Goal: Task Accomplishment & Management: Manage account settings

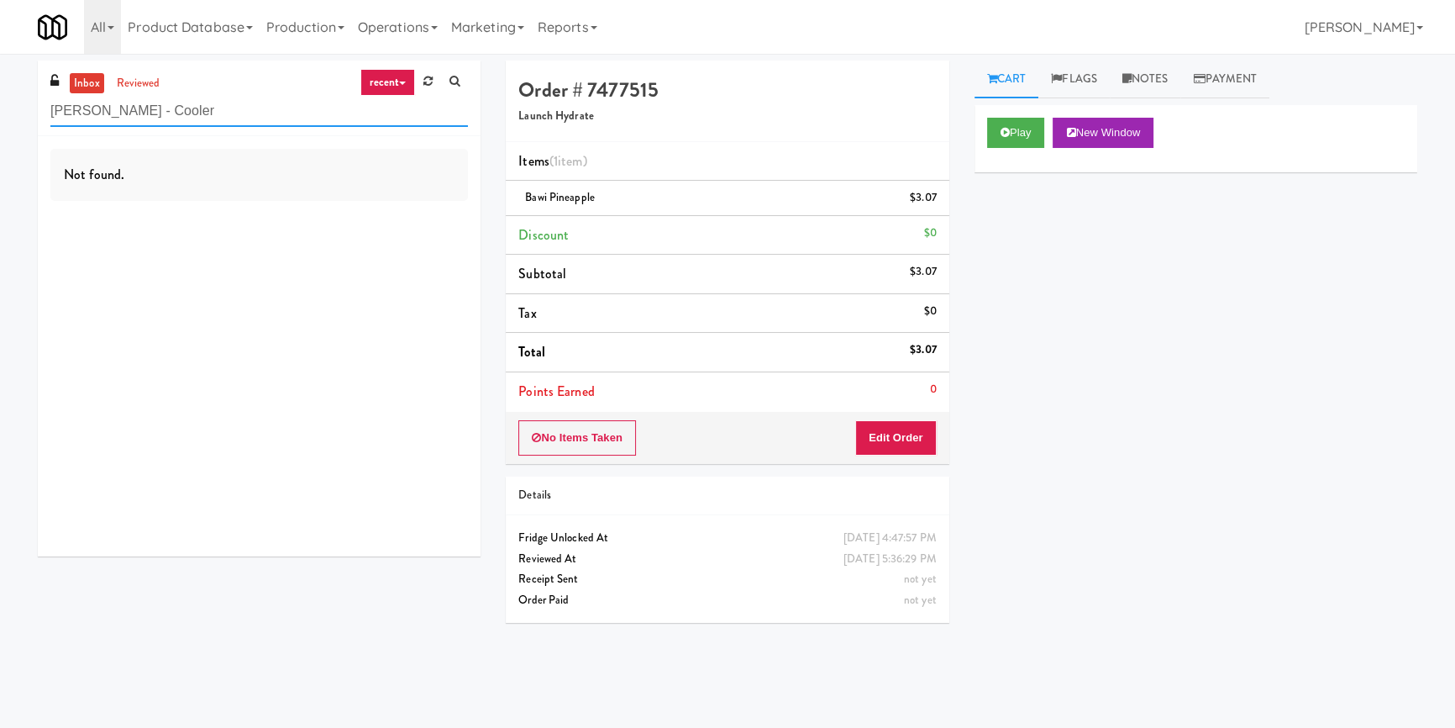
click at [235, 104] on input "[PERSON_NAME] - Cooler" at bounding box center [259, 111] width 418 height 31
paste input "1000 S [PERSON_NAME] - Left - Fridge"
click at [235, 104] on input "[PERSON_NAME] - Cooler" at bounding box center [259, 111] width 418 height 31
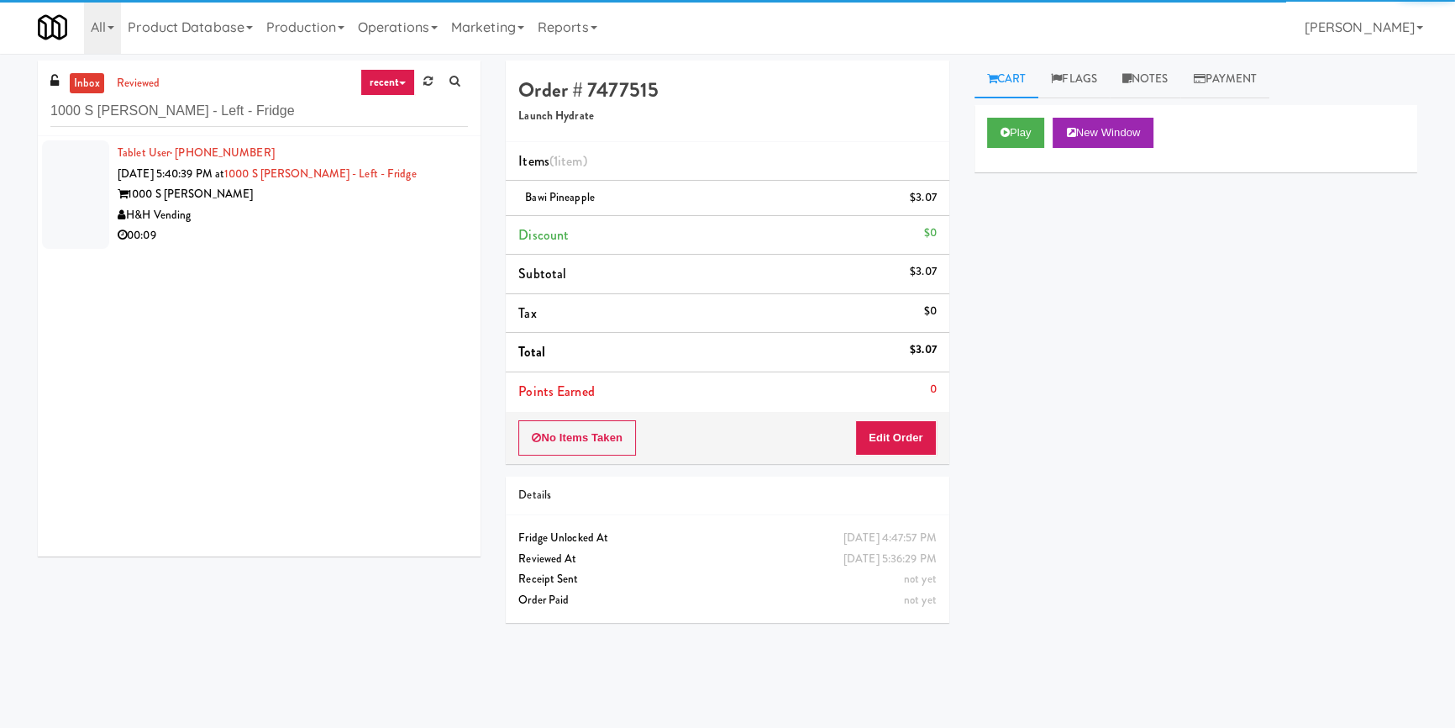
click at [391, 217] on div "H&H Vending" at bounding box center [293, 215] width 350 height 21
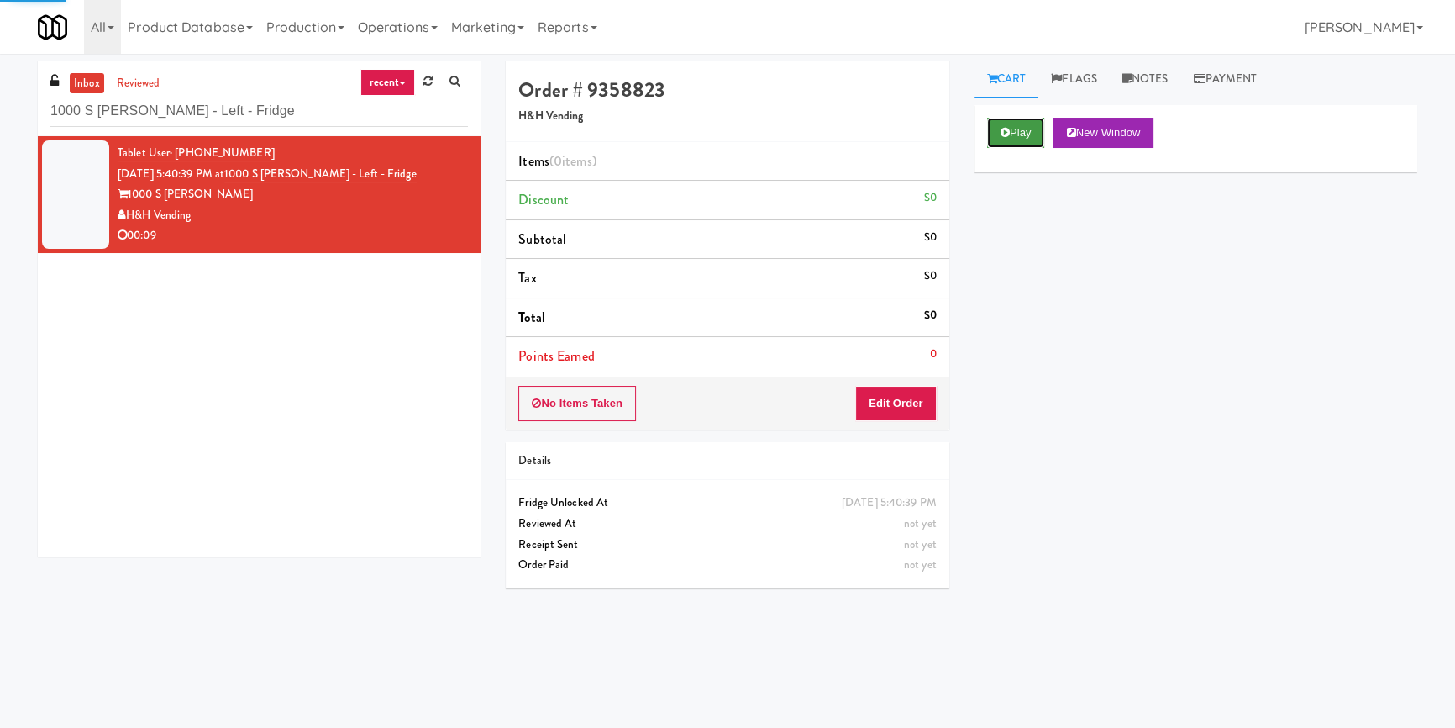
click at [1012, 129] on button "Play" at bounding box center [1016, 133] width 58 height 30
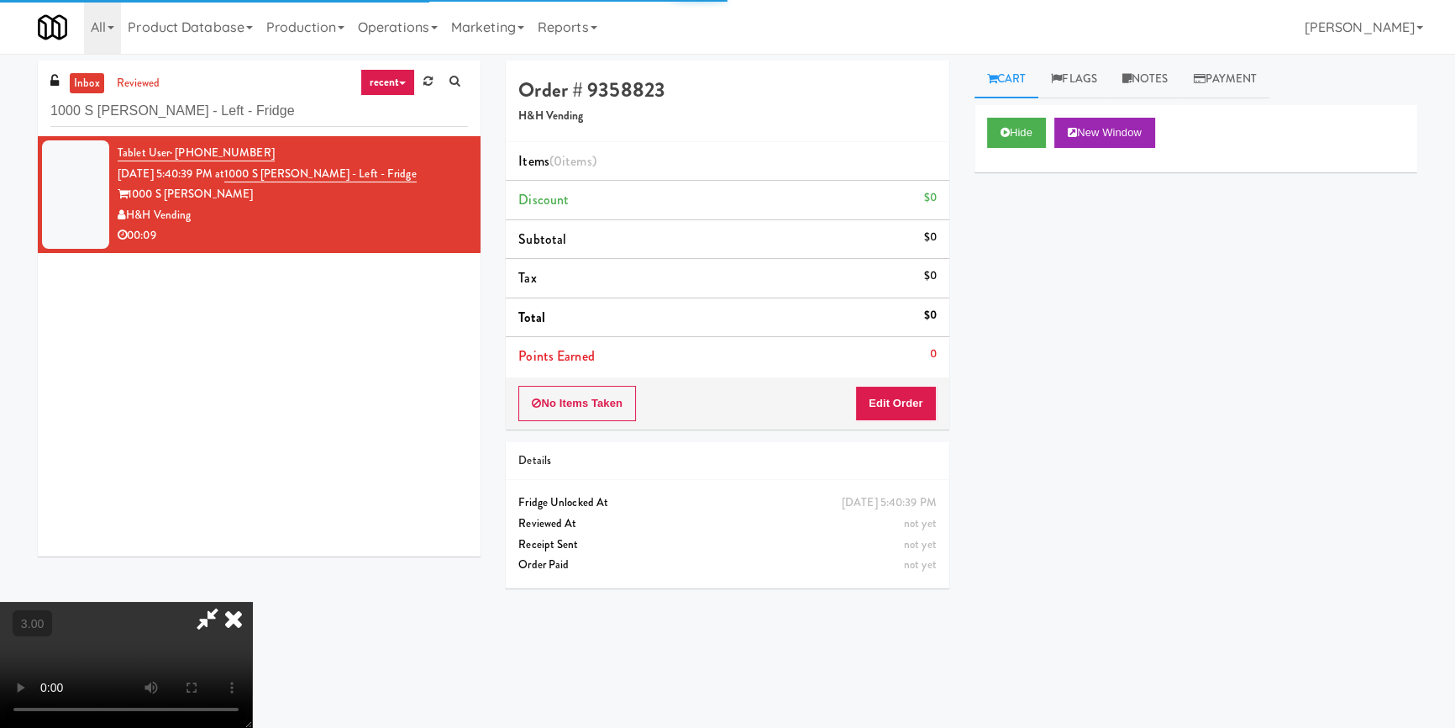
click at [1044, 233] on div "Hide New Window Primary Flag Clear Flag if unable to determine what was taken o…" at bounding box center [1196, 420] width 443 height 630
click at [252, 602] on video at bounding box center [126, 665] width 252 height 126
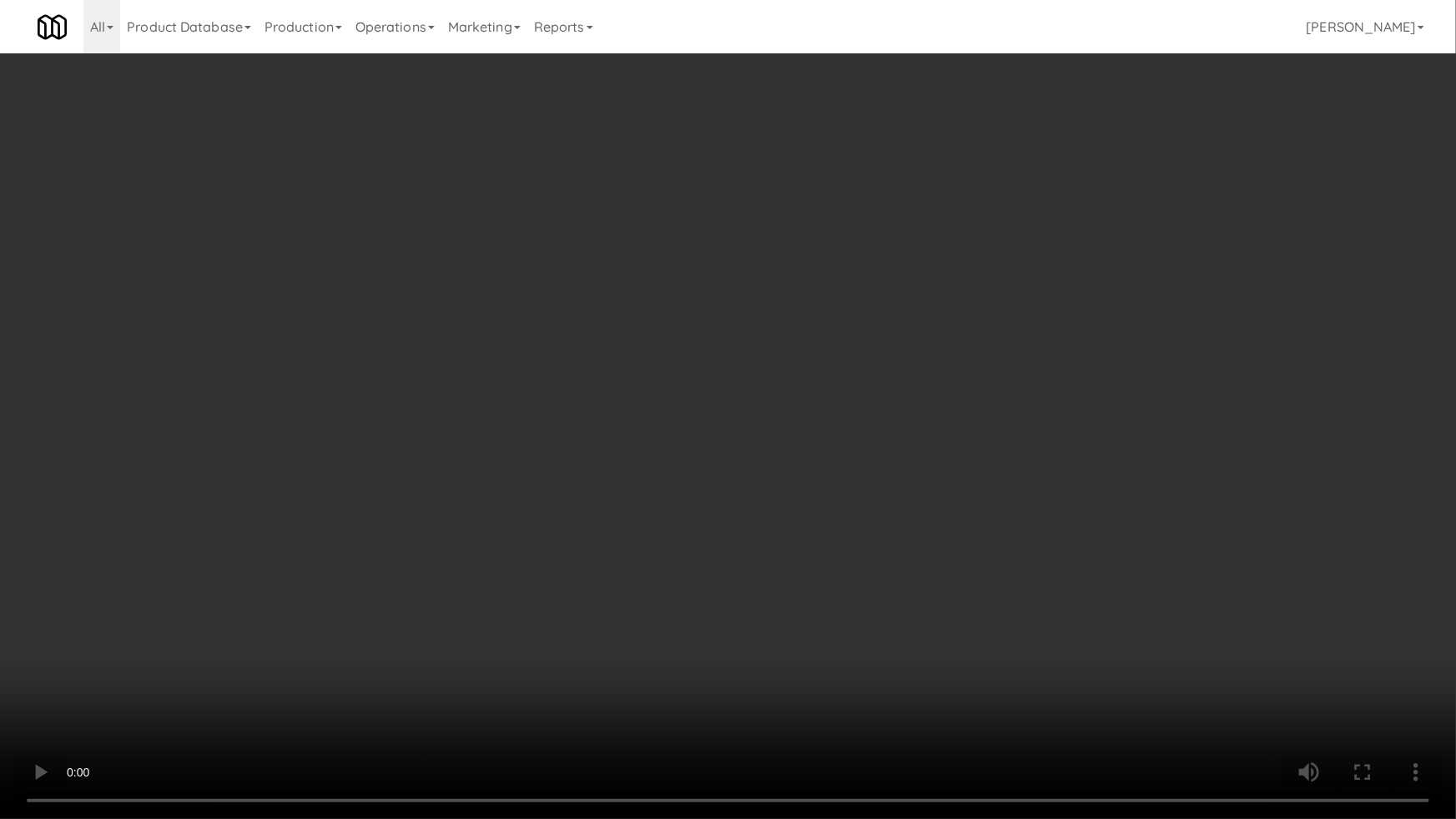
click at [751, 506] on video at bounding box center [728, 409] width 1456 height 819
click at [790, 488] on video at bounding box center [728, 409] width 1456 height 819
click at [792, 487] on video at bounding box center [728, 409] width 1456 height 819
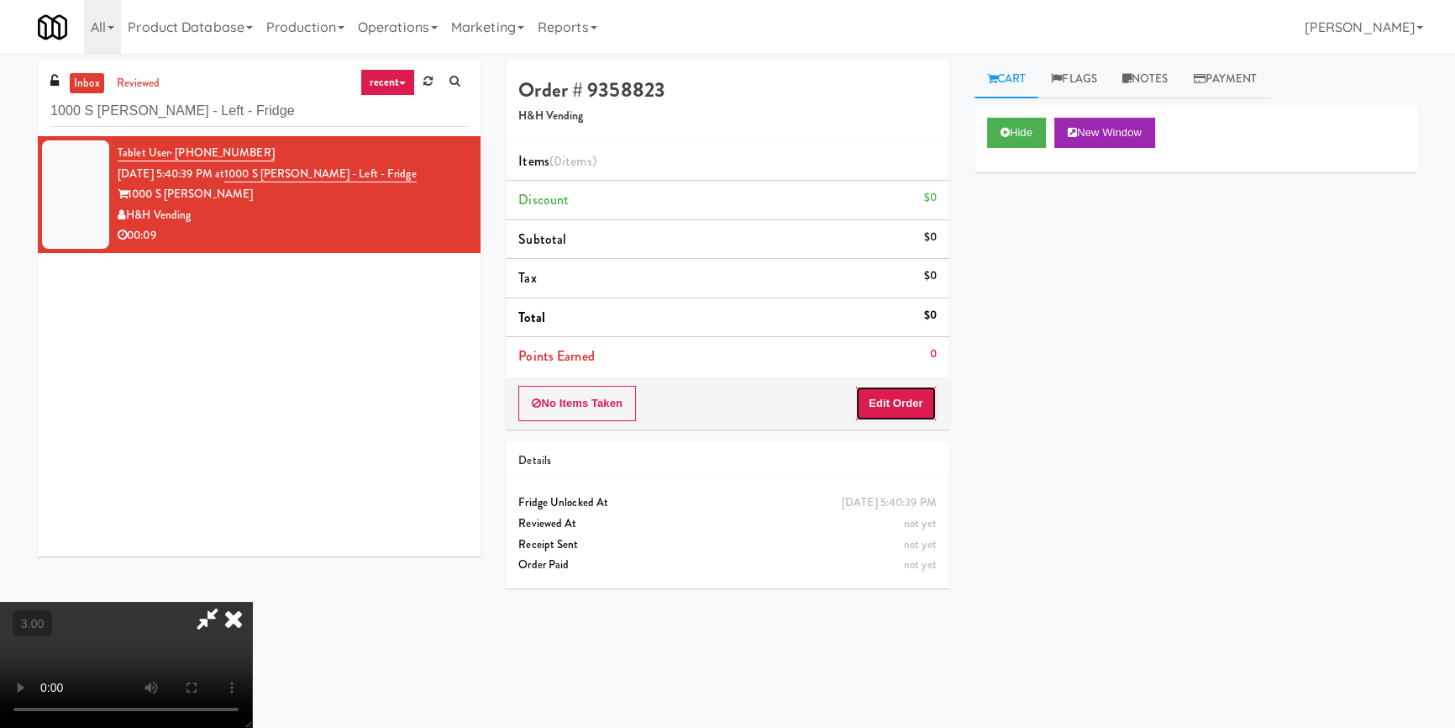
click at [922, 402] on button "Edit Order" at bounding box center [896, 403] width 82 height 35
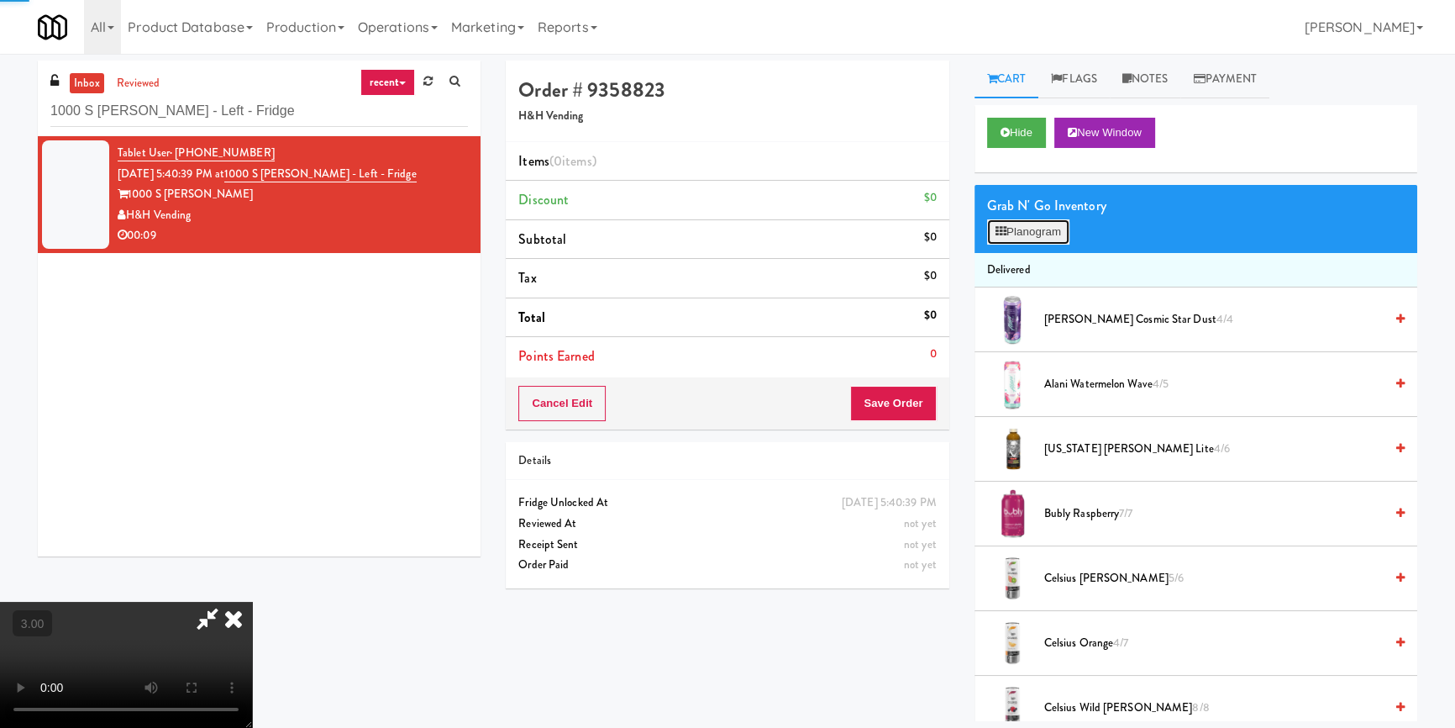
click at [1007, 240] on button "Planogram" at bounding box center [1028, 231] width 82 height 25
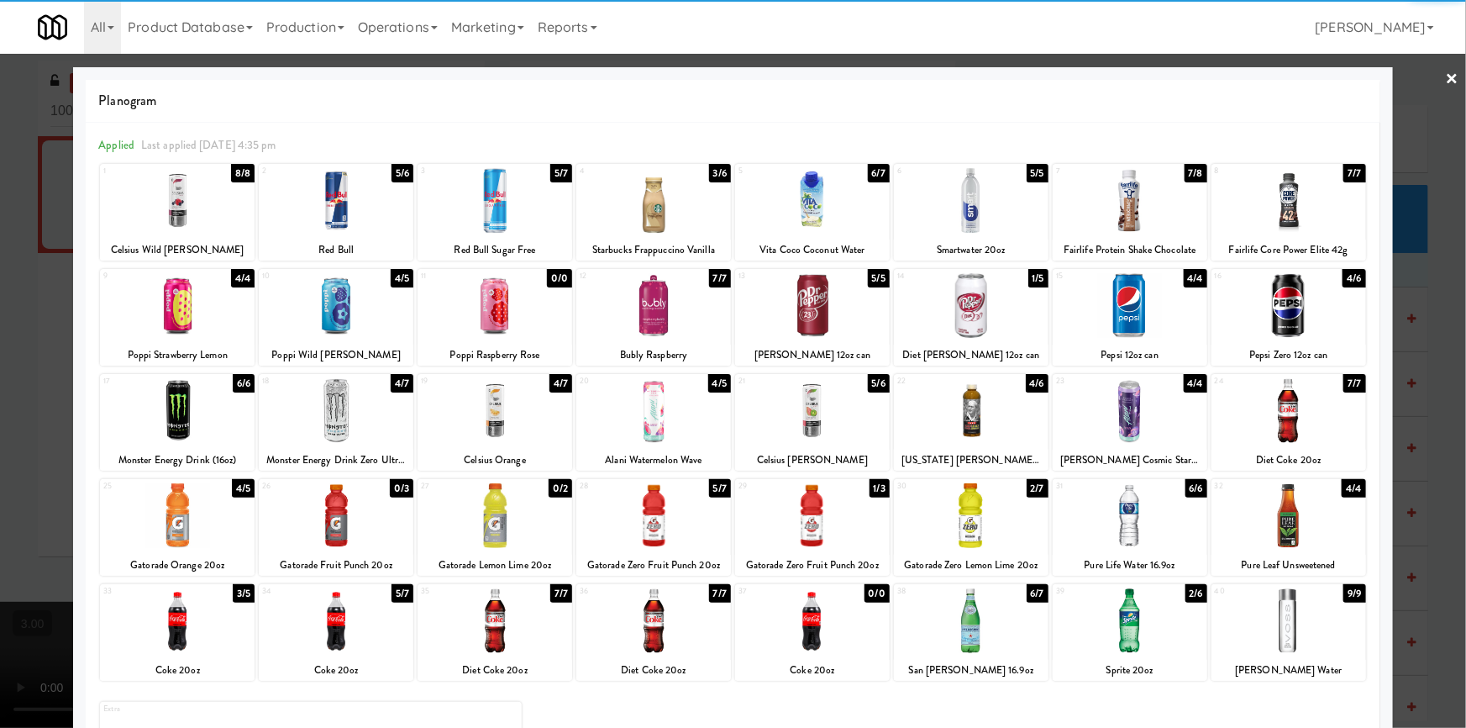
click at [1138, 515] on div at bounding box center [1130, 515] width 155 height 65
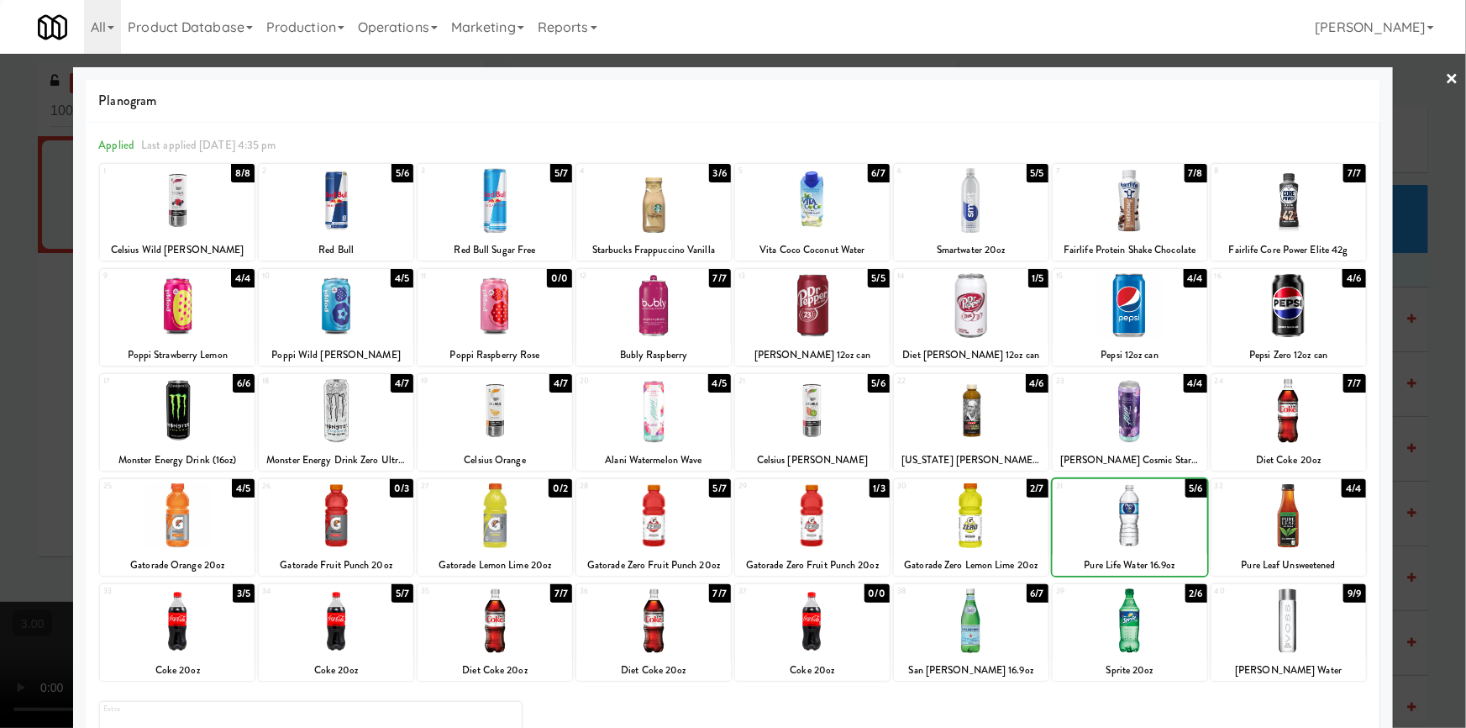
click at [1138, 515] on div at bounding box center [1130, 515] width 155 height 65
click at [0, 388] on div at bounding box center [733, 364] width 1466 height 728
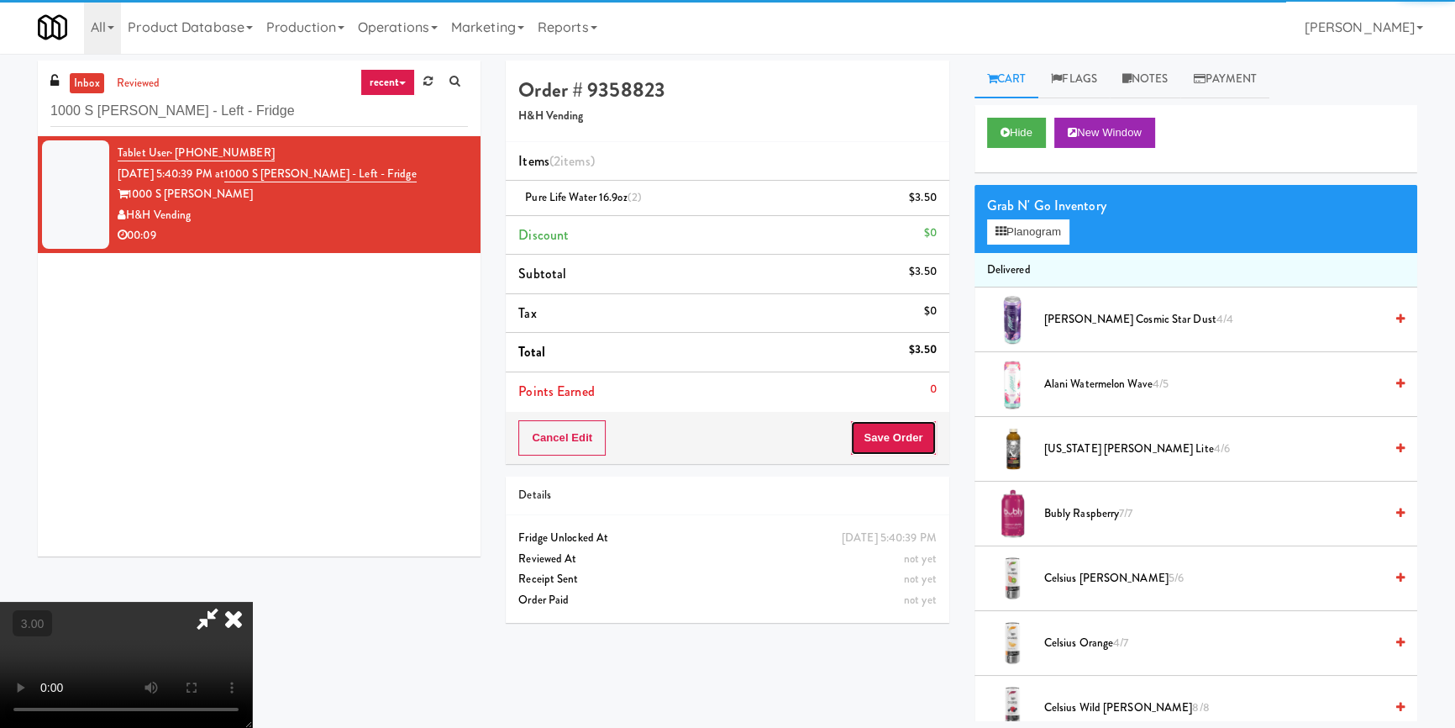
click at [892, 444] on button "Save Order" at bounding box center [893, 437] width 86 height 35
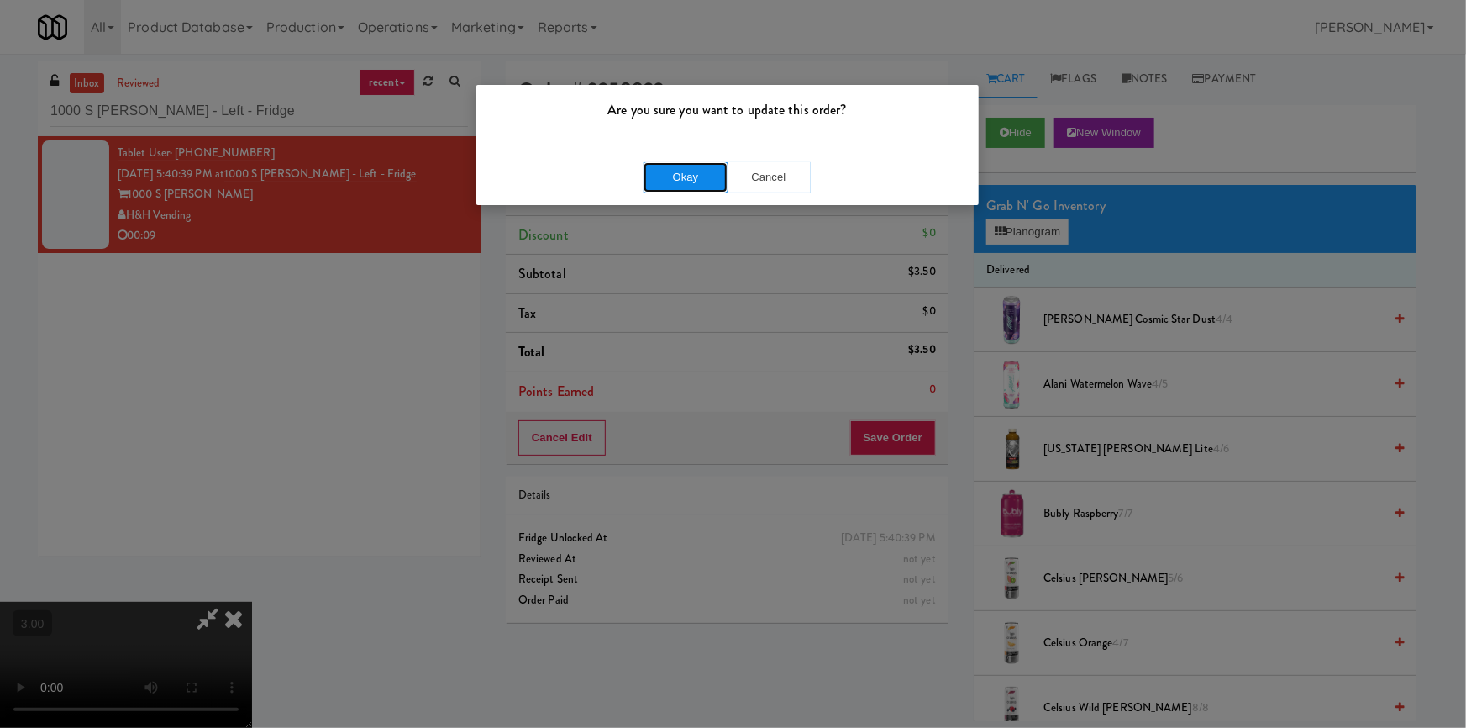
click at [665, 174] on button "Okay" at bounding box center [686, 177] width 84 height 30
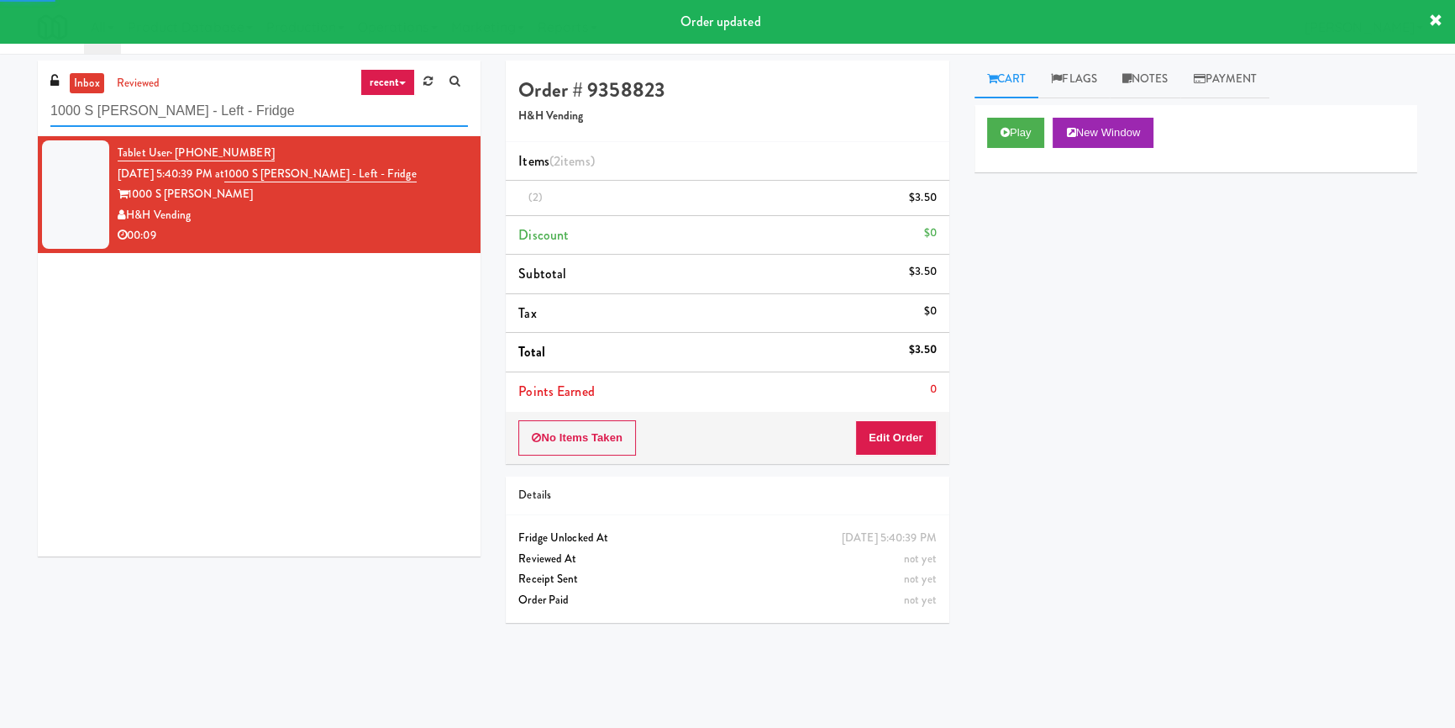
click at [236, 105] on input "1000 S [PERSON_NAME] - Left - Fridge" at bounding box center [259, 111] width 418 height 31
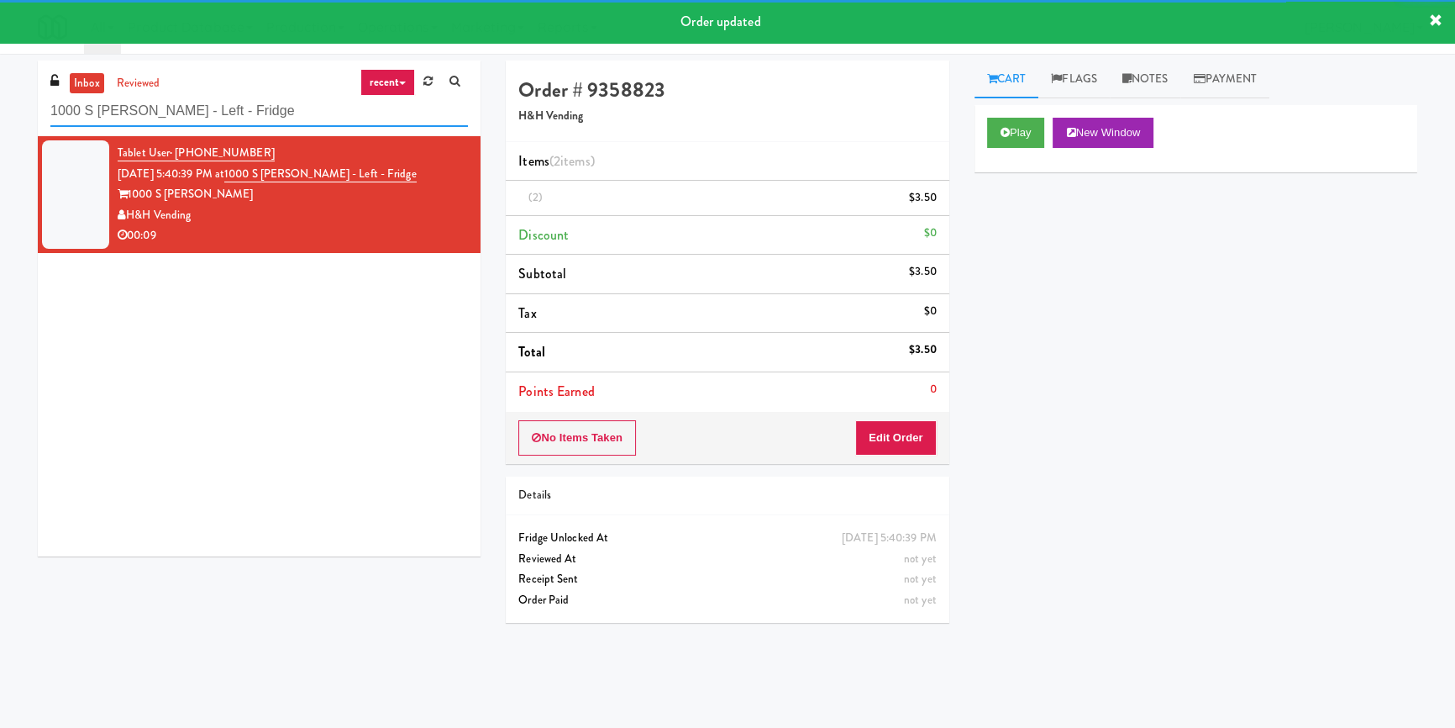
click at [236, 105] on input "1000 S [PERSON_NAME] - Left - Fridge" at bounding box center [259, 111] width 418 height 31
paste input "Brickline common area"
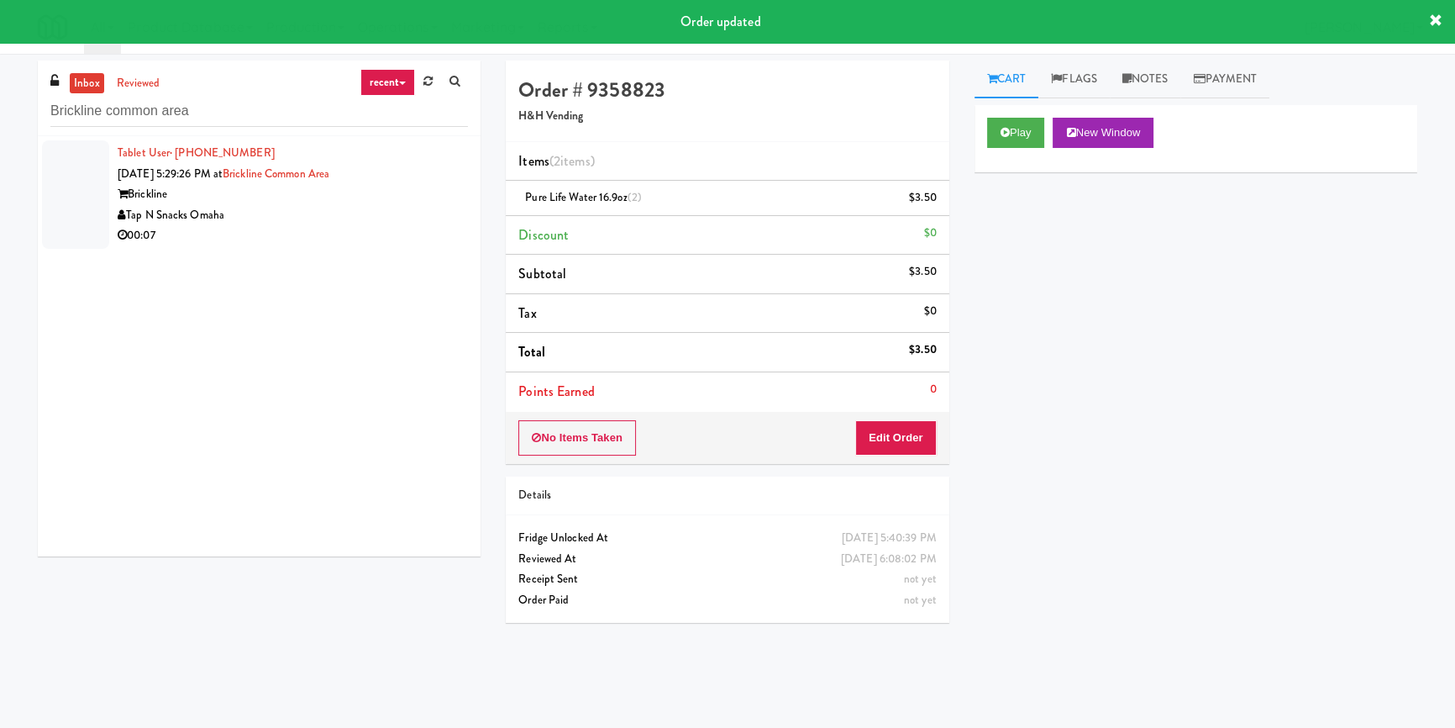
click at [394, 227] on div "00:07" at bounding box center [293, 235] width 350 height 21
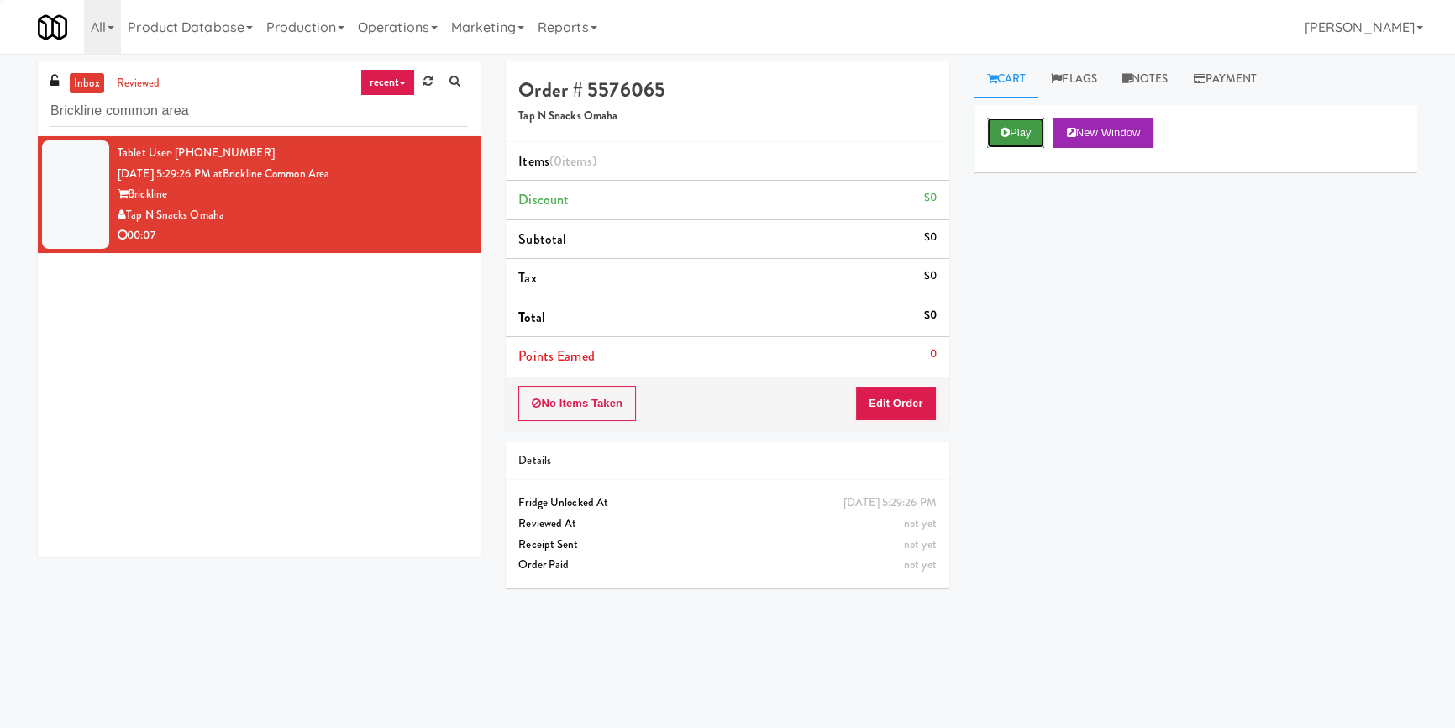
click at [1022, 141] on button "Play" at bounding box center [1016, 133] width 58 height 30
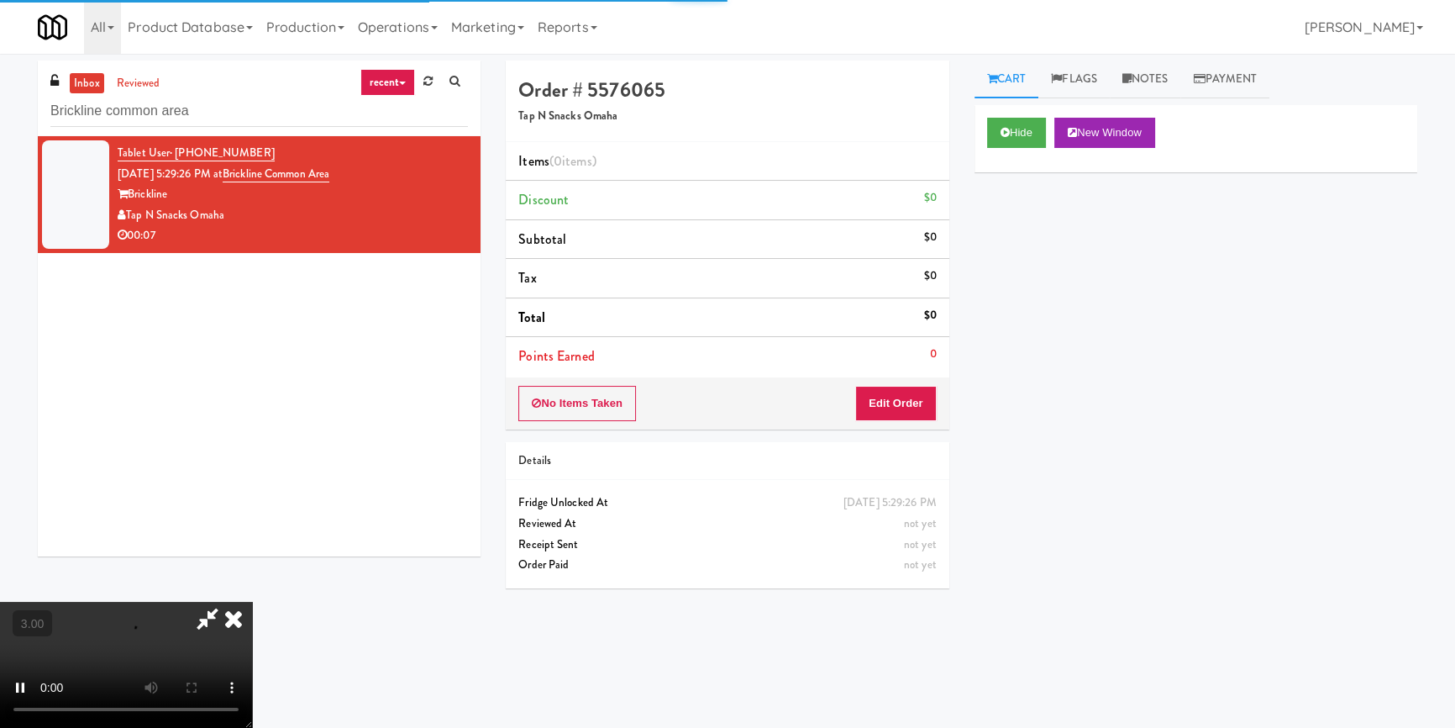
drag, startPoint x: 1016, startPoint y: 236, endPoint x: 876, endPoint y: 130, distance: 175.1
click at [1017, 227] on div "Hide New Window Primary Flag Clear Flag if unable to determine what was taken o…" at bounding box center [1196, 420] width 443 height 630
click at [252, 602] on video at bounding box center [126, 665] width 252 height 126
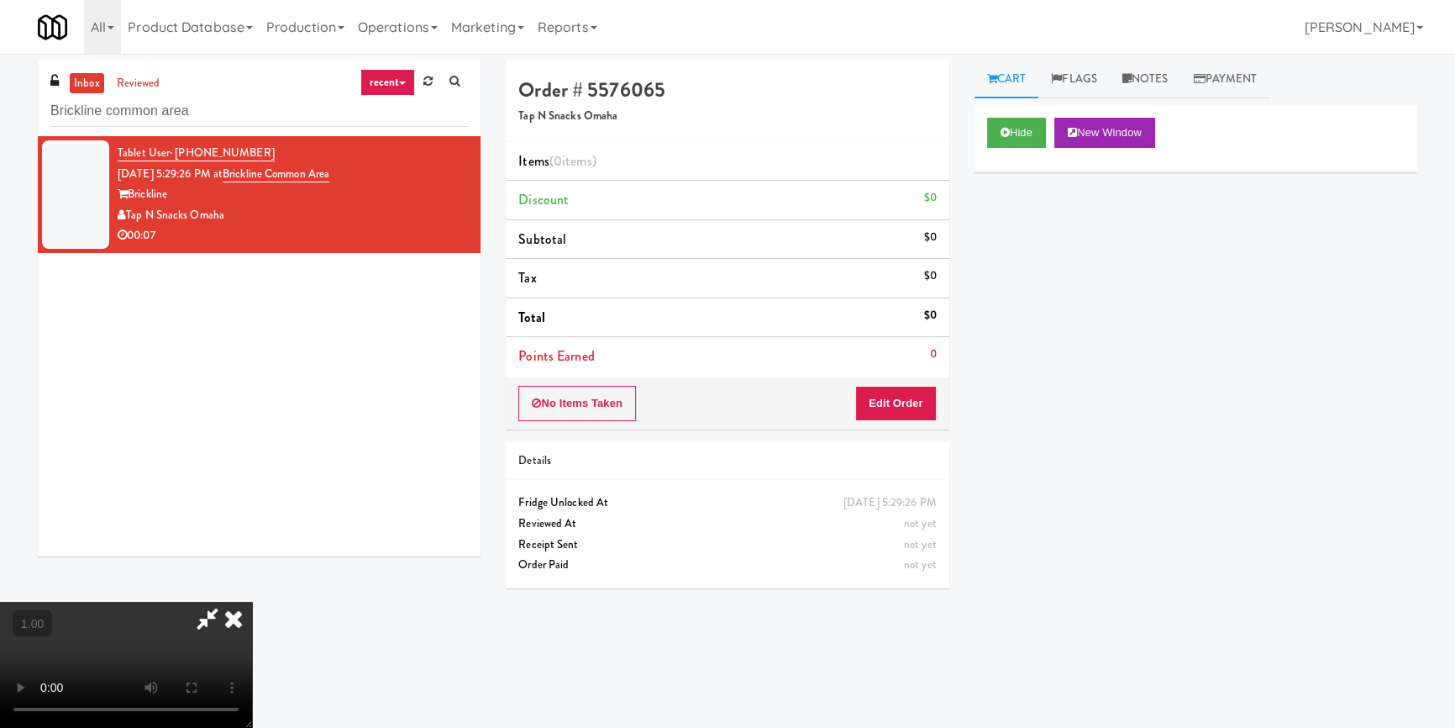
scroll to position [82, 0]
click at [895, 392] on button "Edit Order" at bounding box center [896, 403] width 82 height 35
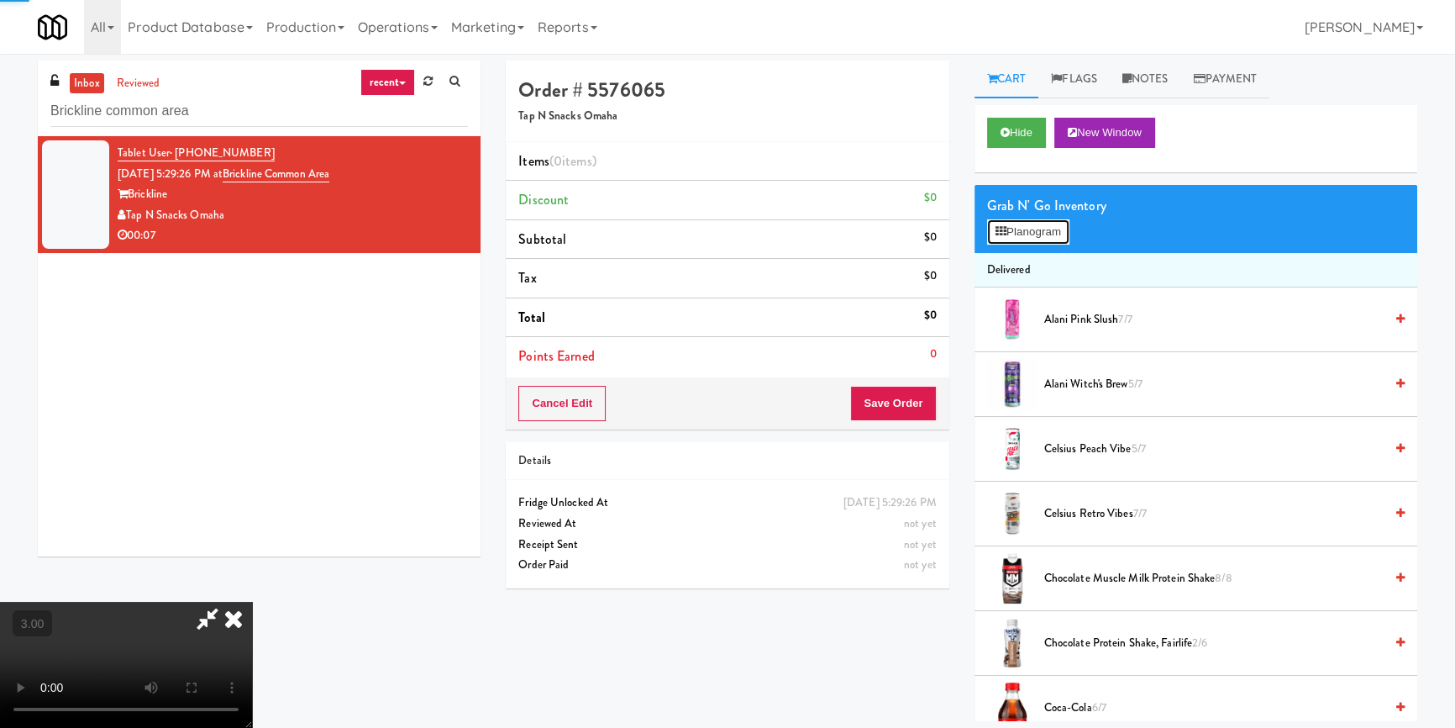
click at [1017, 224] on button "Planogram" at bounding box center [1028, 231] width 82 height 25
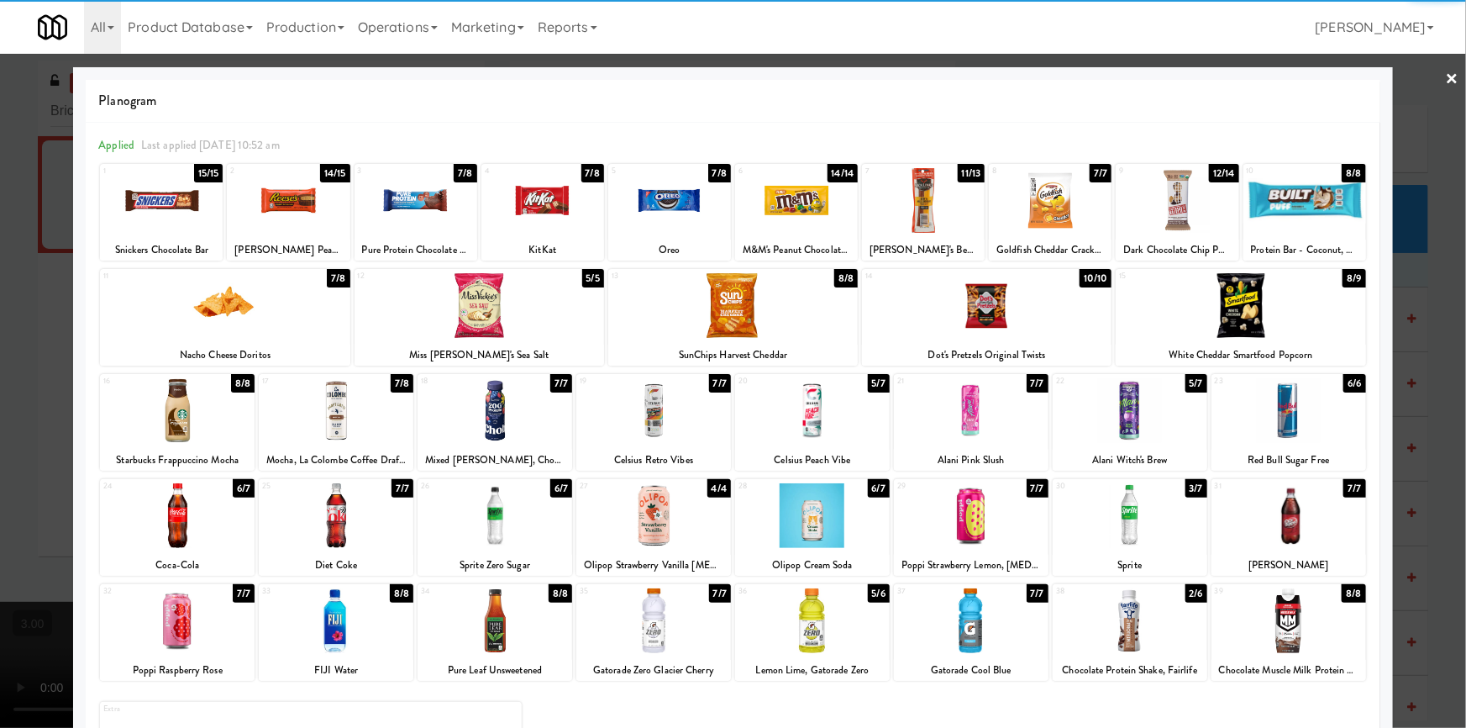
drag, startPoint x: 192, startPoint y: 524, endPoint x: 208, endPoint y: 526, distance: 15.2
click at [194, 524] on div at bounding box center [177, 515] width 155 height 65
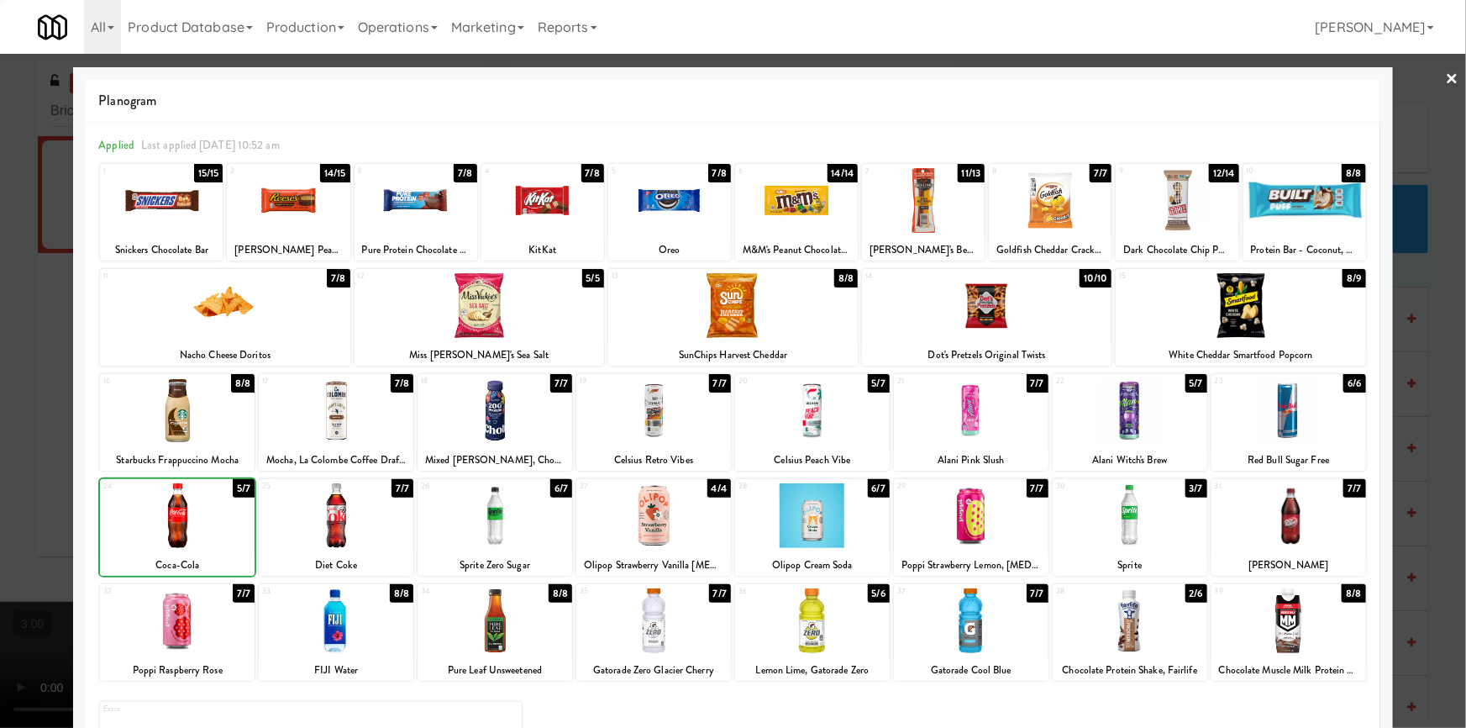
drag, startPoint x: 359, startPoint y: 532, endPoint x: 0, endPoint y: 460, distance: 365.8
click at [358, 532] on div at bounding box center [336, 515] width 155 height 65
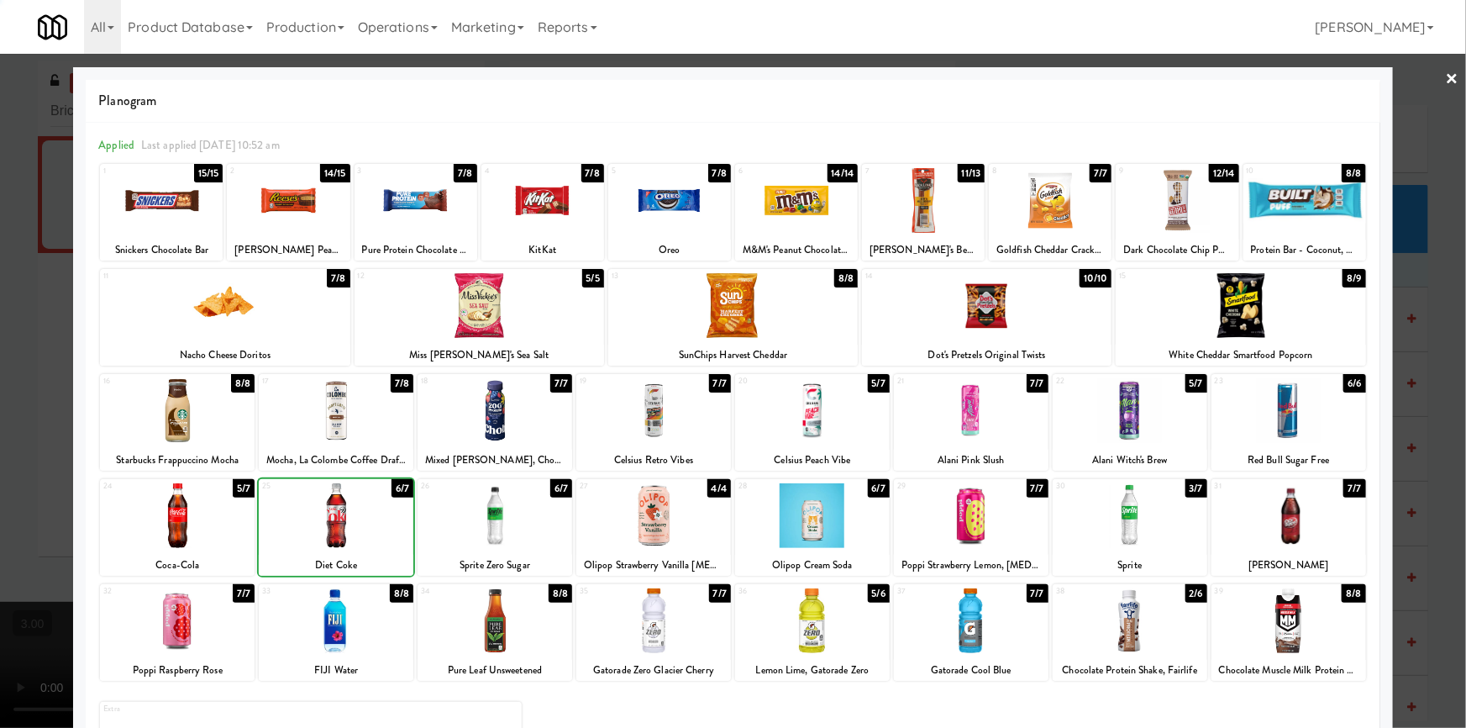
click at [0, 450] on div at bounding box center [733, 364] width 1466 height 728
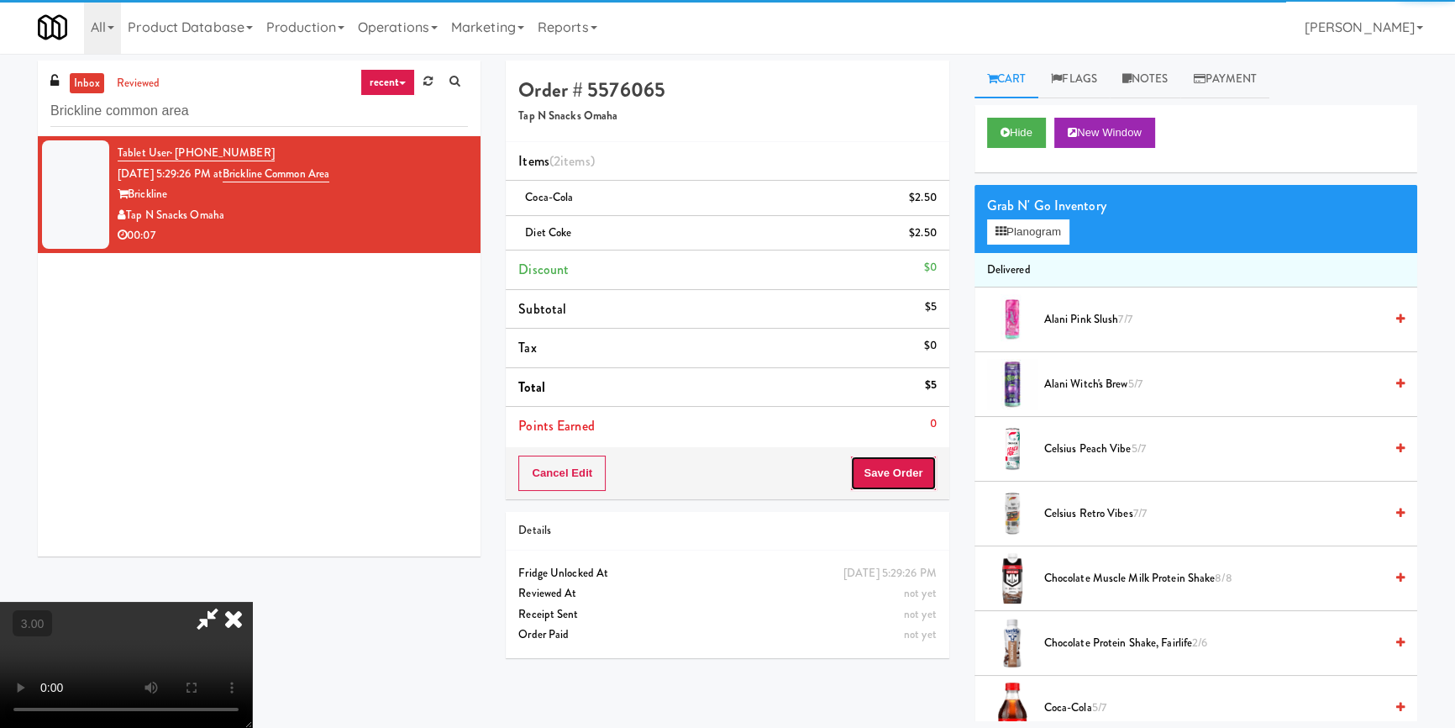
click at [911, 476] on button "Save Order" at bounding box center [893, 472] width 86 height 35
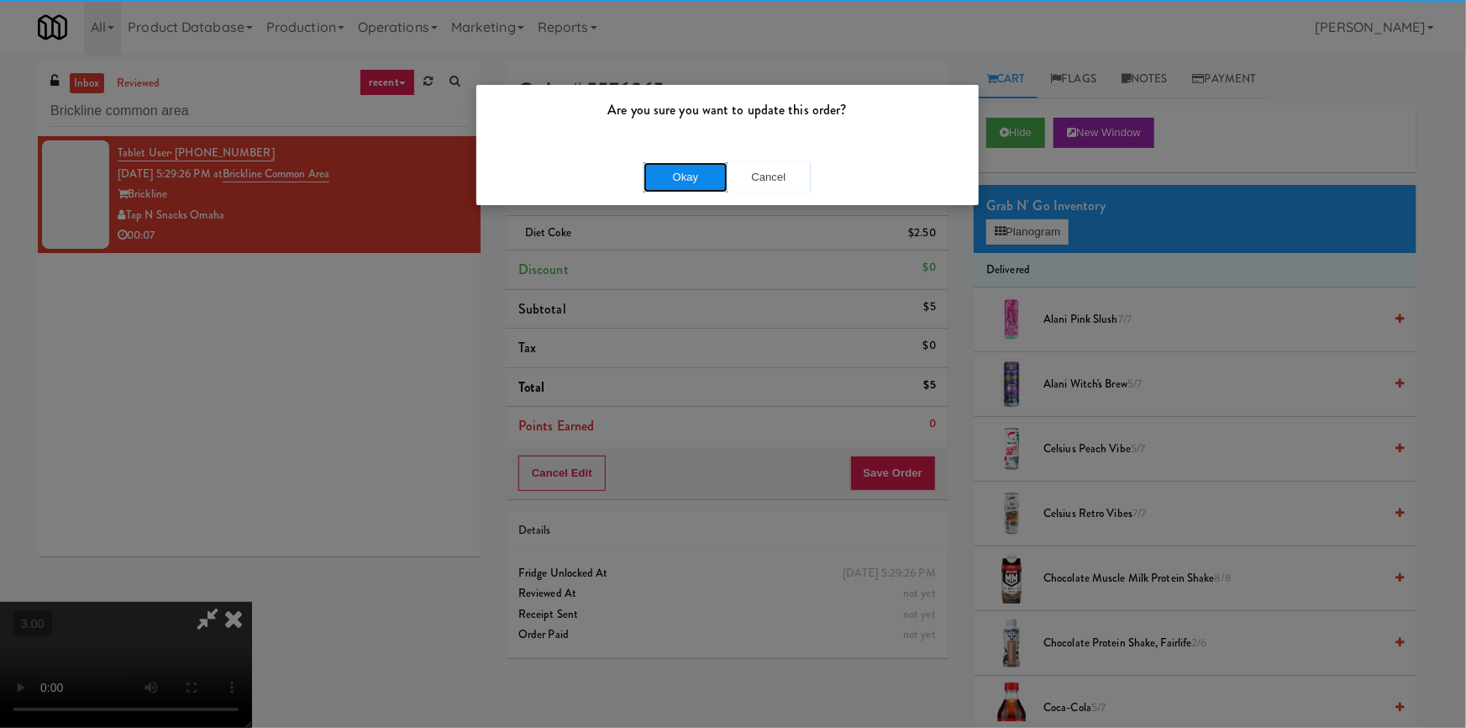
click at [661, 190] on button "Okay" at bounding box center [686, 177] width 84 height 30
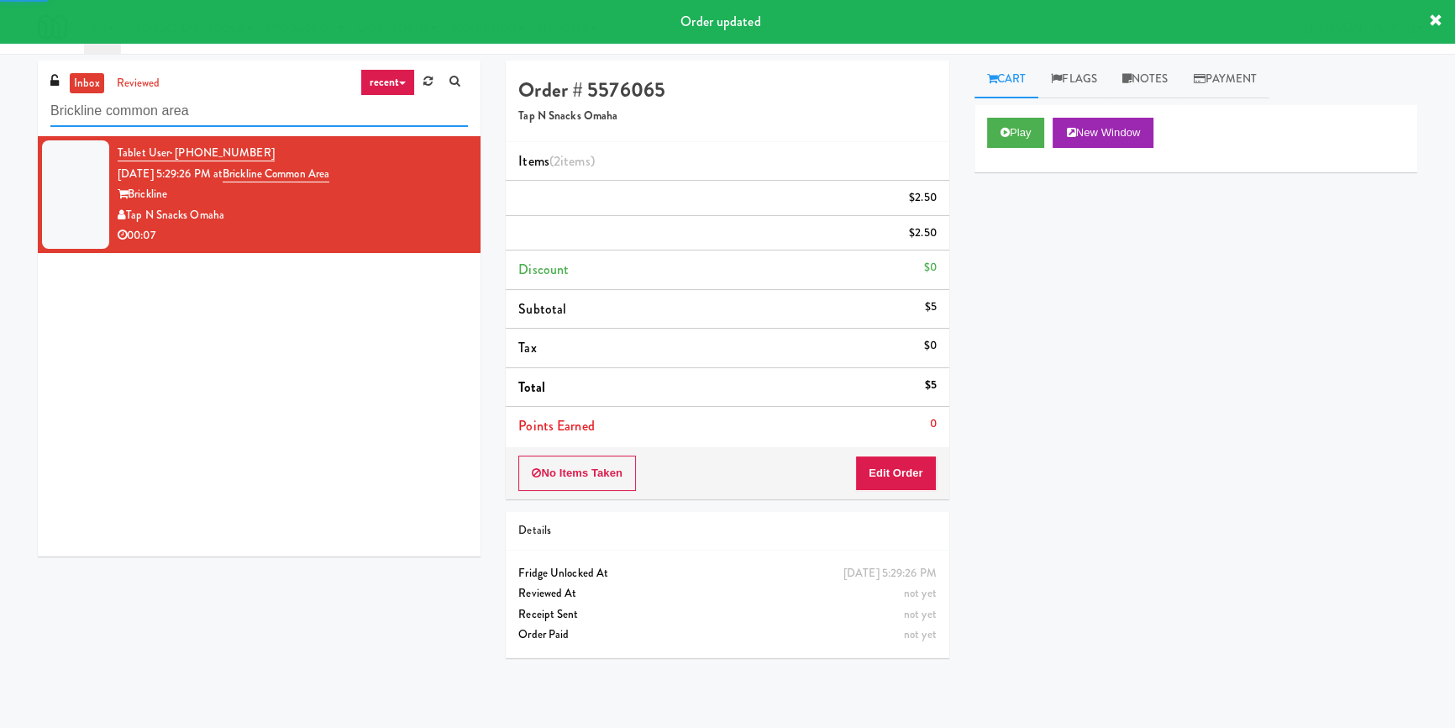
click at [261, 108] on input "Brickline common area" at bounding box center [259, 111] width 418 height 31
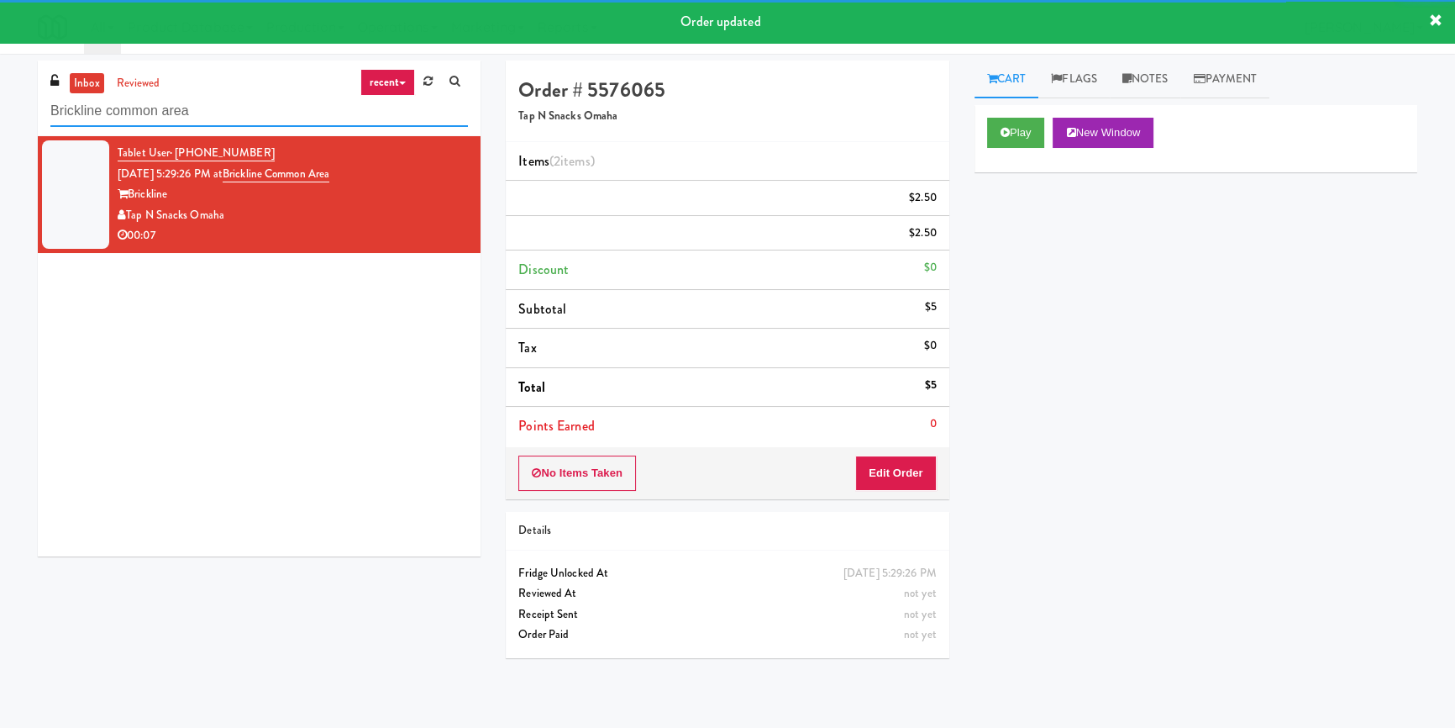
click at [261, 108] on input "Brickline common area" at bounding box center [259, 111] width 418 height 31
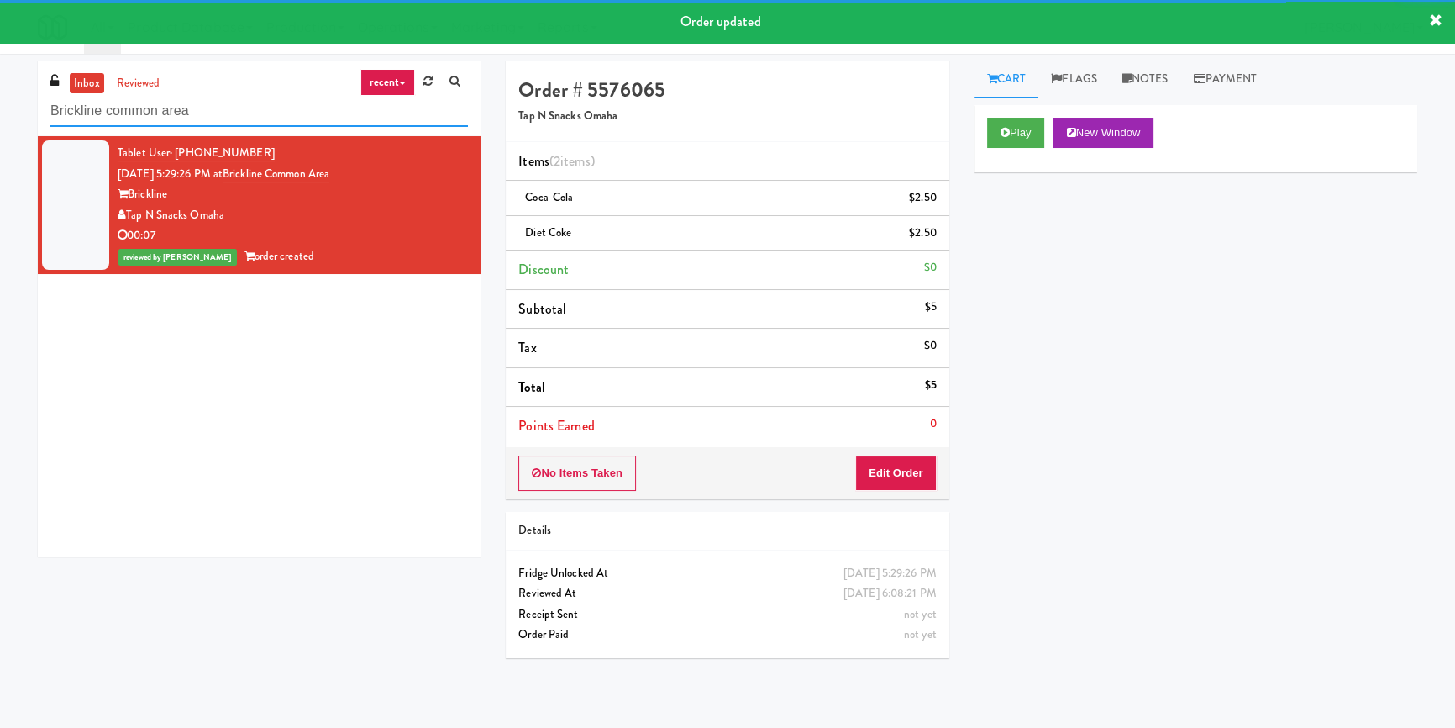
click at [261, 108] on input "Brickline common area" at bounding box center [259, 111] width 418 height 31
paste input "Locale - Fridge - Right"
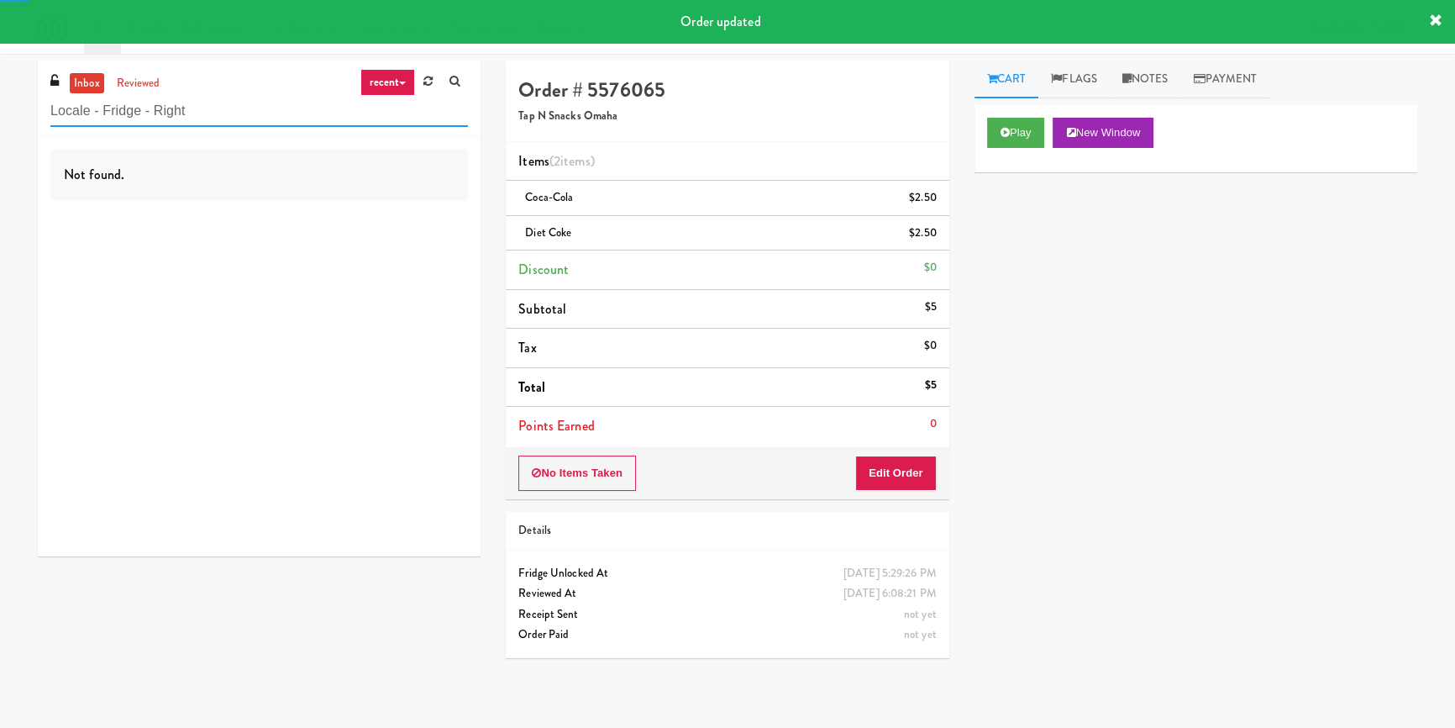
type input "Locale - Fridge - Right"
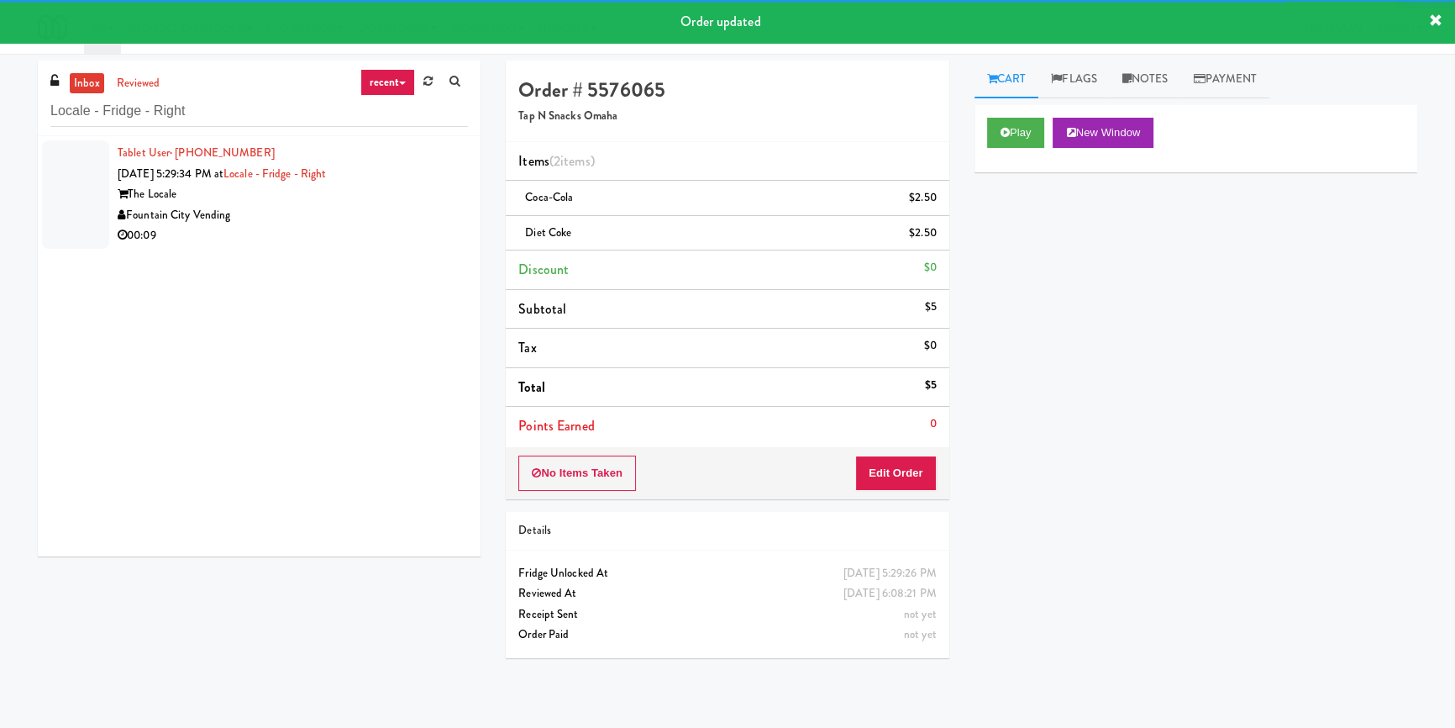
click at [329, 224] on div "Fountain City Vending" at bounding box center [293, 215] width 350 height 21
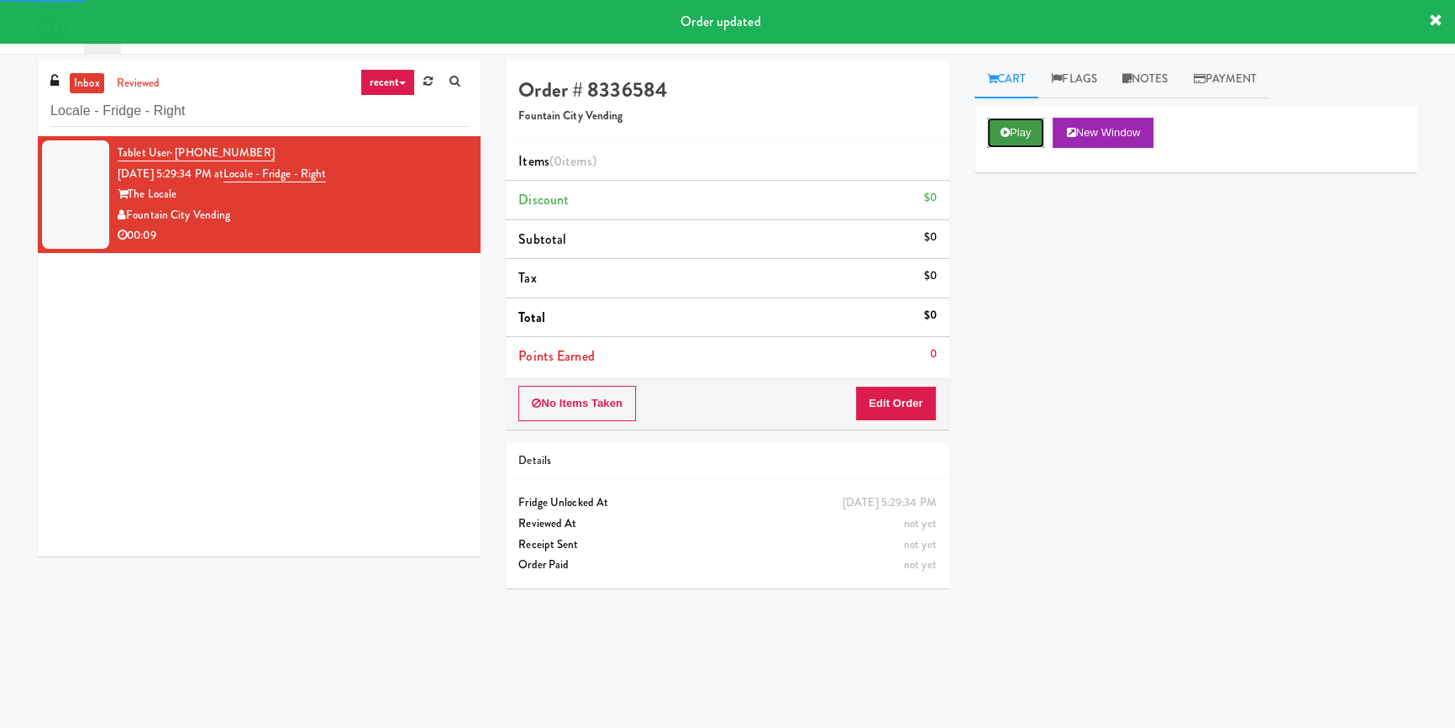
click at [1009, 145] on button "Play" at bounding box center [1016, 133] width 58 height 30
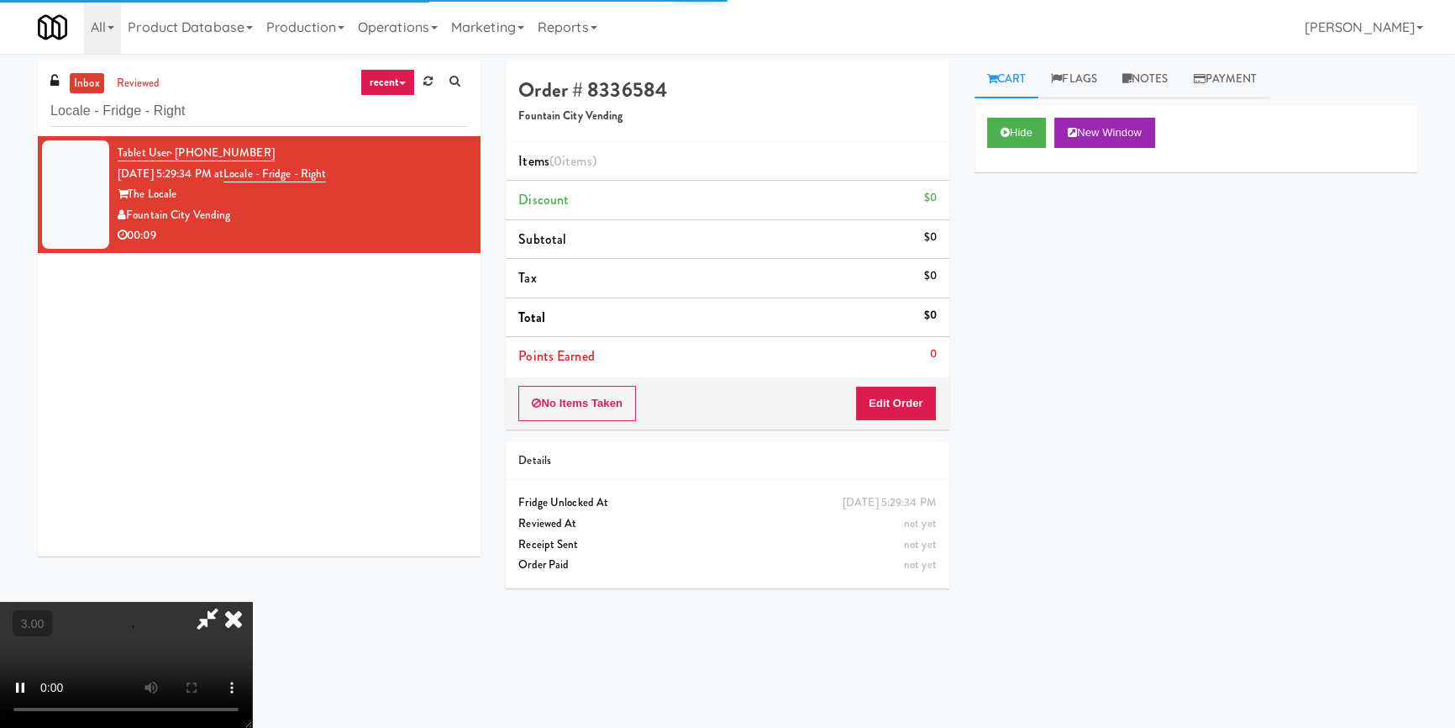
click at [992, 298] on div "Hide New Window Primary Flag Clear Flag if unable to determine what was taken o…" at bounding box center [1196, 420] width 443 height 630
click at [252, 602] on video at bounding box center [126, 665] width 252 height 126
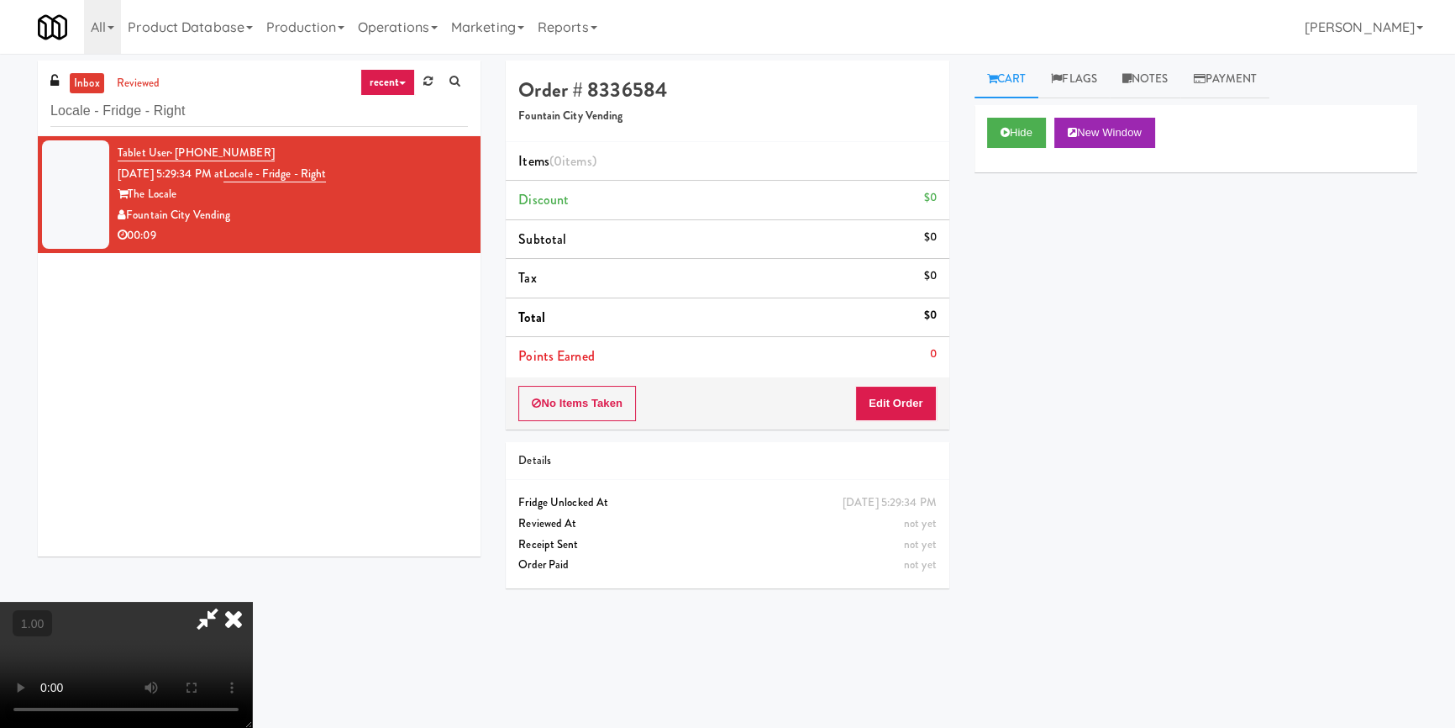
click at [252, 602] on video at bounding box center [126, 665] width 252 height 126
click at [911, 392] on button "Edit Order" at bounding box center [896, 403] width 82 height 35
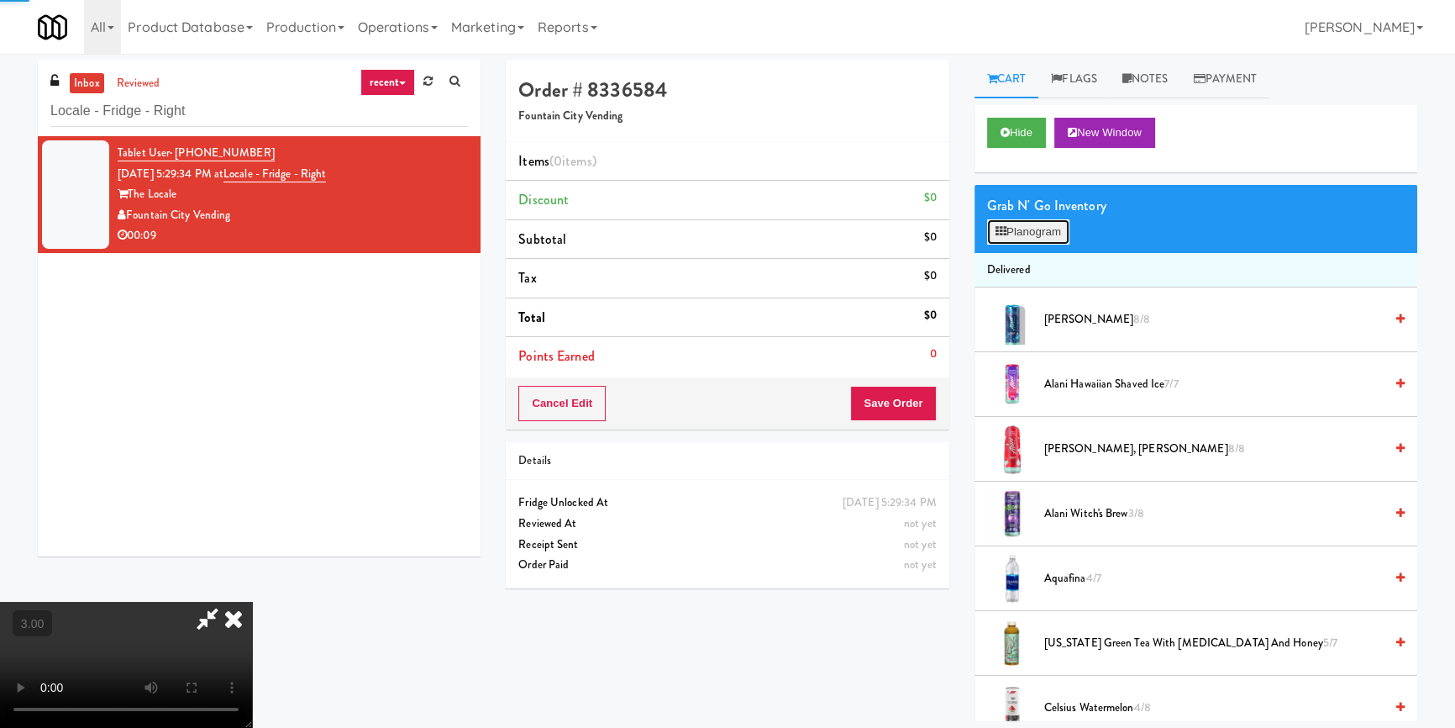
click at [1008, 227] on button "Planogram" at bounding box center [1028, 231] width 82 height 25
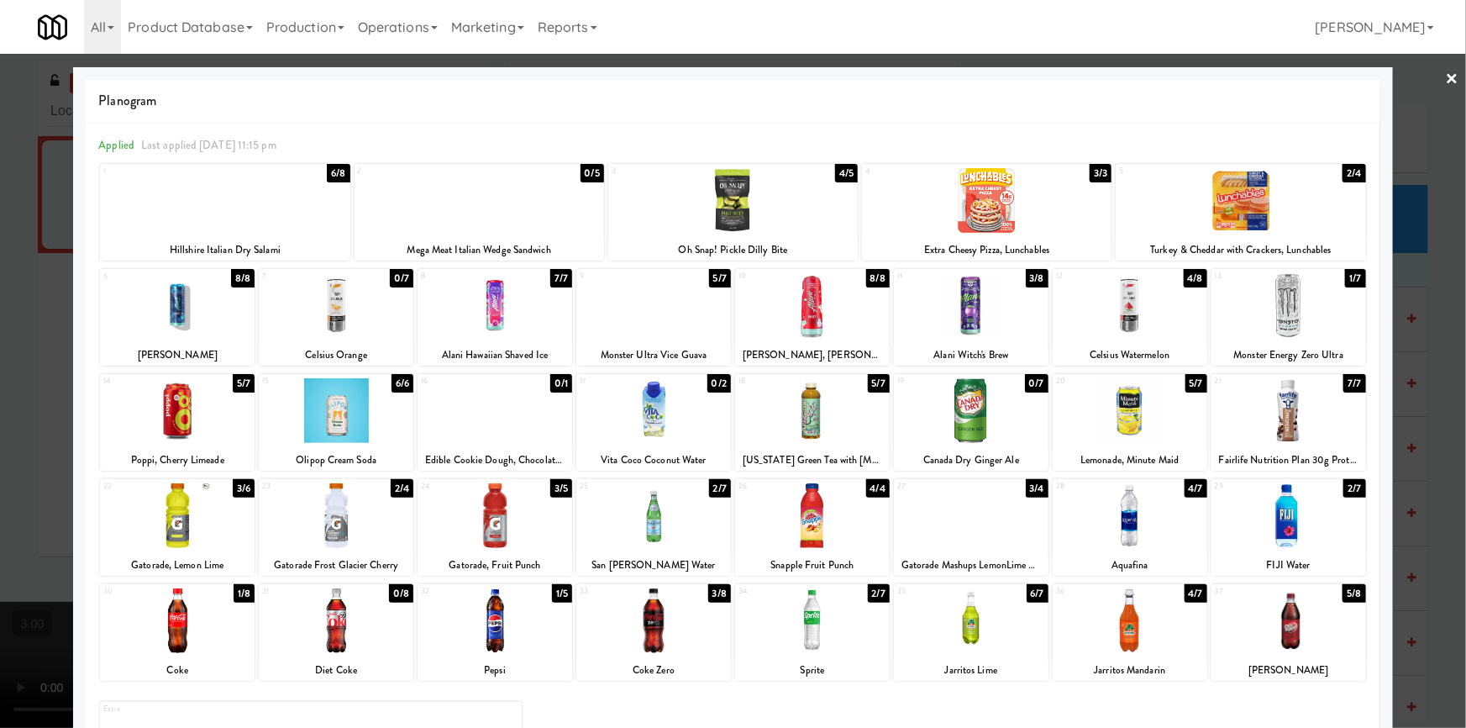
click at [830, 521] on div at bounding box center [812, 515] width 155 height 65
click at [0, 423] on div at bounding box center [733, 364] width 1466 height 728
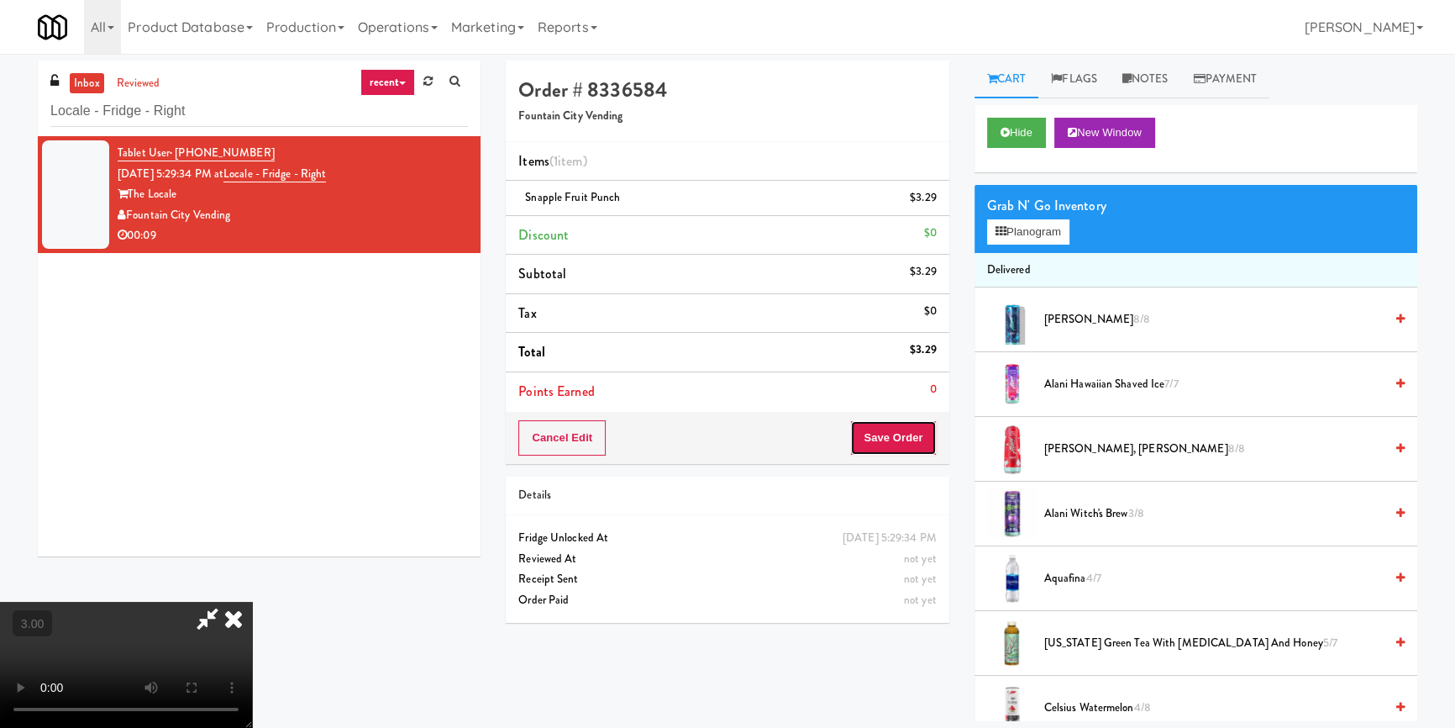
click at [930, 435] on button "Save Order" at bounding box center [893, 437] width 86 height 35
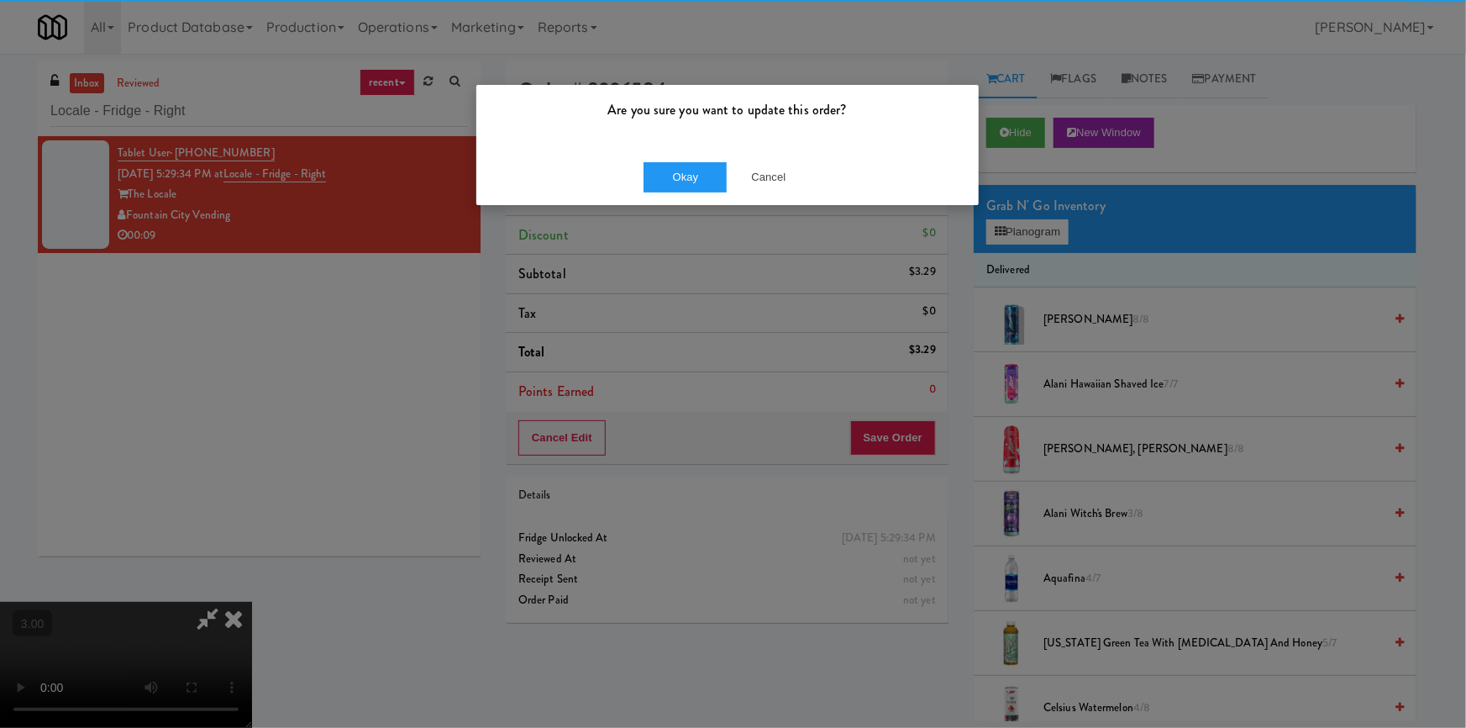
click at [712, 134] on div "Are you sure you want to update this order?" at bounding box center [727, 117] width 502 height 64
click at [681, 176] on button "Okay" at bounding box center [686, 177] width 84 height 30
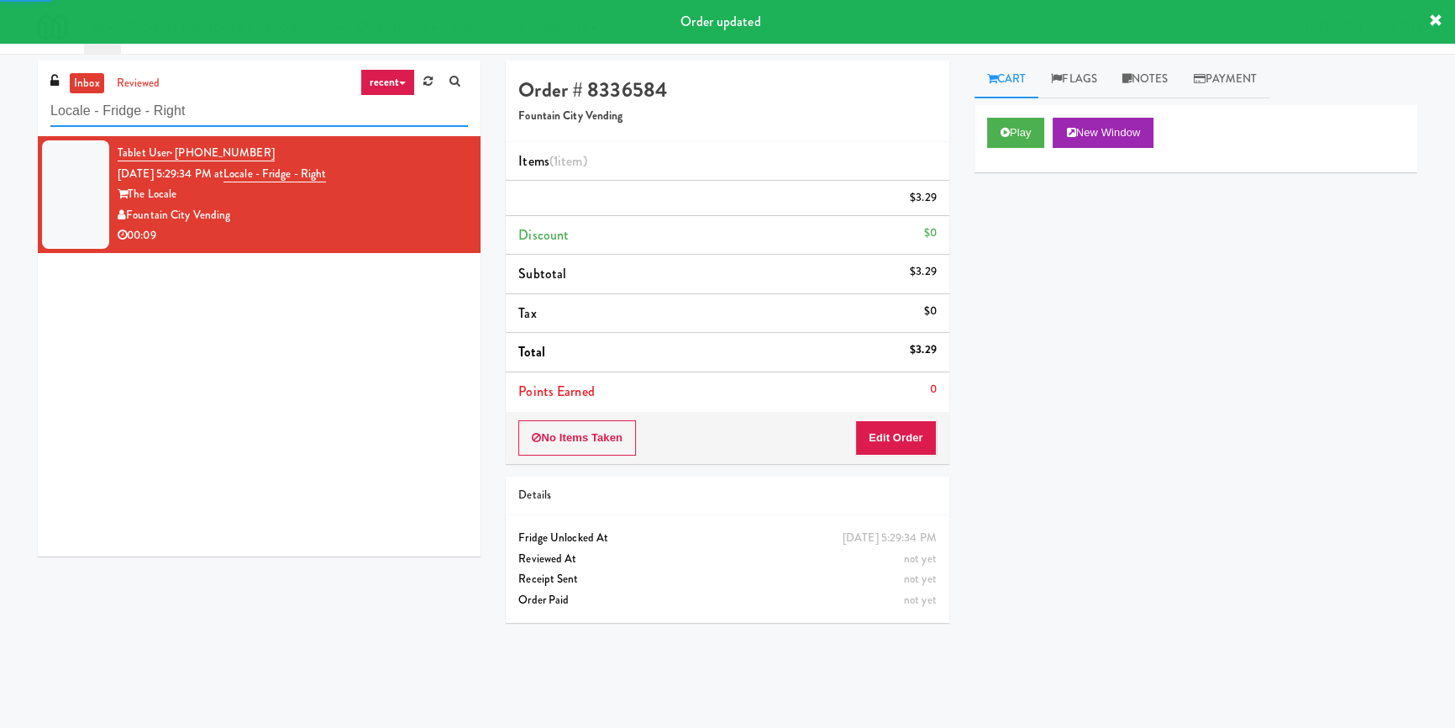
click at [244, 118] on input "Locale - Fridge - Right" at bounding box center [259, 111] width 418 height 31
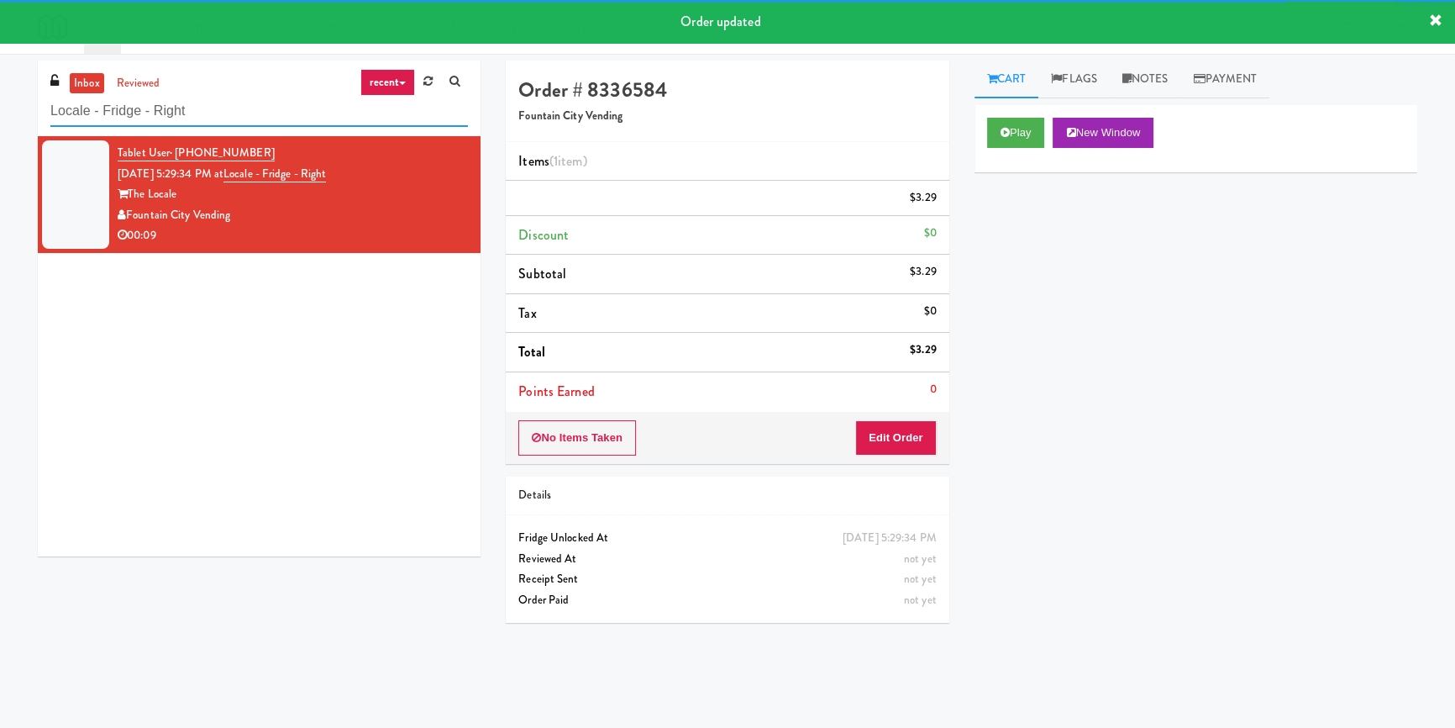
click at [244, 118] on input "Locale - Fridge - Right" at bounding box center [259, 111] width 418 height 31
paste input "335 Bala - Cooler"
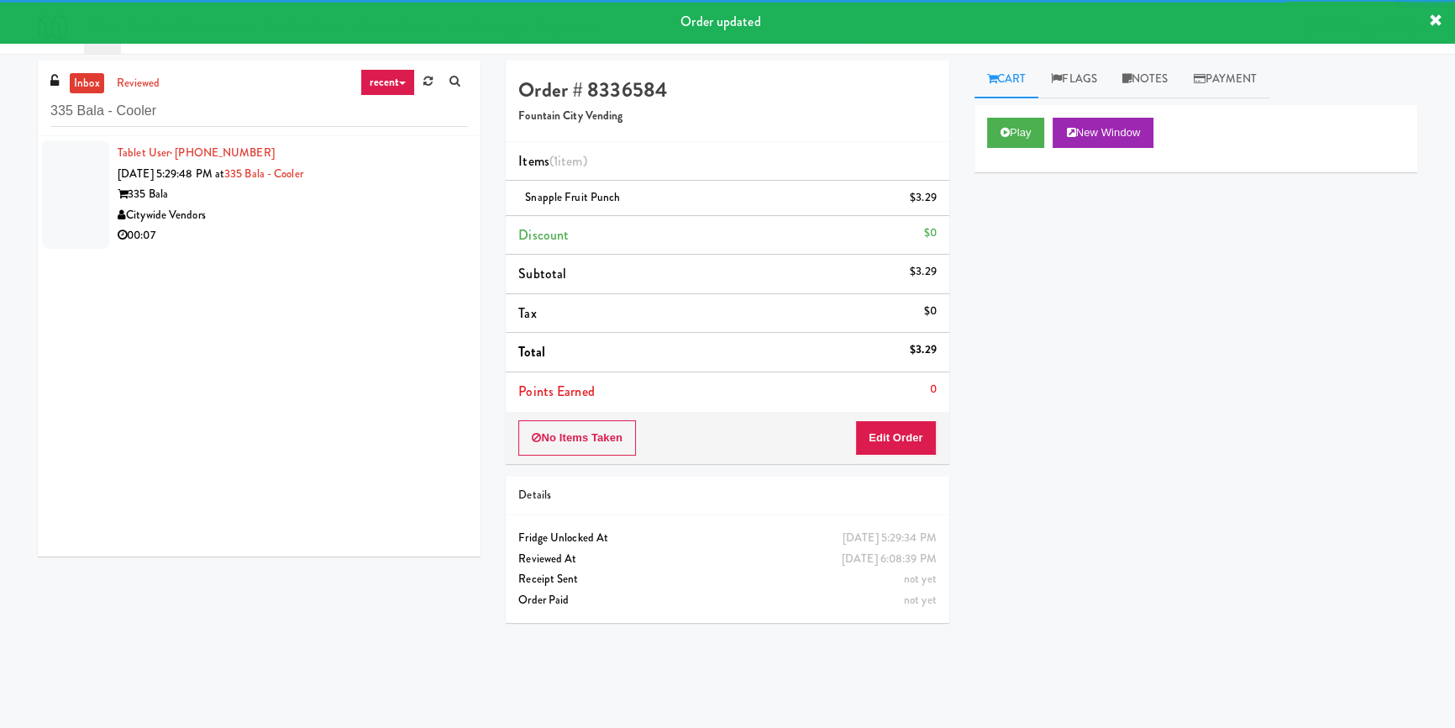
click at [341, 229] on div "00:07" at bounding box center [293, 235] width 350 height 21
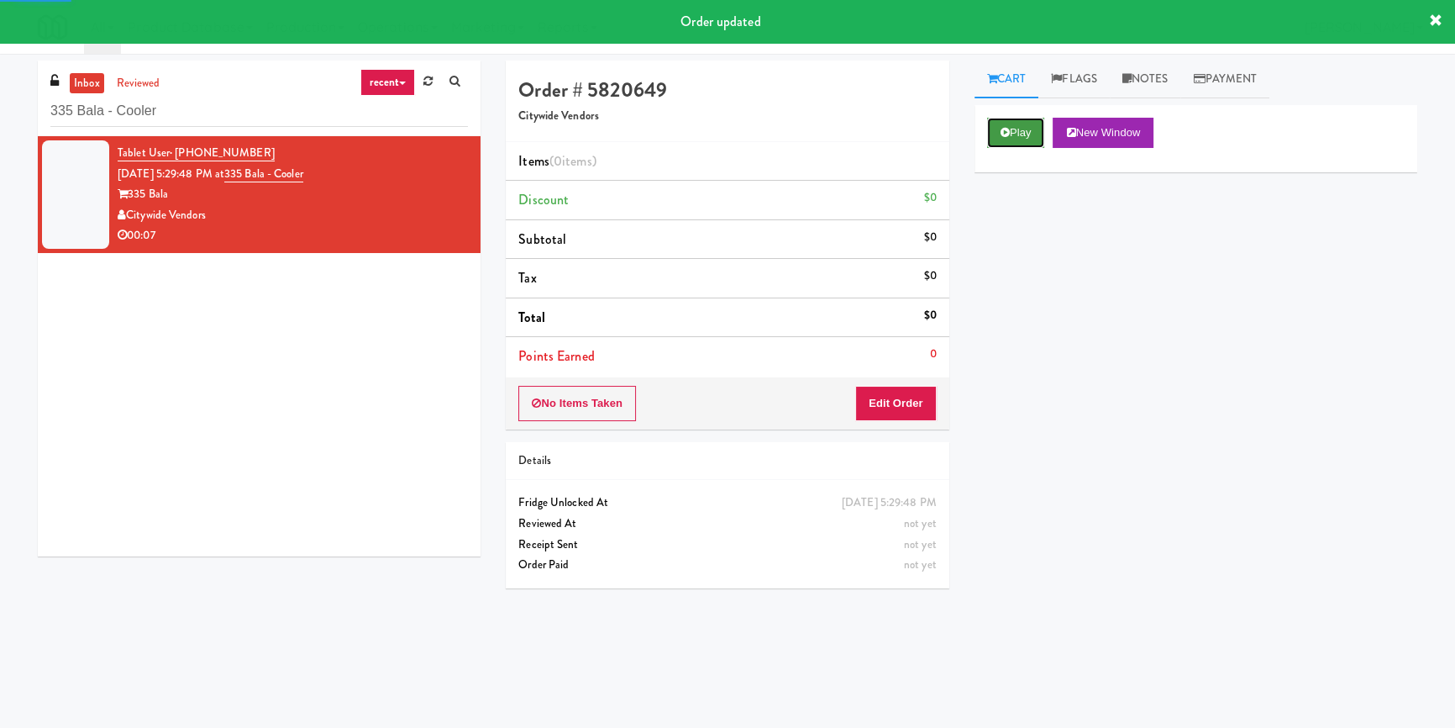
click at [1016, 146] on button "Play" at bounding box center [1016, 133] width 58 height 30
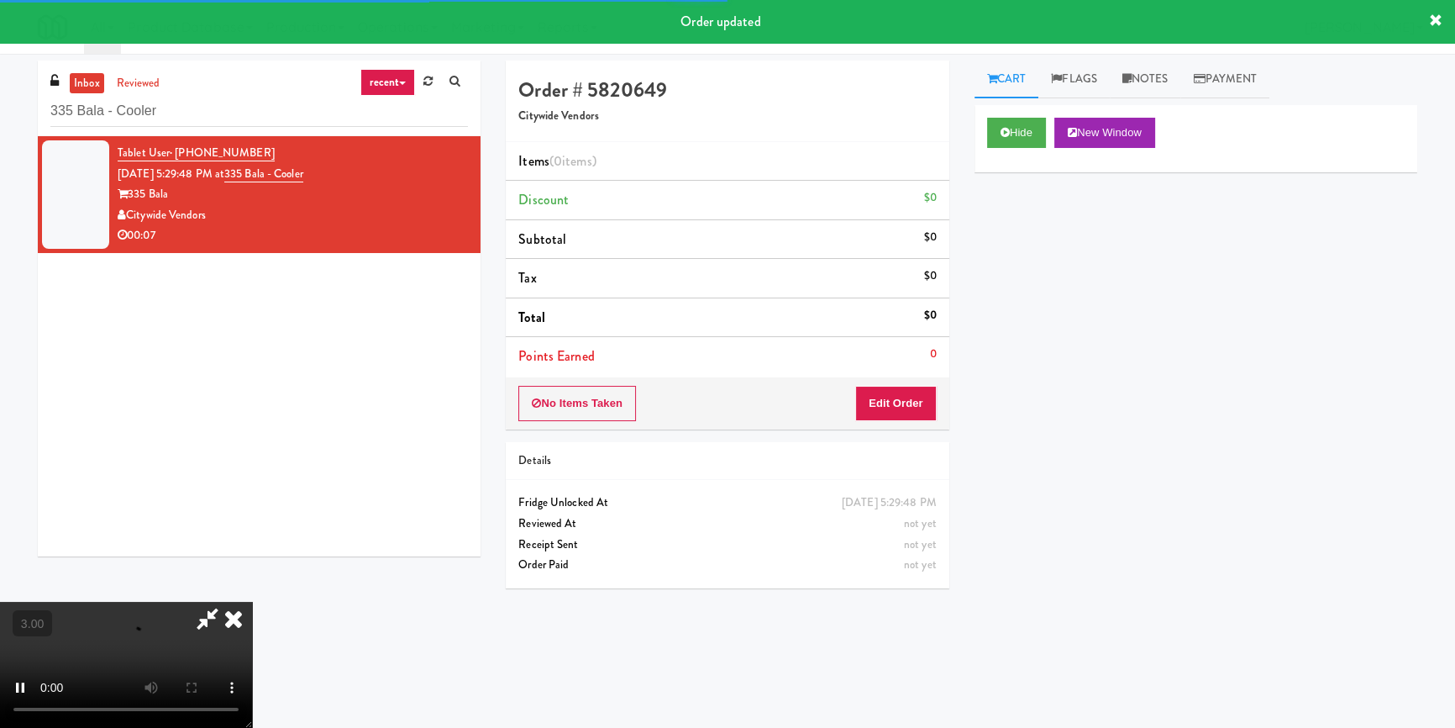
click at [1044, 247] on div "Hide New Window Primary Flag Clear Flag if unable to determine what was taken o…" at bounding box center [1196, 420] width 443 height 630
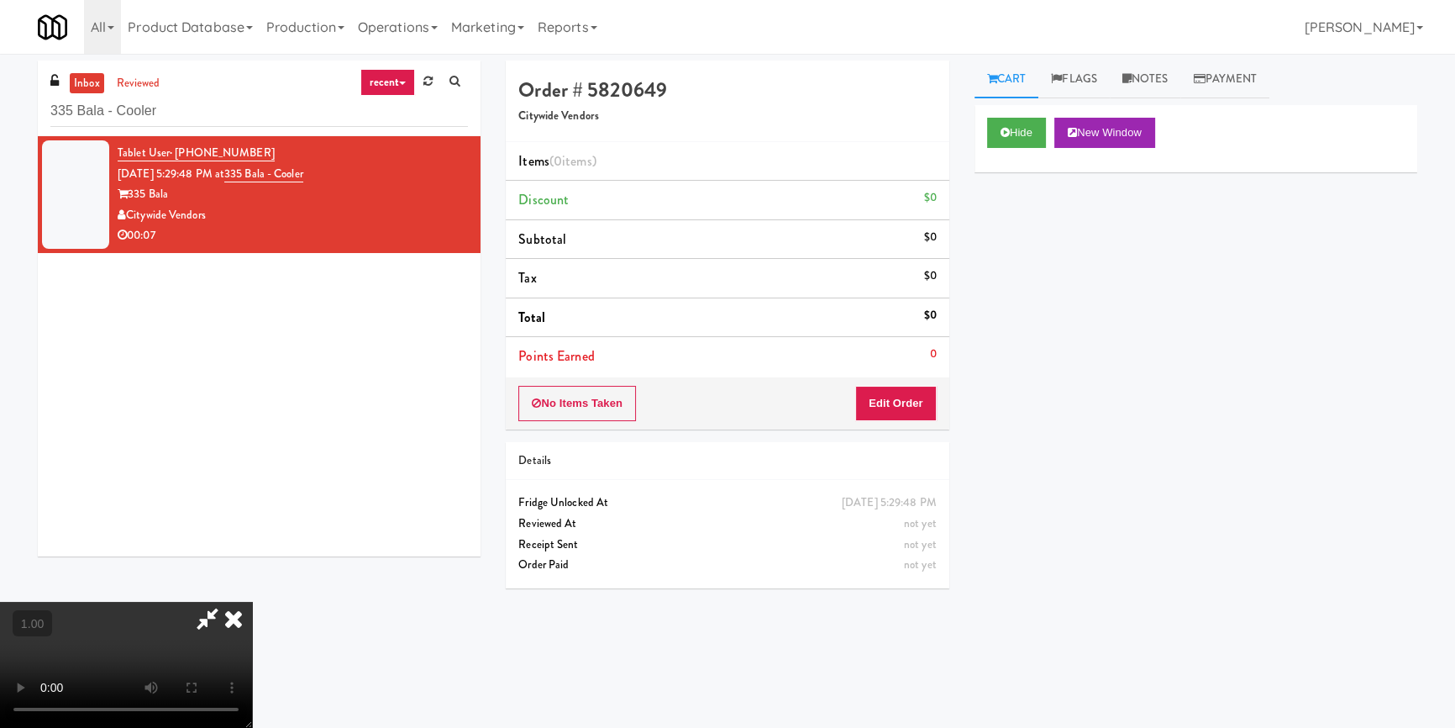
scroll to position [152, 0]
click at [252, 602] on video at bounding box center [126, 665] width 252 height 126
click at [912, 400] on button "Edit Order" at bounding box center [896, 403] width 82 height 35
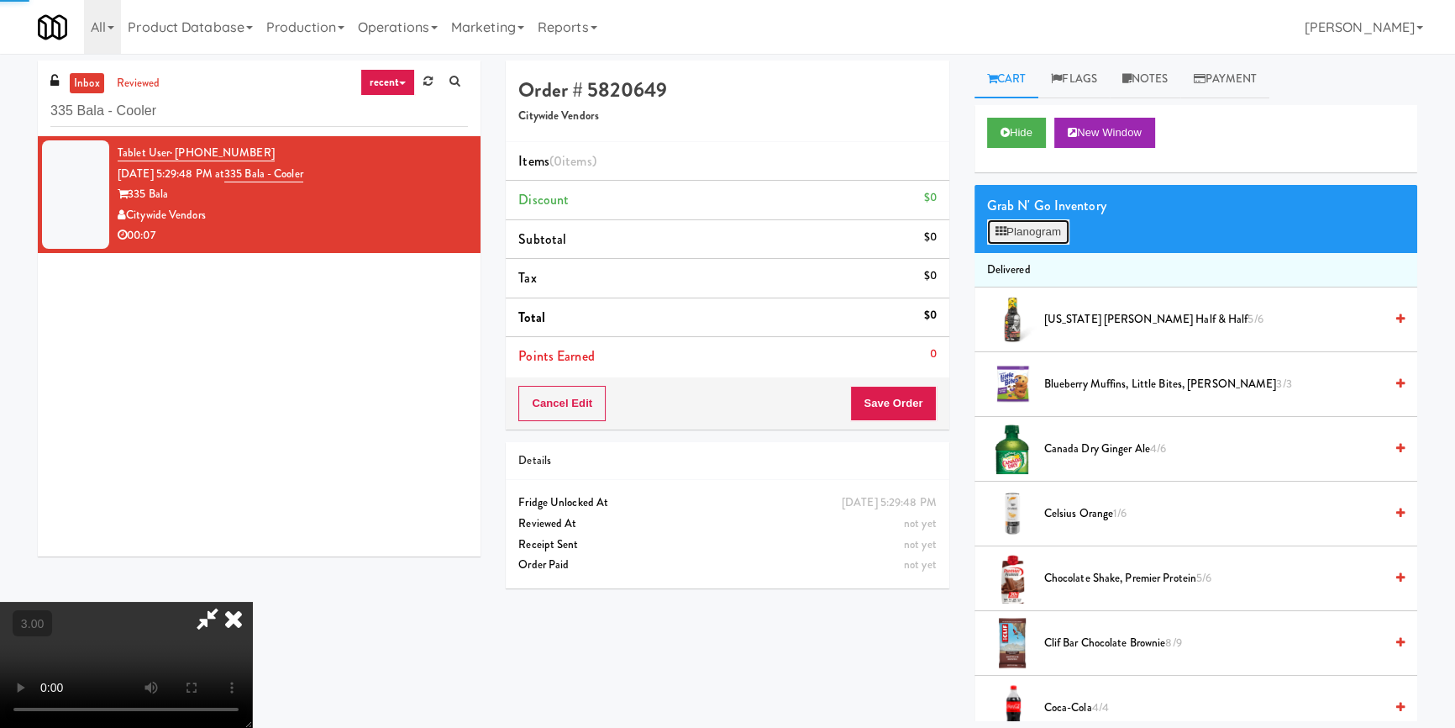
click at [1029, 219] on button "Planogram" at bounding box center [1028, 231] width 82 height 25
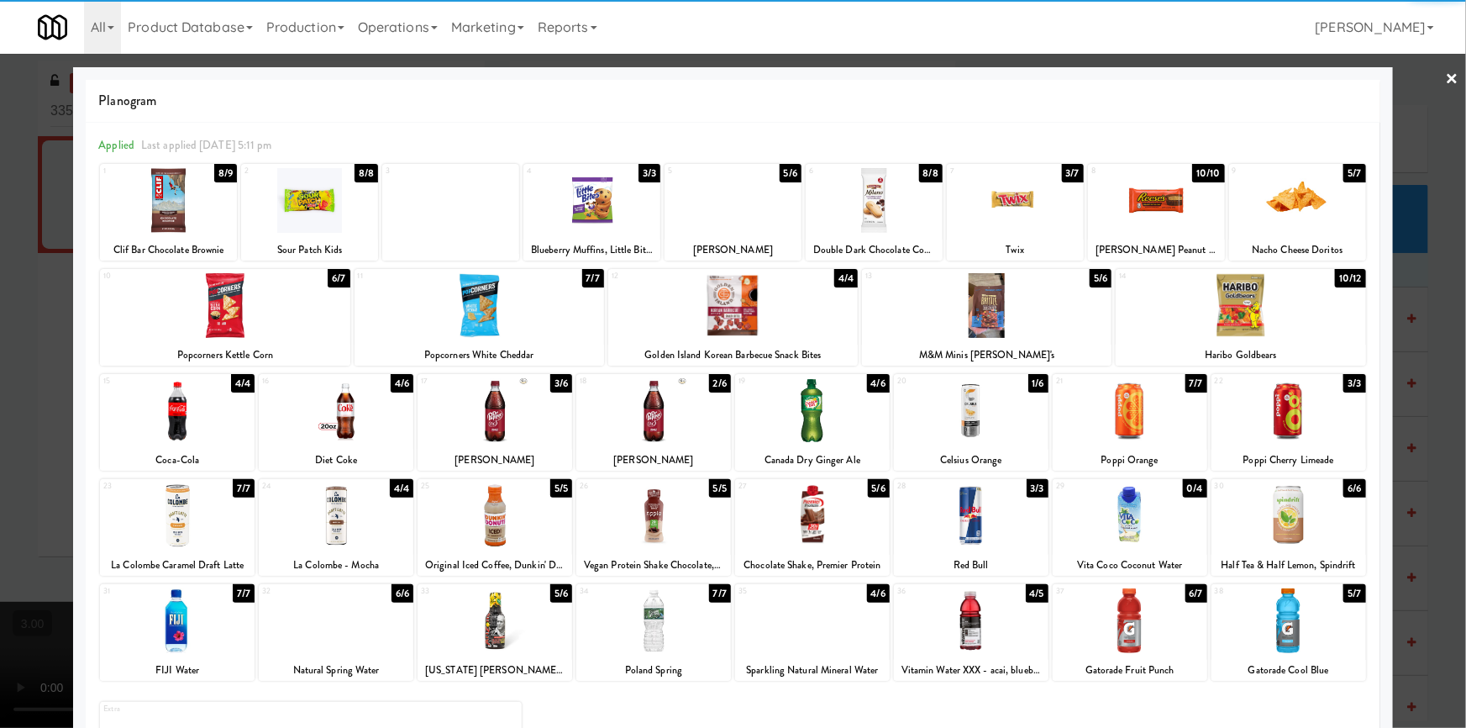
click at [989, 525] on div at bounding box center [971, 515] width 155 height 65
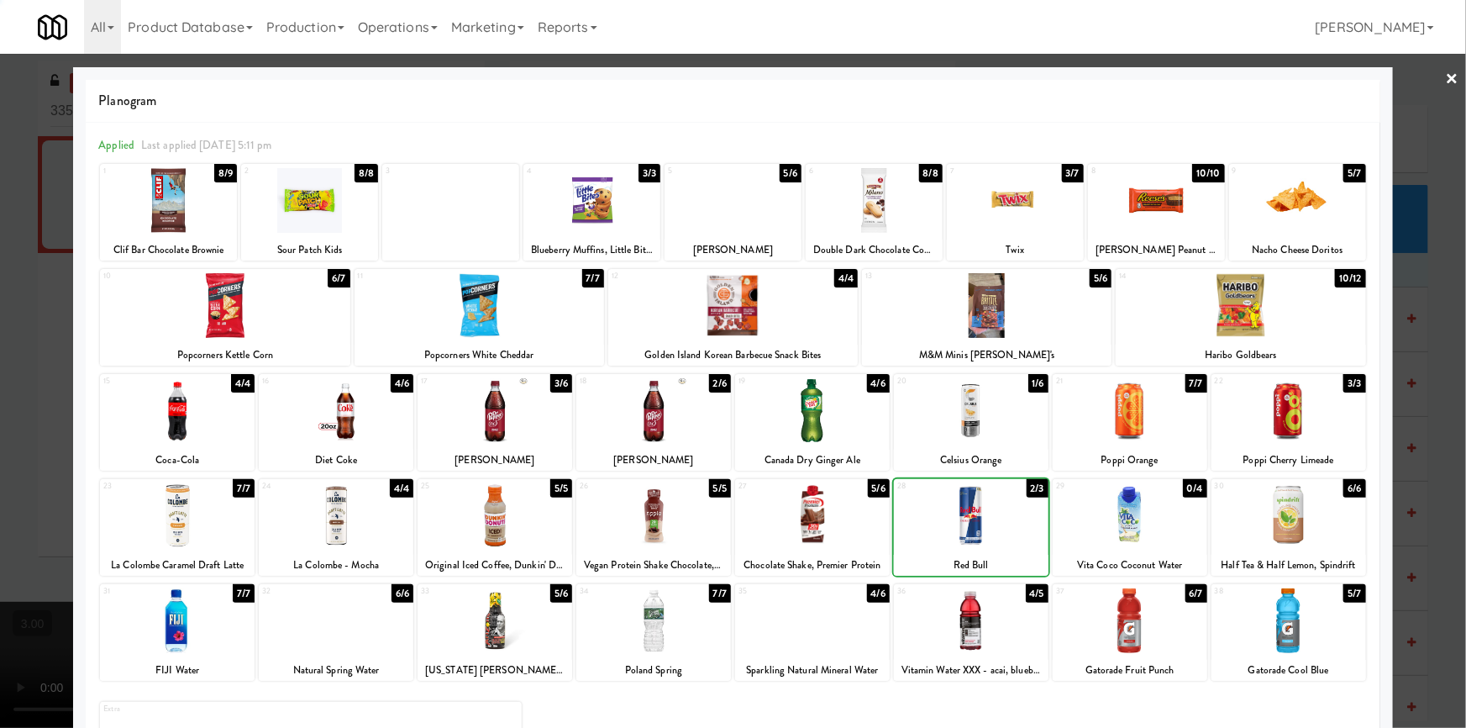
click at [0, 364] on div at bounding box center [733, 364] width 1466 height 728
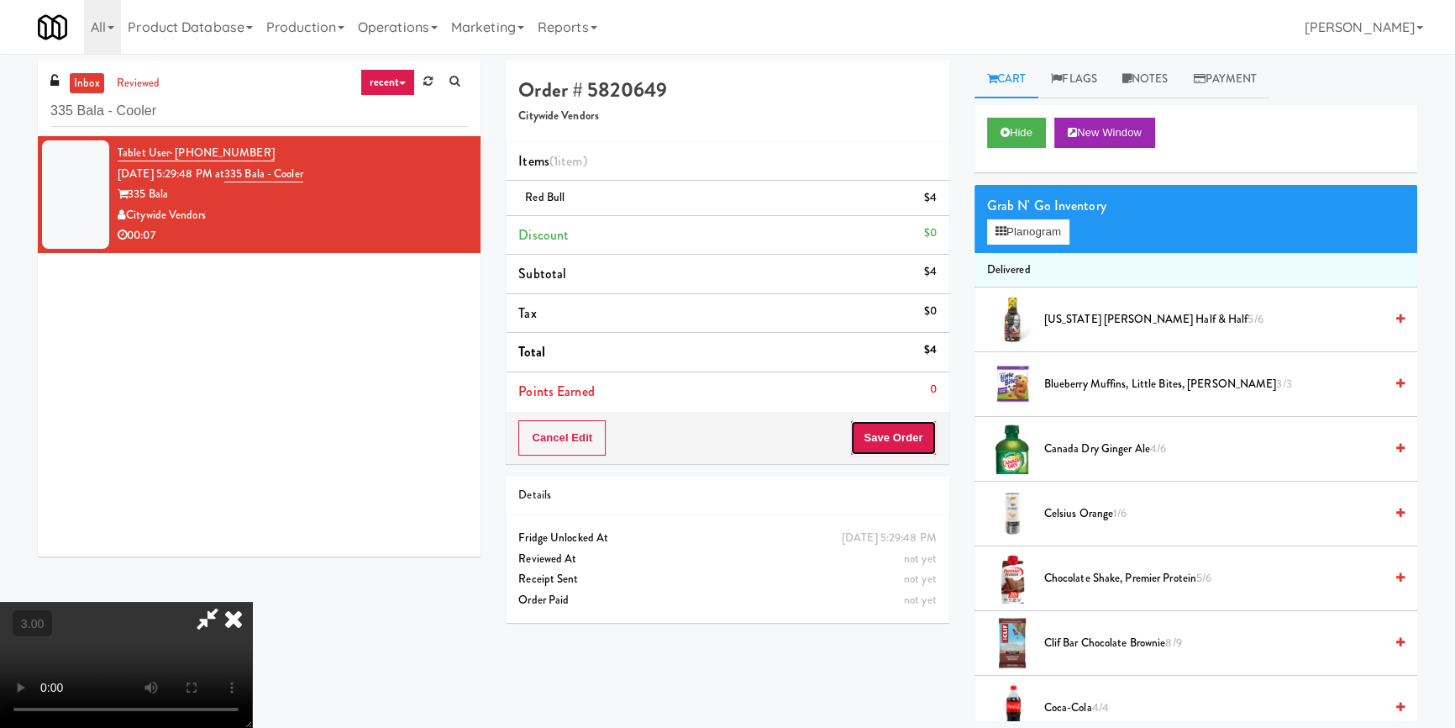
click at [915, 446] on button "Save Order" at bounding box center [893, 437] width 86 height 35
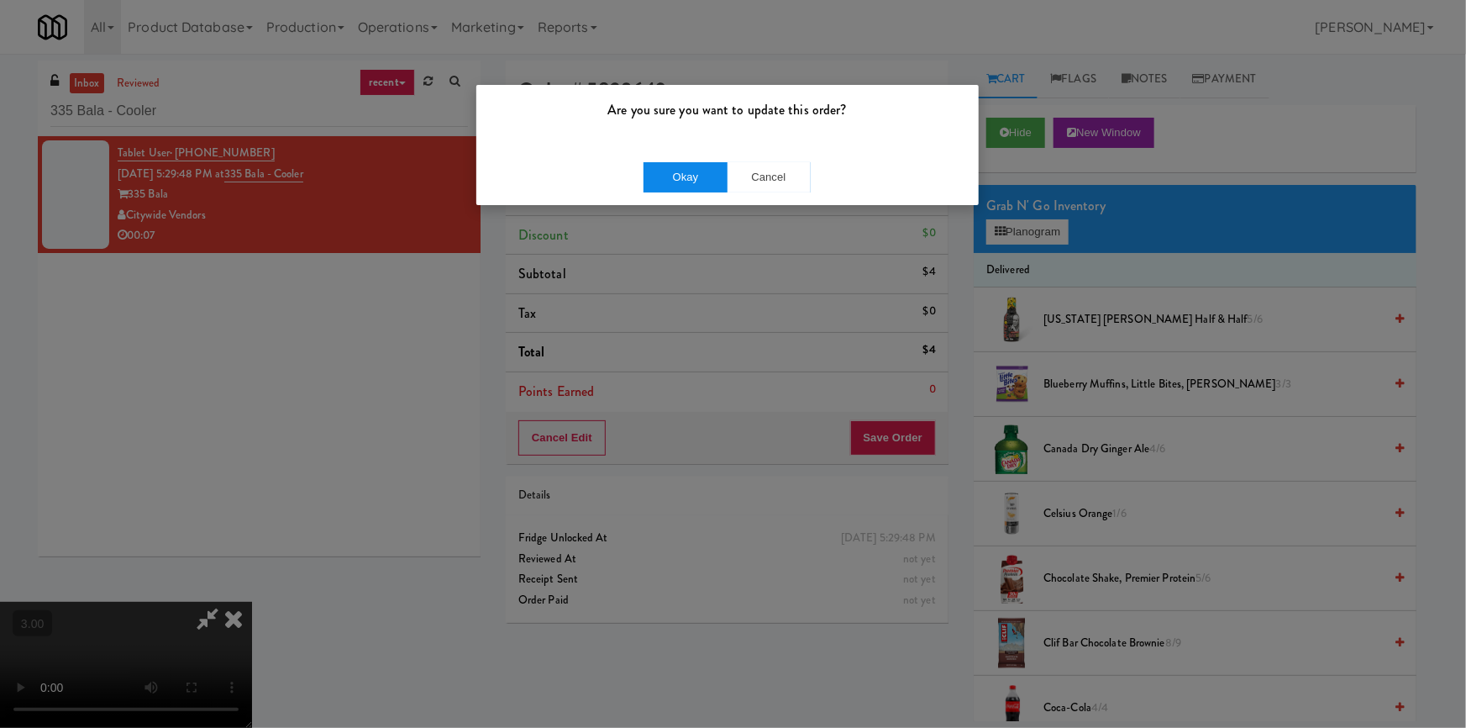
click at [664, 176] on div "Okay Cancel" at bounding box center [727, 177] width 502 height 56
click at [668, 172] on button "Okay" at bounding box center [686, 177] width 84 height 30
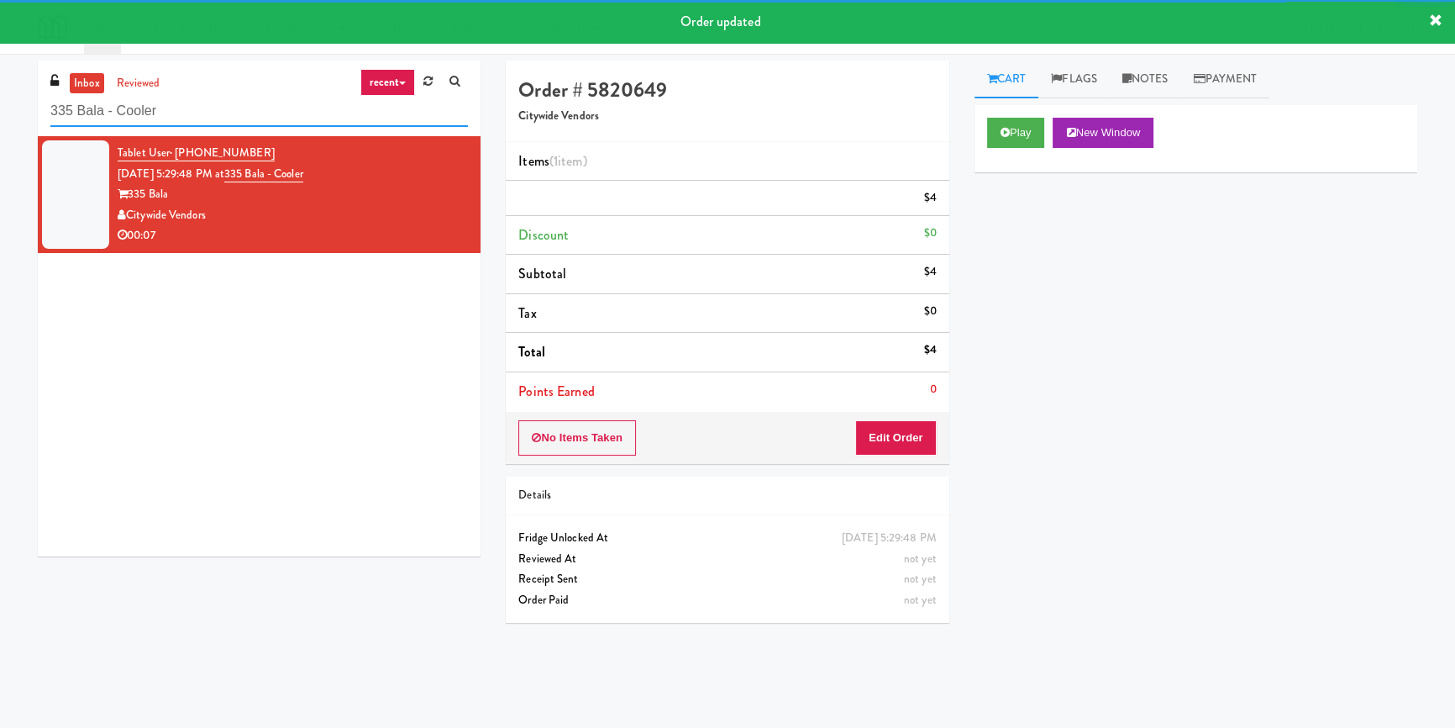
click at [219, 112] on input "335 Bala - Cooler" at bounding box center [259, 111] width 418 height 31
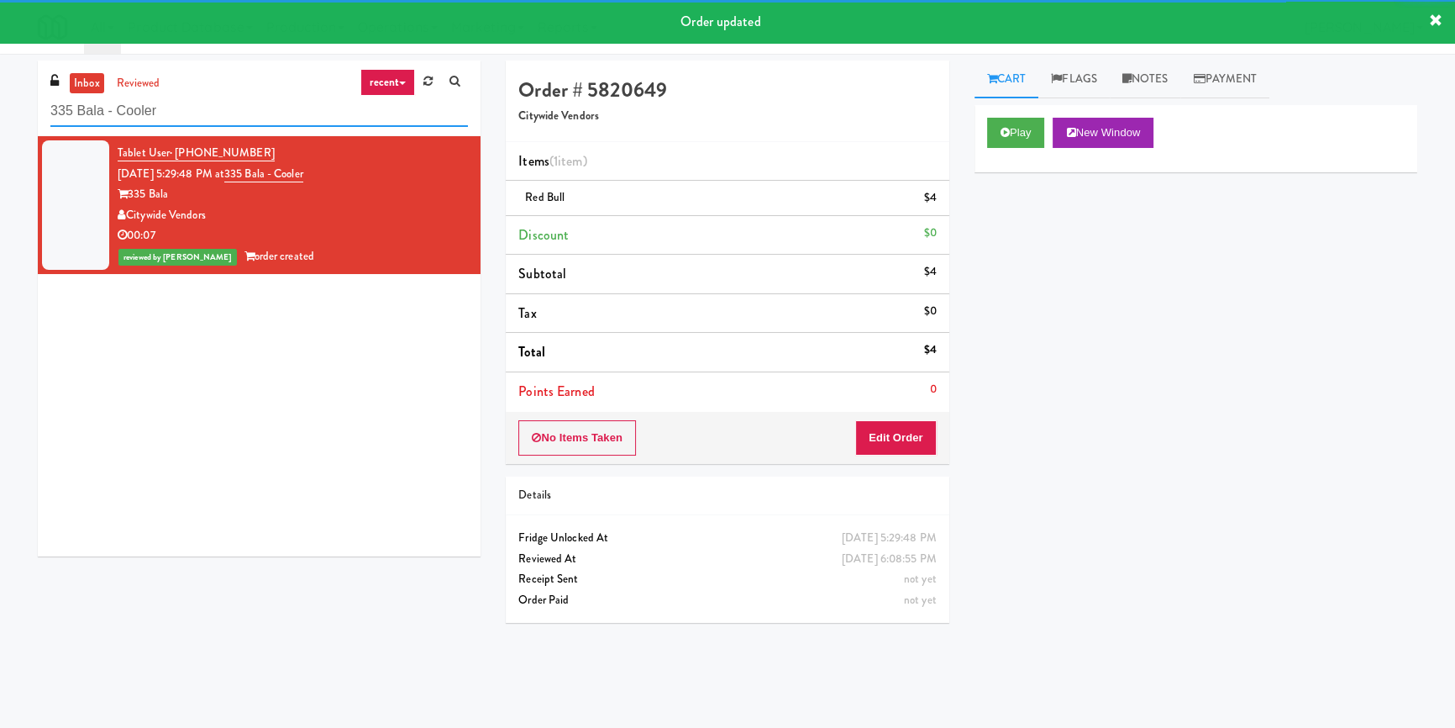
click at [219, 112] on input "335 Bala - Cooler" at bounding box center [259, 111] width 418 height 31
paste input "EQ Autoworks-Cooler 1"
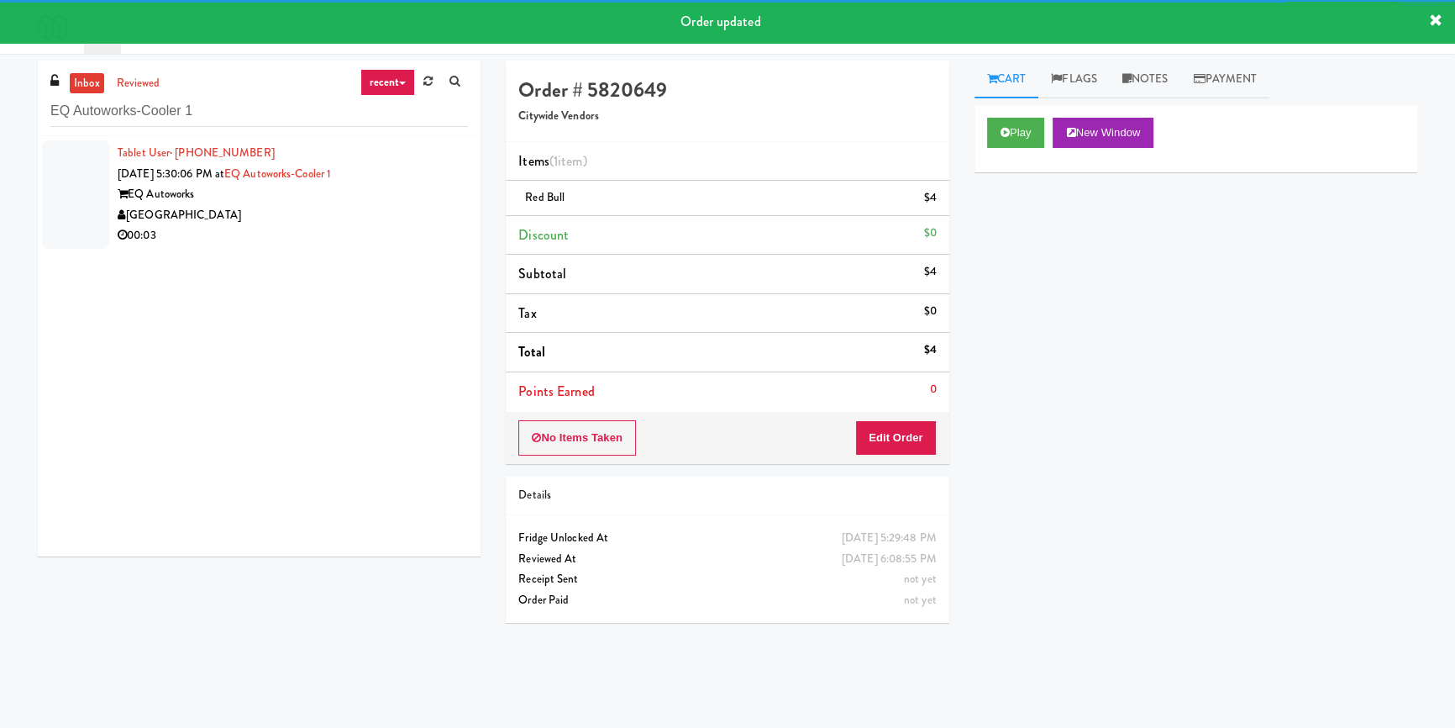
click at [353, 223] on div "[GEOGRAPHIC_DATA]" at bounding box center [293, 215] width 350 height 21
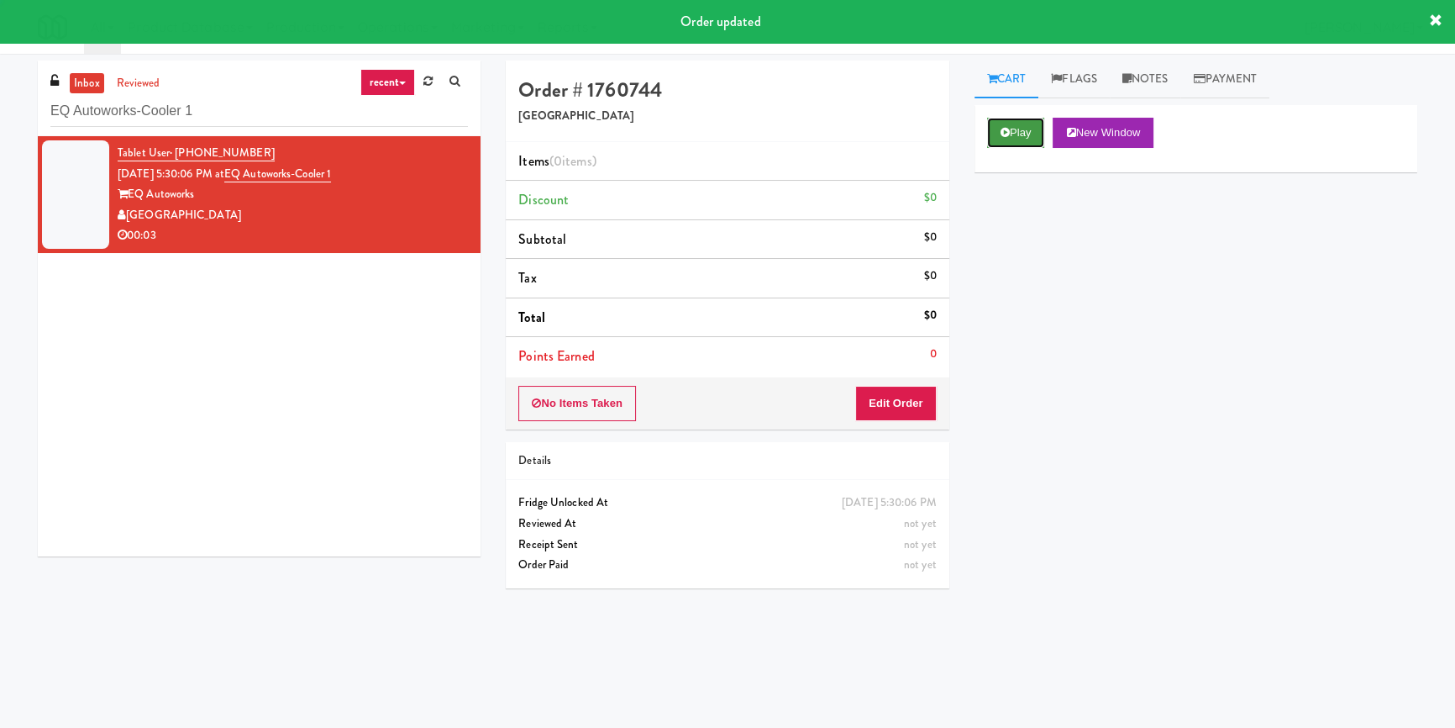
click at [1017, 133] on button "Play" at bounding box center [1016, 133] width 58 height 30
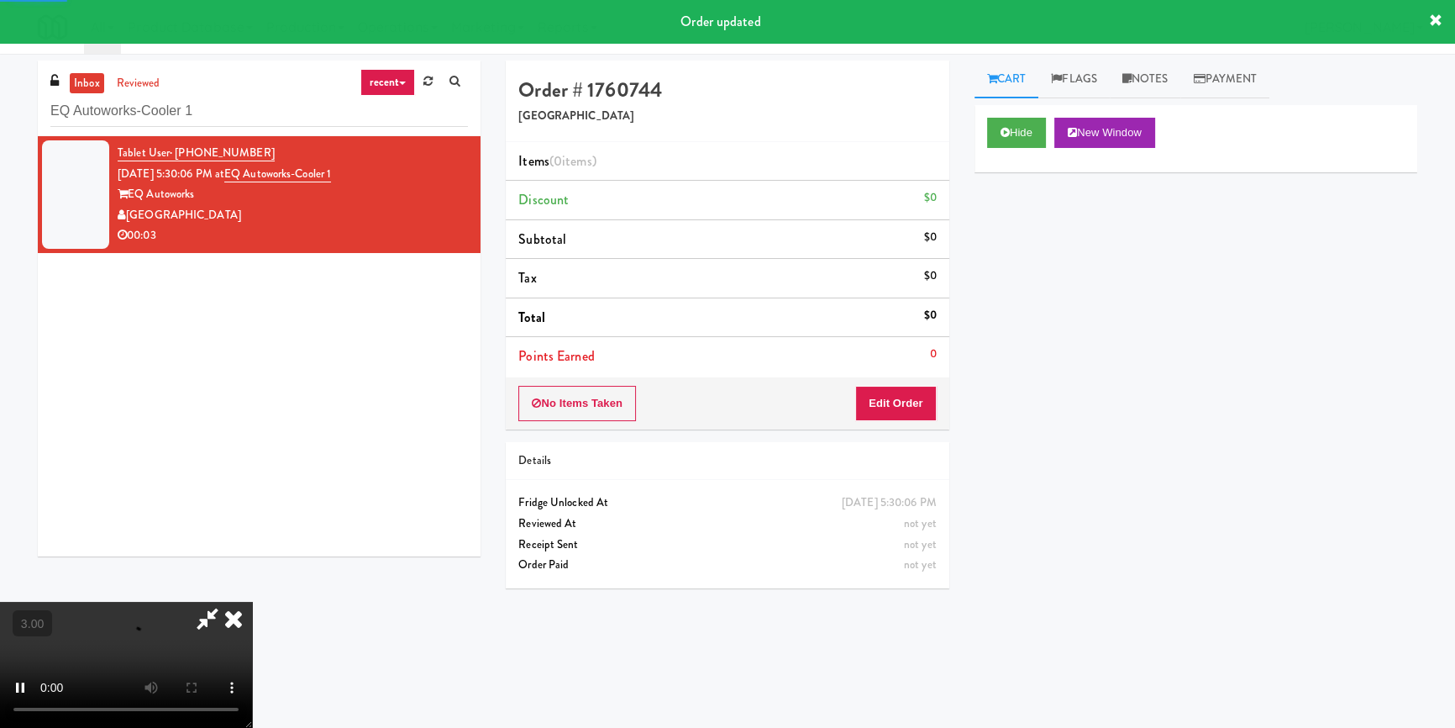
click at [1041, 289] on div "Hide New Window Primary Flag Clear Flag if unable to determine what was taken o…" at bounding box center [1196, 420] width 443 height 630
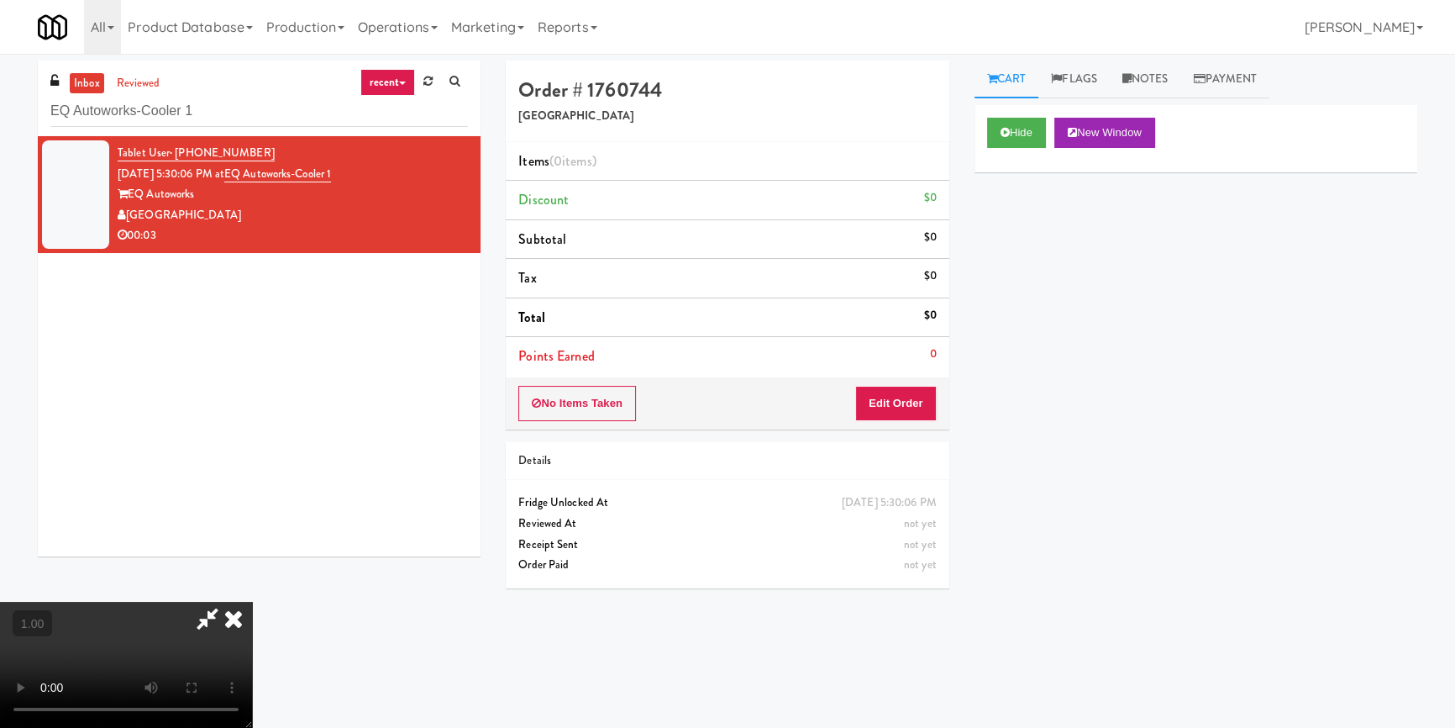
click at [252, 602] on video at bounding box center [126, 665] width 252 height 126
click at [907, 404] on button "Edit Order" at bounding box center [896, 403] width 82 height 35
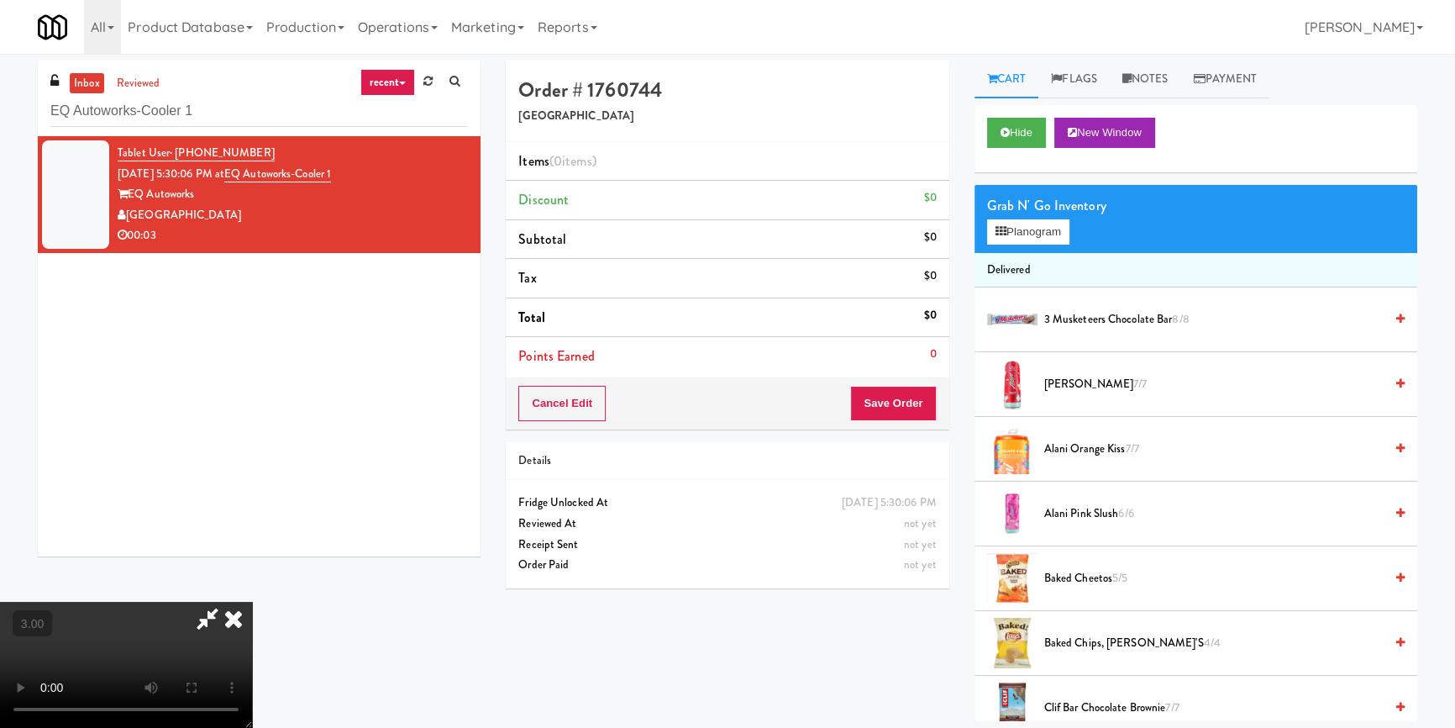
click at [986, 254] on li "Delivered" at bounding box center [1196, 270] width 443 height 35
click at [1017, 239] on button "Planogram" at bounding box center [1028, 231] width 82 height 25
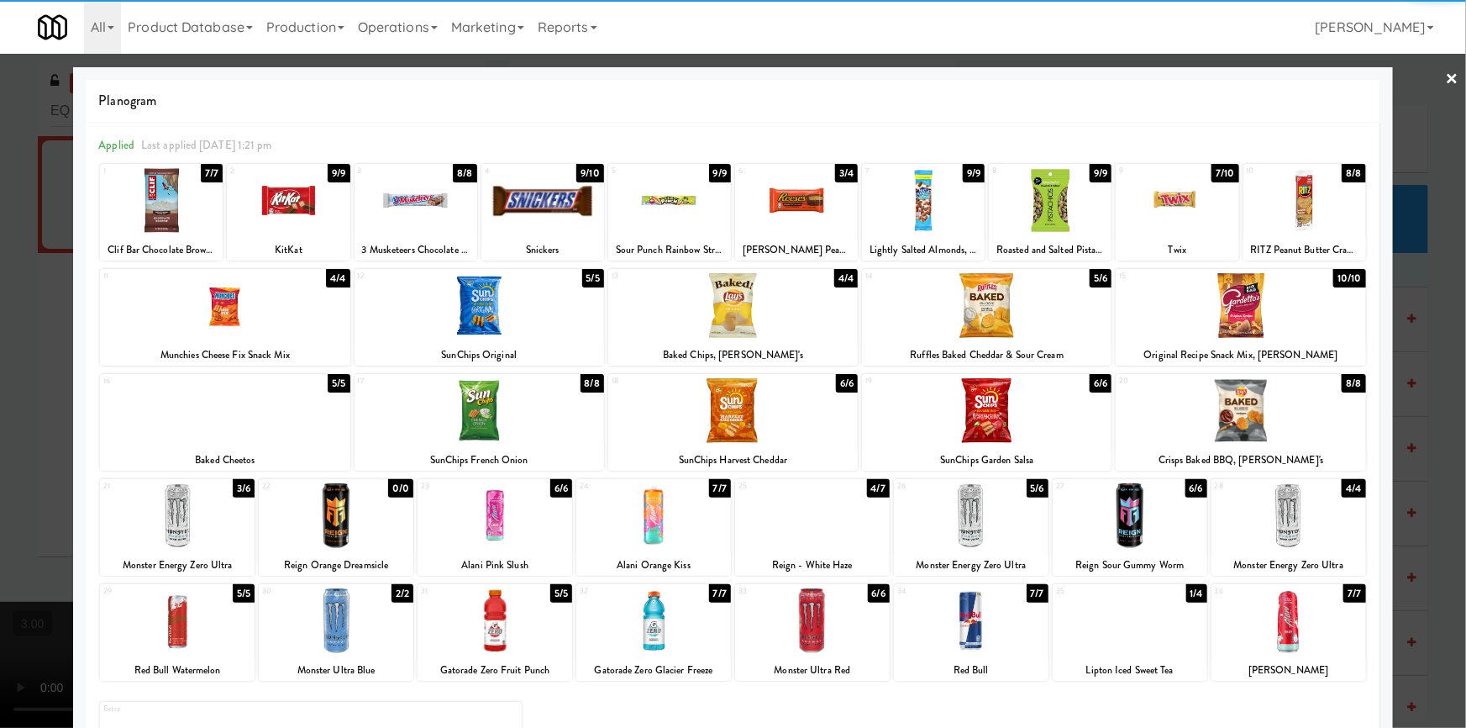
click at [1143, 631] on div at bounding box center [1130, 620] width 155 height 65
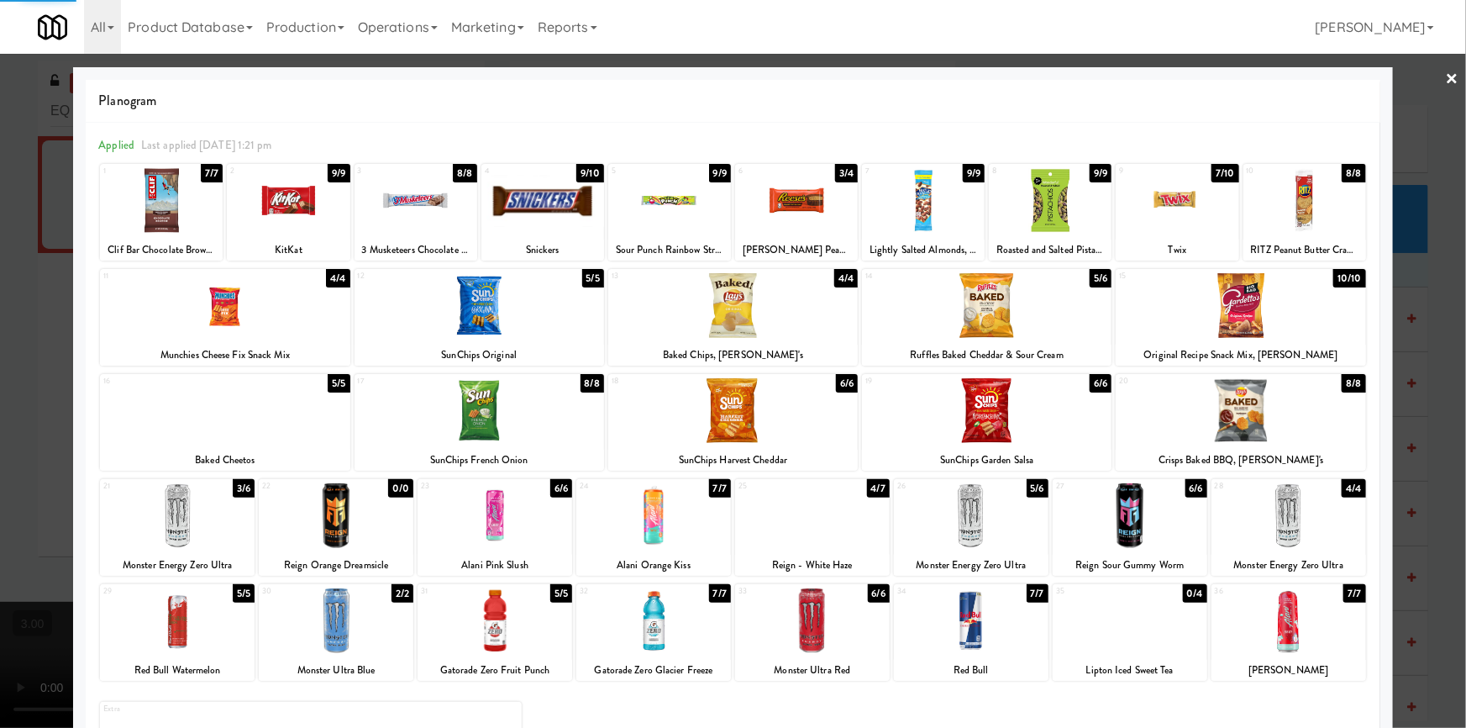
click at [1428, 563] on div at bounding box center [733, 364] width 1466 height 728
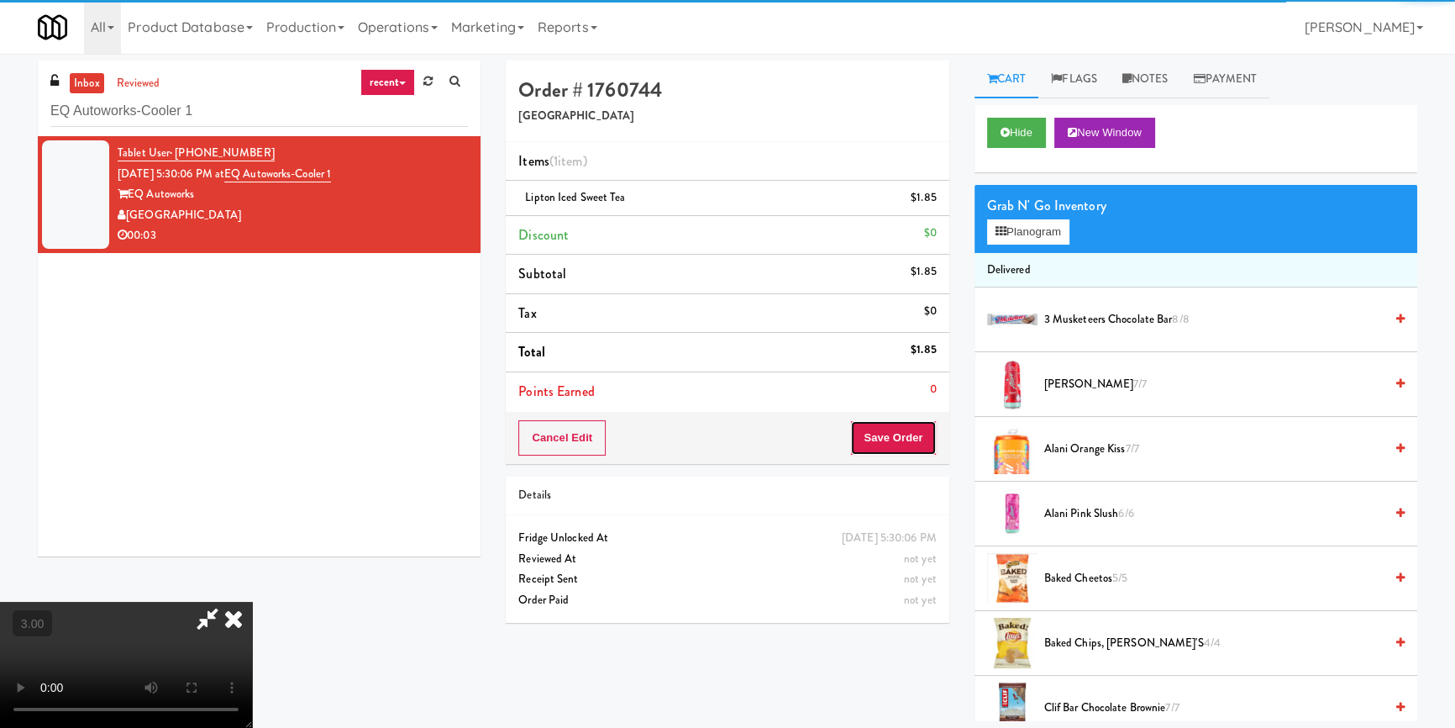
click at [917, 445] on button "Save Order" at bounding box center [893, 437] width 86 height 35
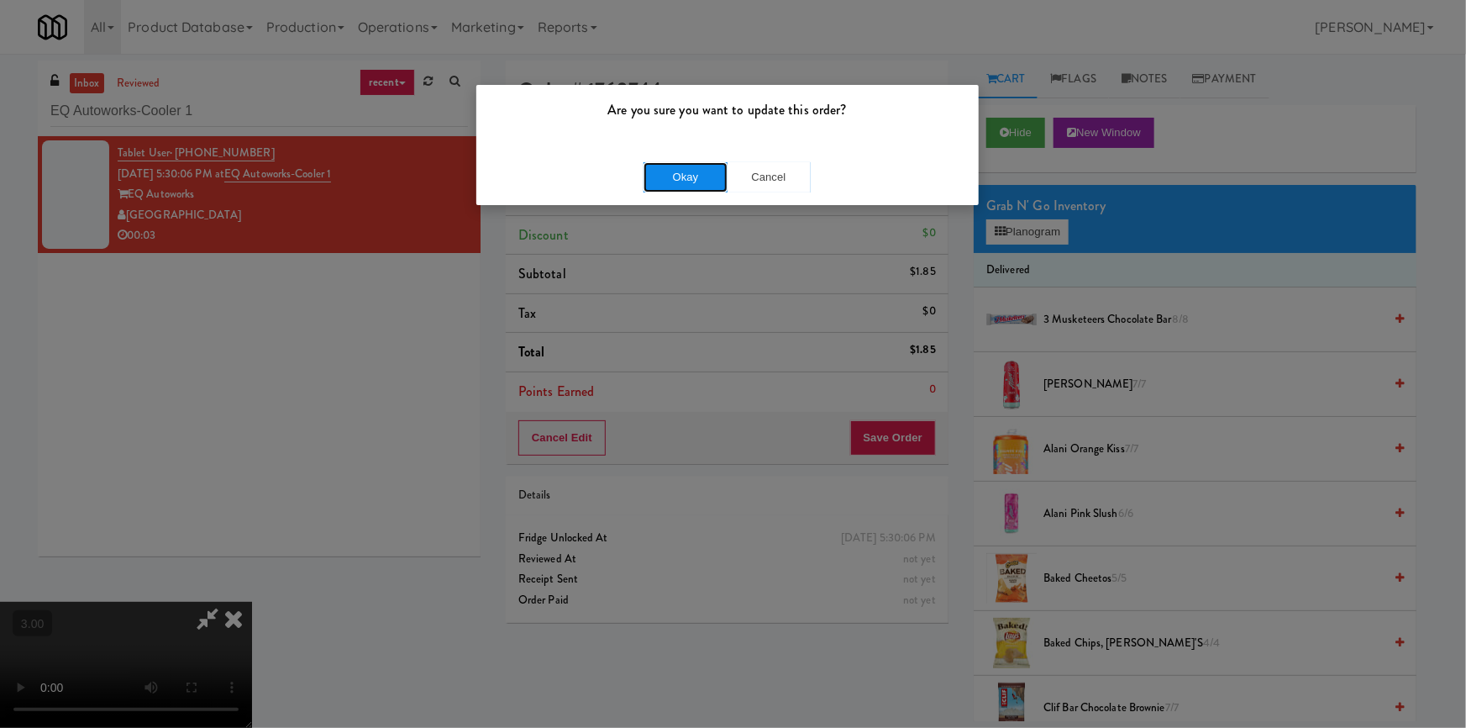
click at [685, 171] on button "Okay" at bounding box center [686, 177] width 84 height 30
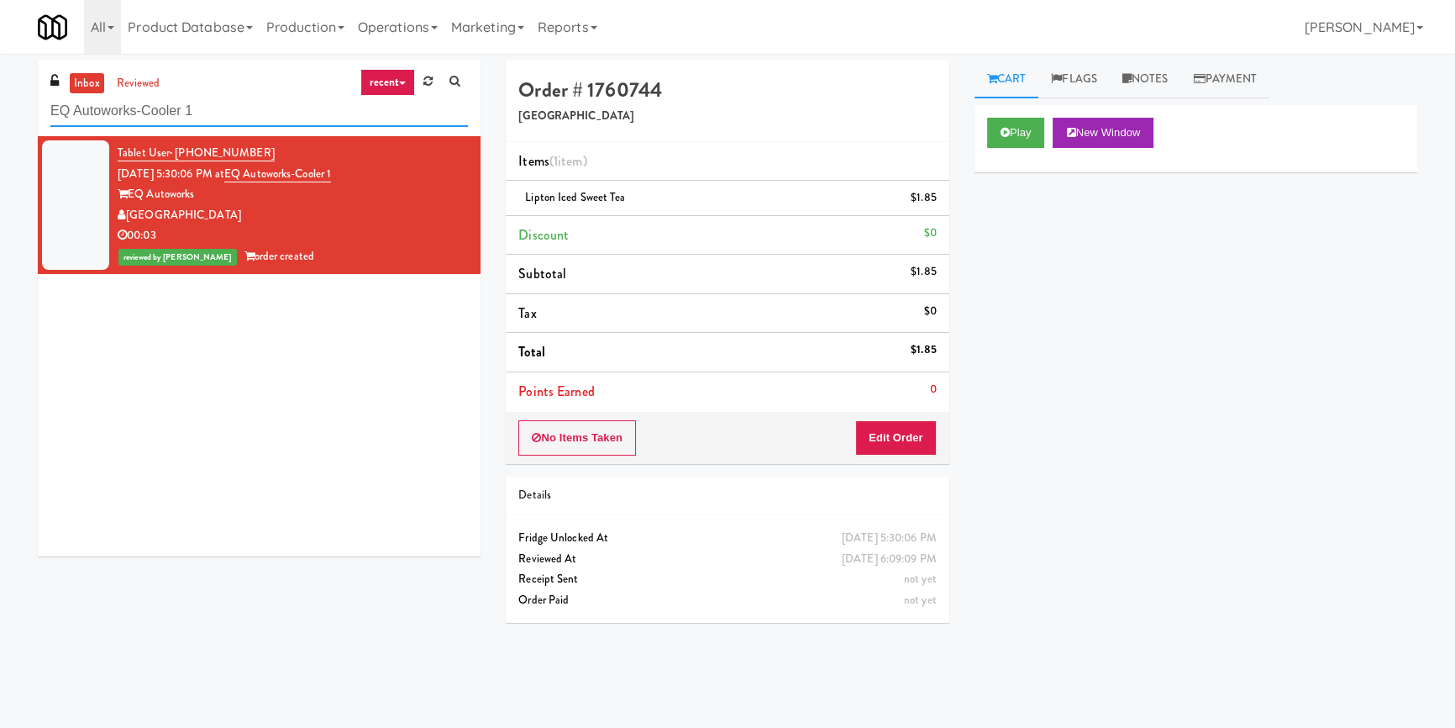
click at [242, 115] on input "EQ Autoworks-Cooler 1" at bounding box center [259, 111] width 418 height 31
paste input "Platform - Cooler - Left"
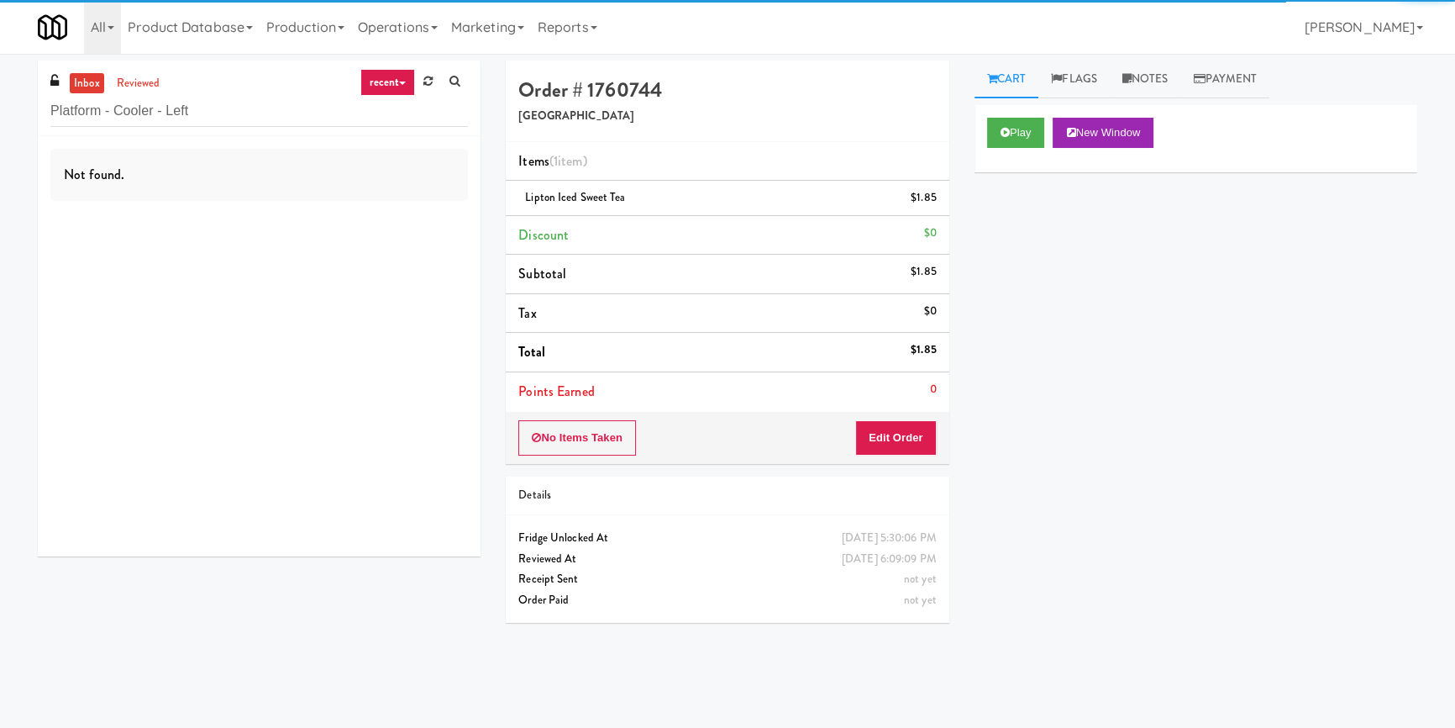
click at [392, 213] on div "Not found." at bounding box center [259, 346] width 443 height 420
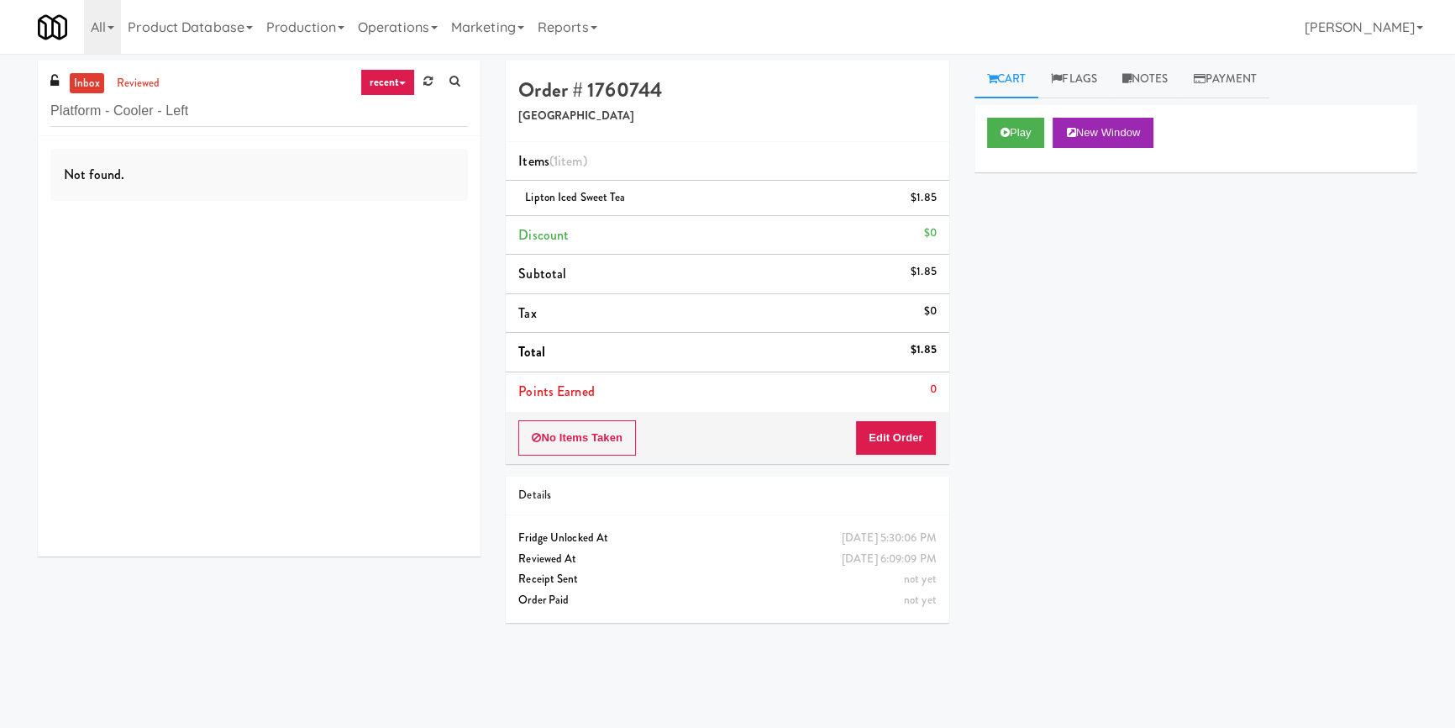
click at [290, 129] on div "inbox reviewed recent all unclear take inventory issue suspicious failed recent…" at bounding box center [259, 98] width 443 height 76
click at [286, 96] on input "Platform - Cooler - Left" at bounding box center [259, 111] width 418 height 31
paste input "District Cooler Gym"
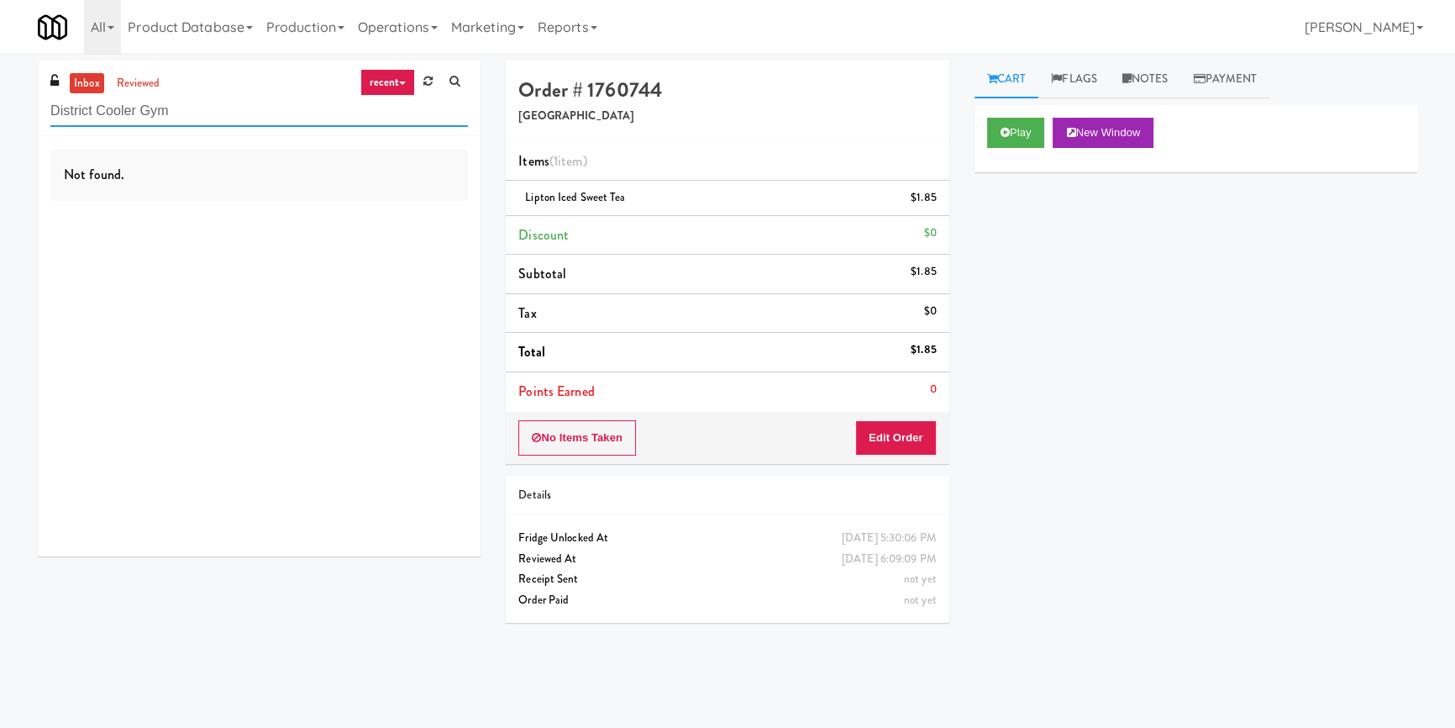
click at [219, 100] on input "District Cooler Gym" at bounding box center [259, 111] width 418 height 31
click at [218, 103] on input "District Cooler Gym" at bounding box center [259, 111] width 418 height 31
paste input "1407 [US_STATE] - Left - Fridge"
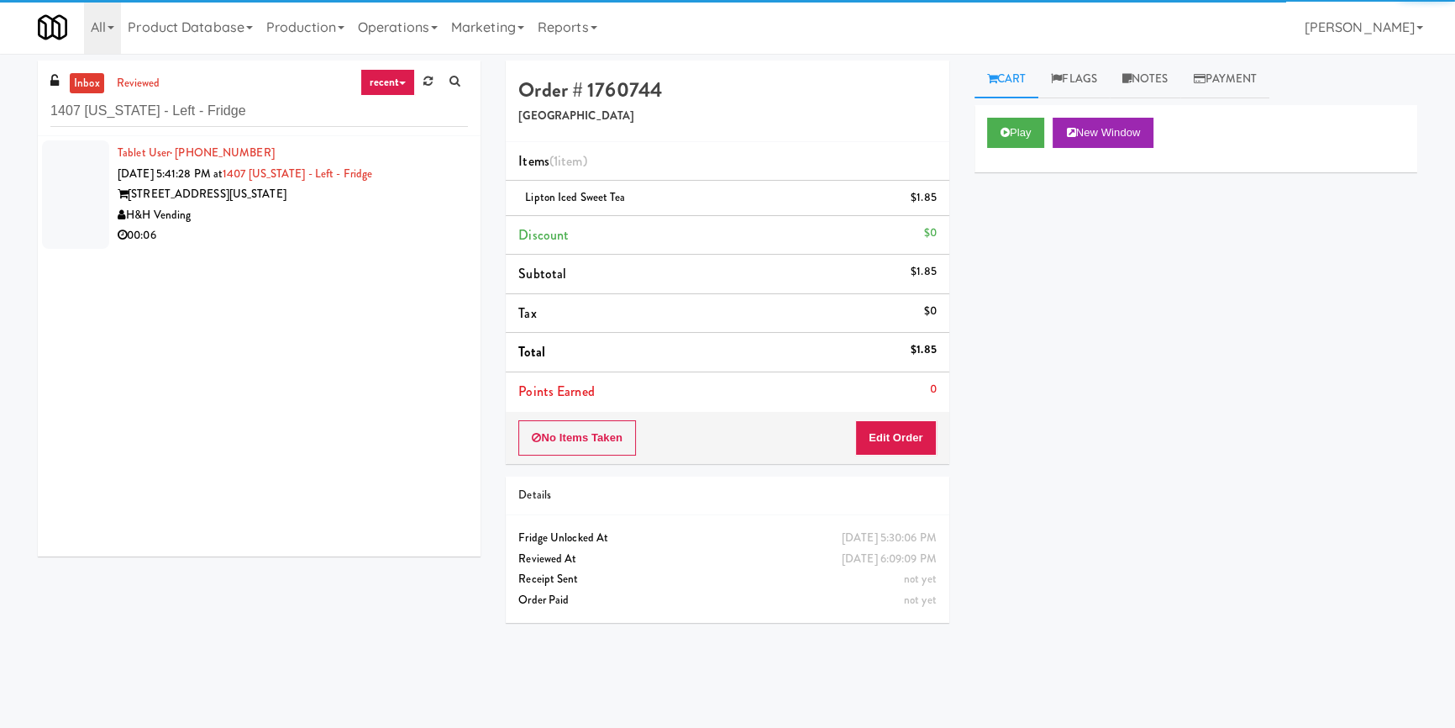
click at [317, 210] on div "H&H Vending" at bounding box center [293, 215] width 350 height 21
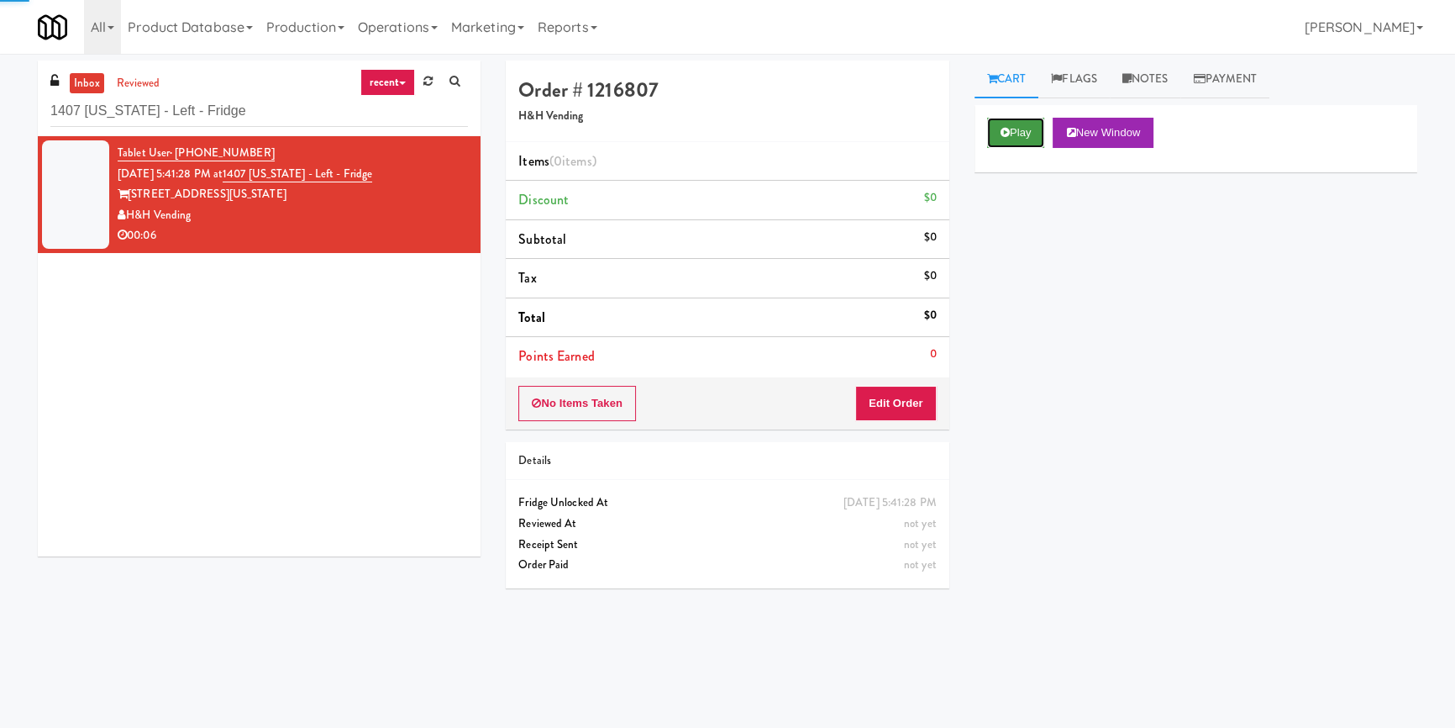
click at [1025, 124] on button "Play" at bounding box center [1016, 133] width 58 height 30
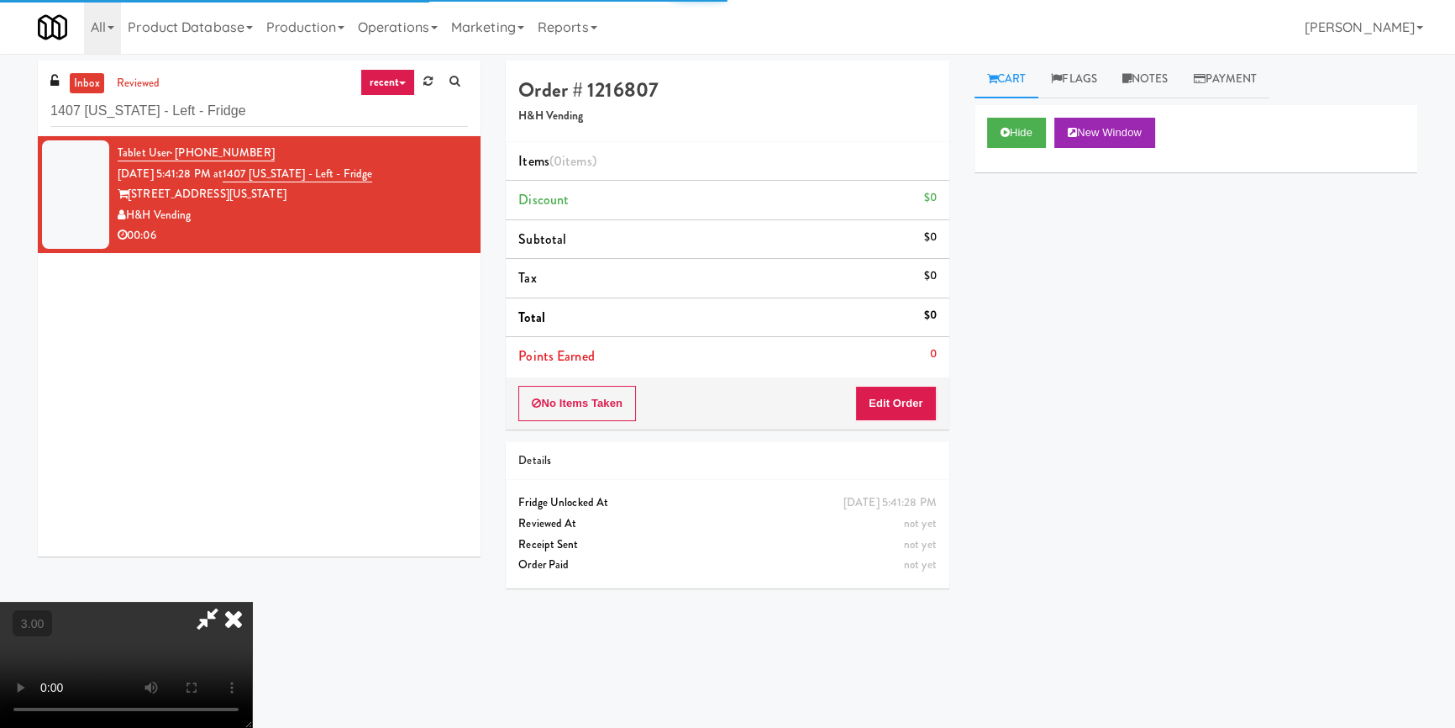
click at [1043, 231] on div "Hide New Window Primary Flag Clear Flag if unable to determine what was taken o…" at bounding box center [1196, 420] width 443 height 630
click at [252, 602] on video at bounding box center [126, 665] width 252 height 126
drag, startPoint x: 899, startPoint y: 395, endPoint x: 933, endPoint y: 370, distance: 42.0
click at [898, 397] on button "Edit Order" at bounding box center [896, 403] width 82 height 35
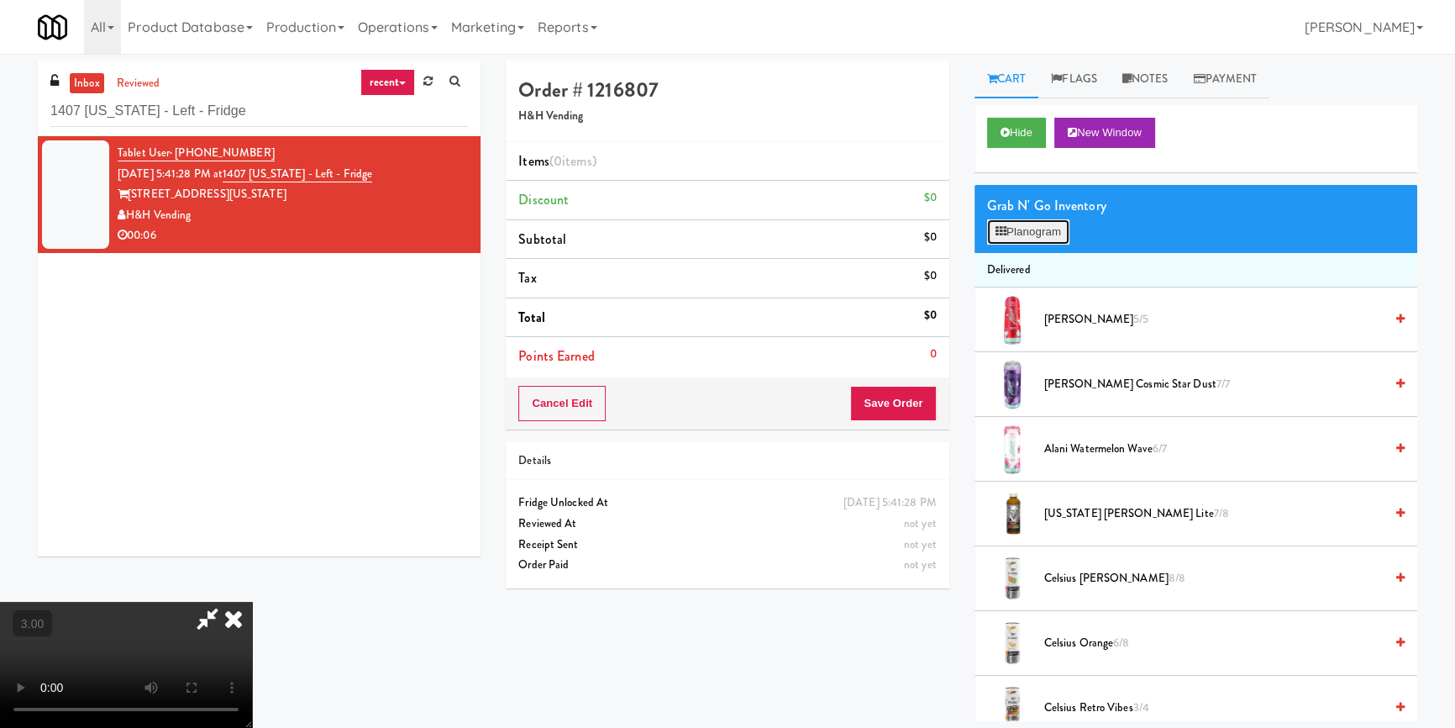
click at [1016, 239] on button "Planogram" at bounding box center [1028, 231] width 82 height 25
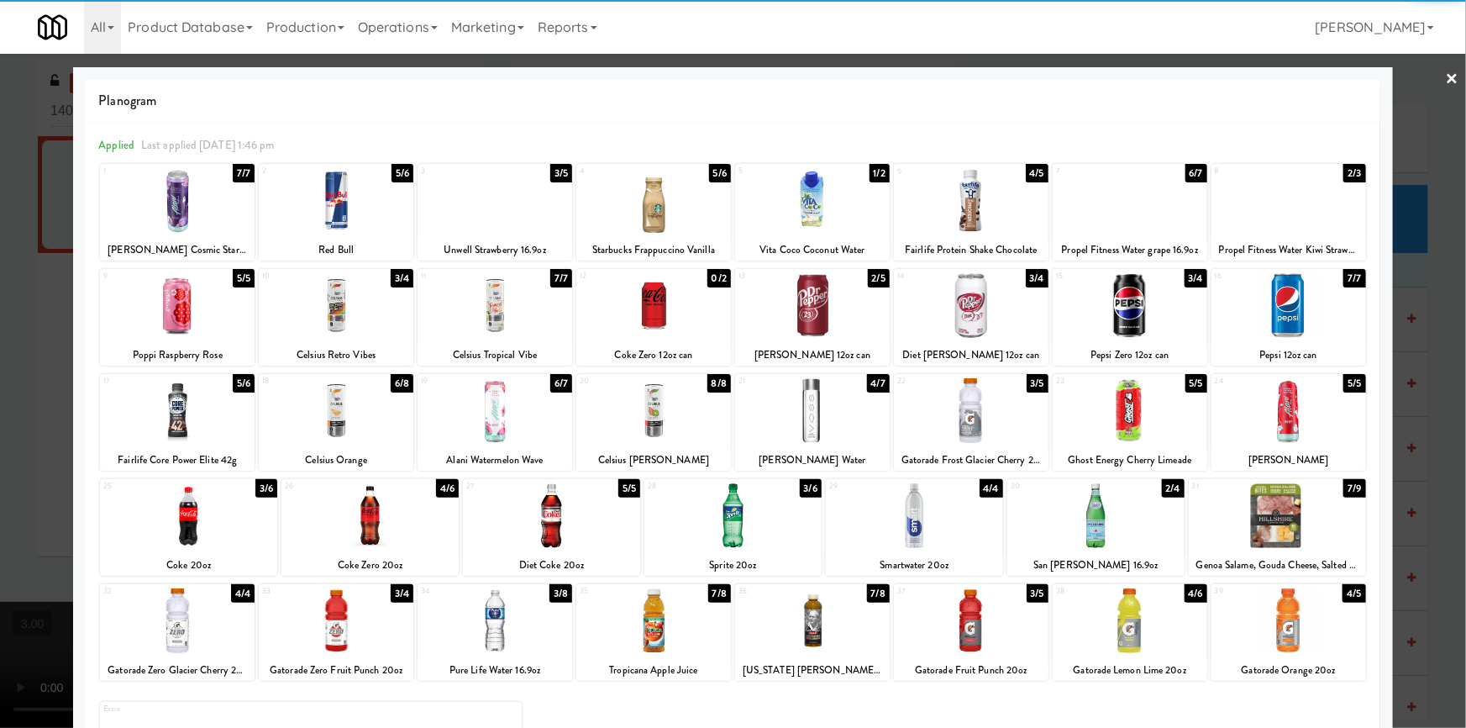
click at [502, 618] on div at bounding box center [495, 620] width 155 height 65
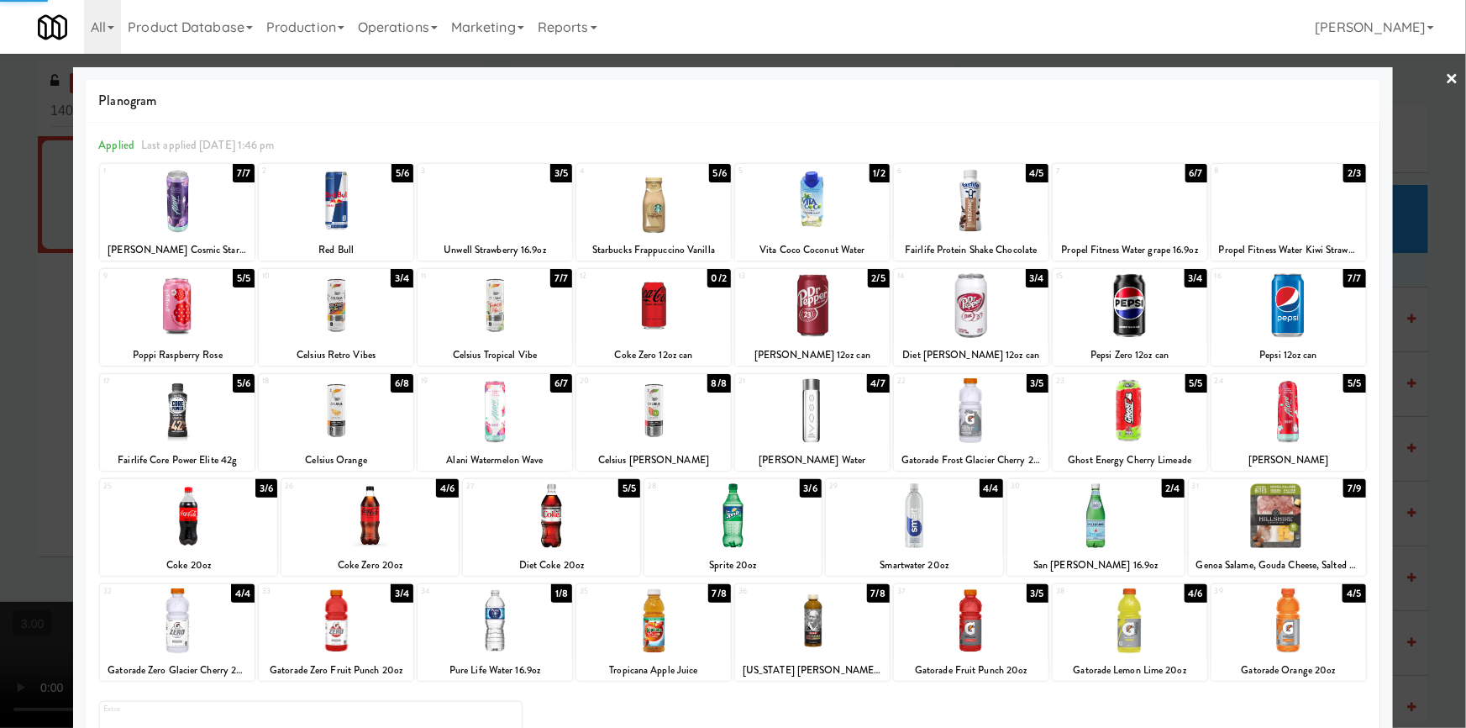
click at [0, 463] on div at bounding box center [733, 364] width 1466 height 728
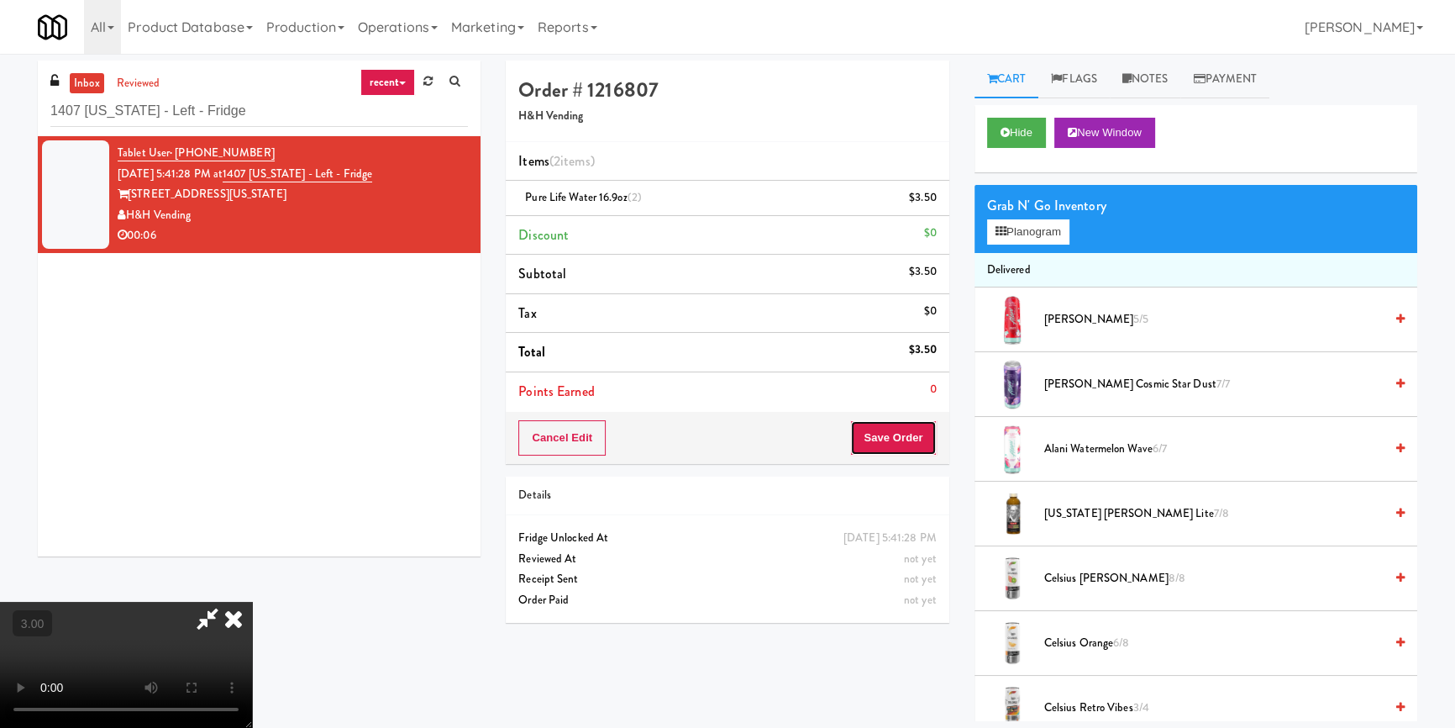
click at [895, 442] on button "Save Order" at bounding box center [893, 437] width 86 height 35
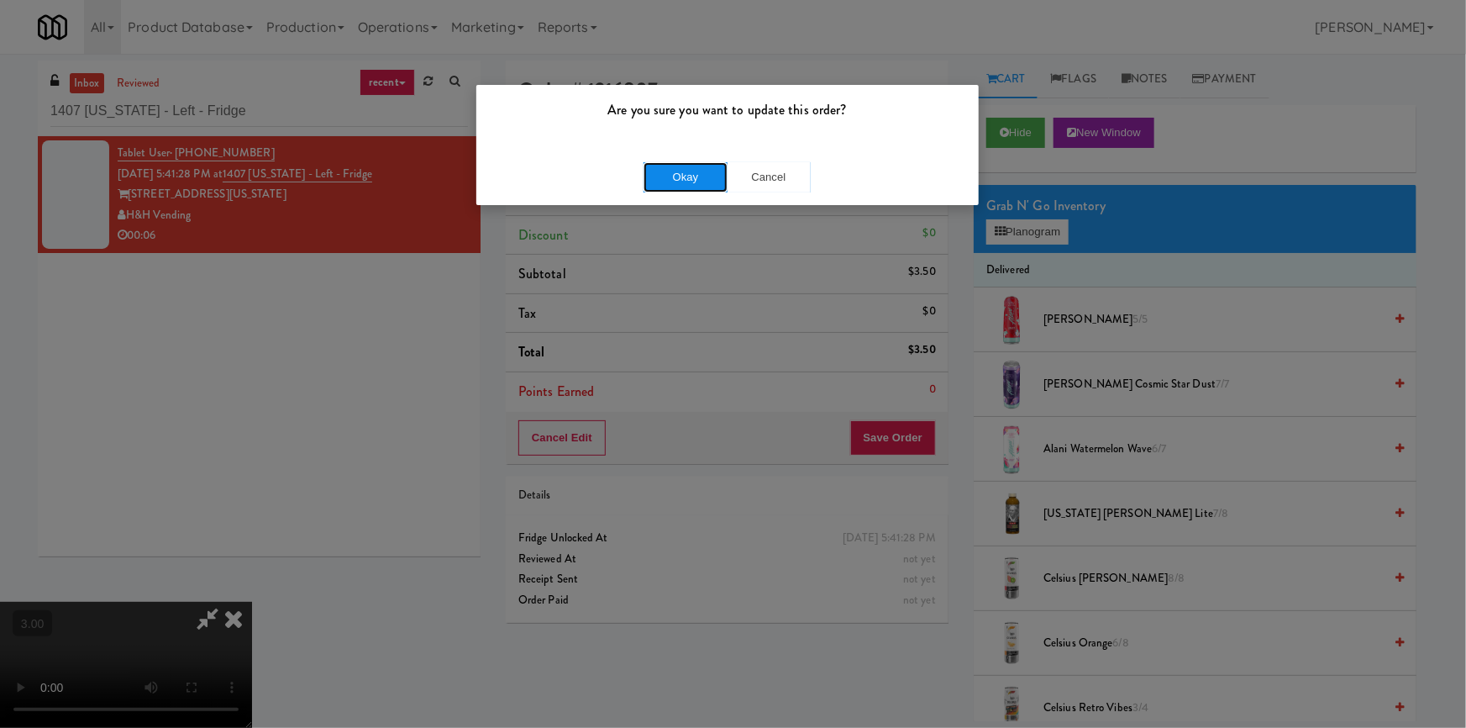
drag, startPoint x: 695, startPoint y: 189, endPoint x: 692, endPoint y: 176, distance: 12.9
click at [690, 182] on button "Okay" at bounding box center [686, 177] width 84 height 30
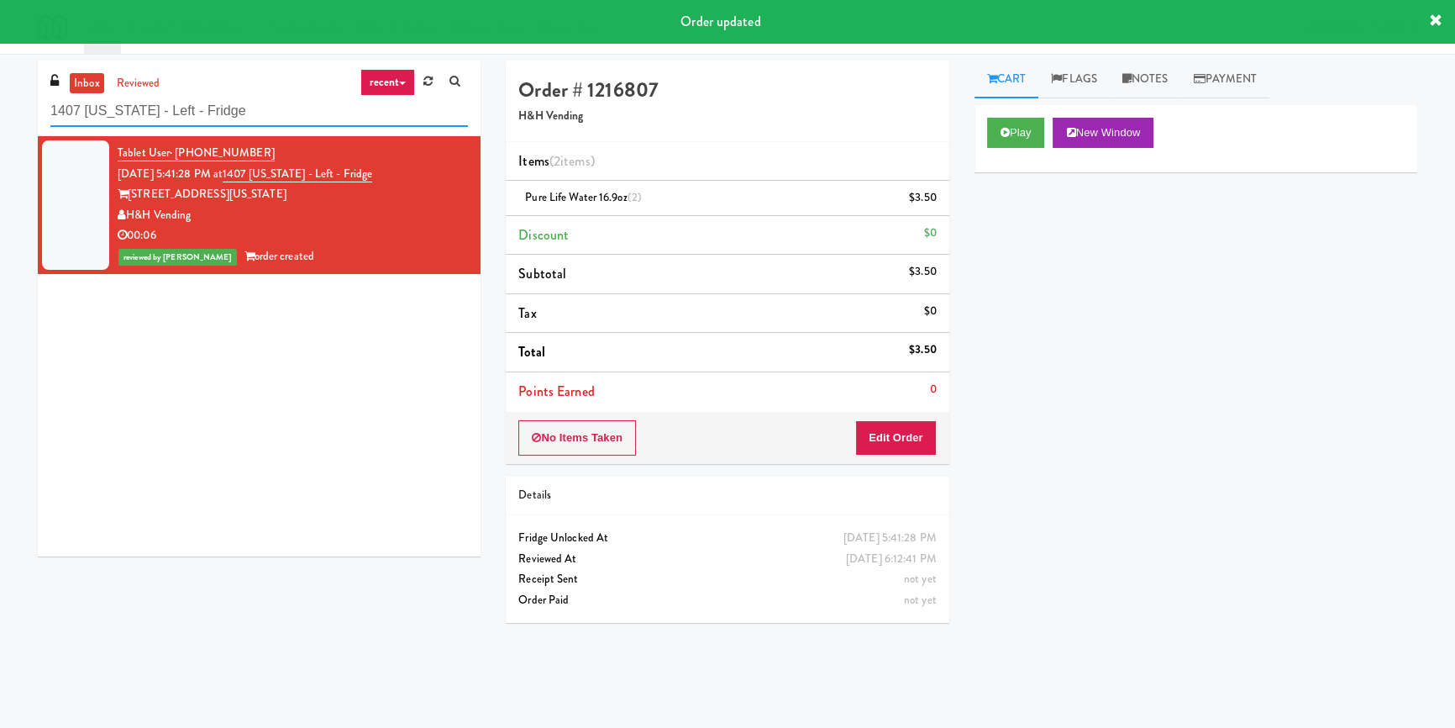
click at [272, 100] on input "1407 [US_STATE] - Left - Fridge" at bounding box center [259, 111] width 418 height 31
paste input "[PERSON_NAME][GEOGRAPHIC_DATA]"
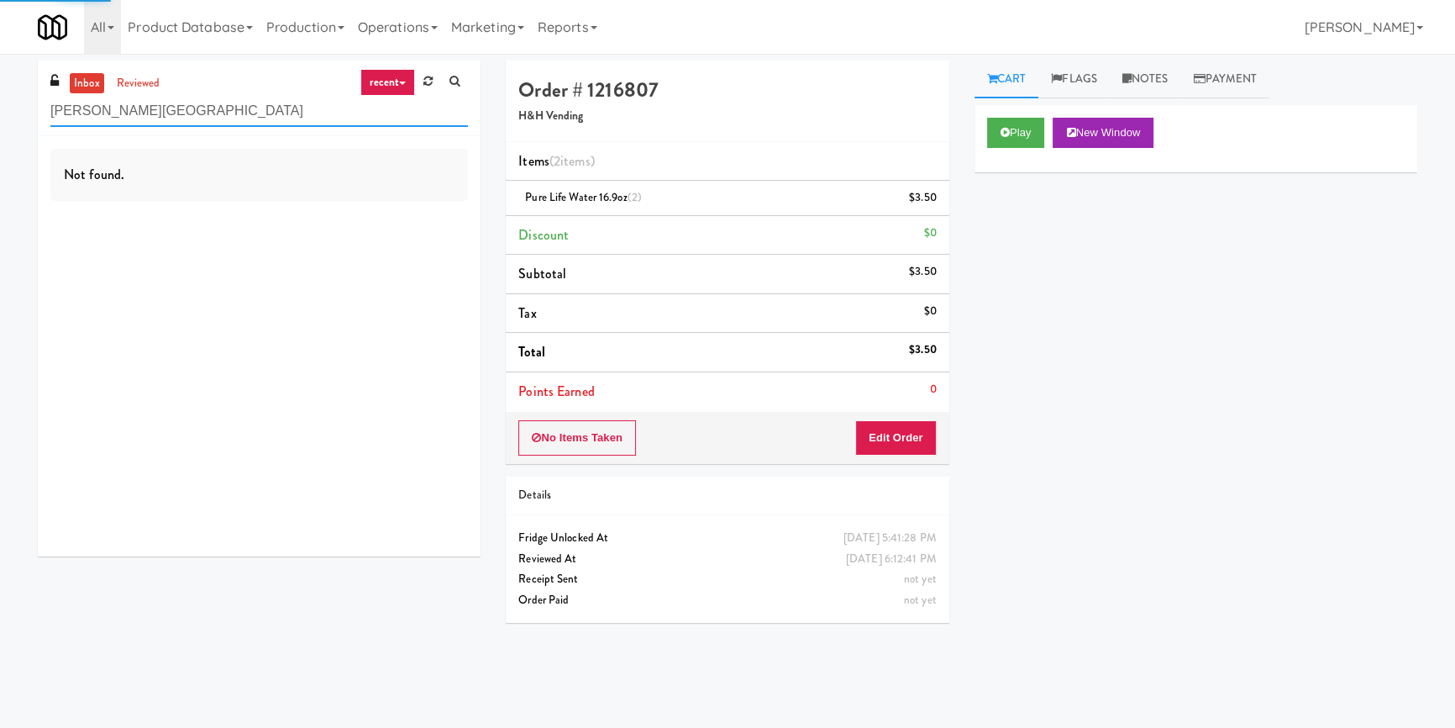
type input "[PERSON_NAME][GEOGRAPHIC_DATA]"
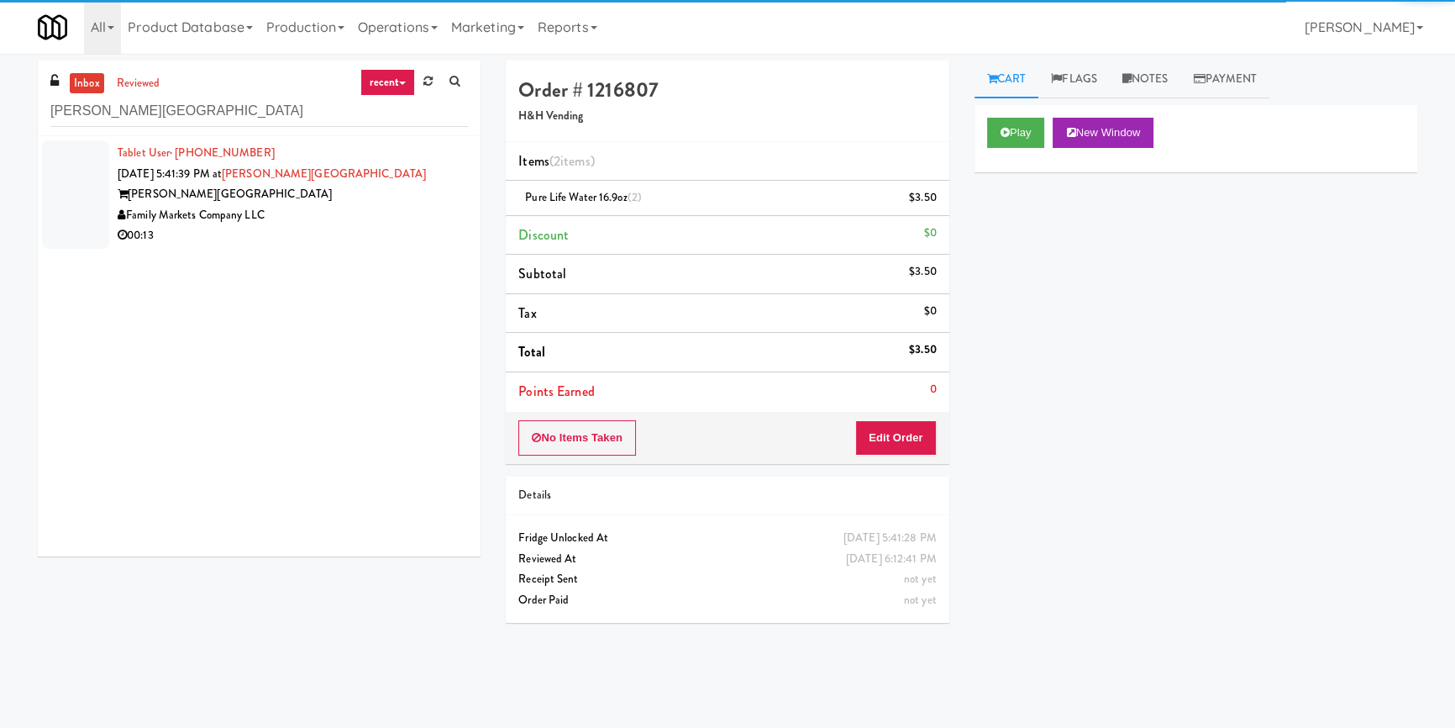
click at [355, 225] on div "00:13" at bounding box center [293, 235] width 350 height 21
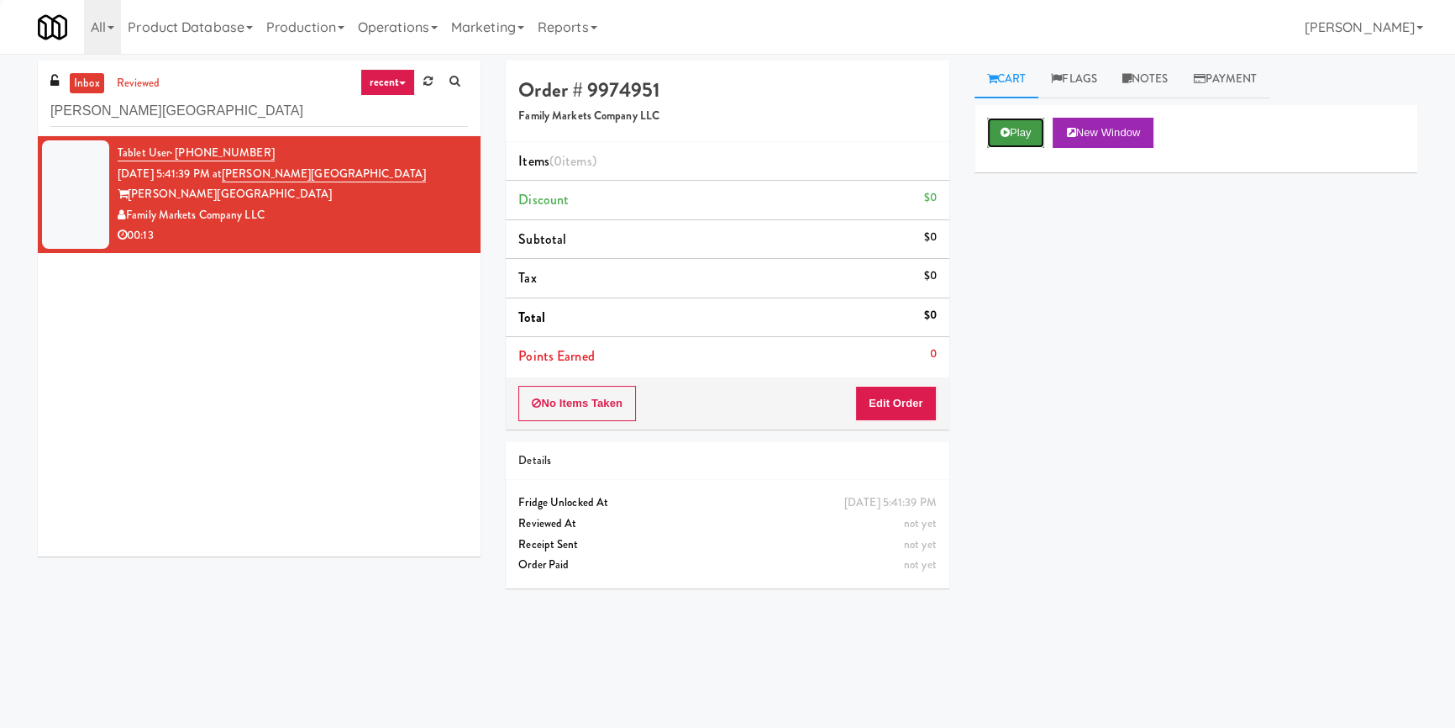
click at [1033, 142] on button "Play" at bounding box center [1016, 133] width 58 height 30
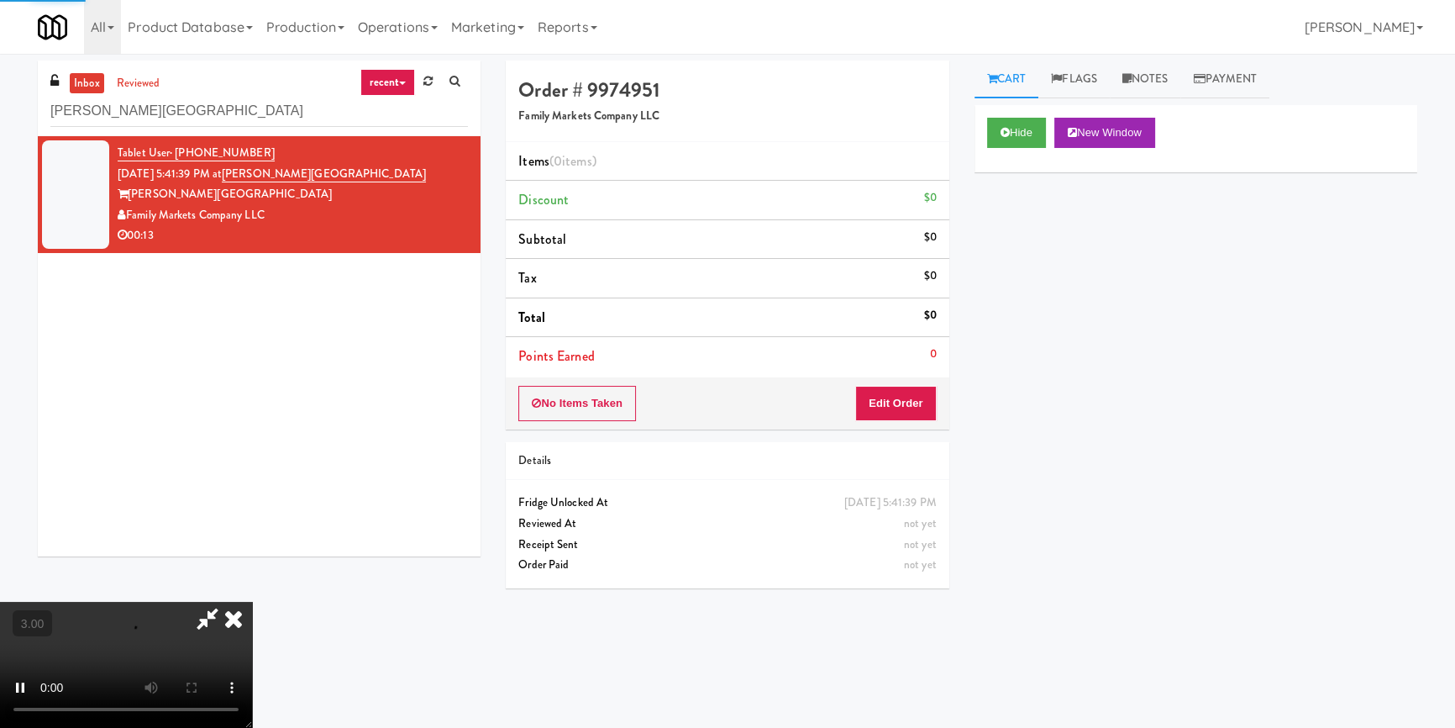
click at [1059, 286] on div "Hide New Window Primary Flag Clear Flag if unable to determine what was taken o…" at bounding box center [1196, 420] width 443 height 630
click at [252, 602] on video at bounding box center [126, 665] width 252 height 126
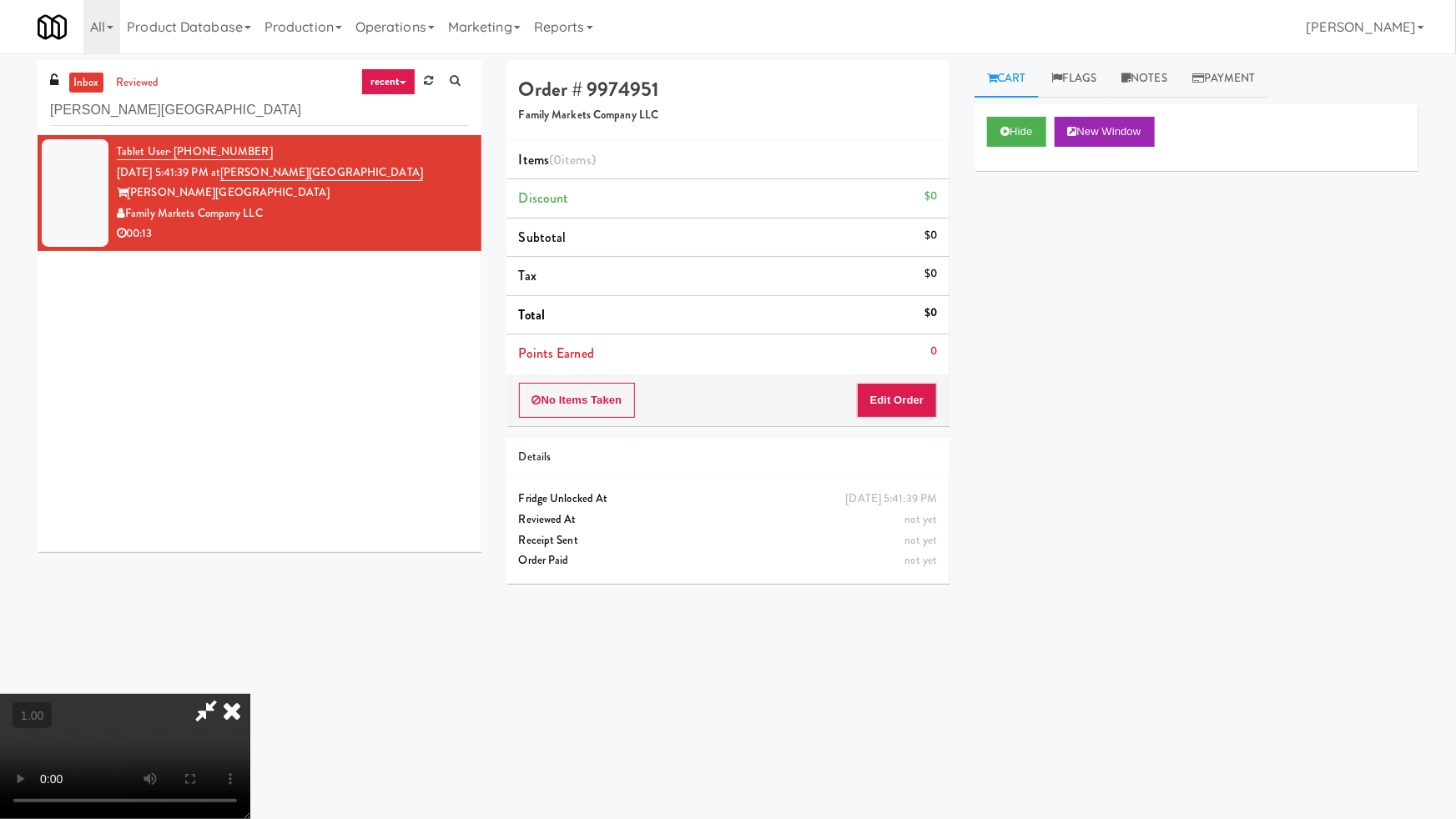
click at [250, 694] on video at bounding box center [125, 756] width 250 height 125
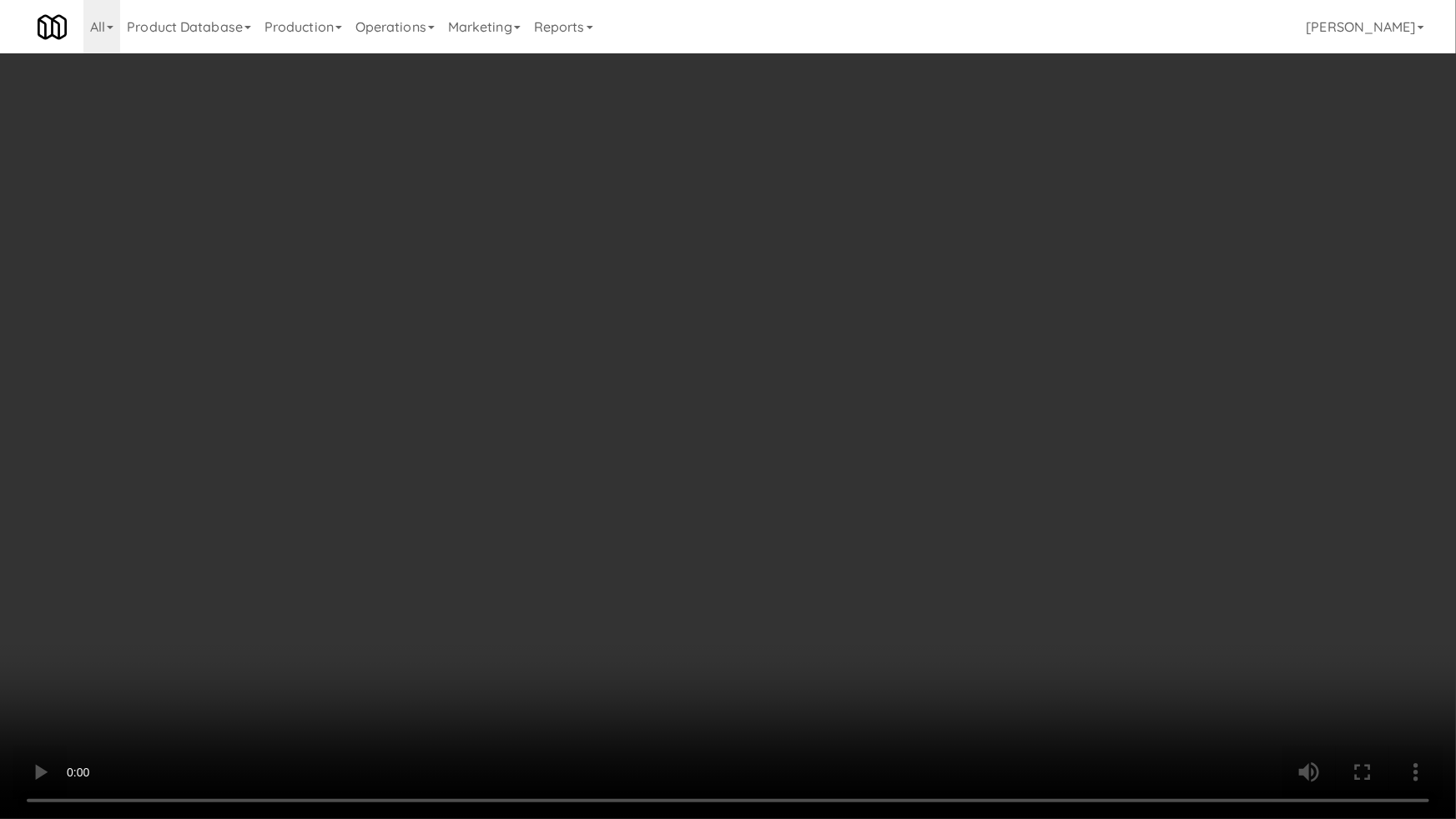
click at [863, 618] on video at bounding box center [728, 409] width 1456 height 819
click at [874, 617] on video at bounding box center [728, 409] width 1456 height 819
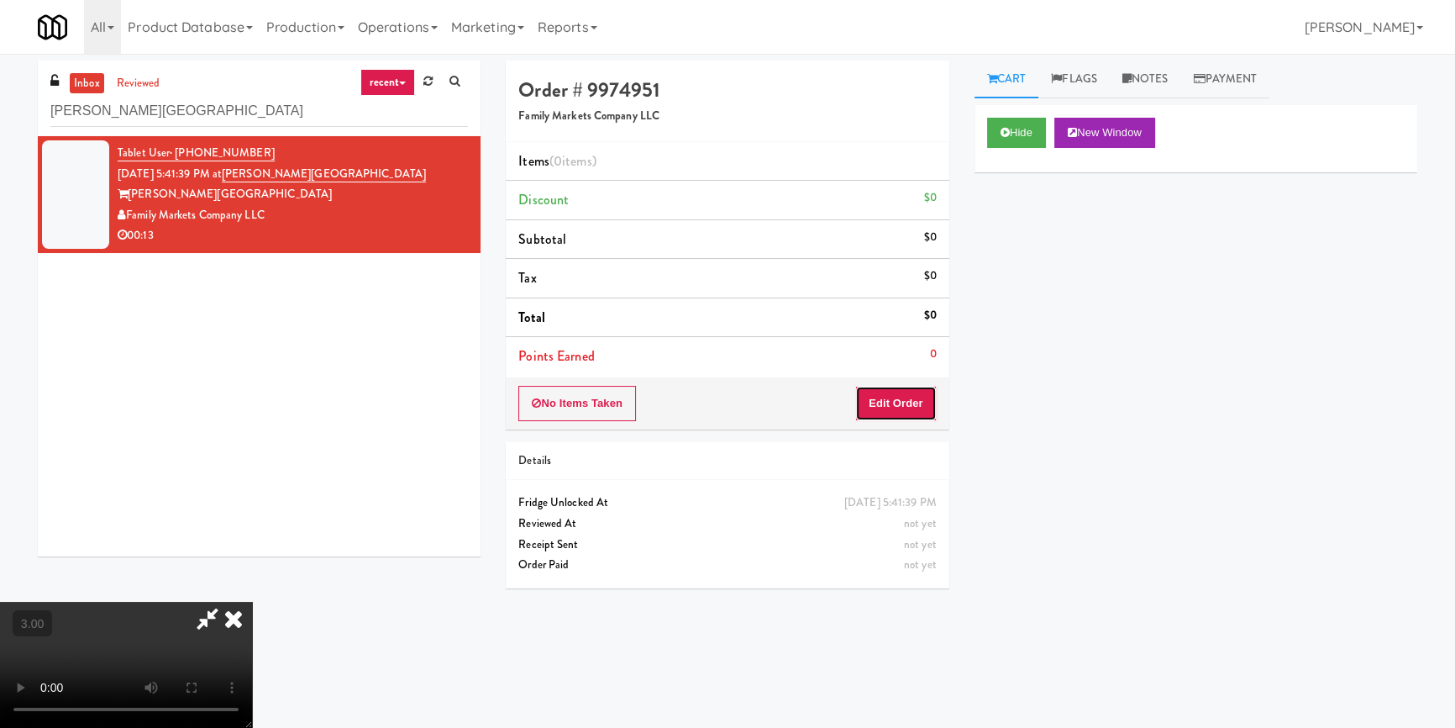
click at [897, 387] on button "Edit Order" at bounding box center [896, 403] width 82 height 35
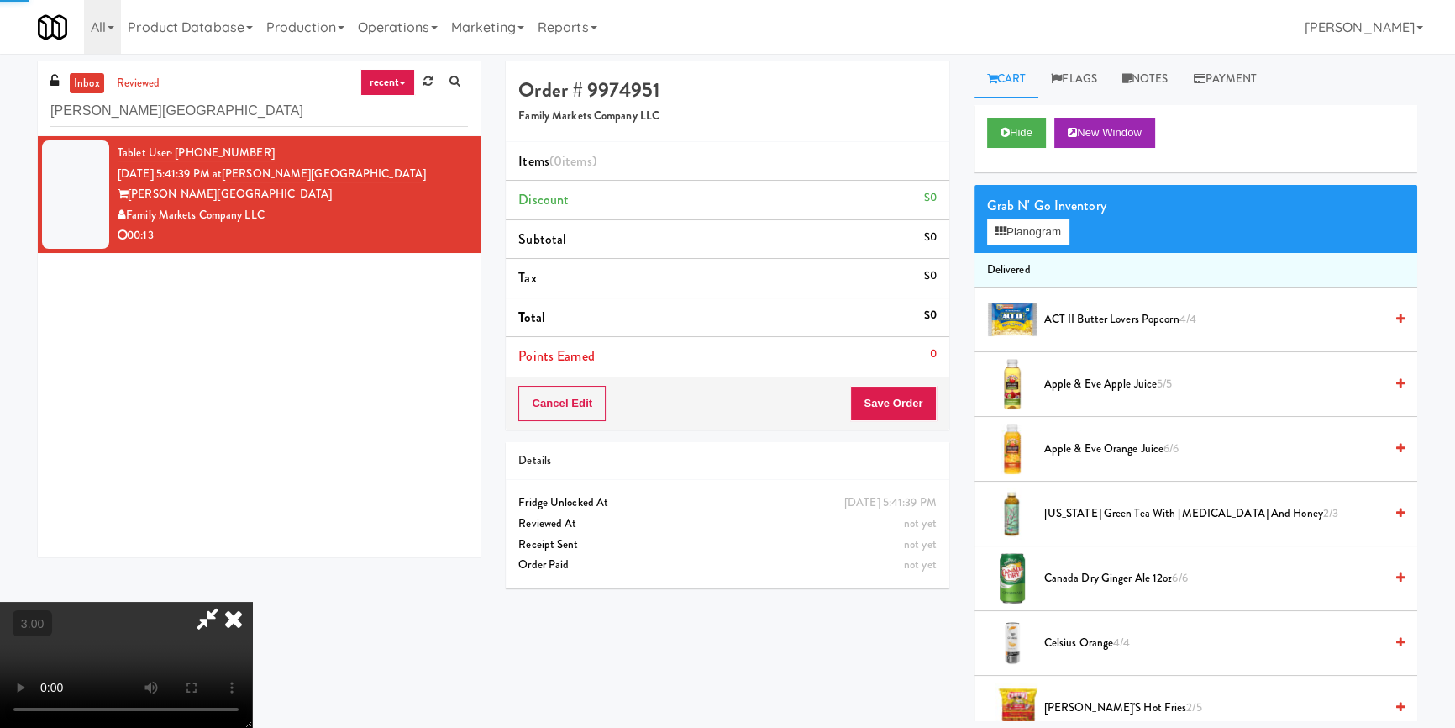
click at [1006, 220] on button "Planogram" at bounding box center [1028, 231] width 82 height 25
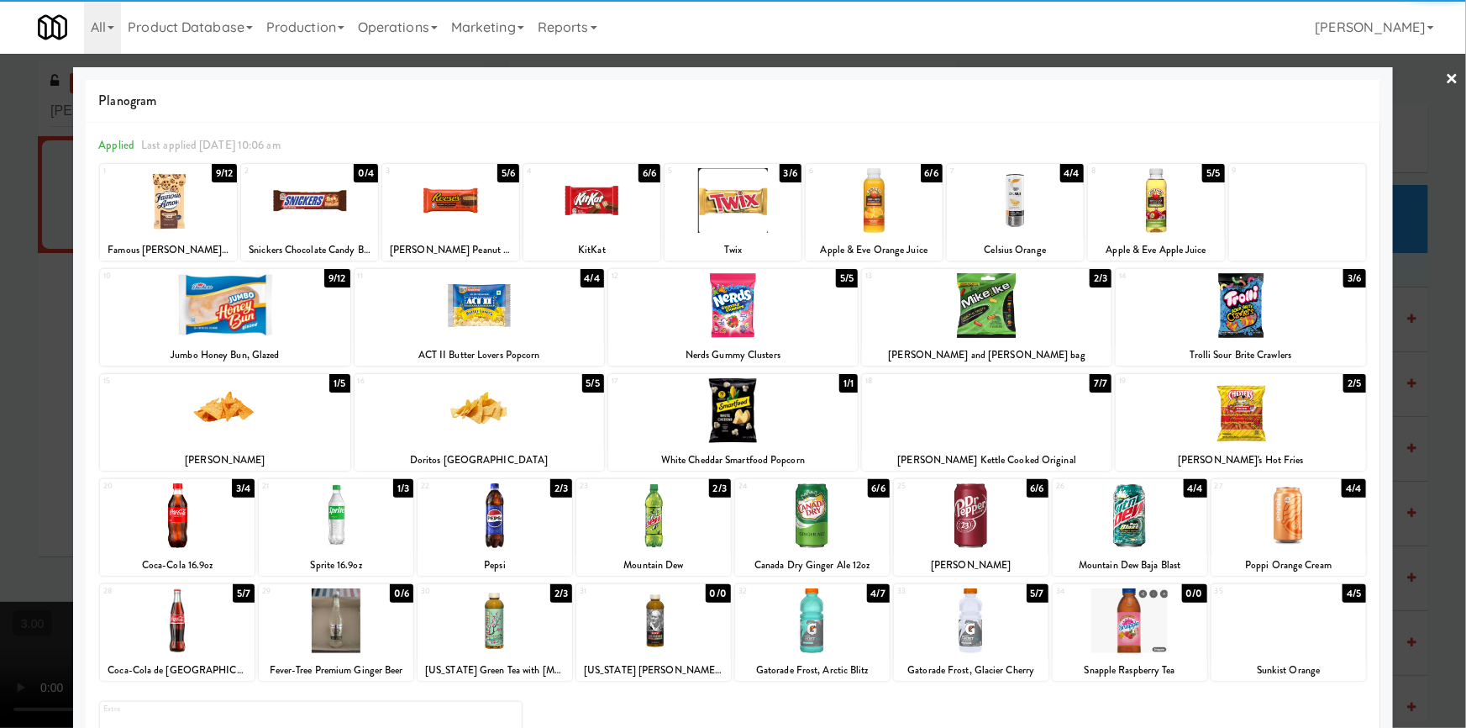
click at [344, 513] on div at bounding box center [336, 515] width 155 height 65
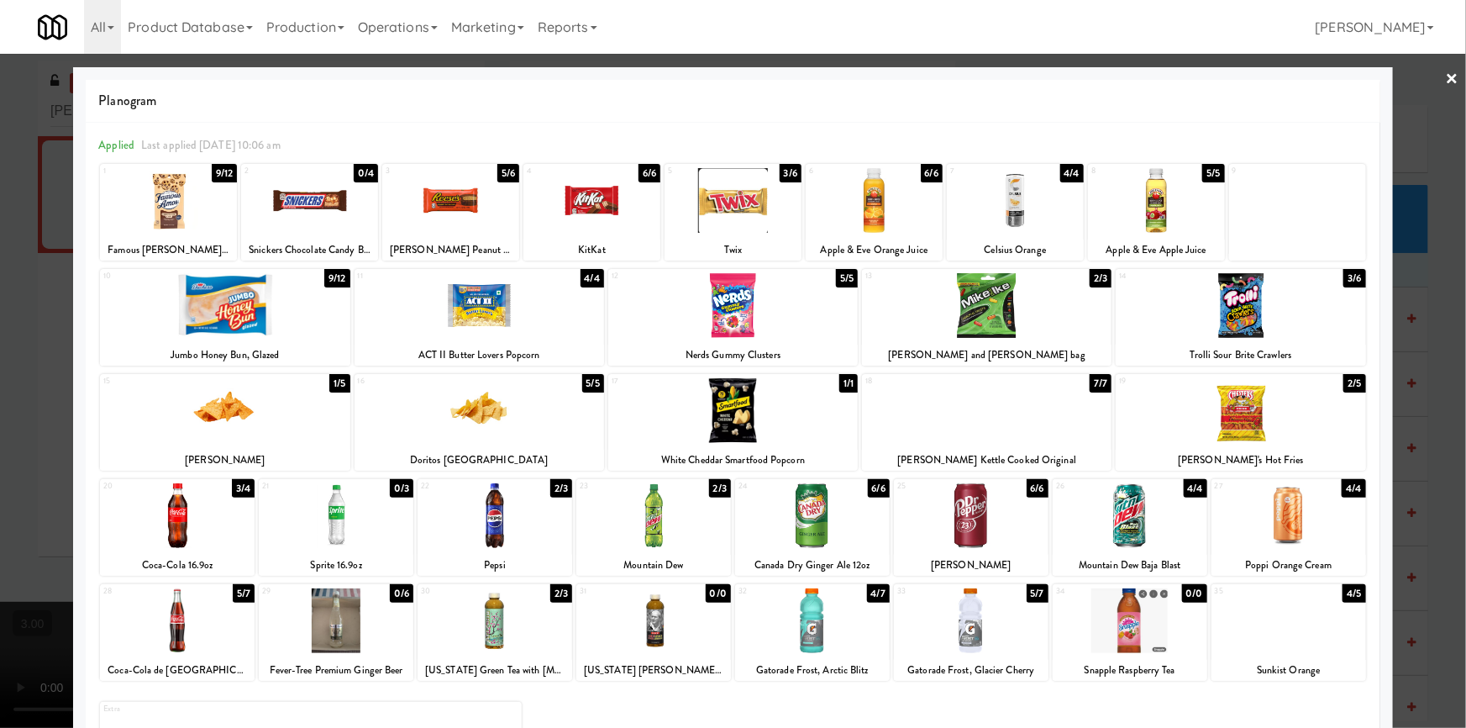
click at [1306, 638] on div at bounding box center [1289, 620] width 155 height 65
click at [1144, 527] on div at bounding box center [1130, 515] width 155 height 65
drag, startPoint x: 0, startPoint y: 455, endPoint x: 207, endPoint y: 460, distance: 206.8
click at [0, 454] on div at bounding box center [733, 364] width 1466 height 728
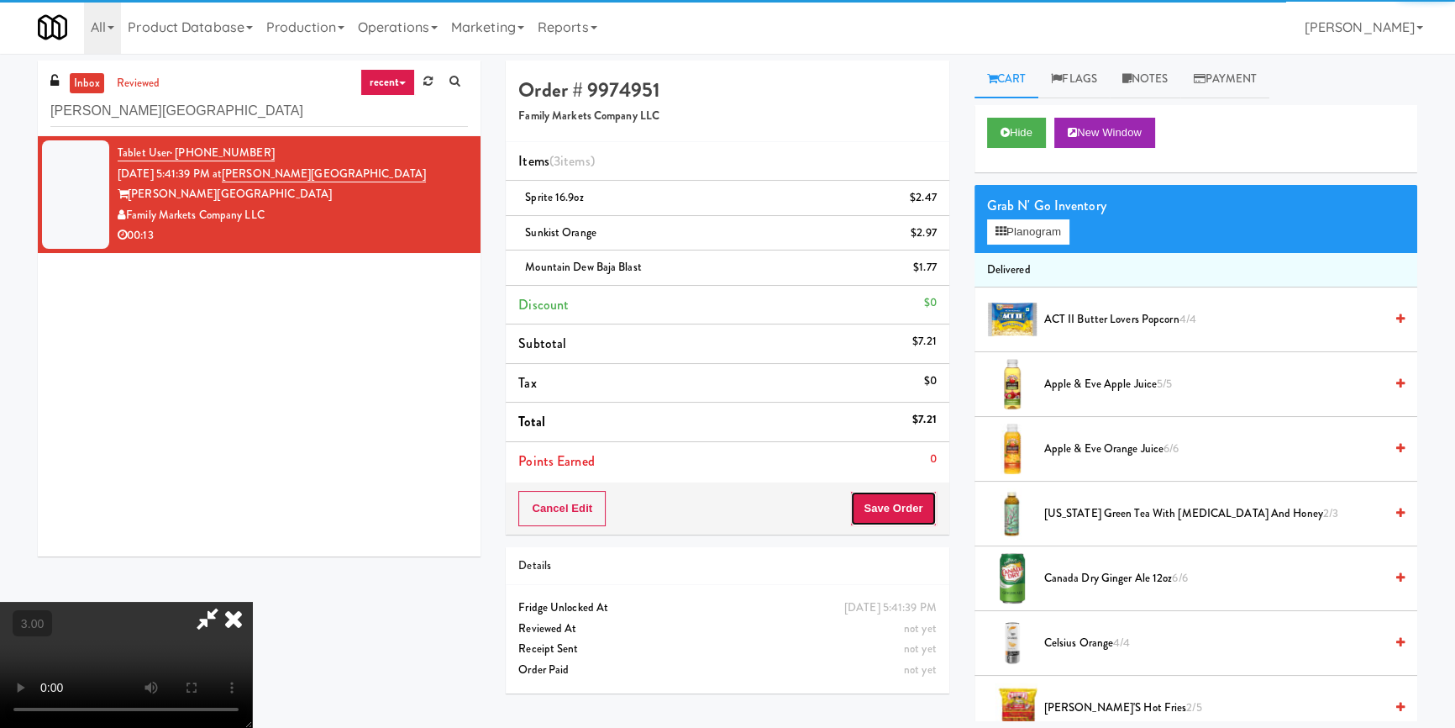
click at [915, 496] on button "Save Order" at bounding box center [893, 508] width 86 height 35
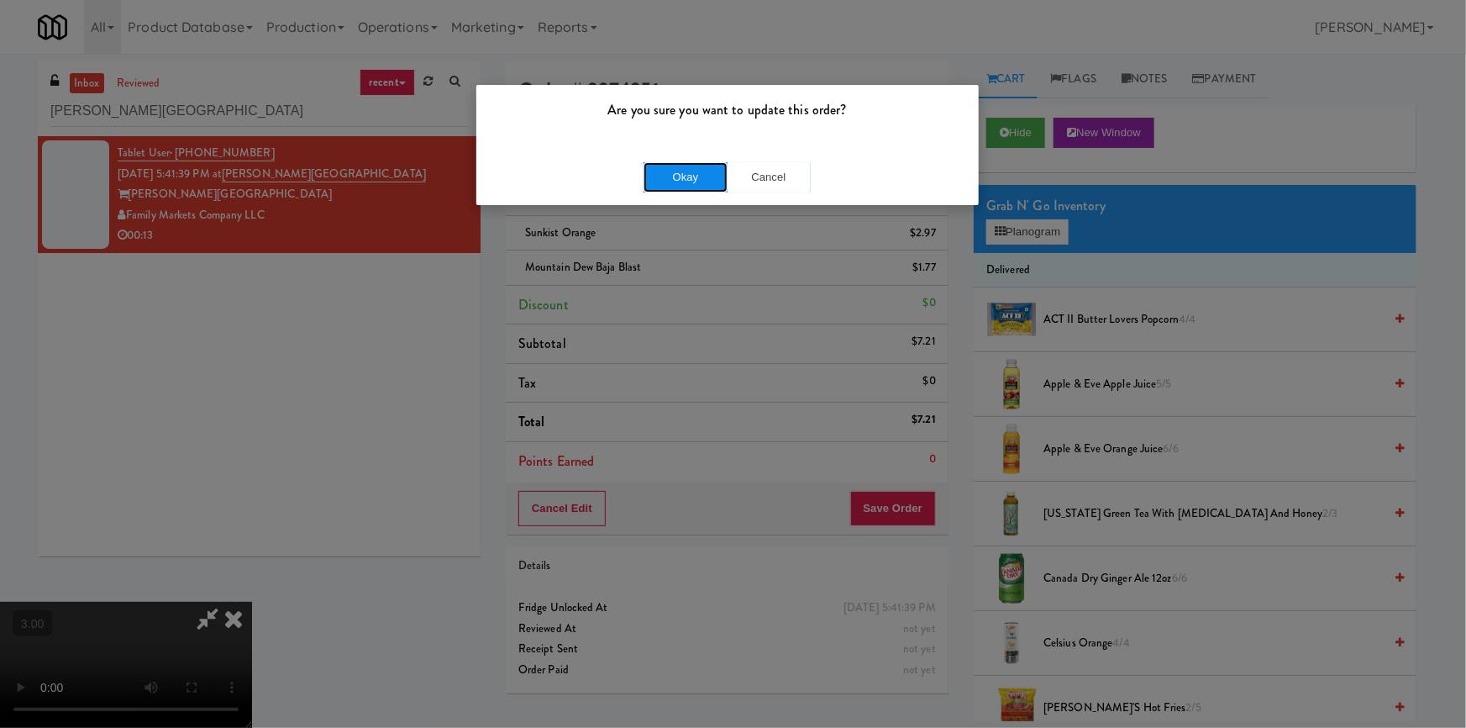
click at [683, 176] on button "Okay" at bounding box center [686, 177] width 84 height 30
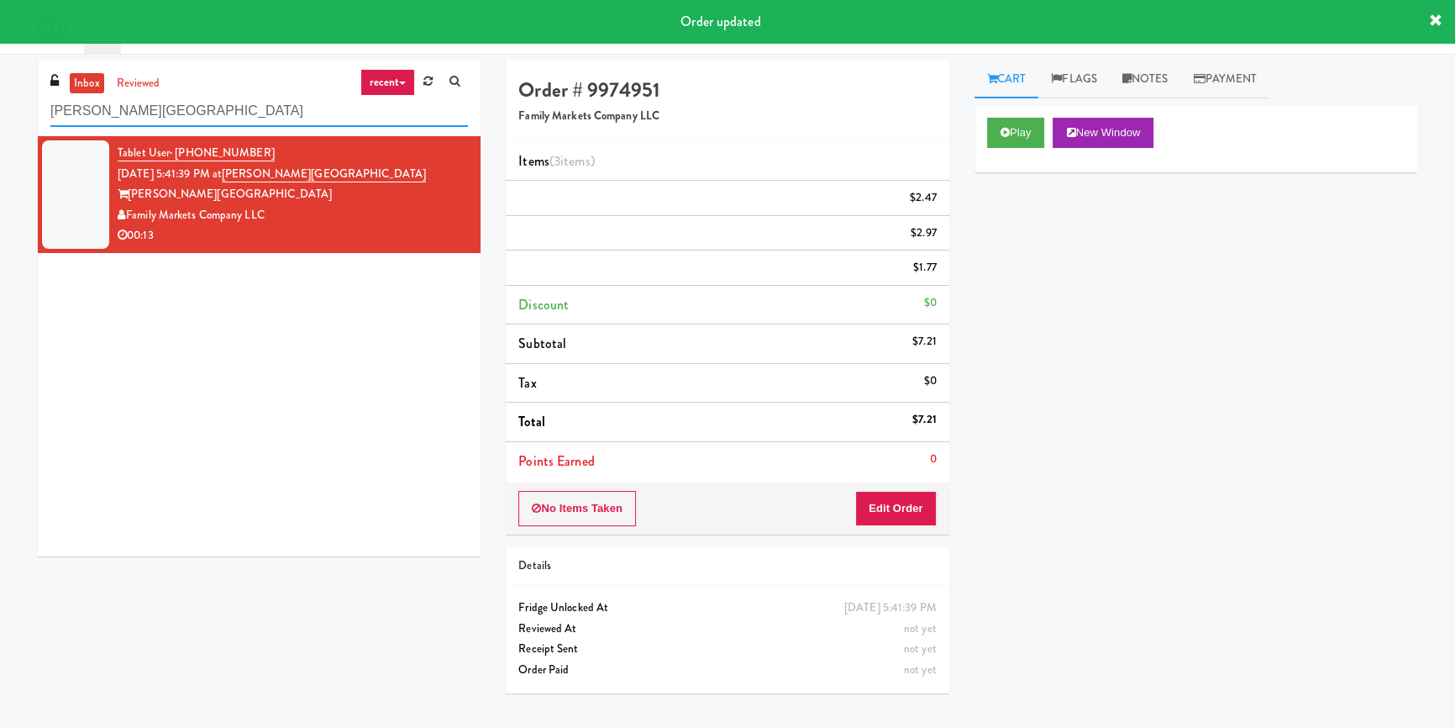
click at [264, 116] on input "[PERSON_NAME][GEOGRAPHIC_DATA]" at bounding box center [259, 111] width 418 height 31
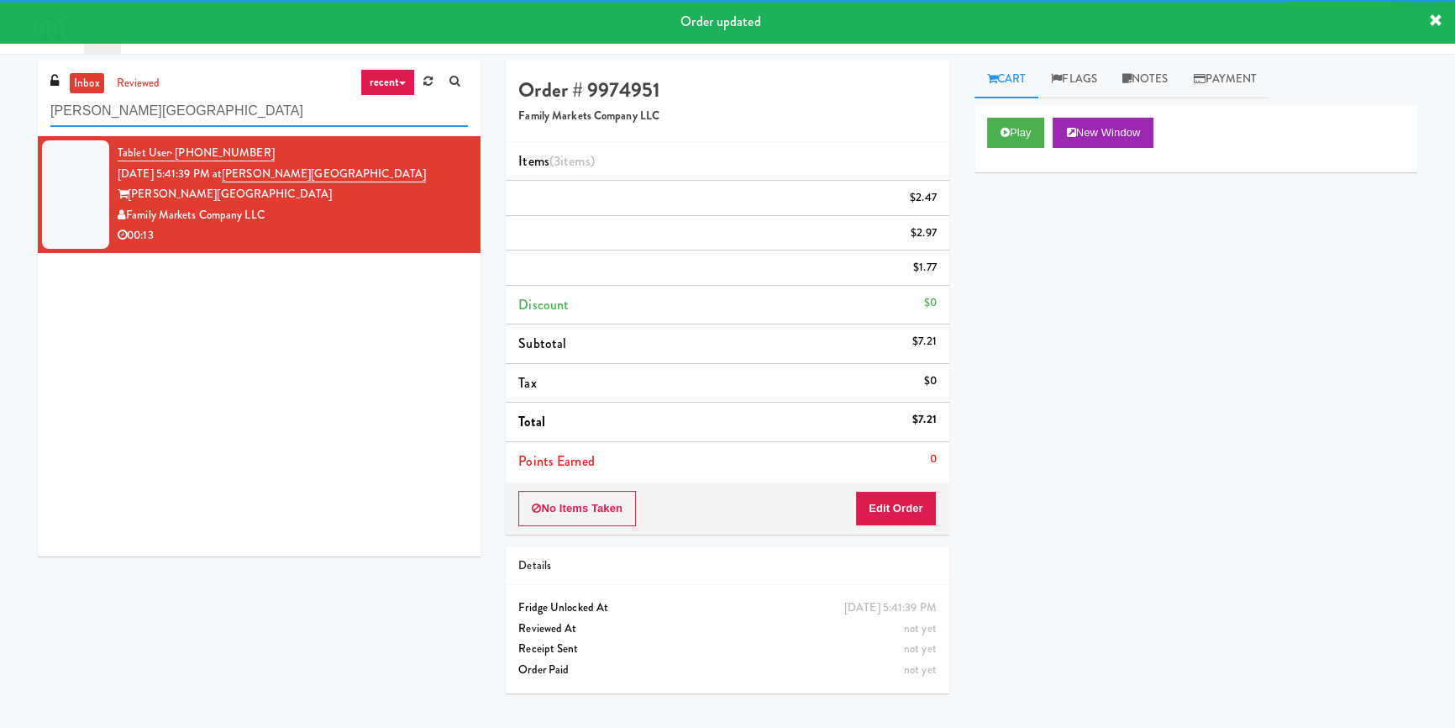
paste input "[PERSON_NAME] - Cooler - Right"
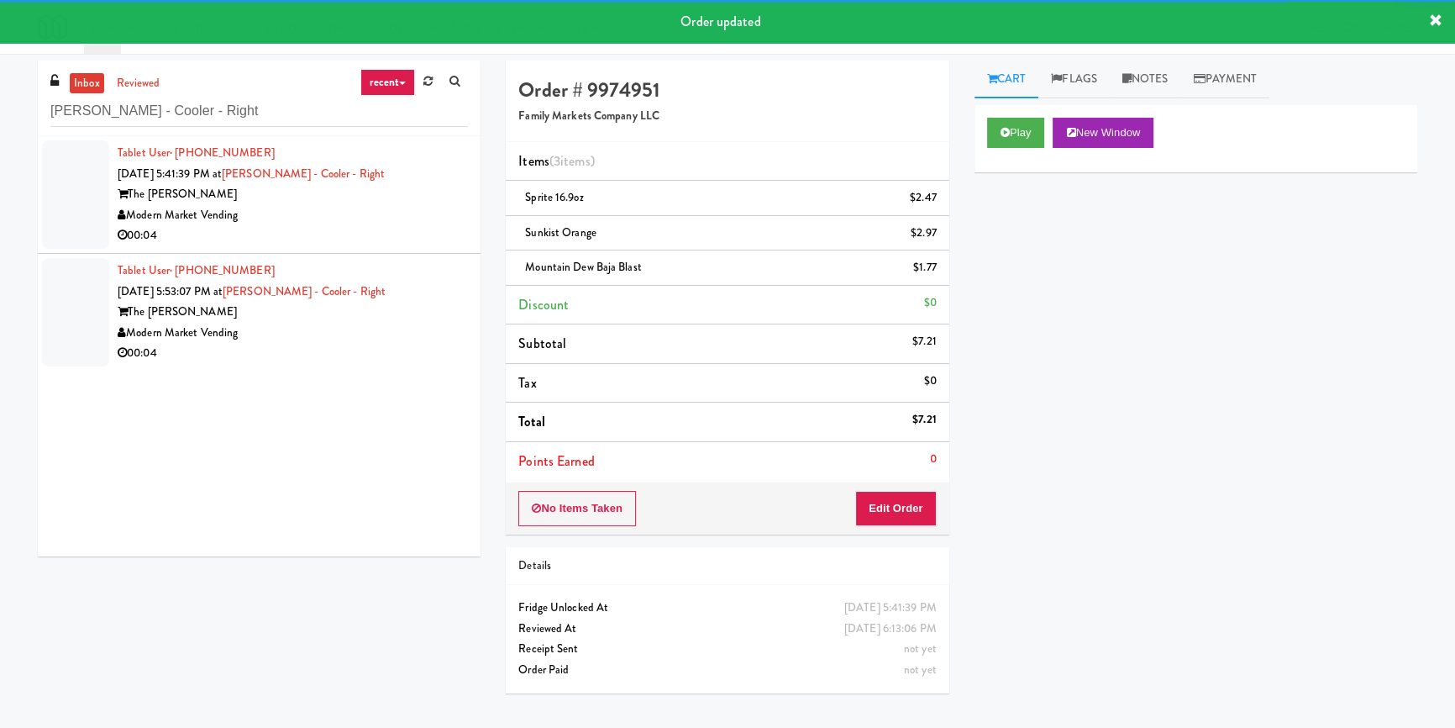
click at [376, 226] on div "00:04" at bounding box center [293, 235] width 350 height 21
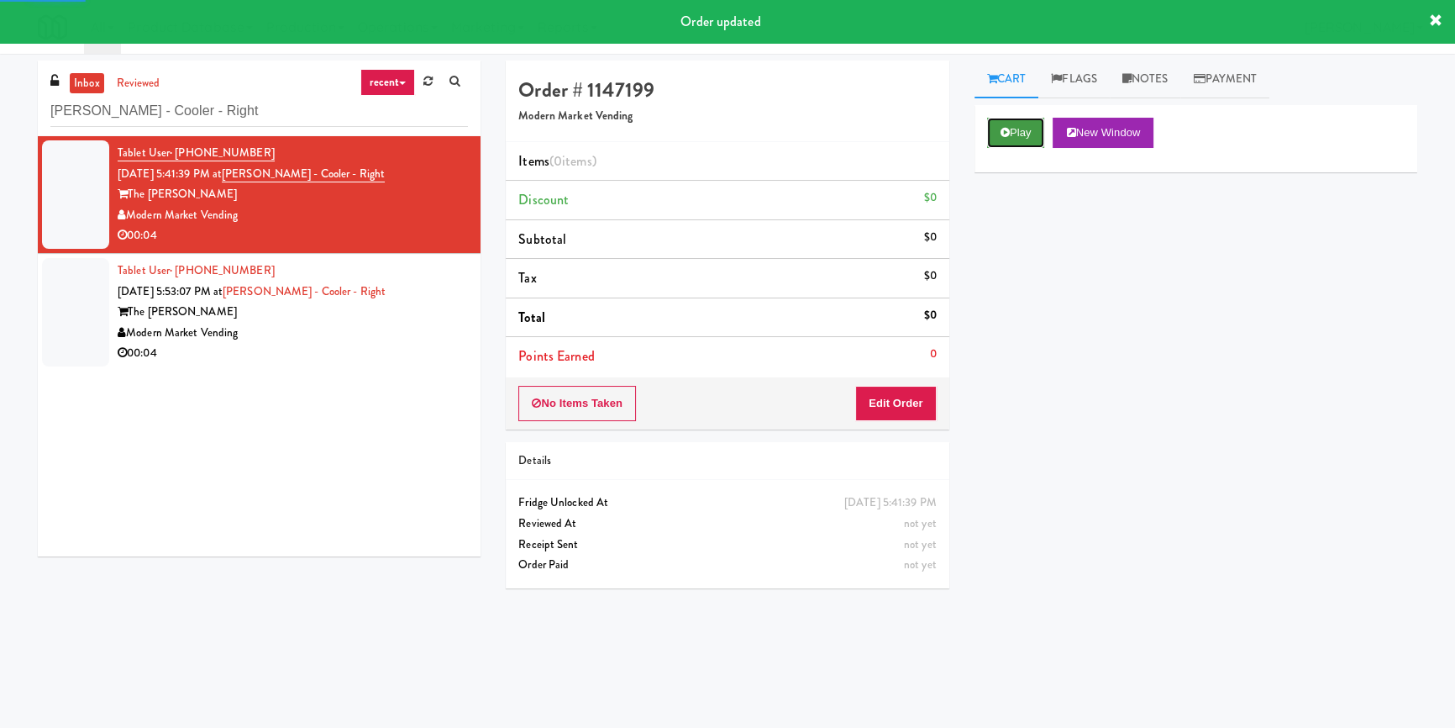
click at [1008, 129] on icon at bounding box center [1005, 132] width 9 height 11
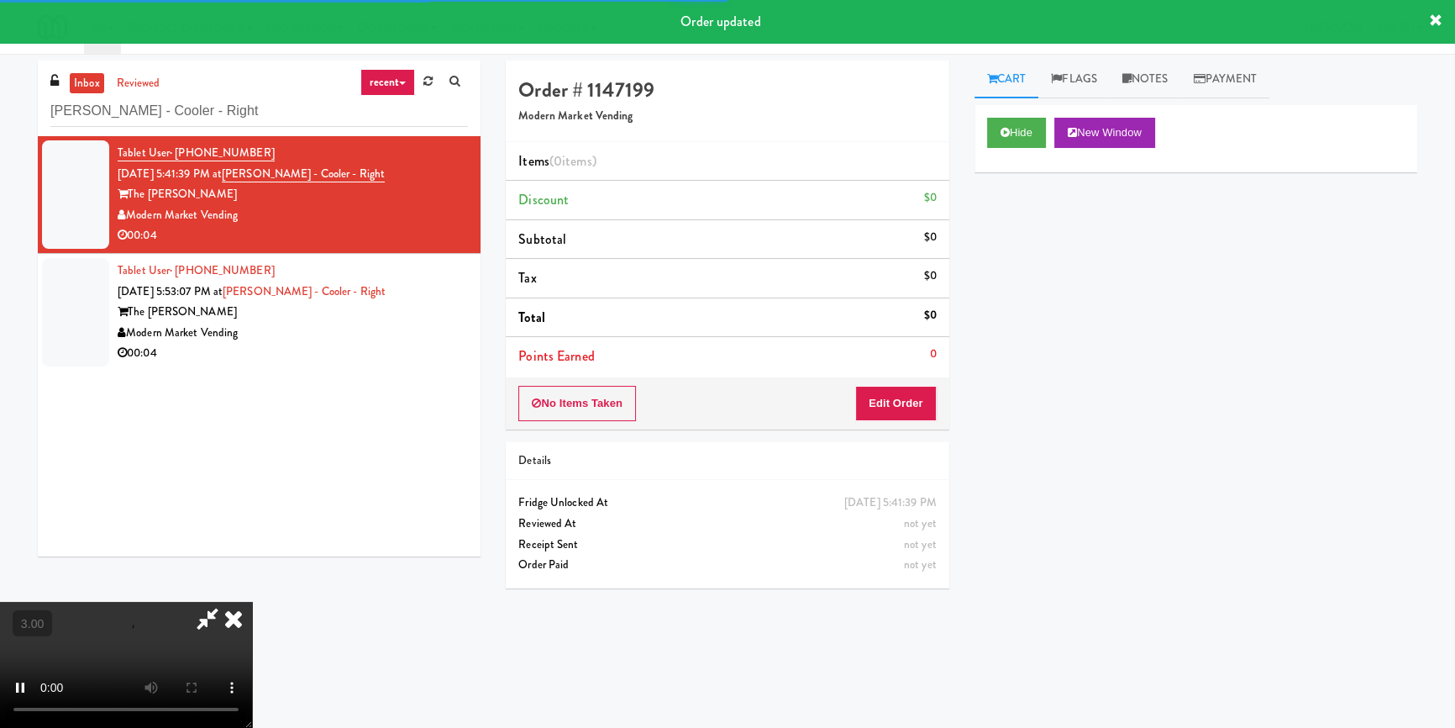
drag, startPoint x: 1018, startPoint y: 253, endPoint x: 1025, endPoint y: 277, distance: 25.3
click at [1021, 260] on div "Hide New Window Primary Flag Clear Flag if unable to determine what was taken o…" at bounding box center [1196, 420] width 443 height 630
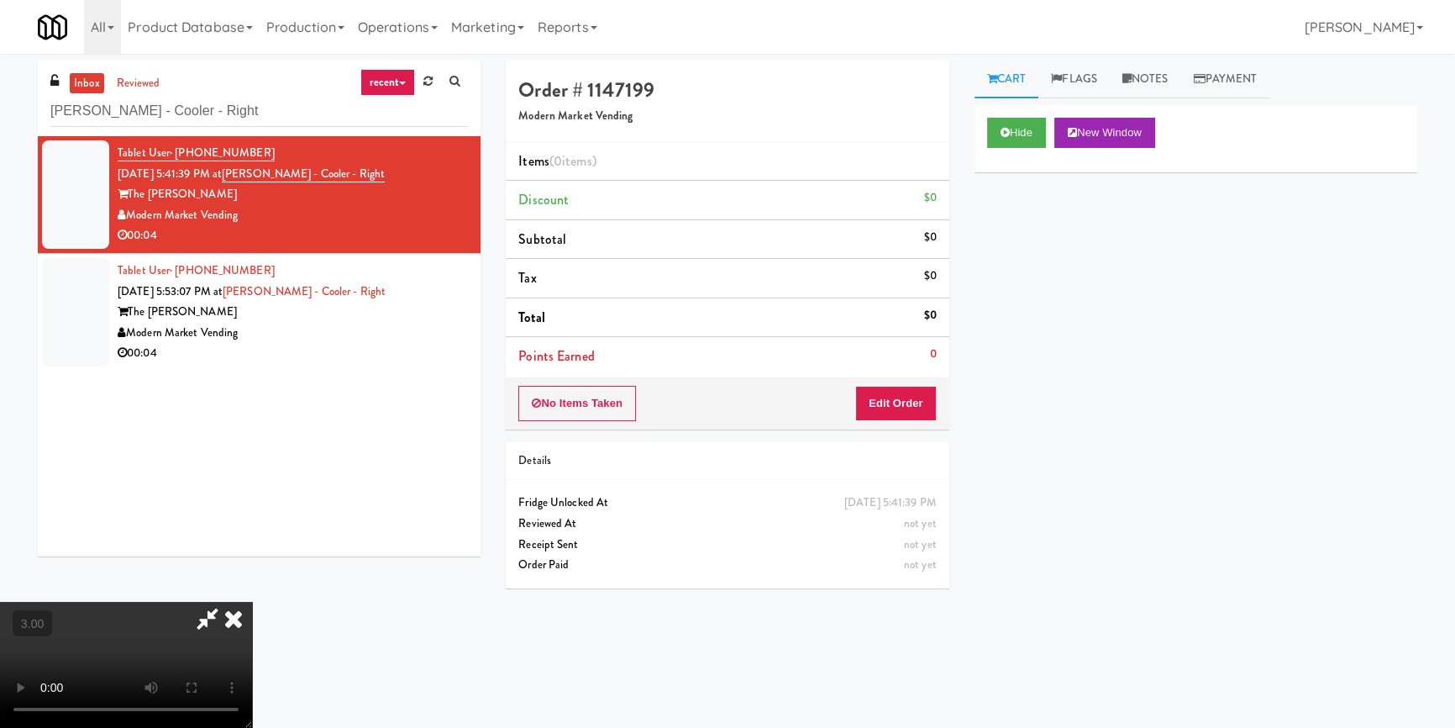
click at [1016, 346] on div "Hide New Window Primary Flag Clear Flag if unable to determine what was taken o…" at bounding box center [1196, 420] width 443 height 630
click at [252, 602] on video at bounding box center [126, 665] width 252 height 126
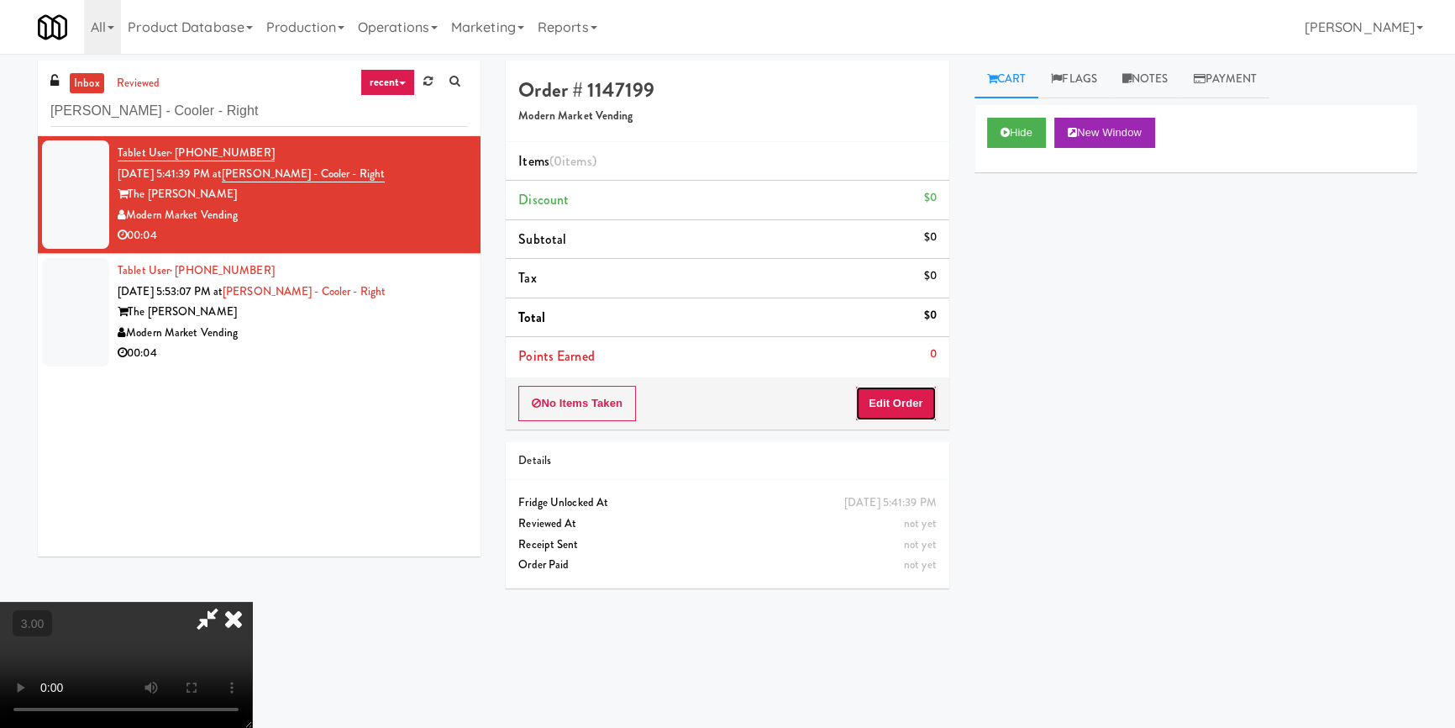
click at [913, 394] on button "Edit Order" at bounding box center [896, 403] width 82 height 35
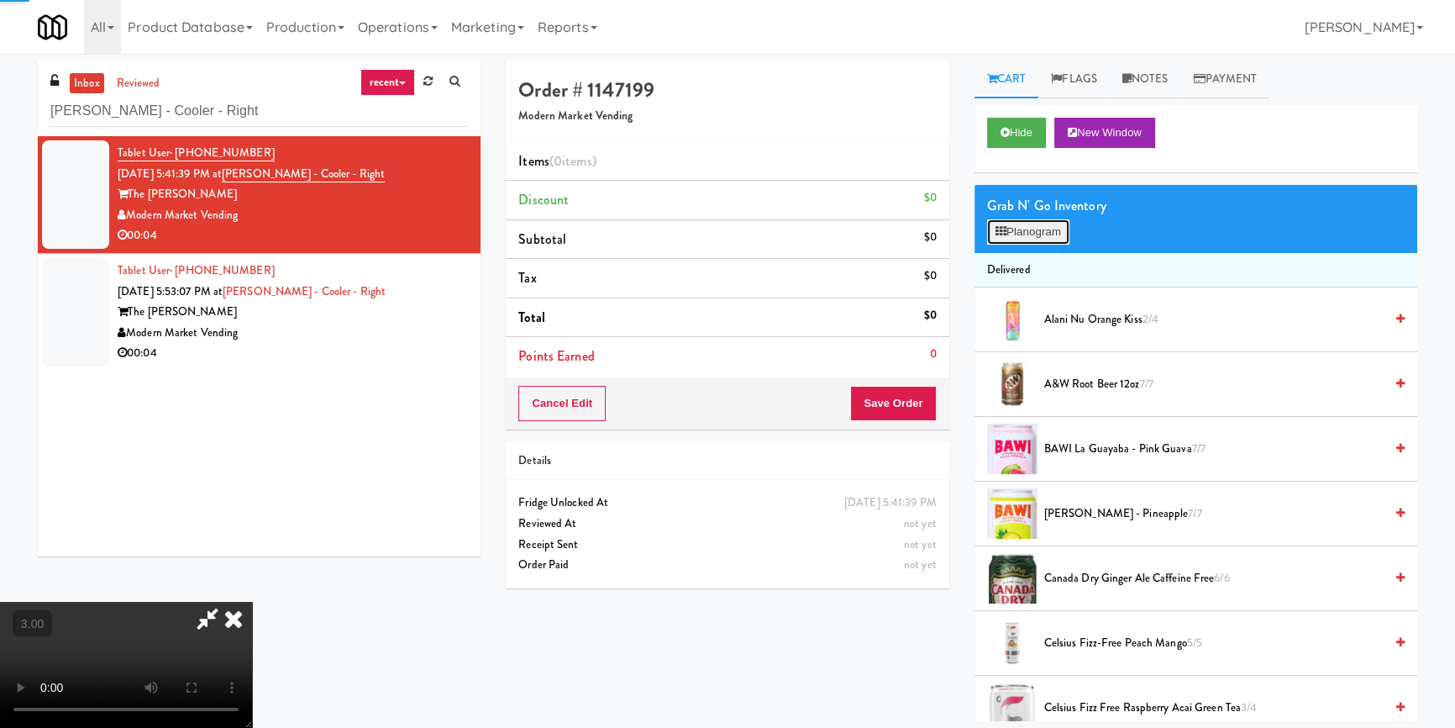
click at [1033, 227] on button "Planogram" at bounding box center [1028, 231] width 82 height 25
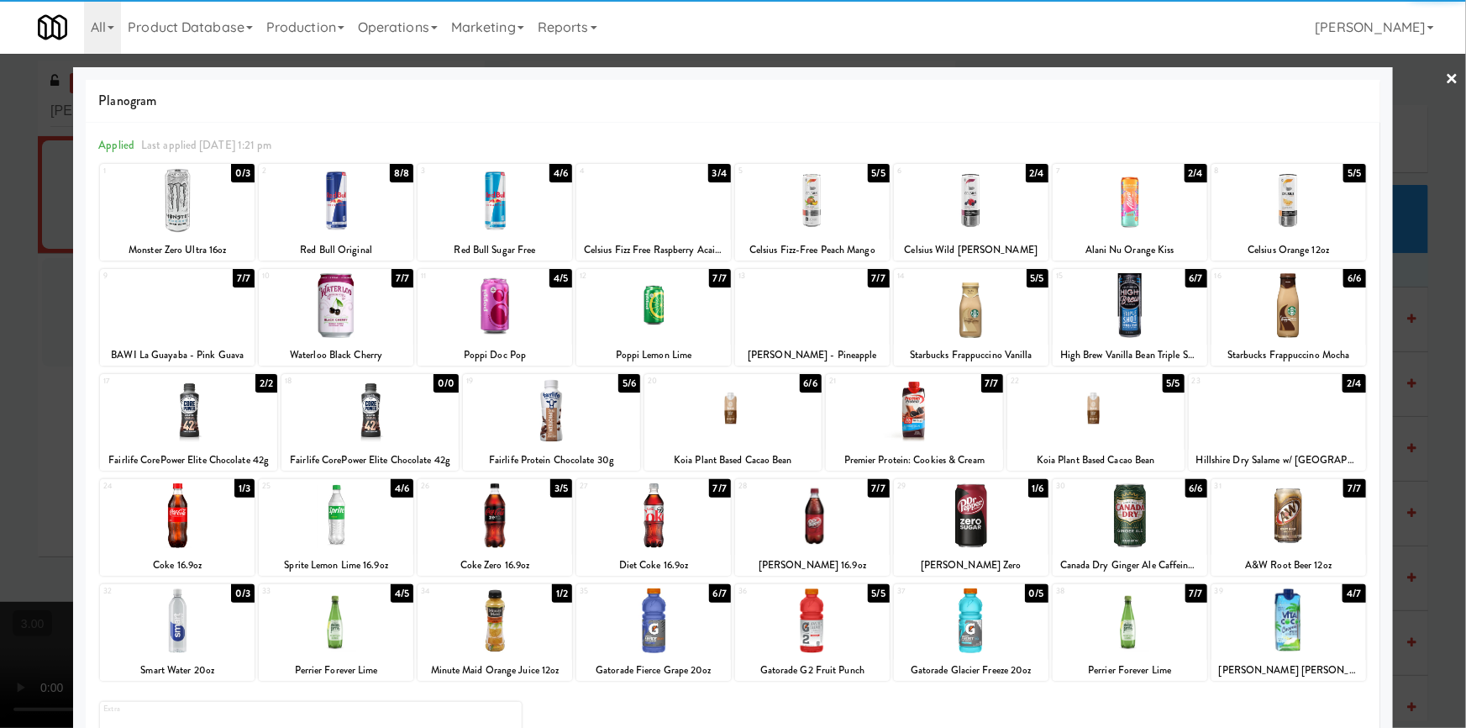
click at [197, 412] on div at bounding box center [188, 410] width 177 height 65
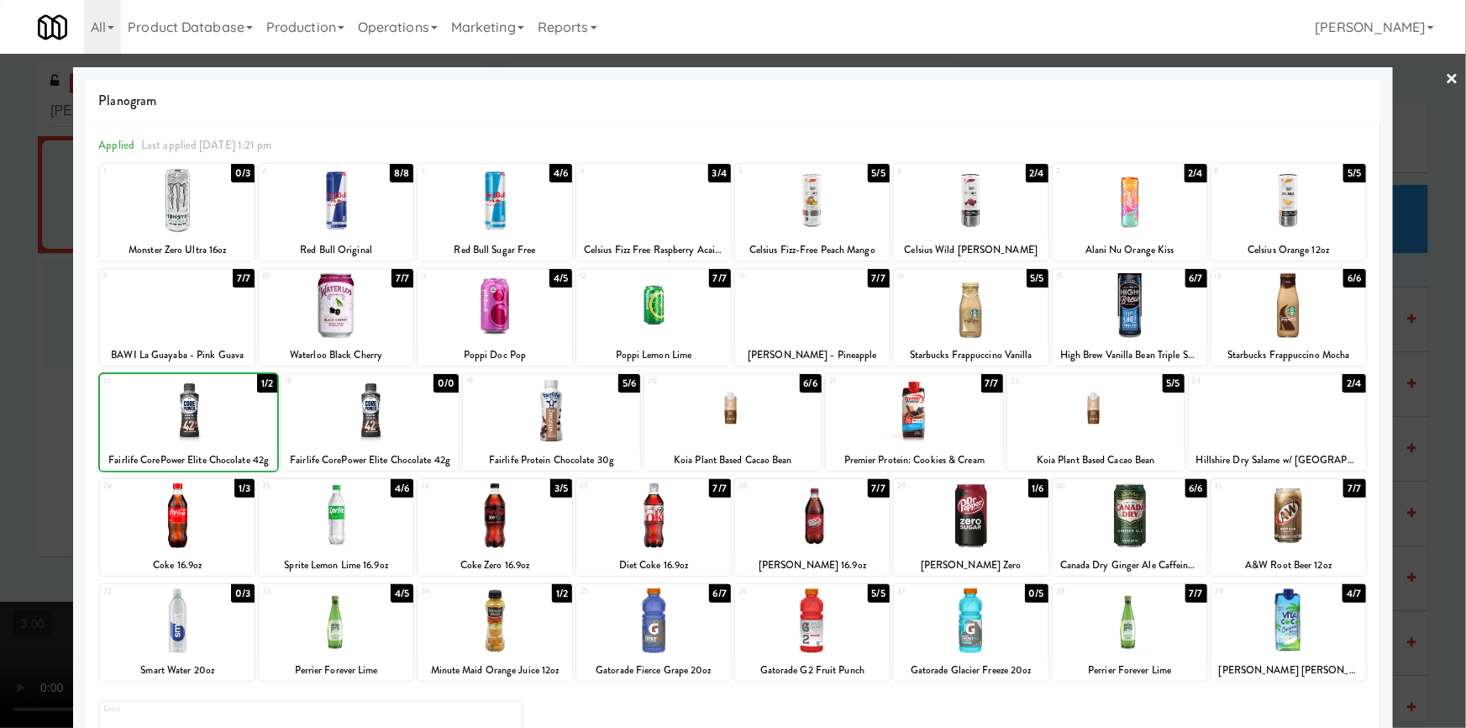
drag, startPoint x: 0, startPoint y: 352, endPoint x: 14, endPoint y: 353, distance: 14.3
click at [1, 352] on div at bounding box center [733, 364] width 1466 height 728
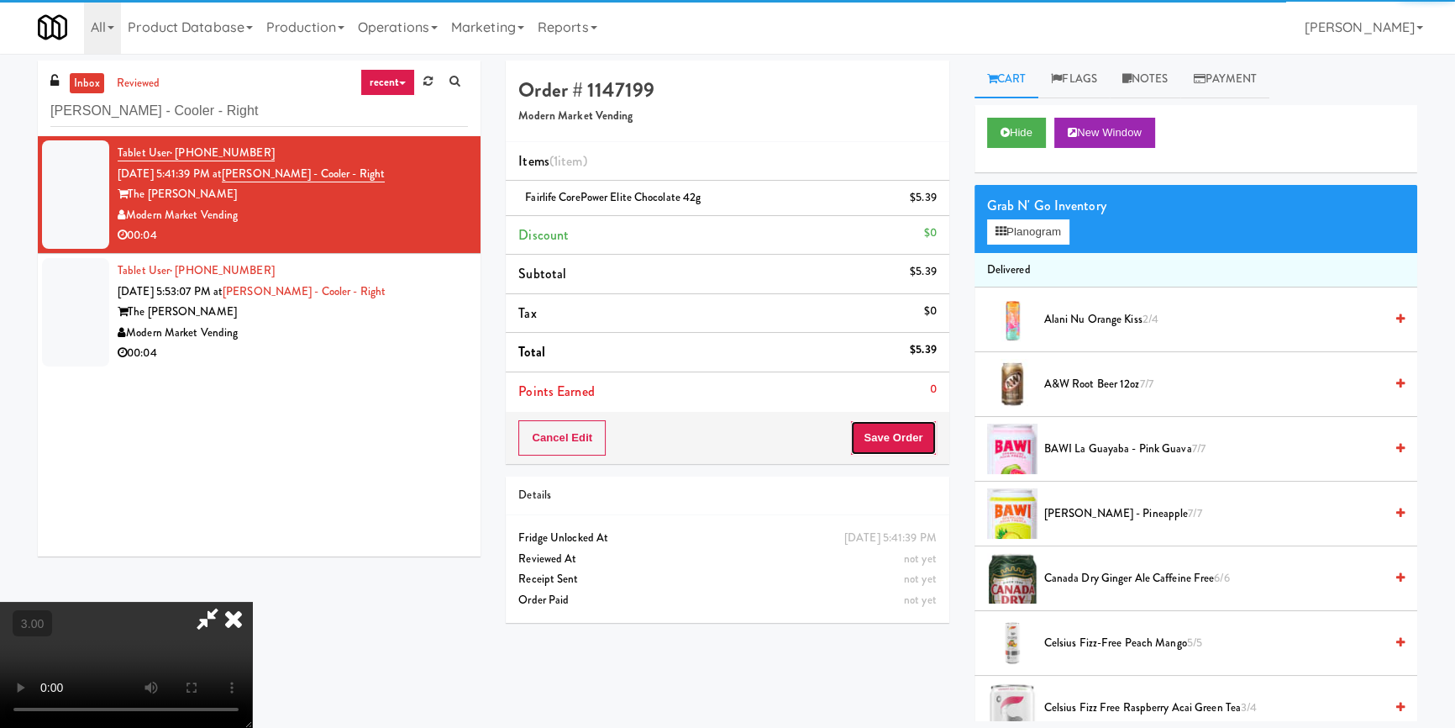
click at [899, 429] on button "Save Order" at bounding box center [893, 437] width 86 height 35
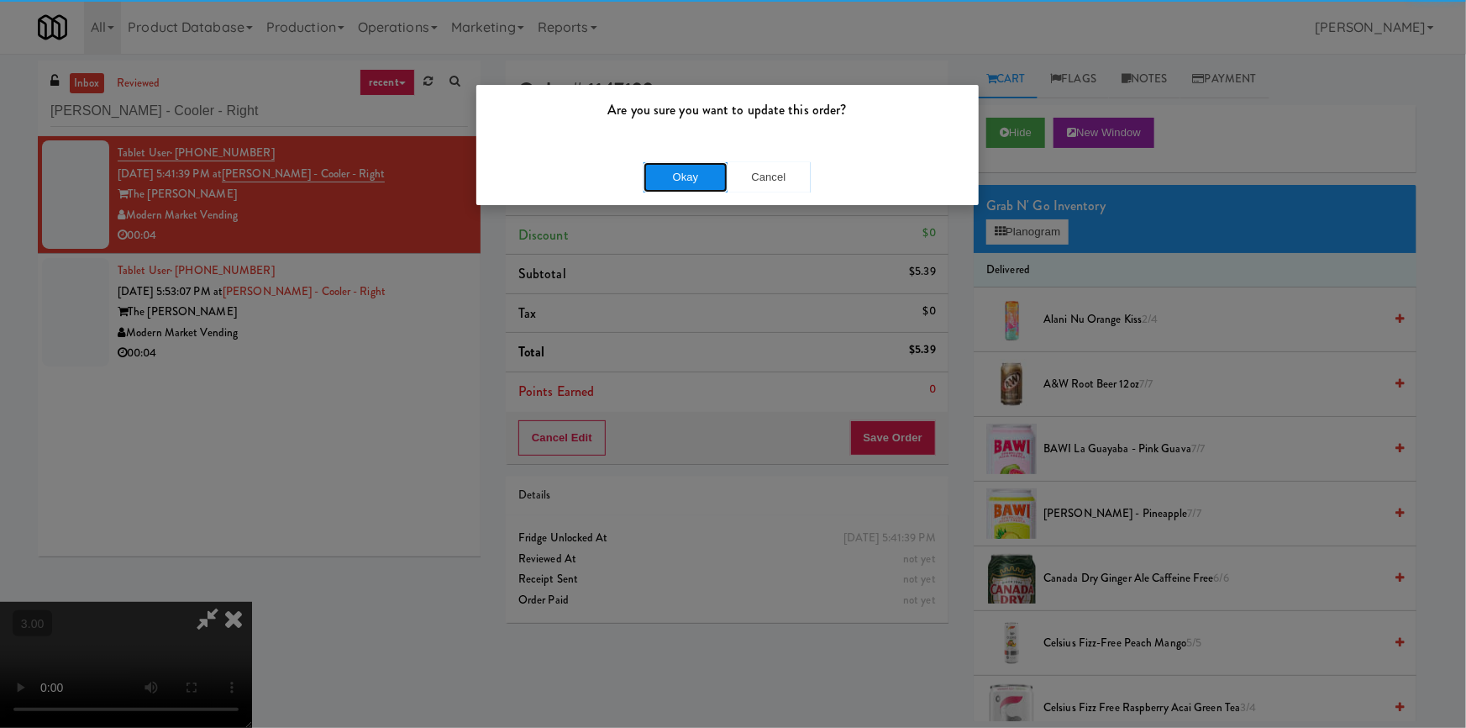
click at [681, 171] on button "Okay" at bounding box center [686, 177] width 84 height 30
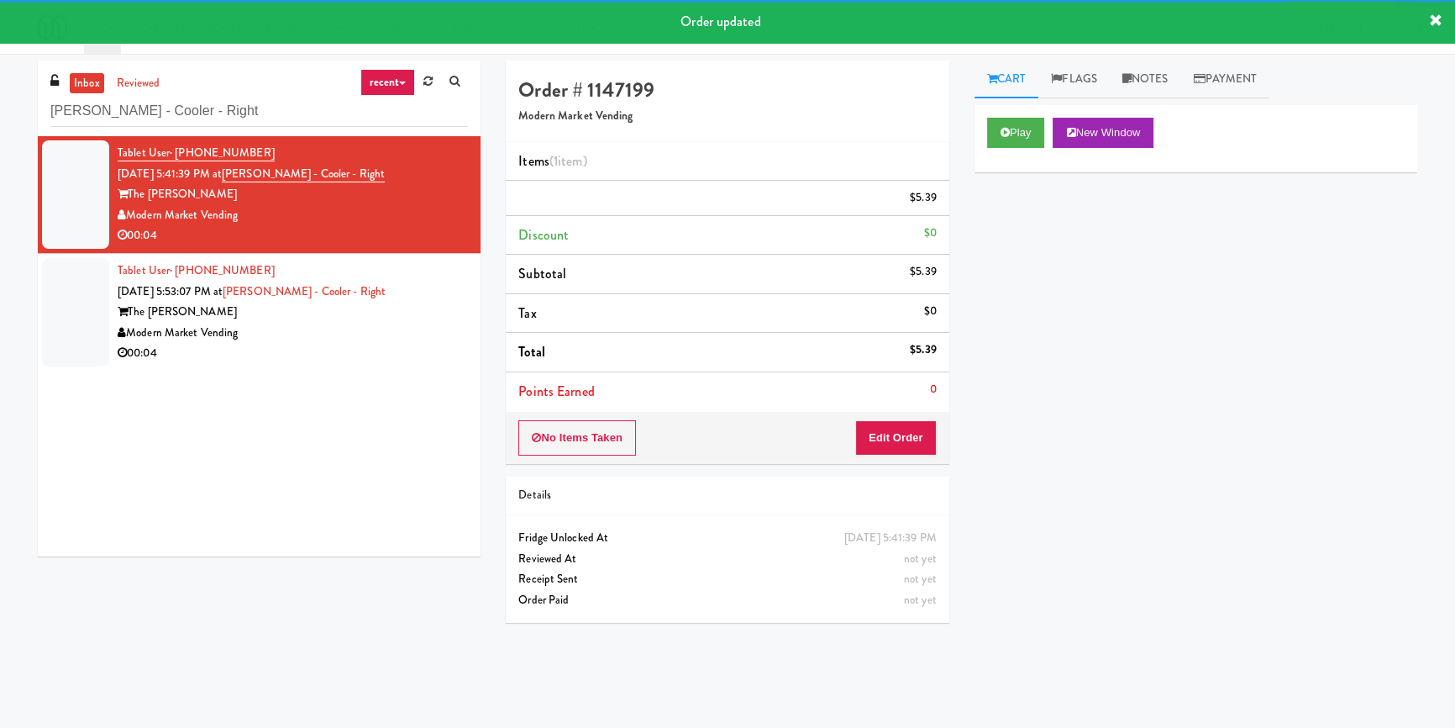
drag, startPoint x: 419, startPoint y: 329, endPoint x: 685, endPoint y: 352, distance: 266.5
click at [419, 330] on div "Modern Market Vending" at bounding box center [293, 333] width 350 height 21
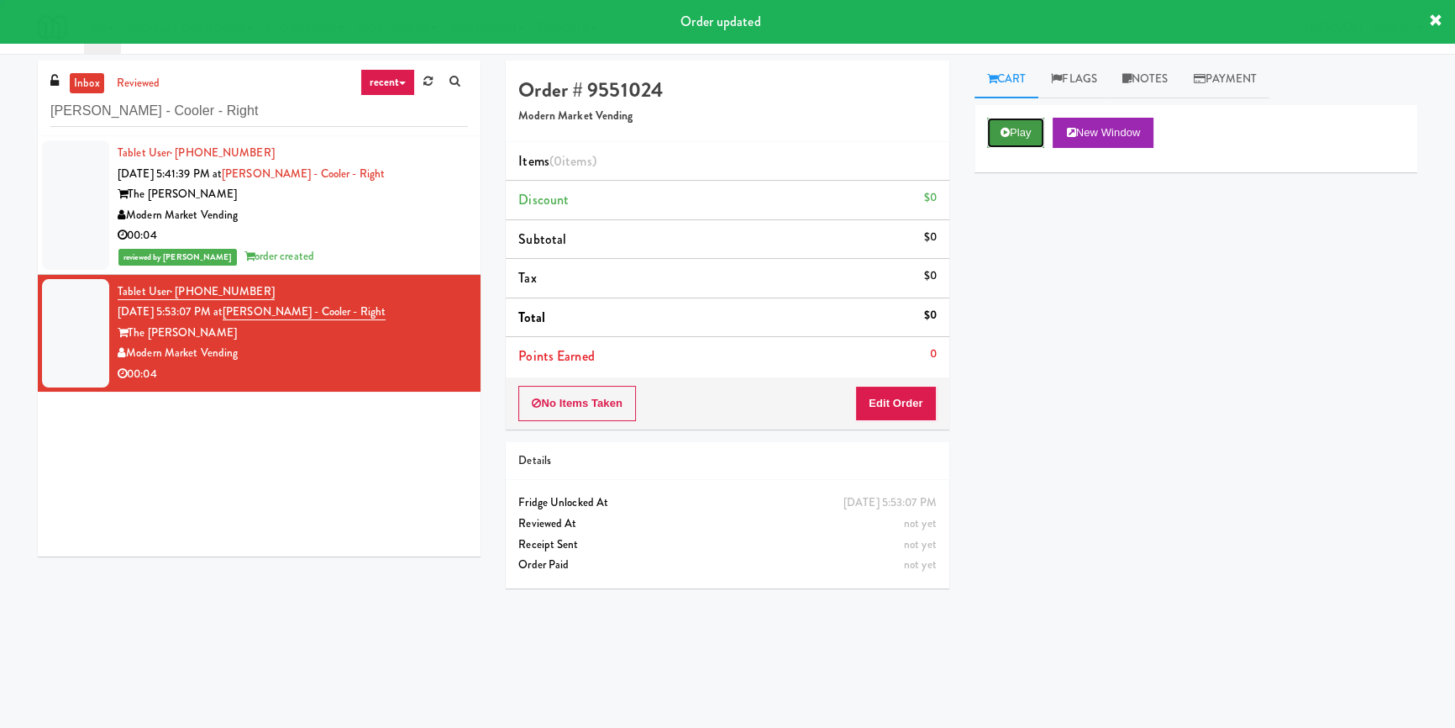
click at [1005, 138] on button "Play" at bounding box center [1016, 133] width 58 height 30
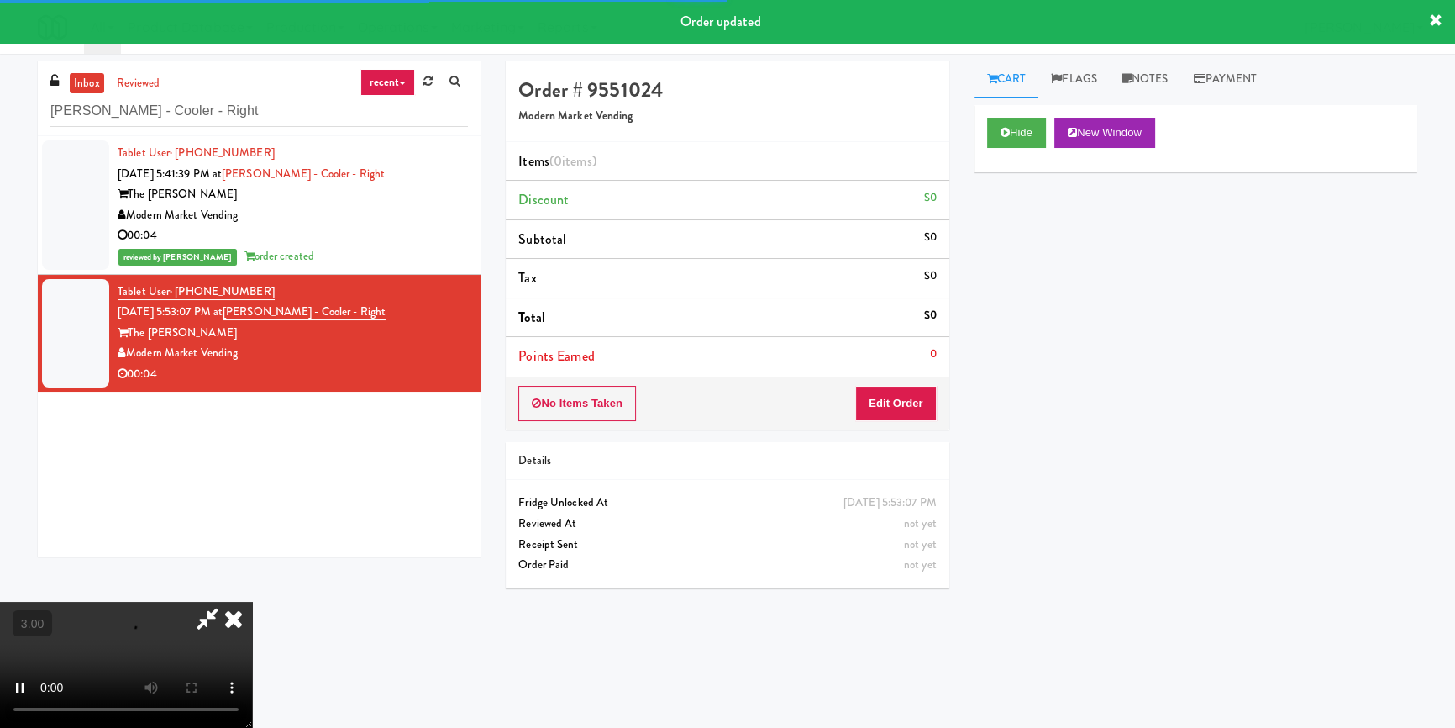
click at [1030, 277] on div "Hide New Window Primary Flag Clear Flag if unable to determine what was taken o…" at bounding box center [1196, 420] width 443 height 630
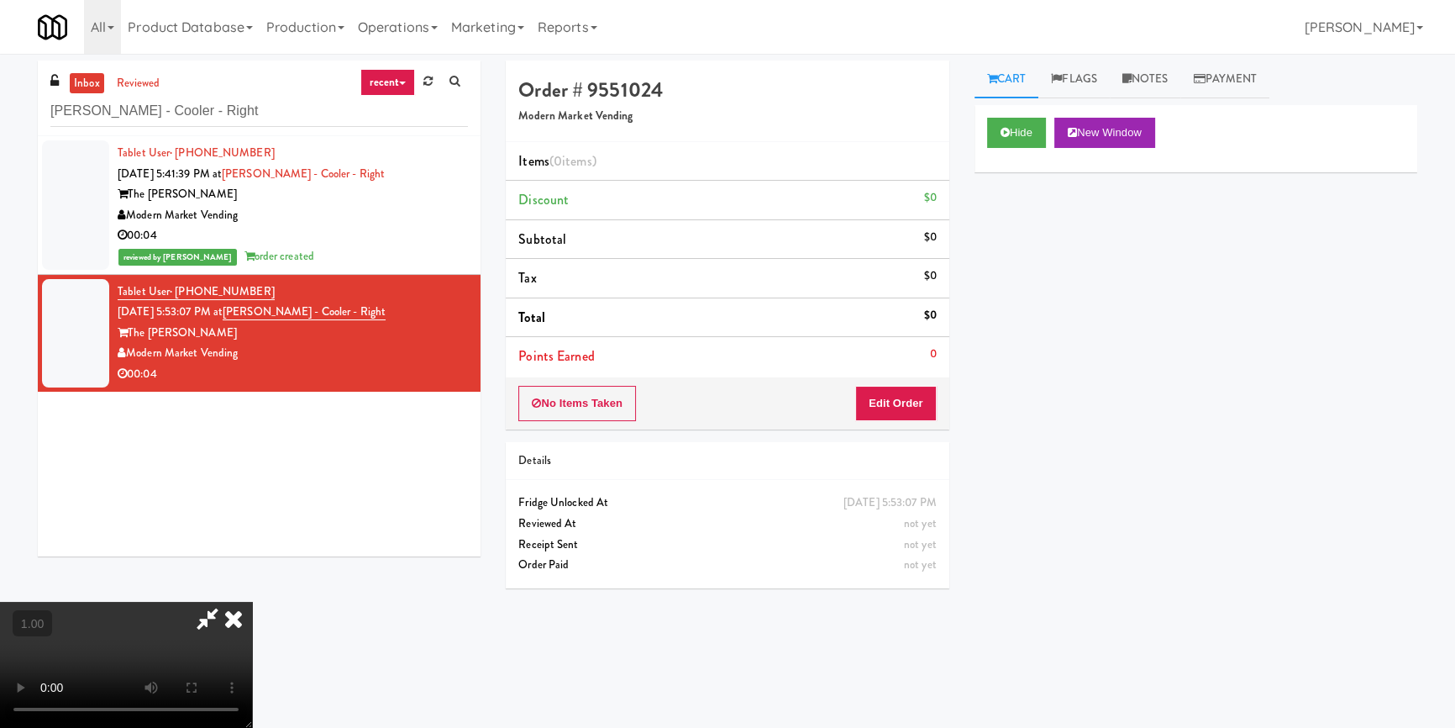
scroll to position [235, 0]
click at [252, 602] on video at bounding box center [126, 665] width 252 height 126
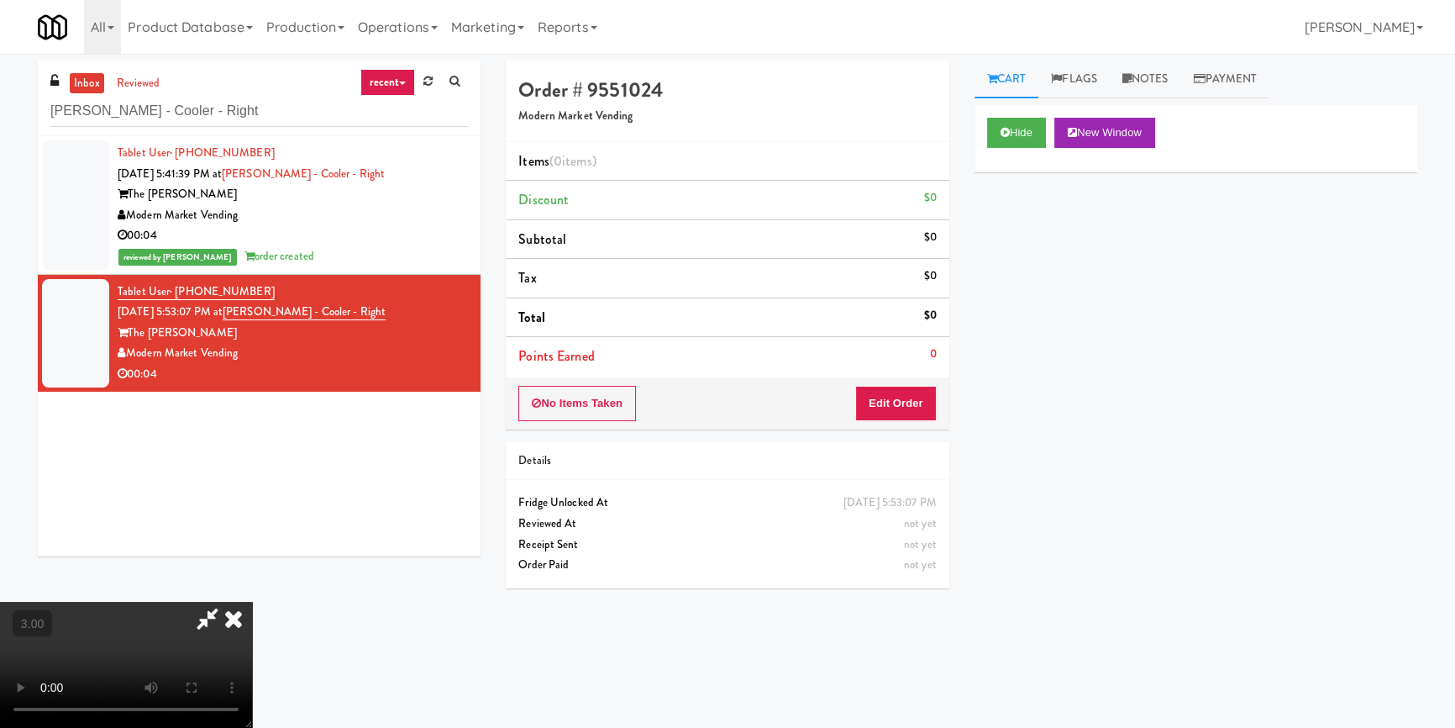
click at [912, 377] on div "No Items Taken Edit Order" at bounding box center [727, 403] width 443 height 52
drag, startPoint x: 914, startPoint y: 402, endPoint x: 957, endPoint y: 328, distance: 86.2
click at [914, 402] on button "Edit Order" at bounding box center [896, 403] width 82 height 35
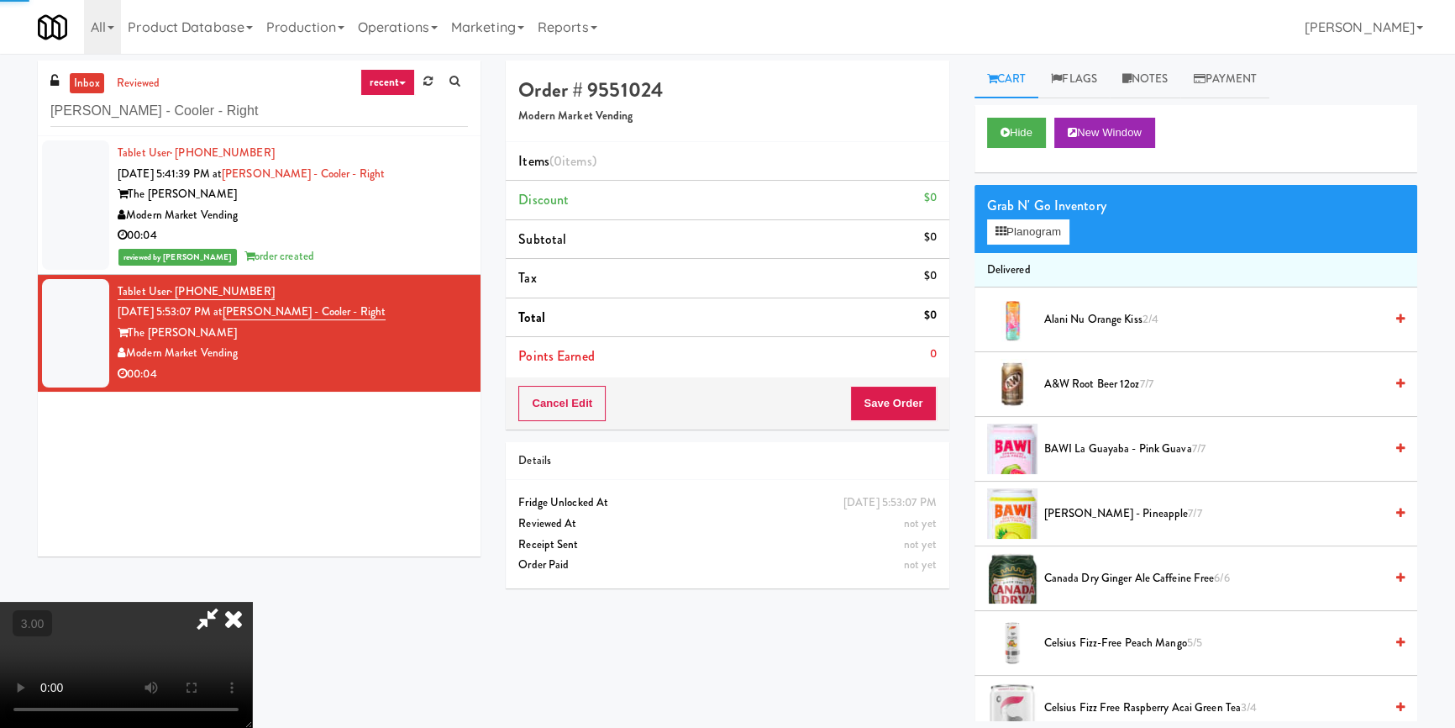
click at [1022, 244] on div "Grab N' Go Inventory Planogram" at bounding box center [1196, 219] width 443 height 68
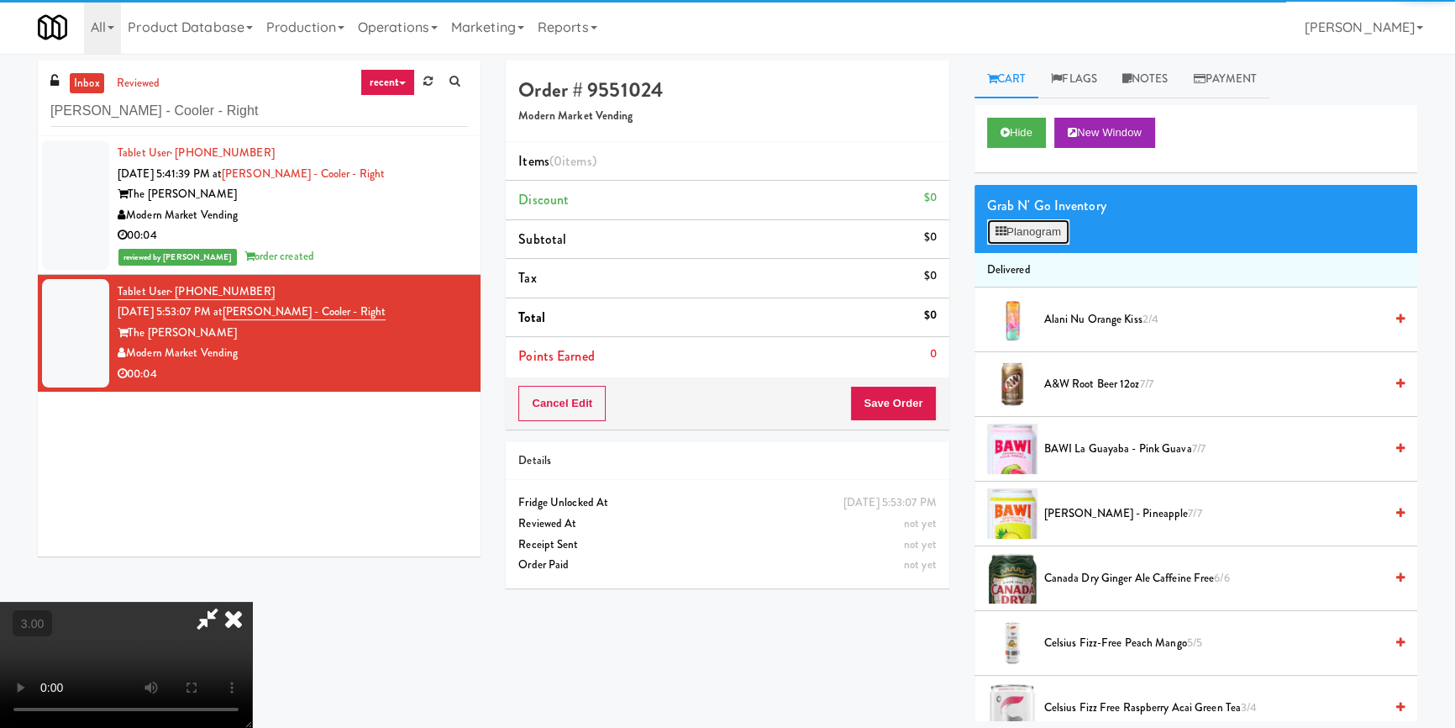
click at [1035, 231] on button "Planogram" at bounding box center [1028, 231] width 82 height 25
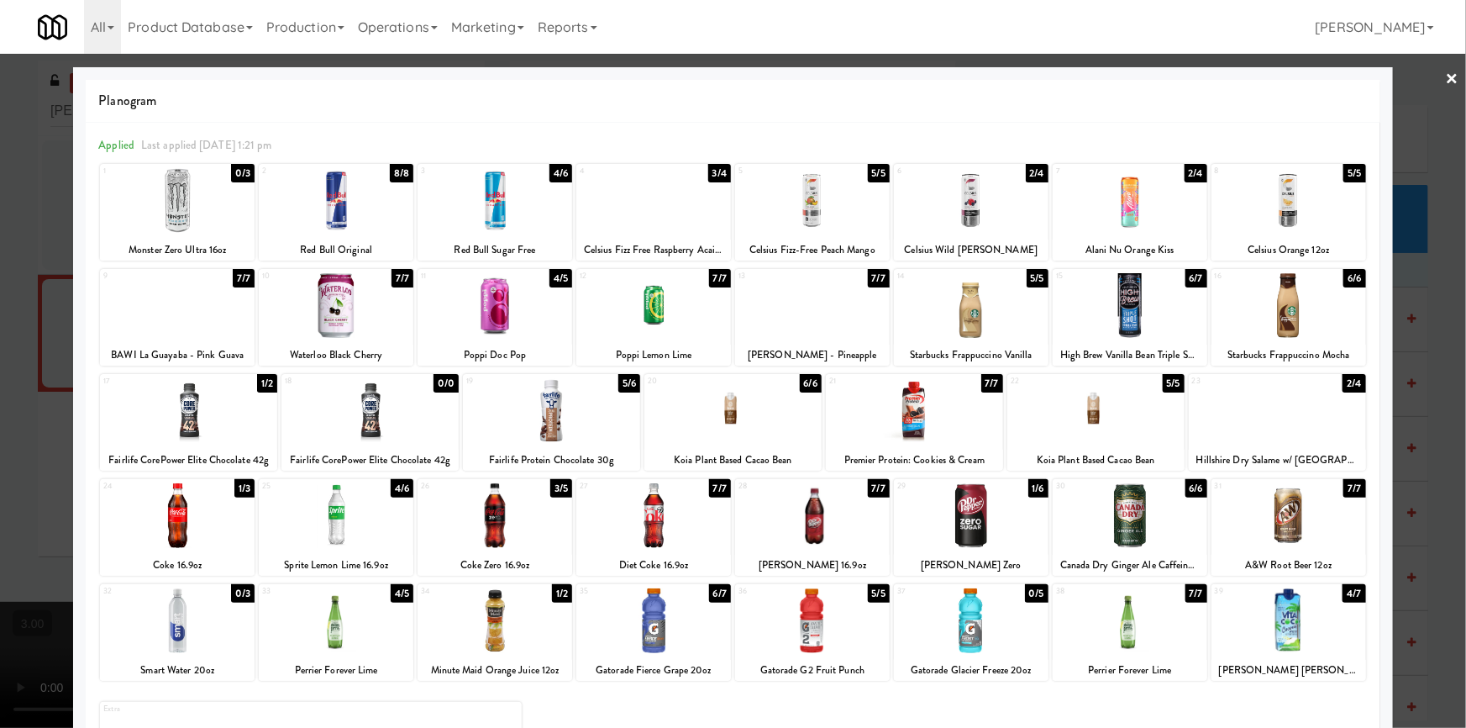
click at [983, 520] on div at bounding box center [971, 515] width 155 height 65
click at [2, 385] on div at bounding box center [733, 364] width 1466 height 728
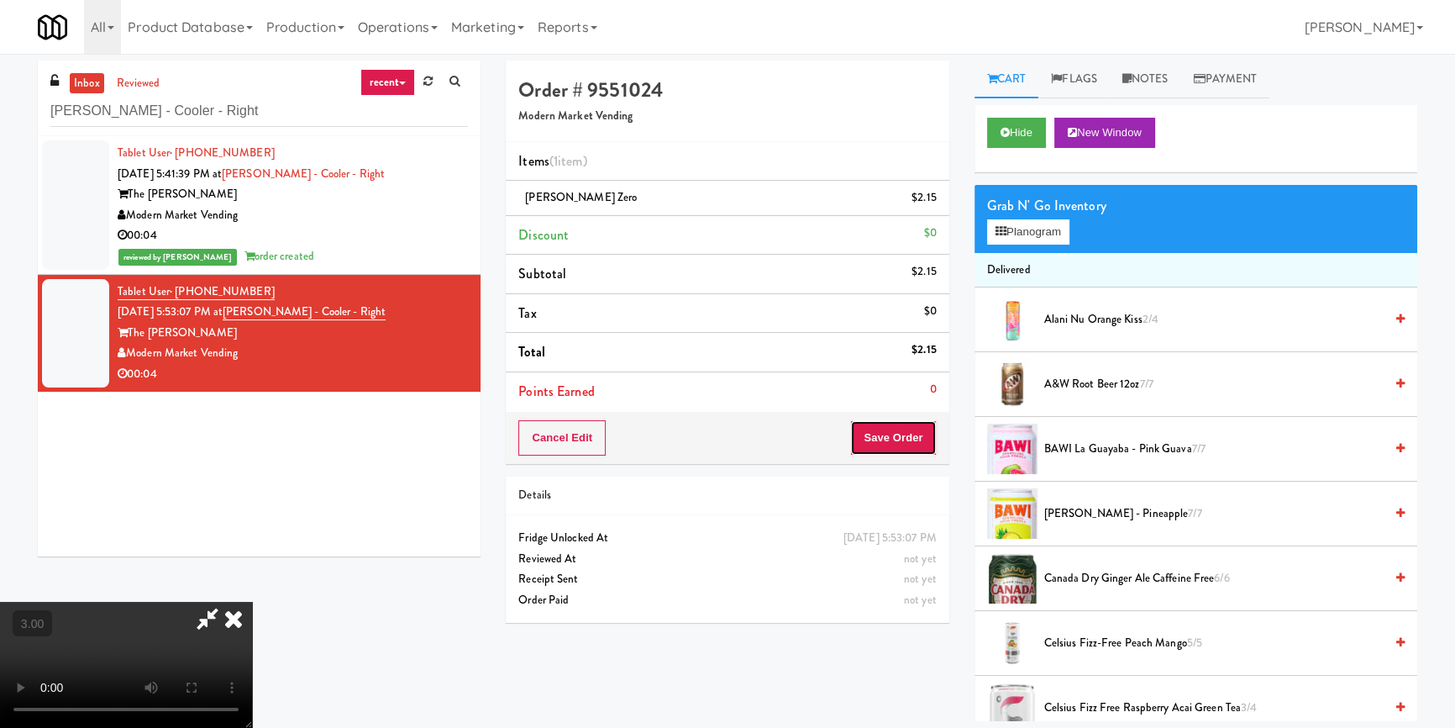
click at [898, 440] on button "Save Order" at bounding box center [893, 437] width 86 height 35
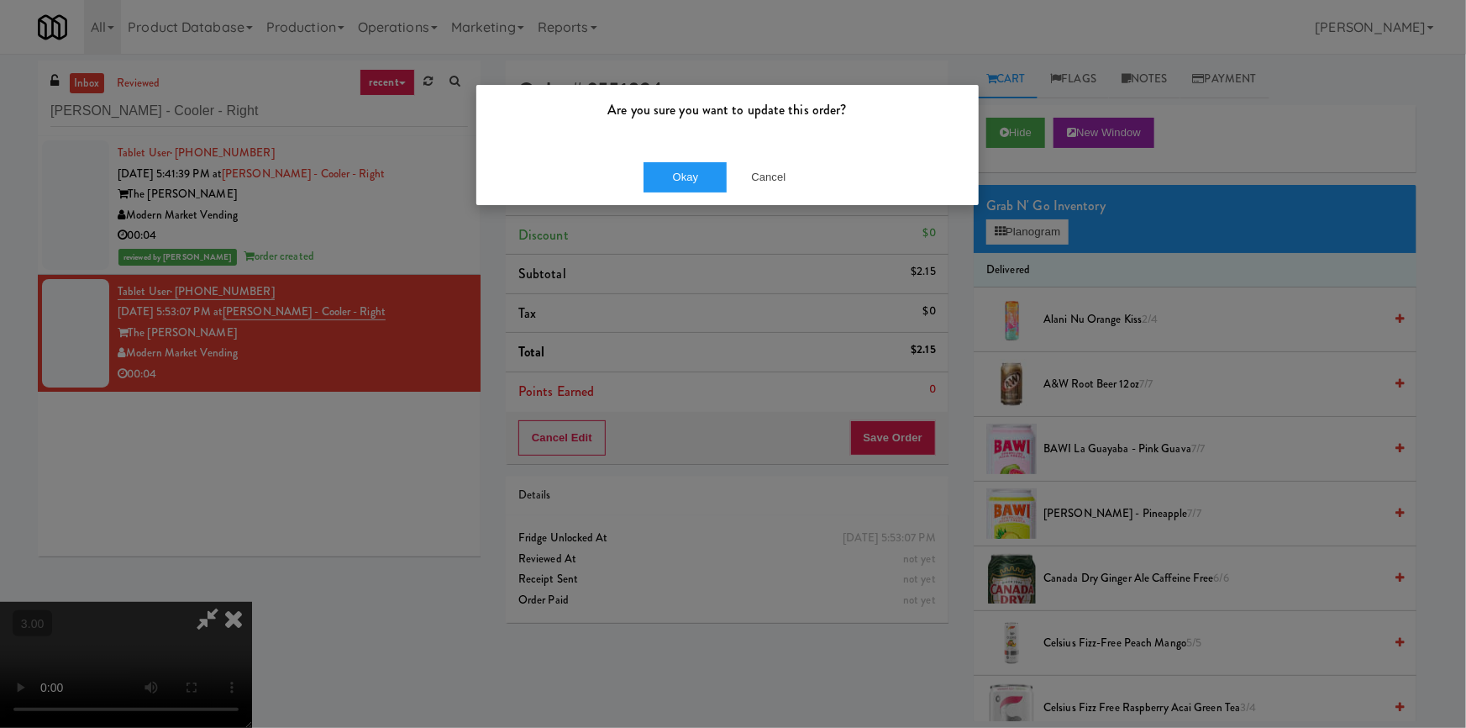
click at [687, 197] on div "Okay Cancel" at bounding box center [727, 177] width 502 height 56
click at [687, 183] on button "Okay" at bounding box center [686, 177] width 84 height 30
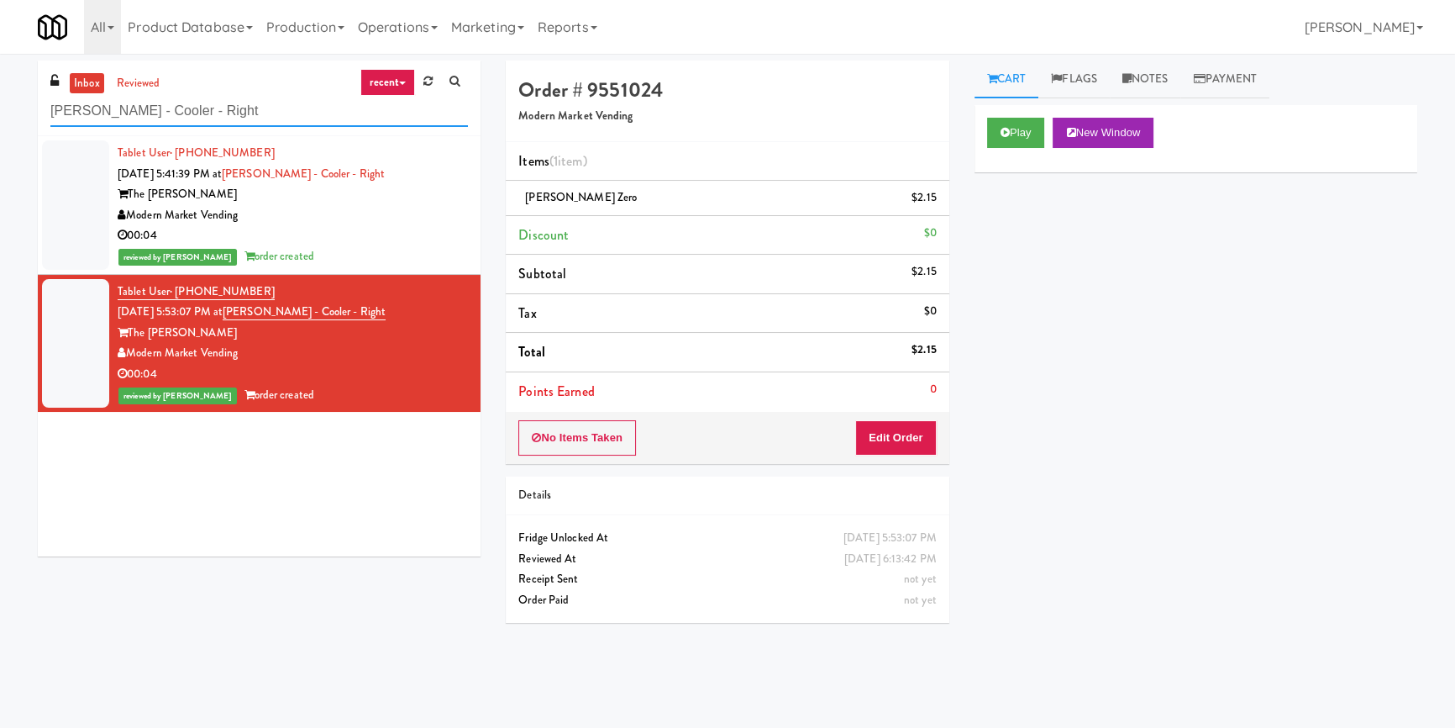
click at [260, 118] on input "[PERSON_NAME] - Cooler - Right" at bounding box center [259, 111] width 418 height 31
click at [261, 118] on input "[PERSON_NAME] - Cooler - Right" at bounding box center [259, 111] width 418 height 31
paste input "Laurel (Left)"
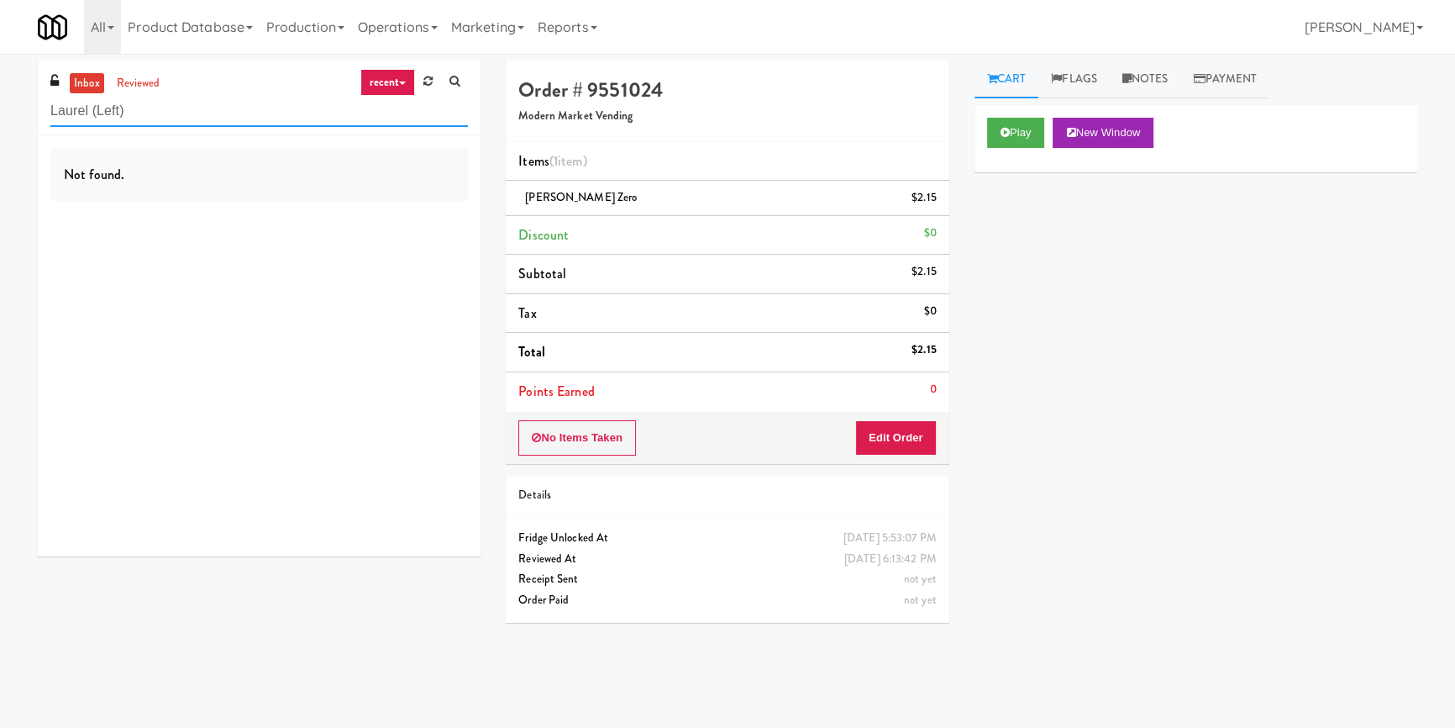
click at [260, 108] on input "Laurel (Left)" at bounding box center [259, 111] width 418 height 31
paste input "Icon - Cooler - Right"
click at [260, 108] on input "Laurel (Left)" at bounding box center [259, 111] width 418 height 31
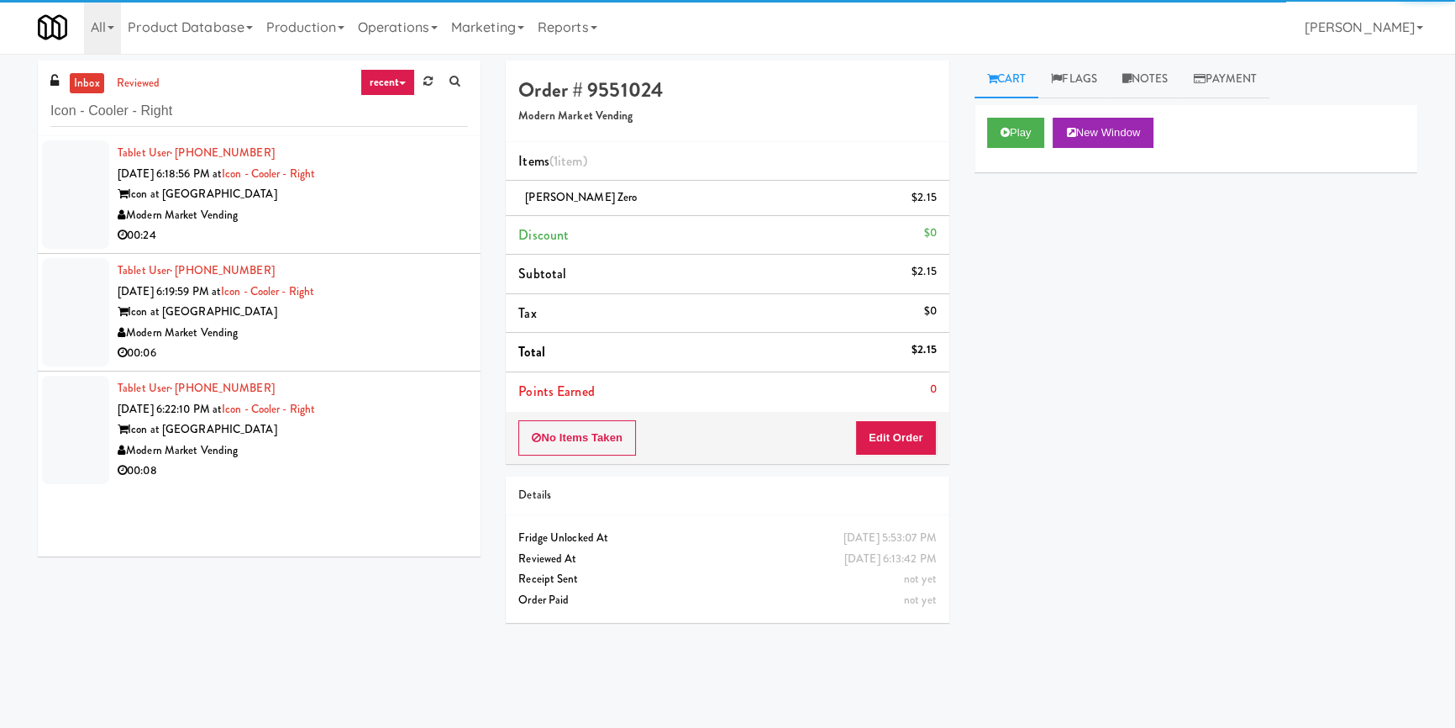
click at [396, 224] on div "Modern Market Vending" at bounding box center [293, 215] width 350 height 21
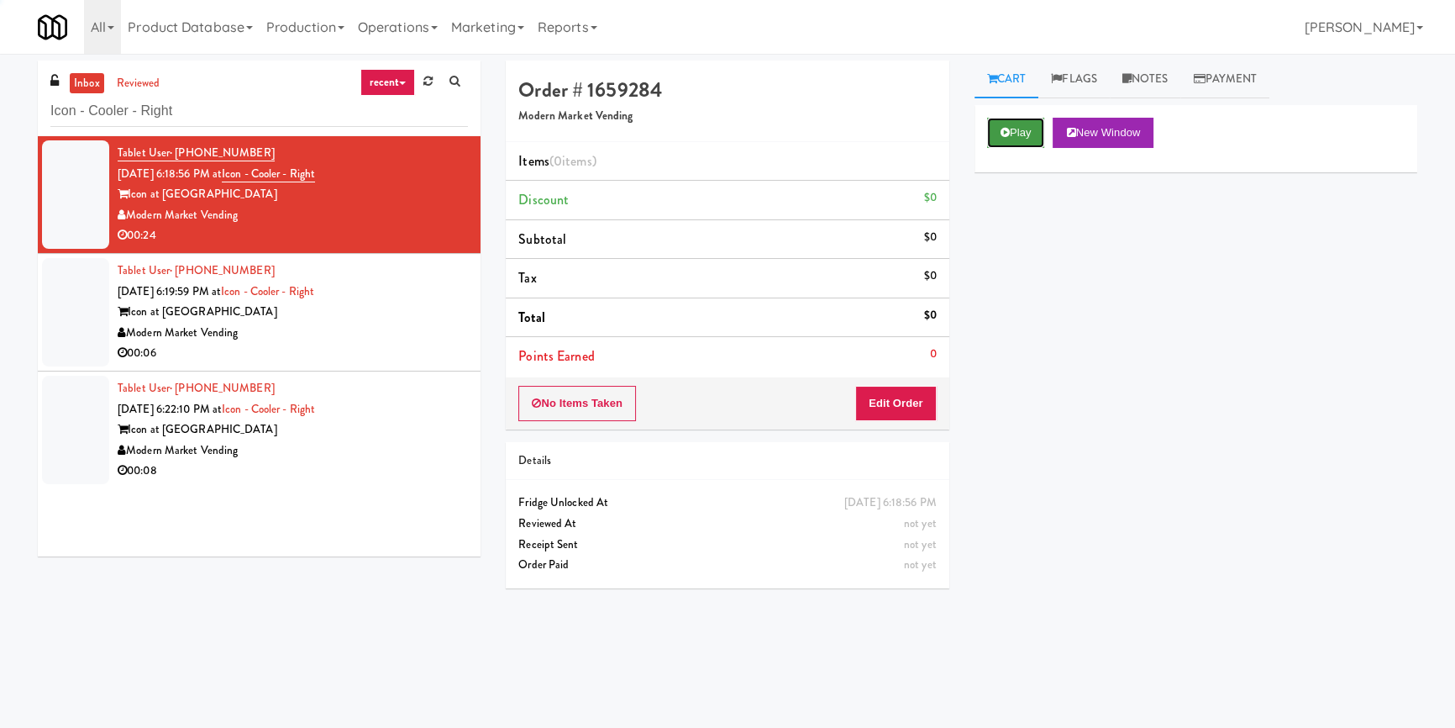
click at [1027, 137] on button "Play" at bounding box center [1016, 133] width 58 height 30
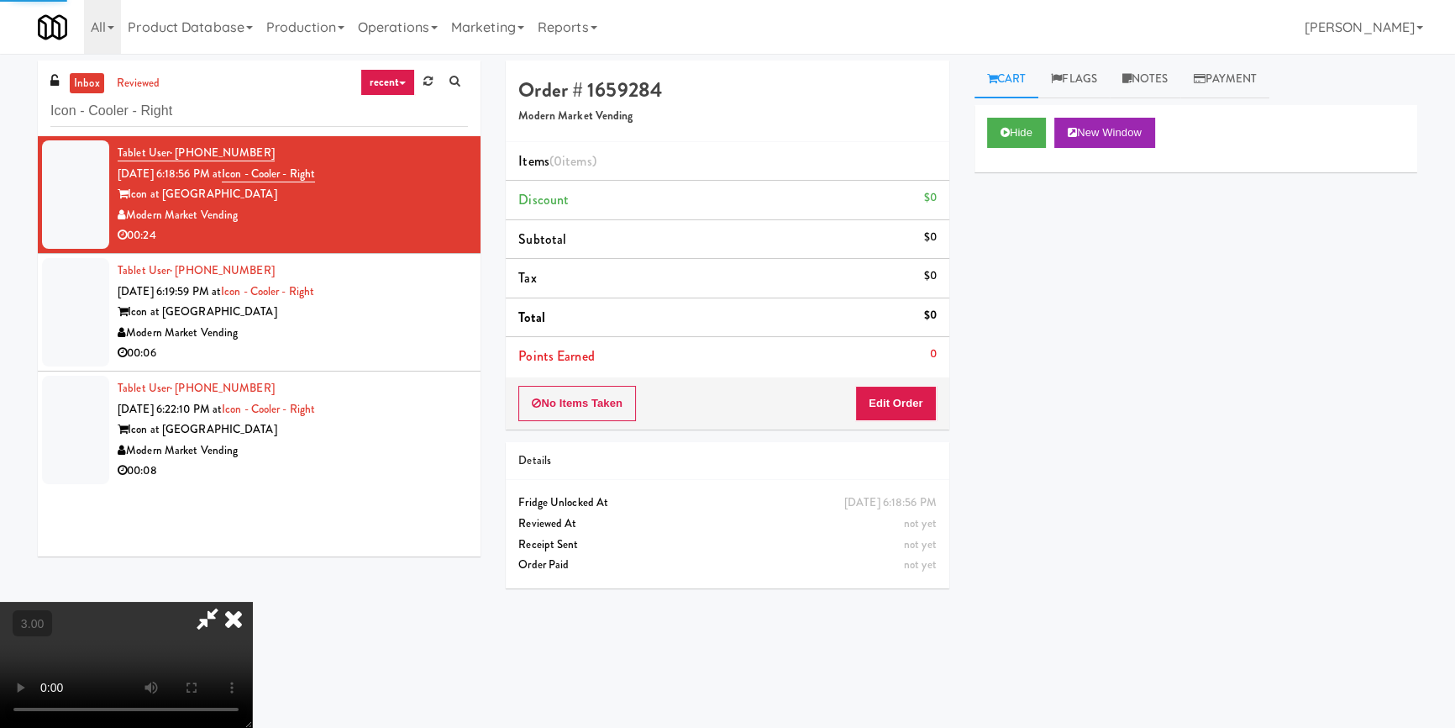
click at [1033, 236] on div "Hide New Window Primary Flag Clear Flag if unable to determine what was taken o…" at bounding box center [1196, 420] width 443 height 630
click at [252, 602] on video at bounding box center [126, 665] width 252 height 126
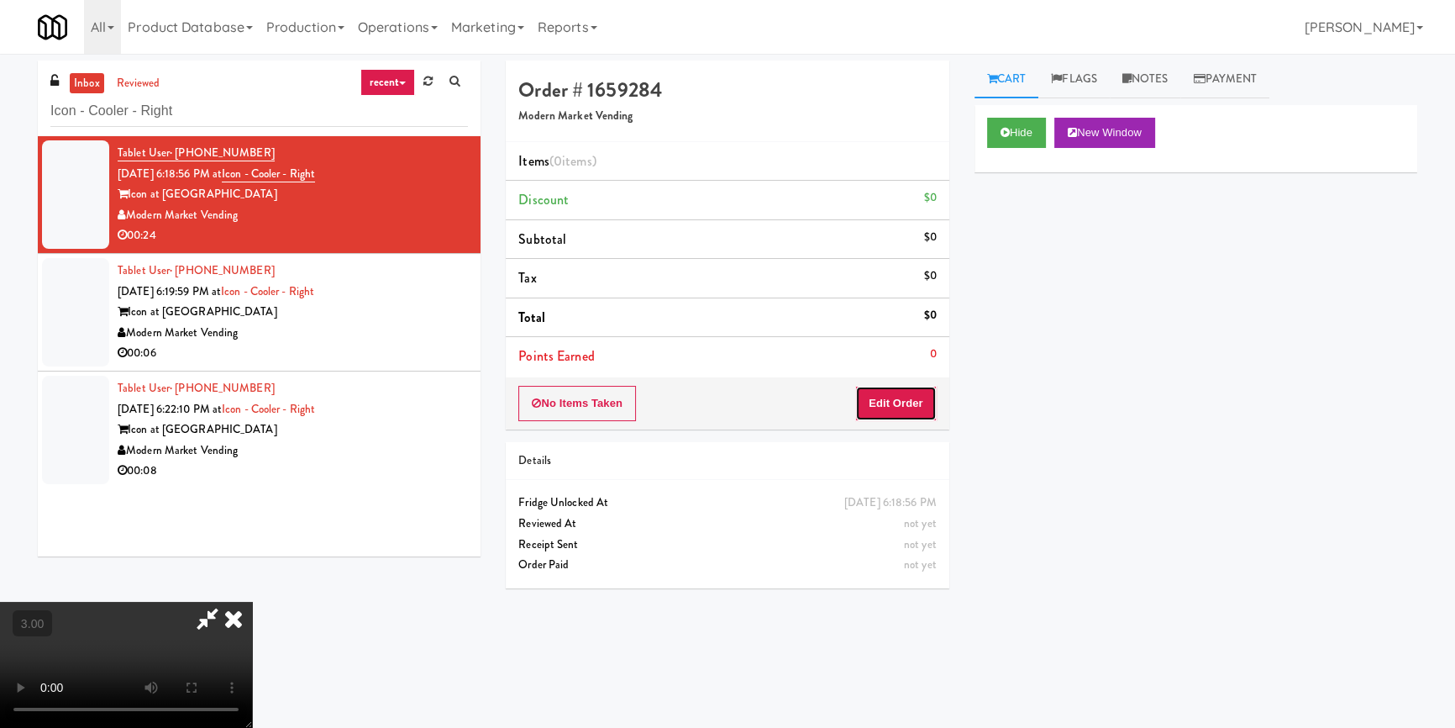
click at [917, 397] on button "Edit Order" at bounding box center [896, 403] width 82 height 35
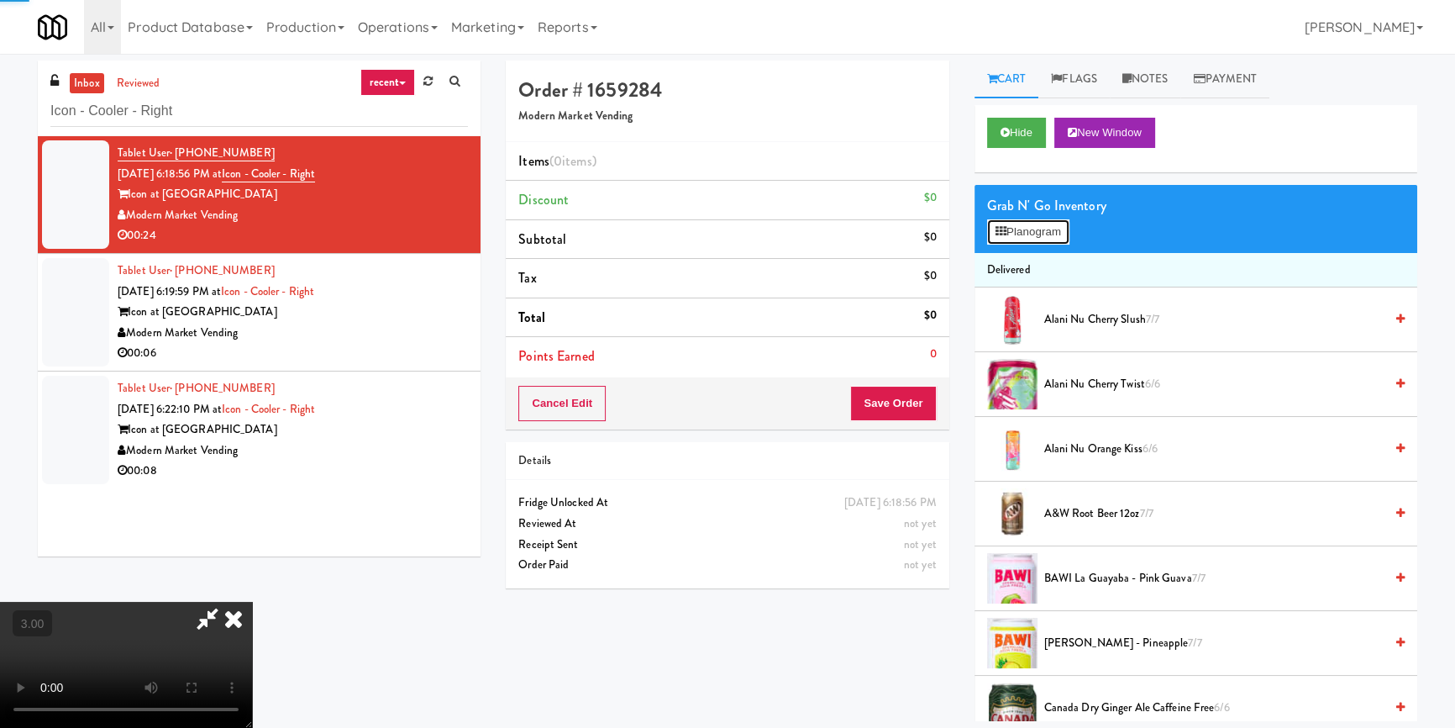
click at [1033, 235] on button "Planogram" at bounding box center [1028, 231] width 82 height 25
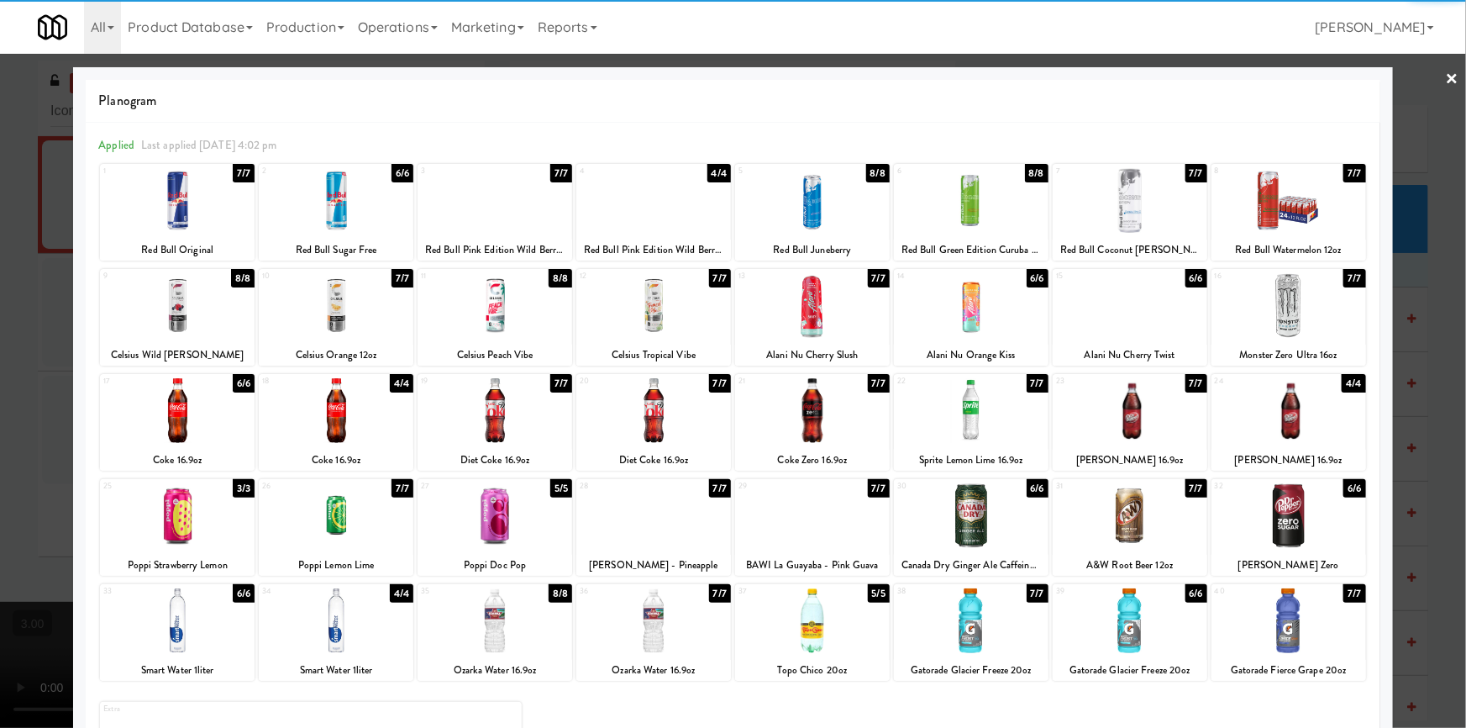
click at [502, 313] on div at bounding box center [495, 305] width 155 height 65
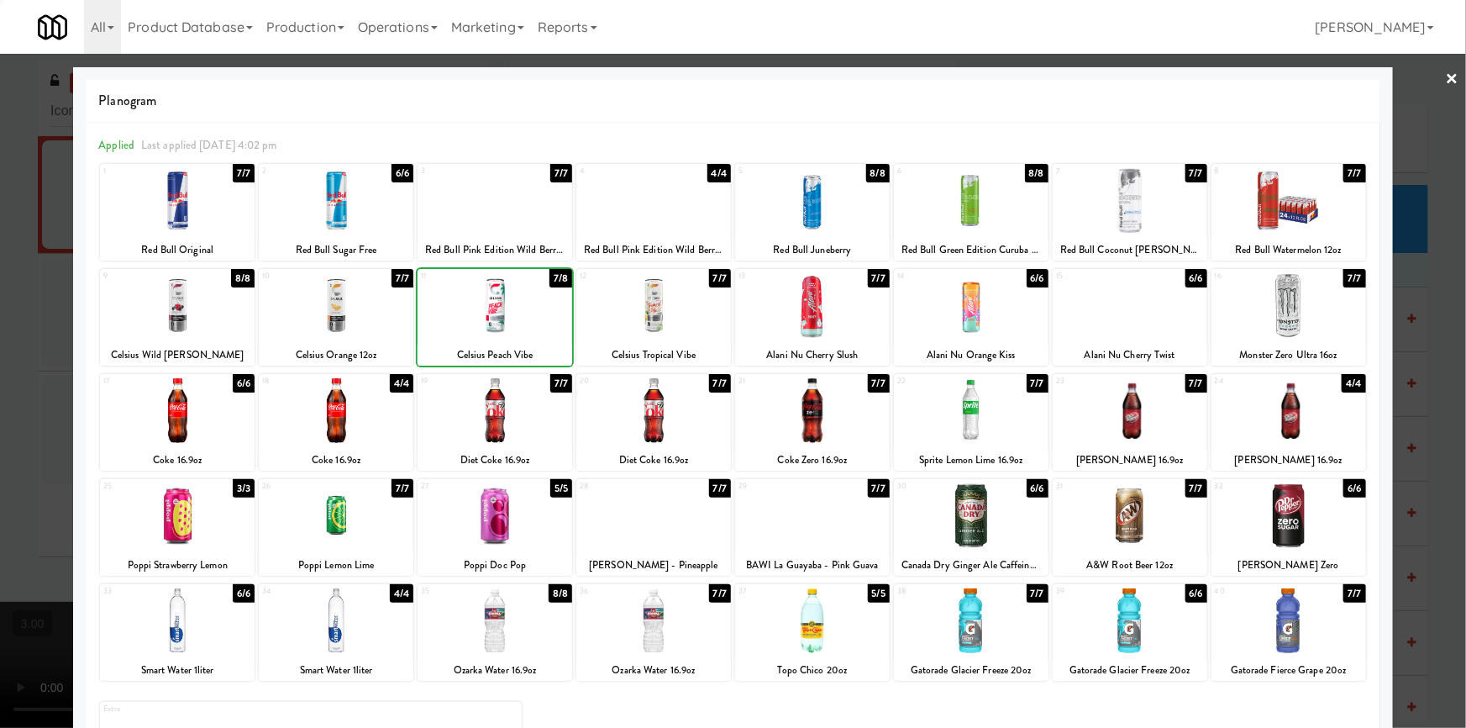
click at [8, 361] on div at bounding box center [733, 364] width 1466 height 728
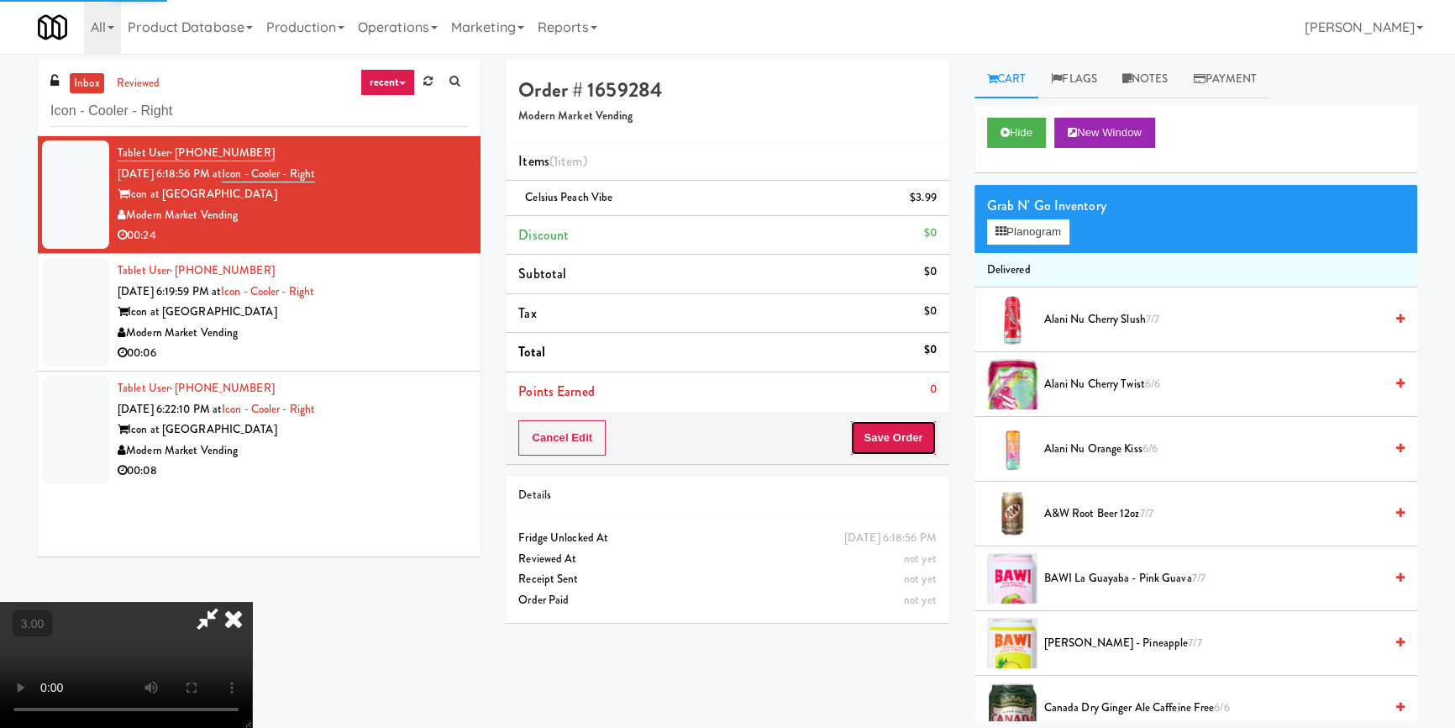
click at [881, 438] on button "Save Order" at bounding box center [893, 437] width 86 height 35
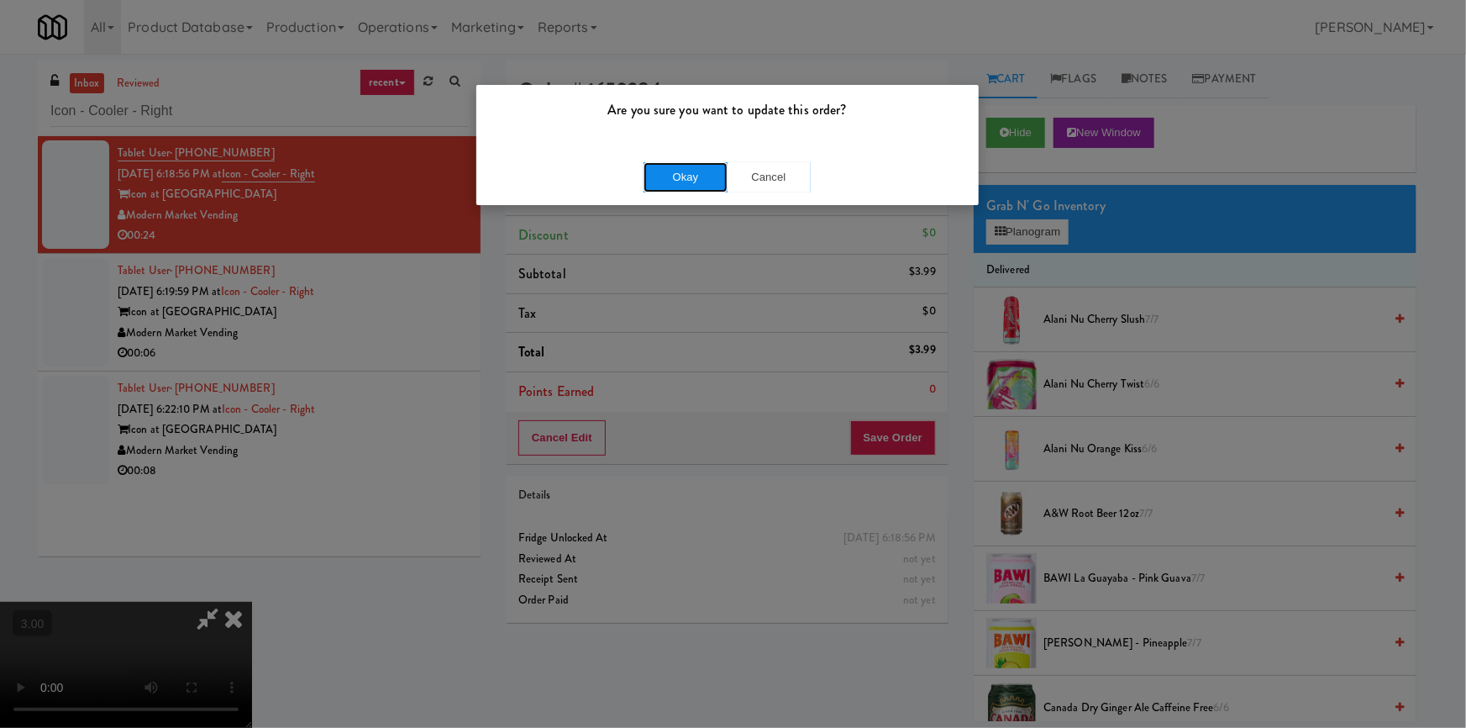
click at [668, 174] on button "Okay" at bounding box center [686, 177] width 84 height 30
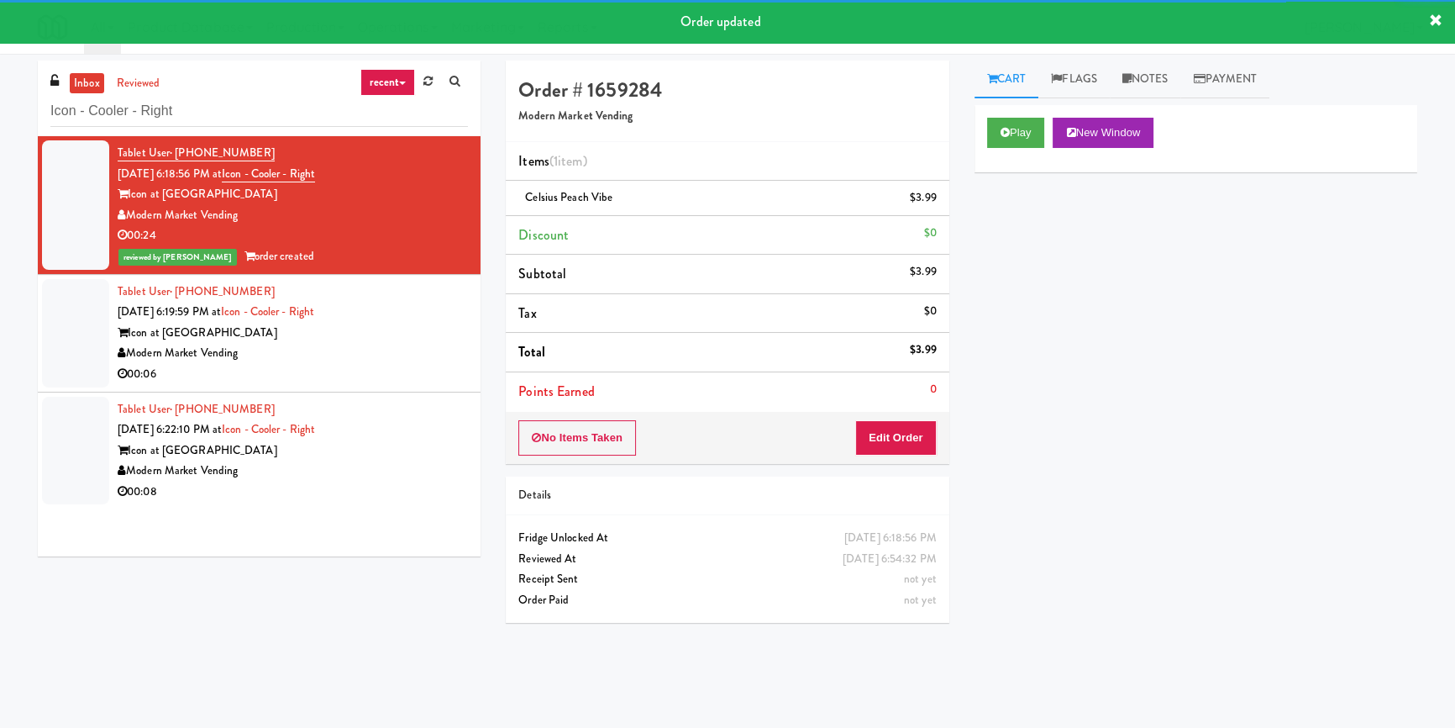
click at [434, 394] on li "Tablet User · (516) 857-6600 [DATE] 6:22:10 PM at Icon - Cooler - Right Icon at…" at bounding box center [259, 450] width 443 height 117
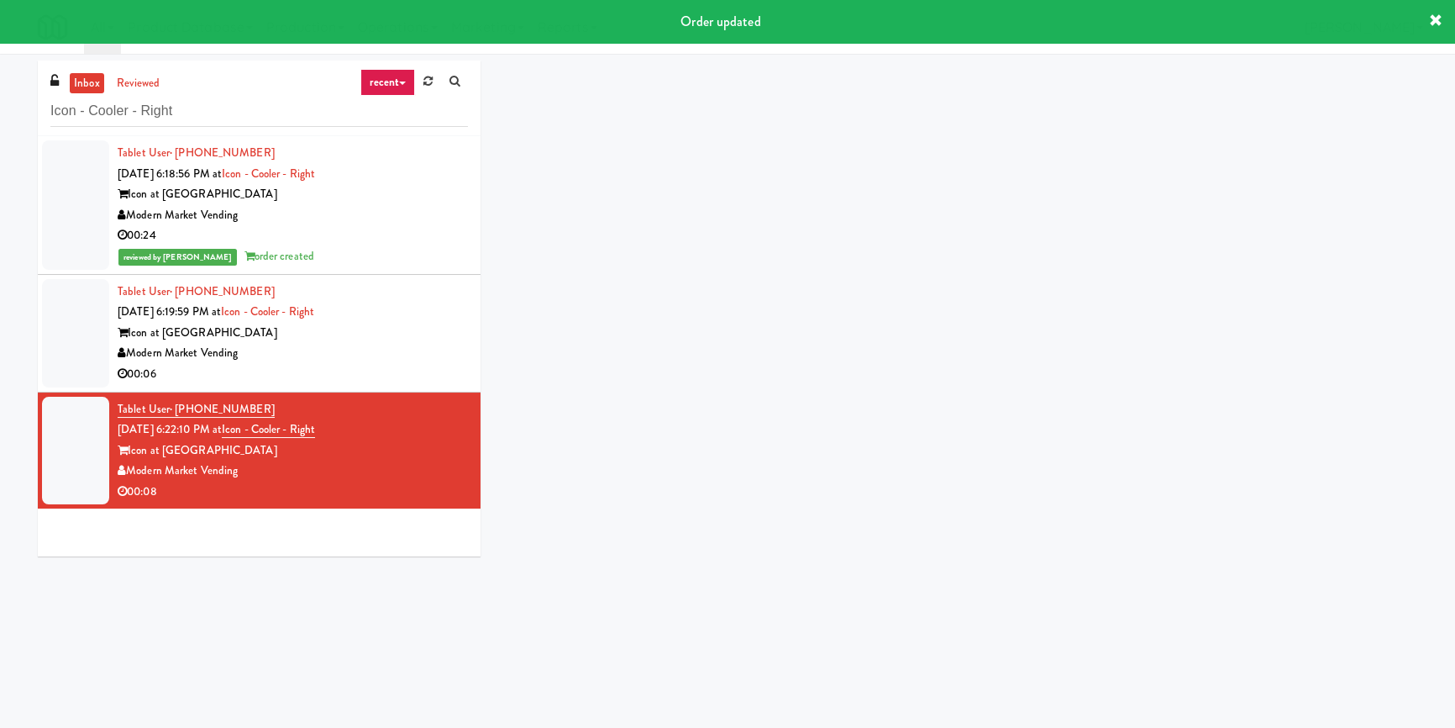
drag, startPoint x: 408, startPoint y: 357, endPoint x: 419, endPoint y: 357, distance: 11.8
click at [409, 357] on div "Modern Market Vending" at bounding box center [293, 353] width 350 height 21
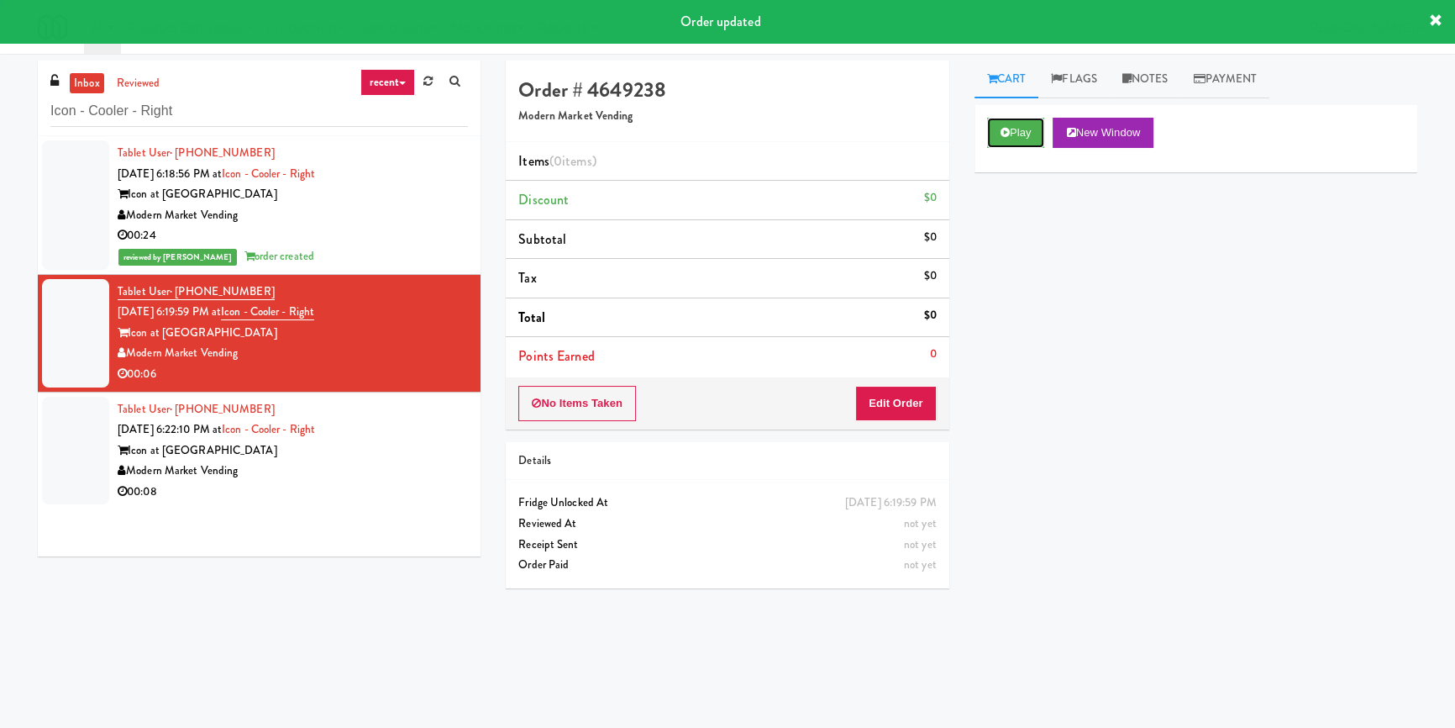
click at [1017, 134] on button "Play" at bounding box center [1016, 133] width 58 height 30
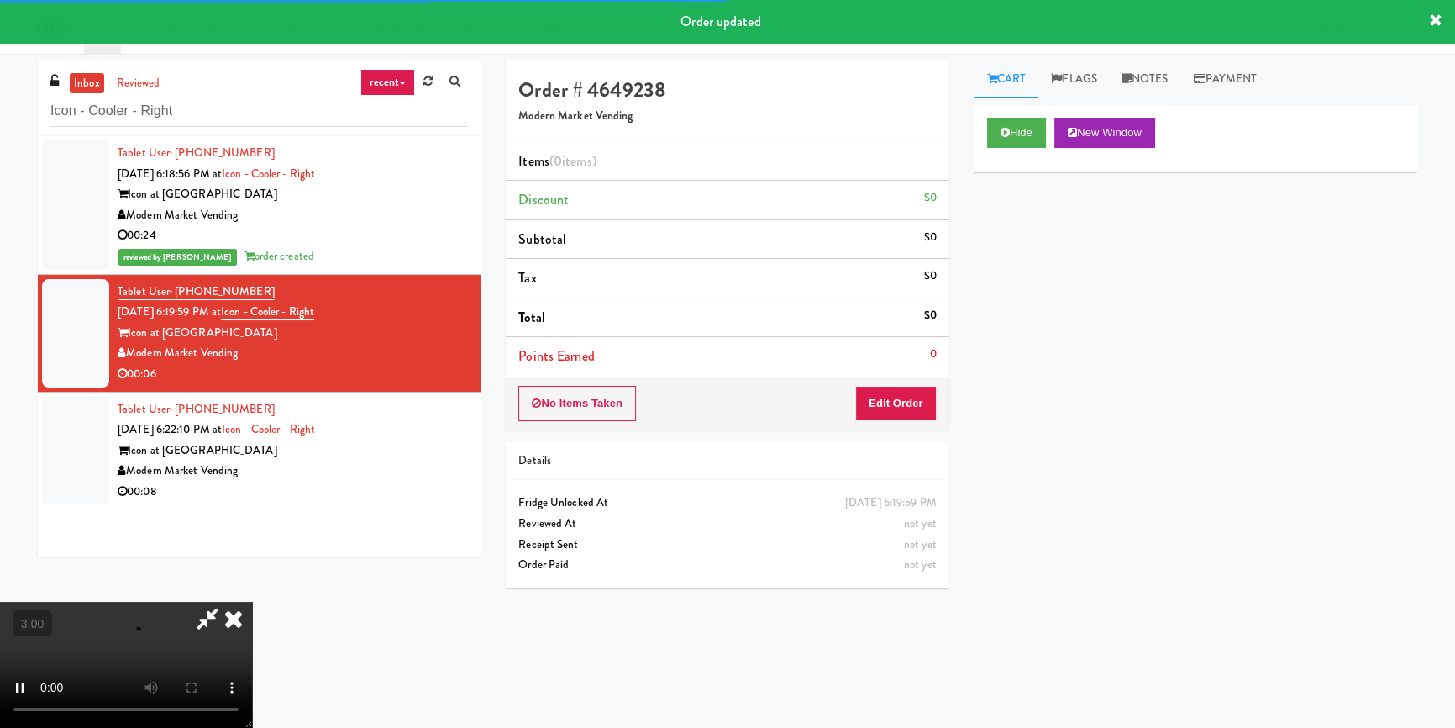
click at [1059, 256] on div "Hide New Window Primary Flag Clear Flag if unable to determine what was taken o…" at bounding box center [1196, 420] width 443 height 630
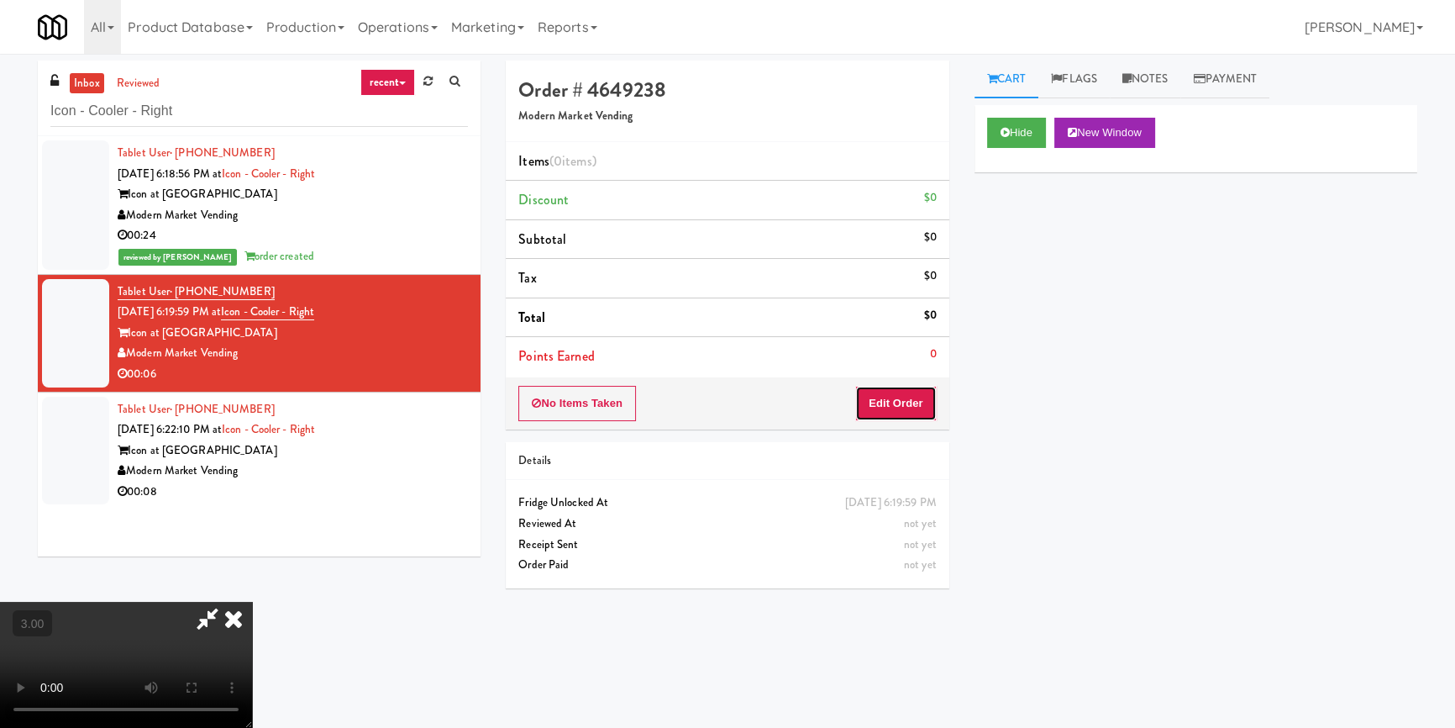
drag, startPoint x: 928, startPoint y: 402, endPoint x: 971, endPoint y: 302, distance: 108.8
click at [928, 399] on button "Edit Order" at bounding box center [896, 403] width 82 height 35
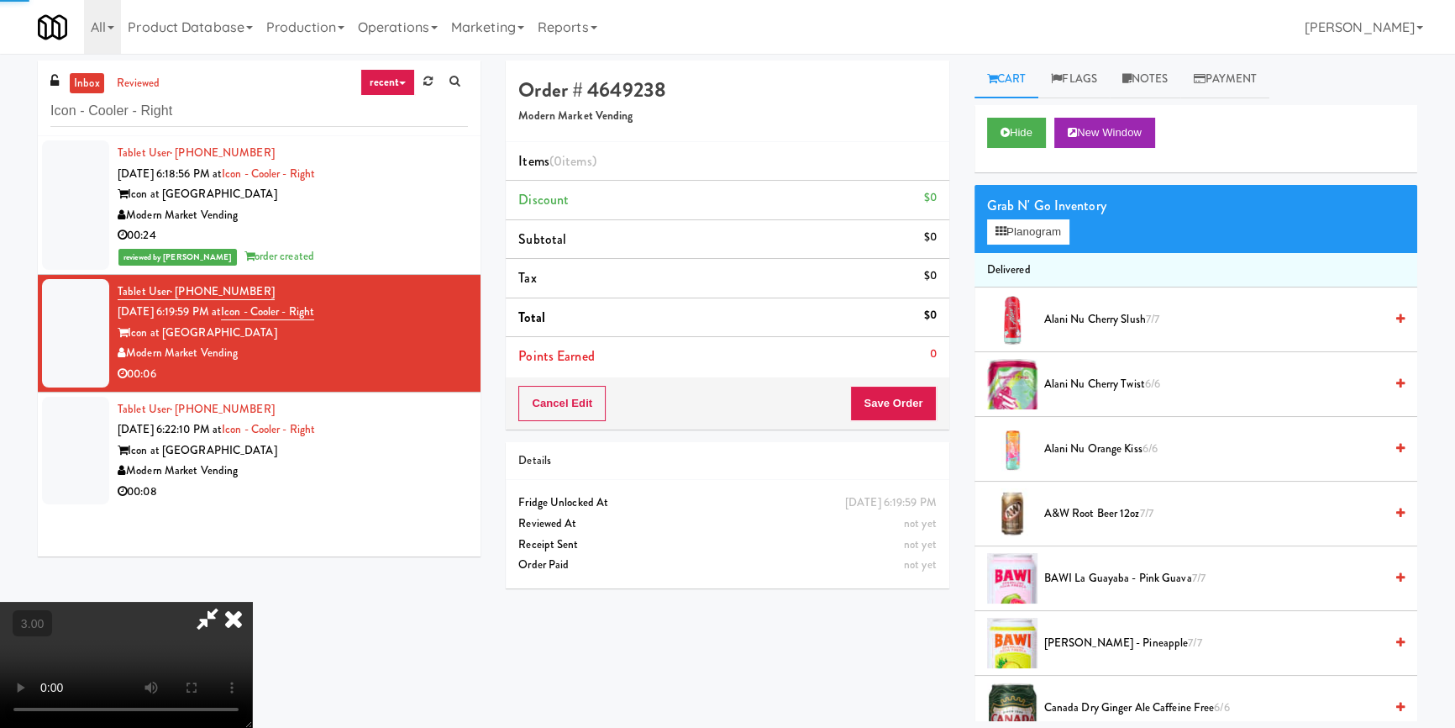
click at [1022, 219] on button "Planogram" at bounding box center [1028, 231] width 82 height 25
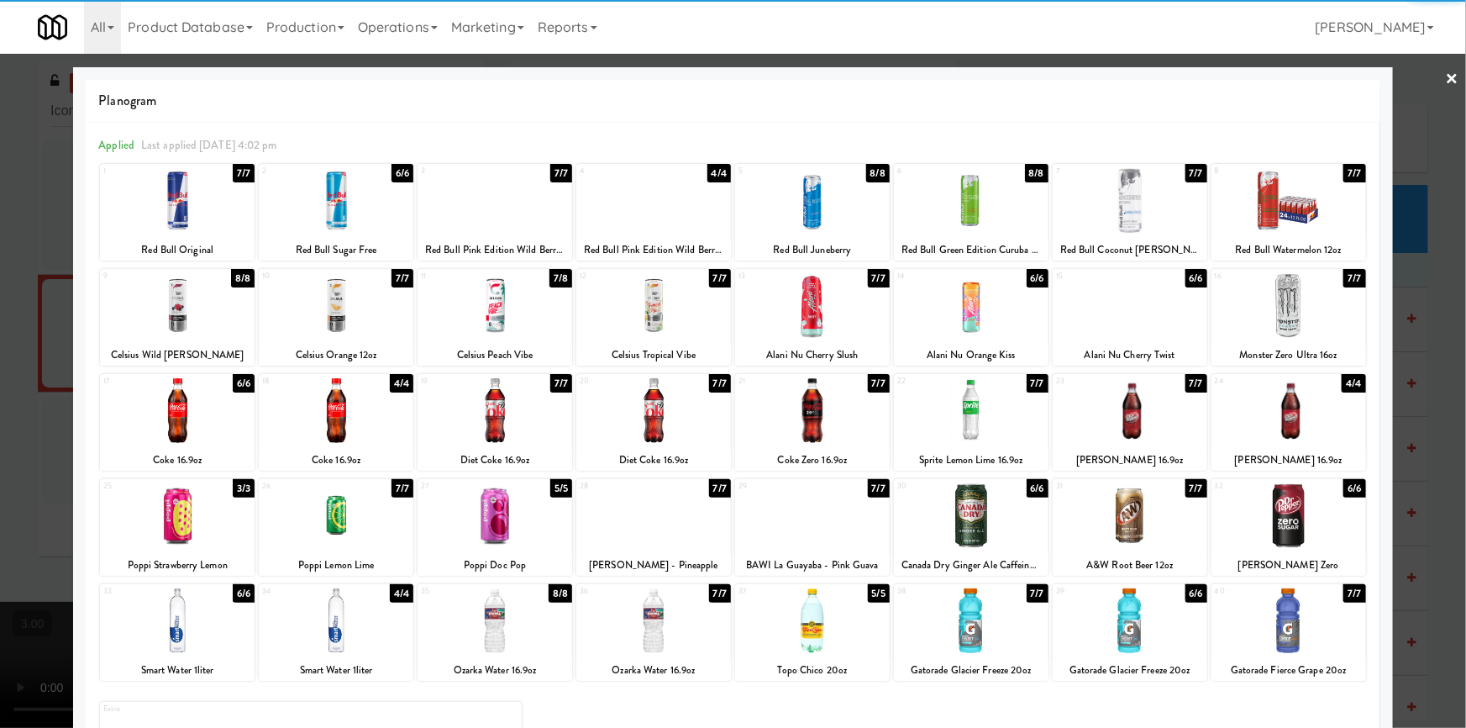
click at [523, 430] on div at bounding box center [495, 410] width 155 height 65
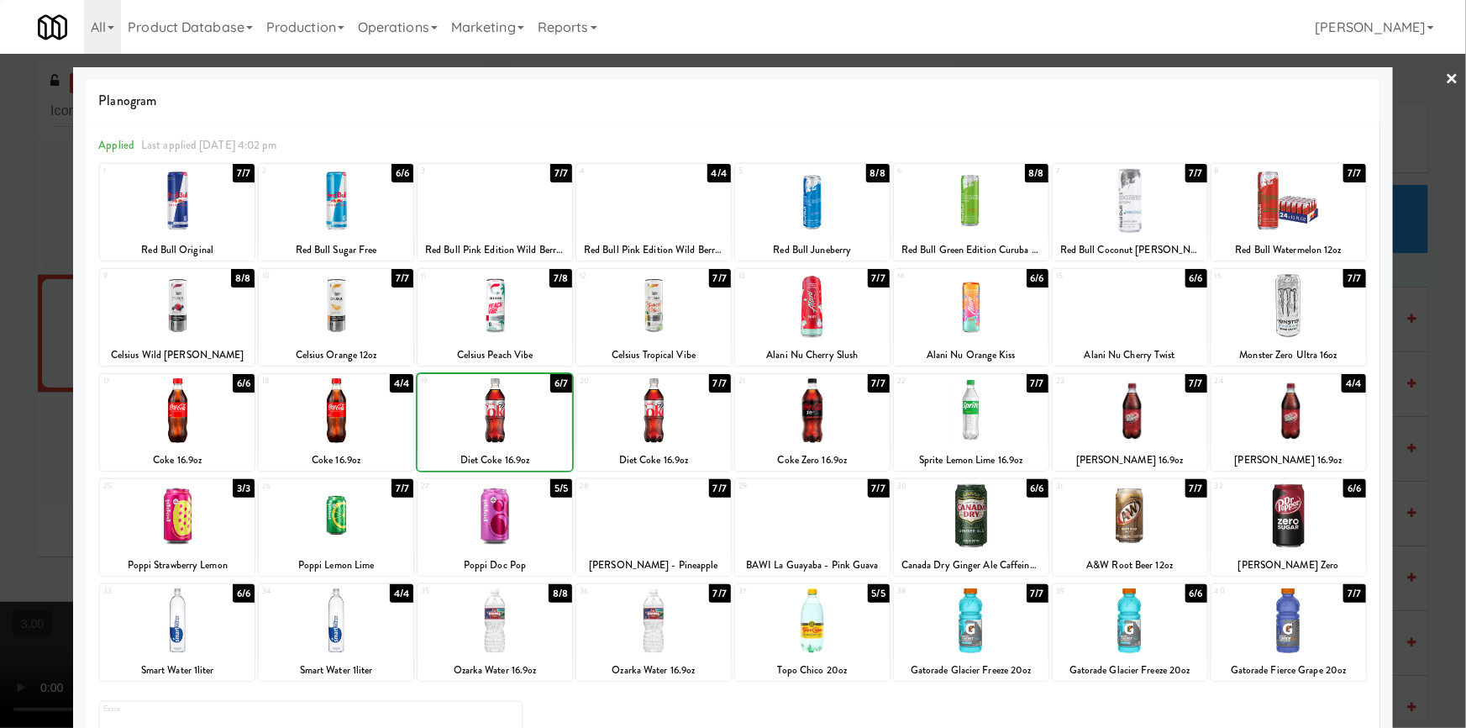
click at [0, 371] on div at bounding box center [733, 364] width 1466 height 728
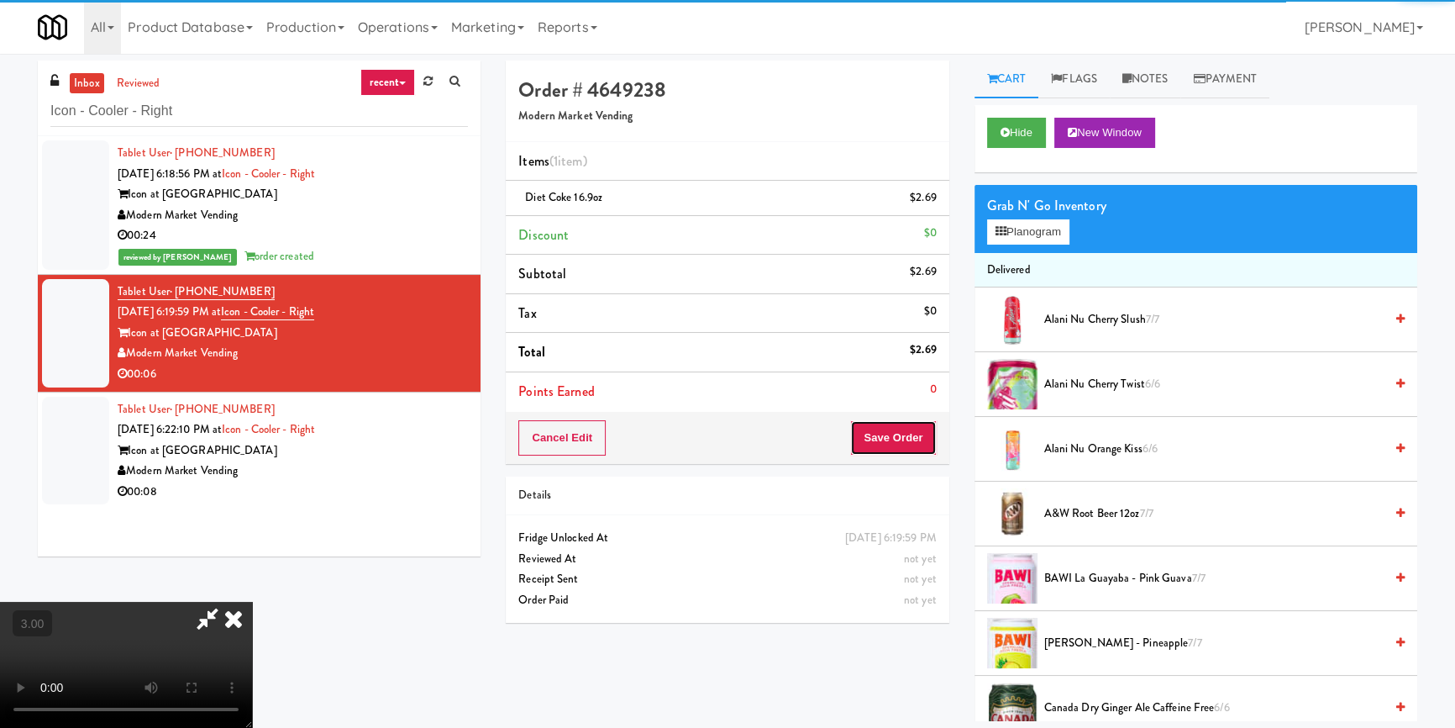
click at [906, 449] on button "Save Order" at bounding box center [893, 437] width 86 height 35
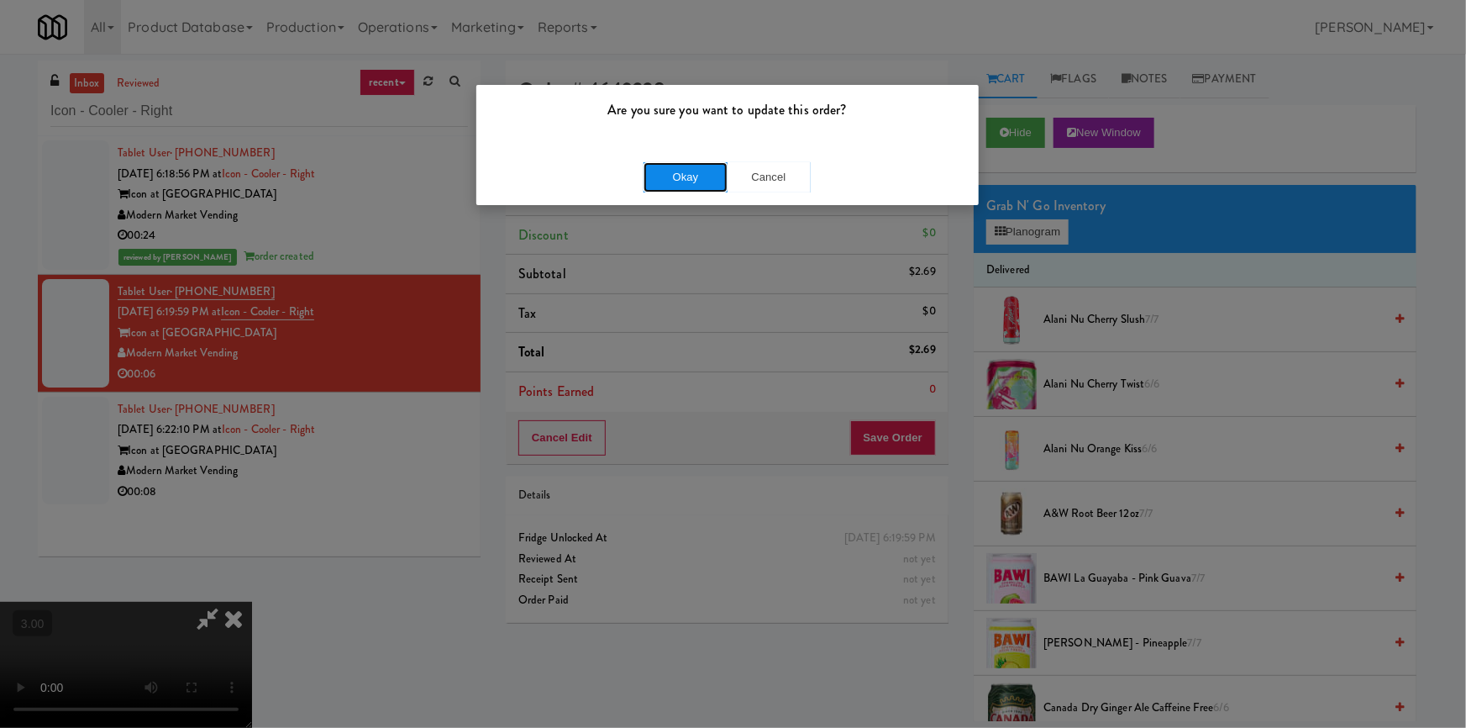
click at [692, 181] on button "Okay" at bounding box center [686, 177] width 84 height 30
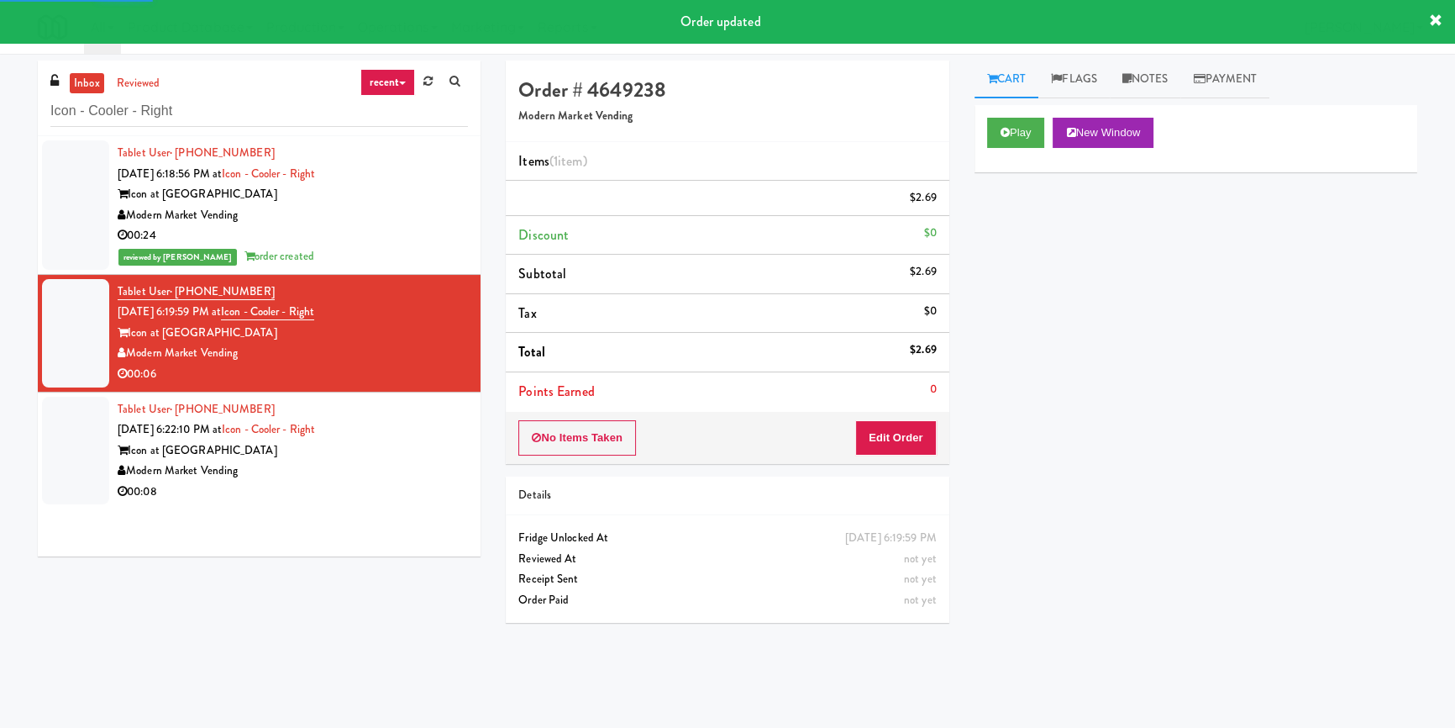
drag, startPoint x: 421, startPoint y: 465, endPoint x: 680, endPoint y: 452, distance: 259.1
click at [422, 465] on div "Modern Market Vending" at bounding box center [293, 470] width 350 height 21
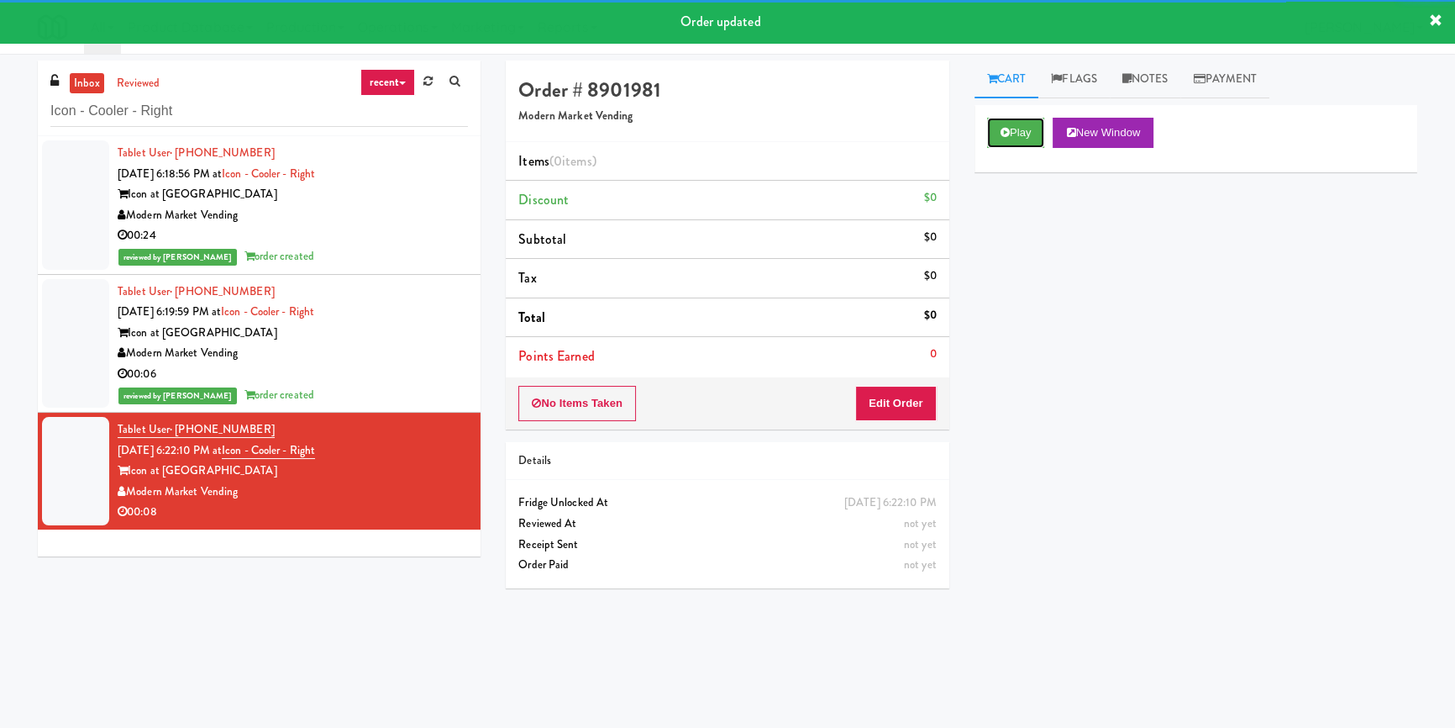
drag, startPoint x: 1023, startPoint y: 139, endPoint x: 1023, endPoint y: 169, distance: 29.4
click at [1023, 139] on button "Play" at bounding box center [1016, 133] width 58 height 30
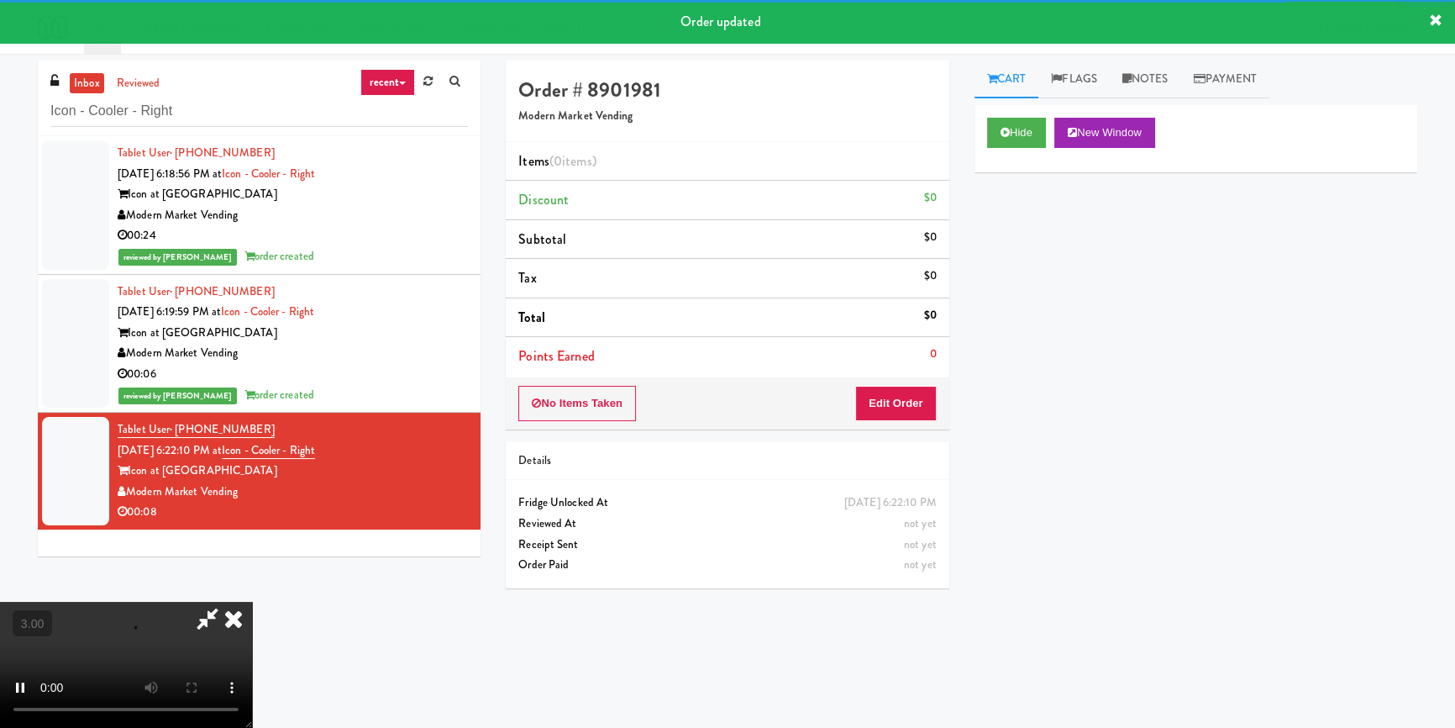
click at [1017, 226] on div "Hide New Window Primary Flag Clear Flag if unable to determine what was taken o…" at bounding box center [1196, 420] width 443 height 630
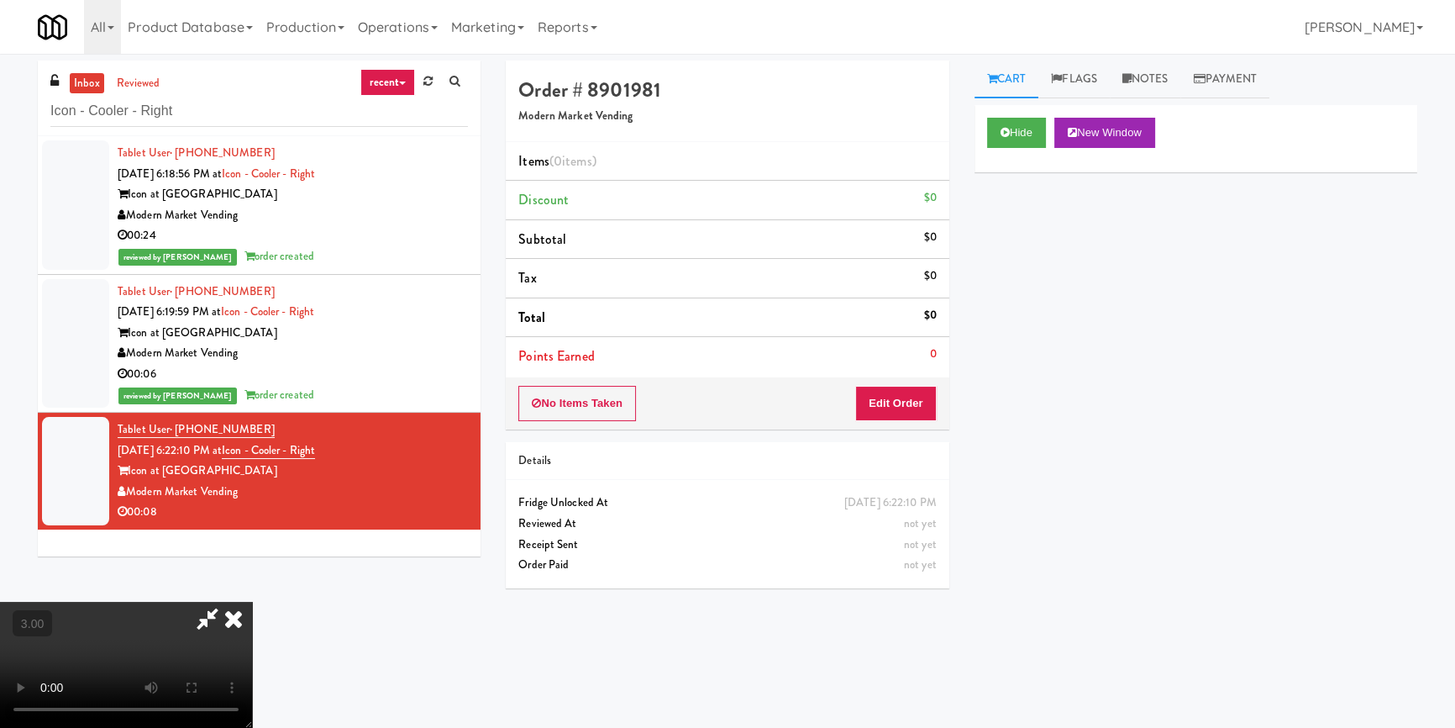
scroll to position [6, 0]
click at [911, 401] on button "Edit Order" at bounding box center [896, 403] width 82 height 35
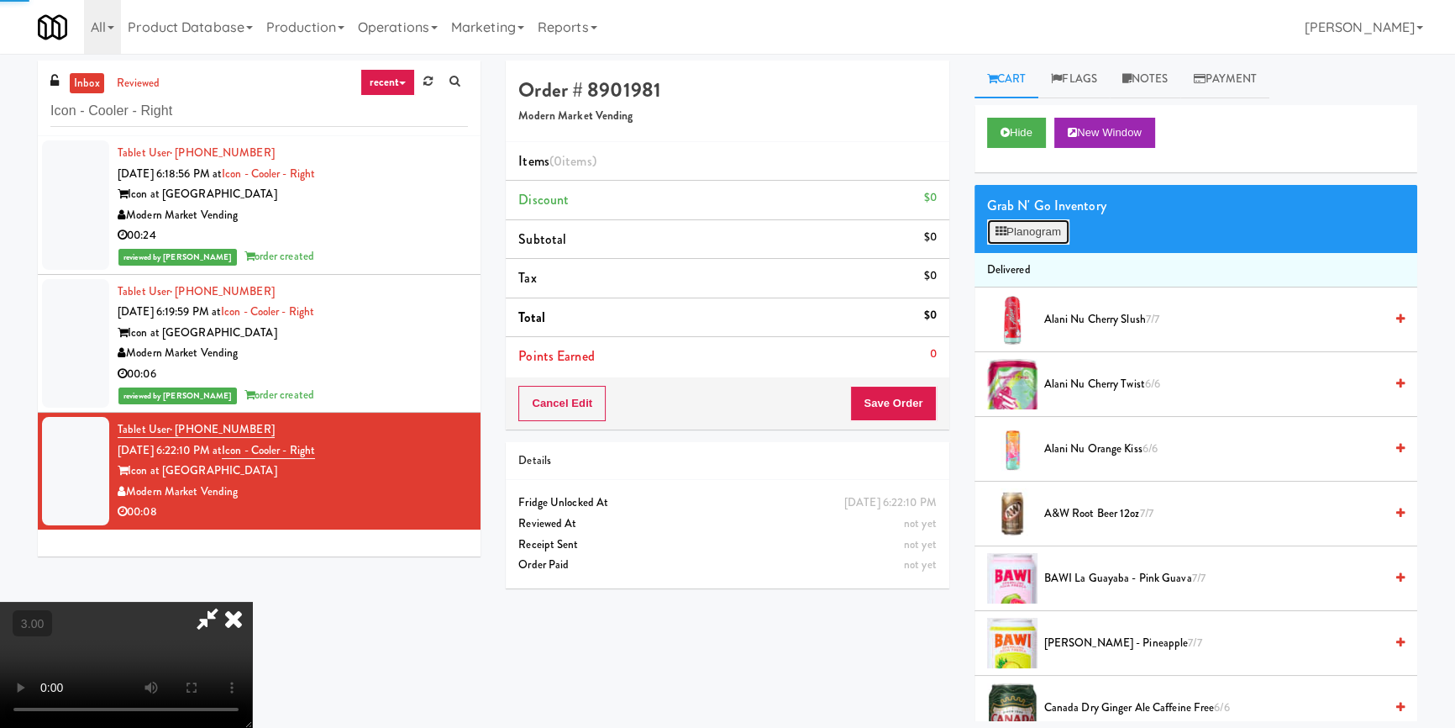
click at [1010, 223] on button "Planogram" at bounding box center [1028, 231] width 82 height 25
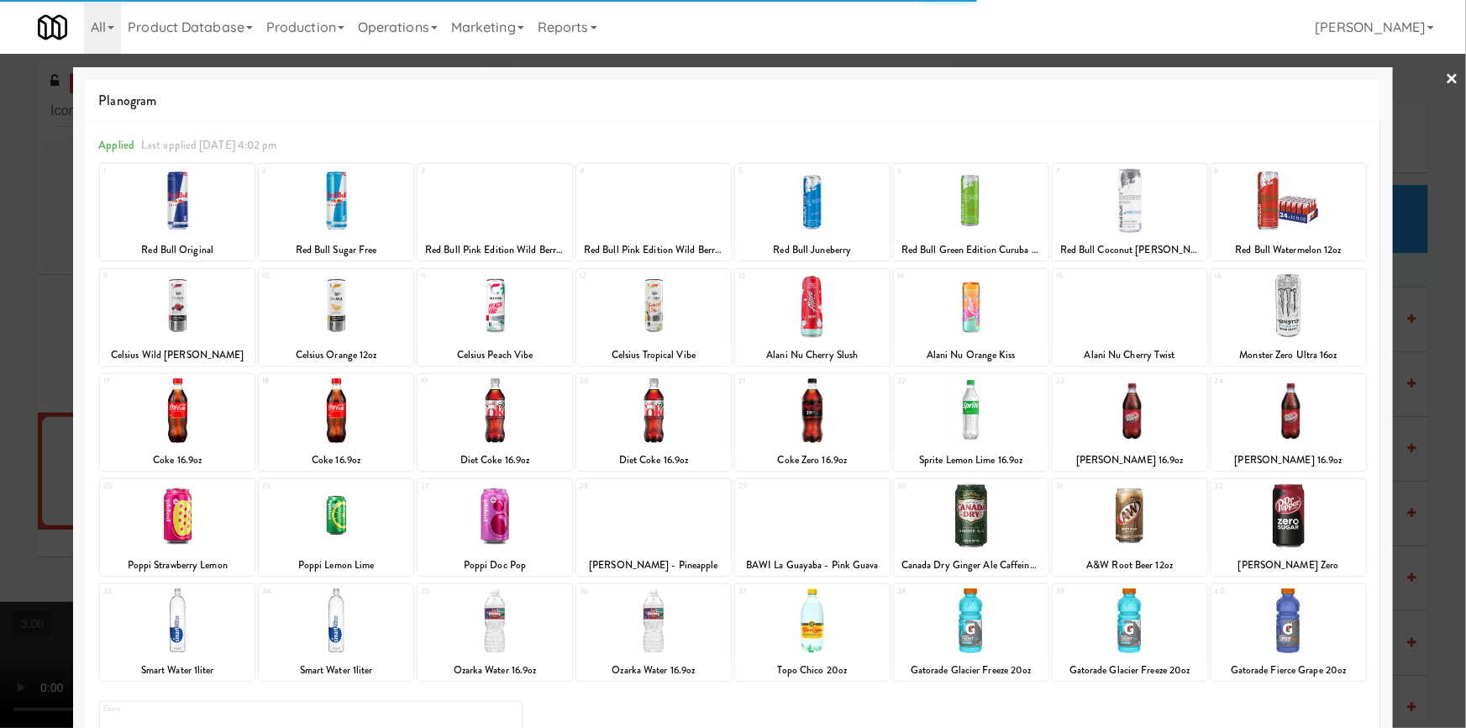
click at [824, 306] on div at bounding box center [812, 305] width 155 height 65
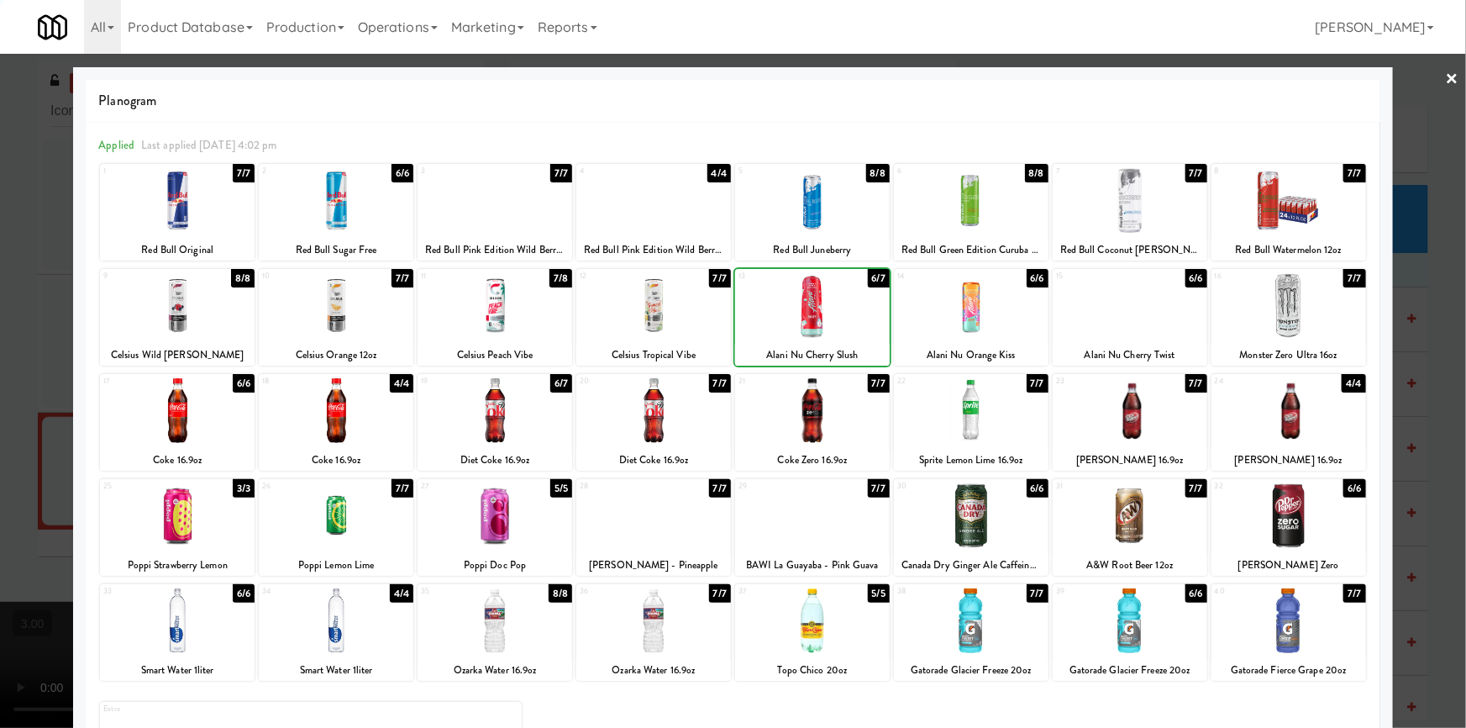
click at [2, 320] on div at bounding box center [733, 364] width 1466 height 728
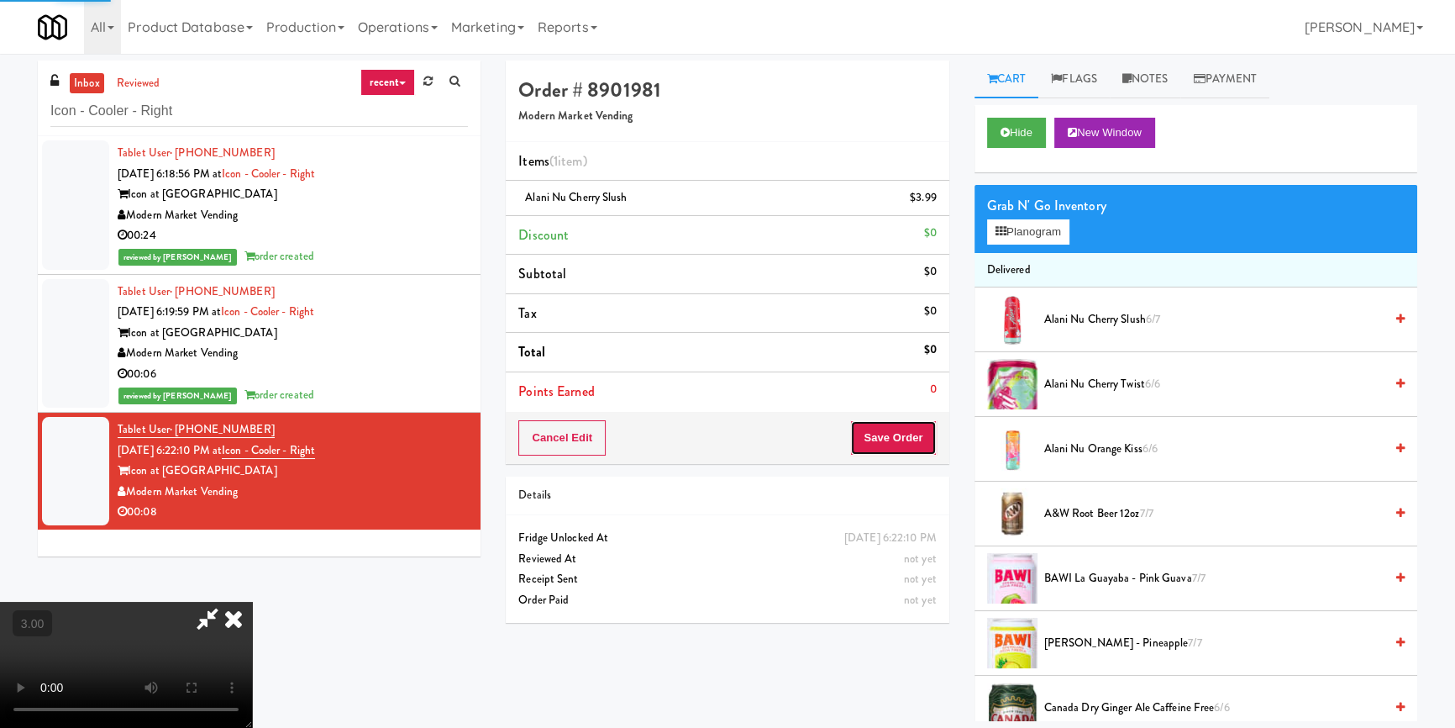
click at [893, 441] on button "Save Order" at bounding box center [893, 437] width 86 height 35
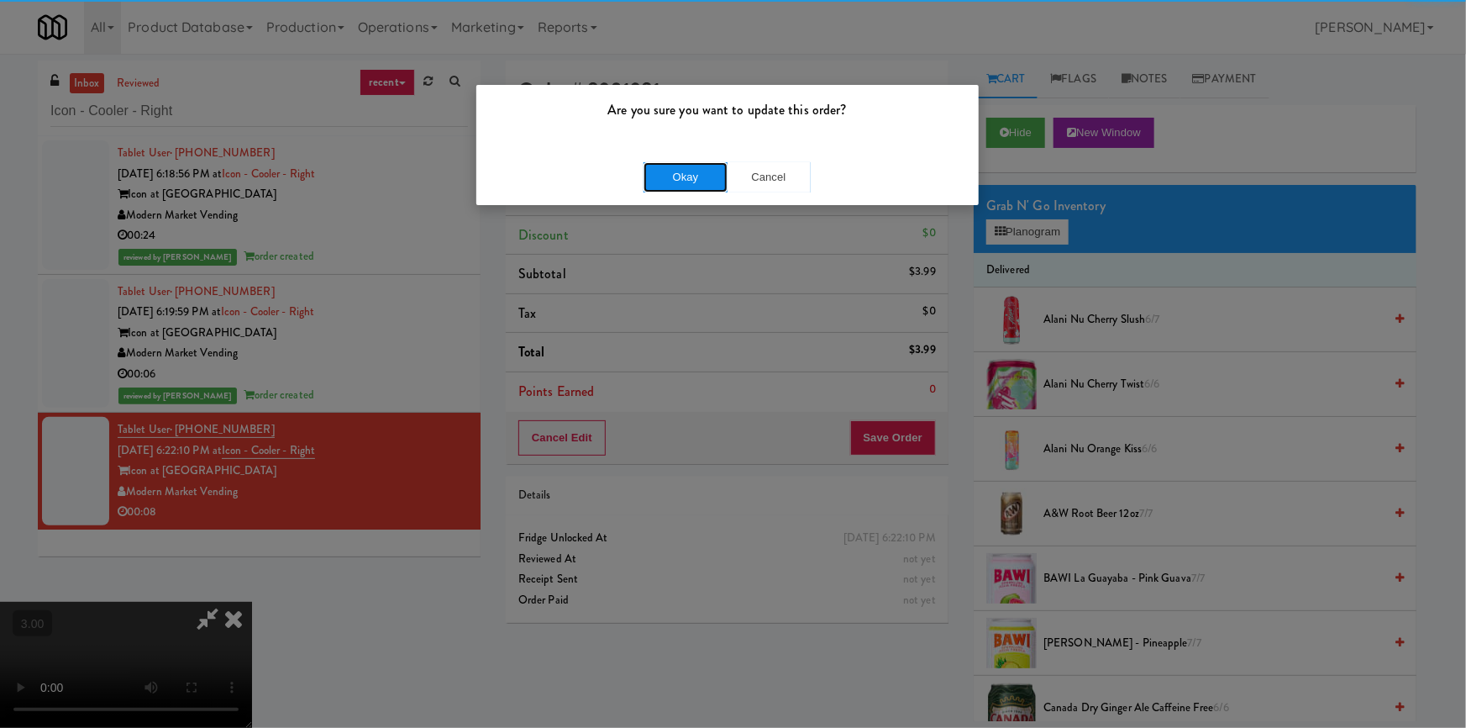
click at [702, 177] on button "Okay" at bounding box center [686, 177] width 84 height 30
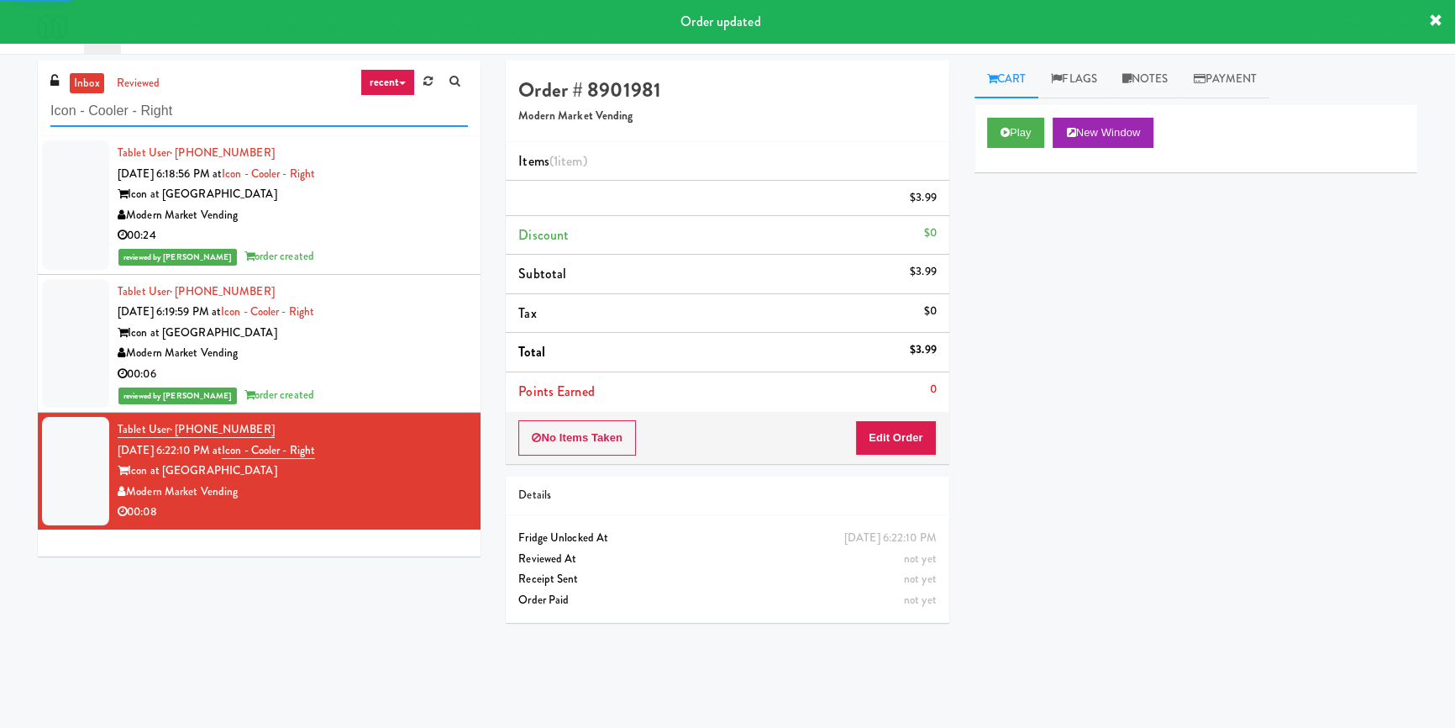
click at [269, 113] on input "Icon - Cooler - Right" at bounding box center [259, 111] width 418 height 31
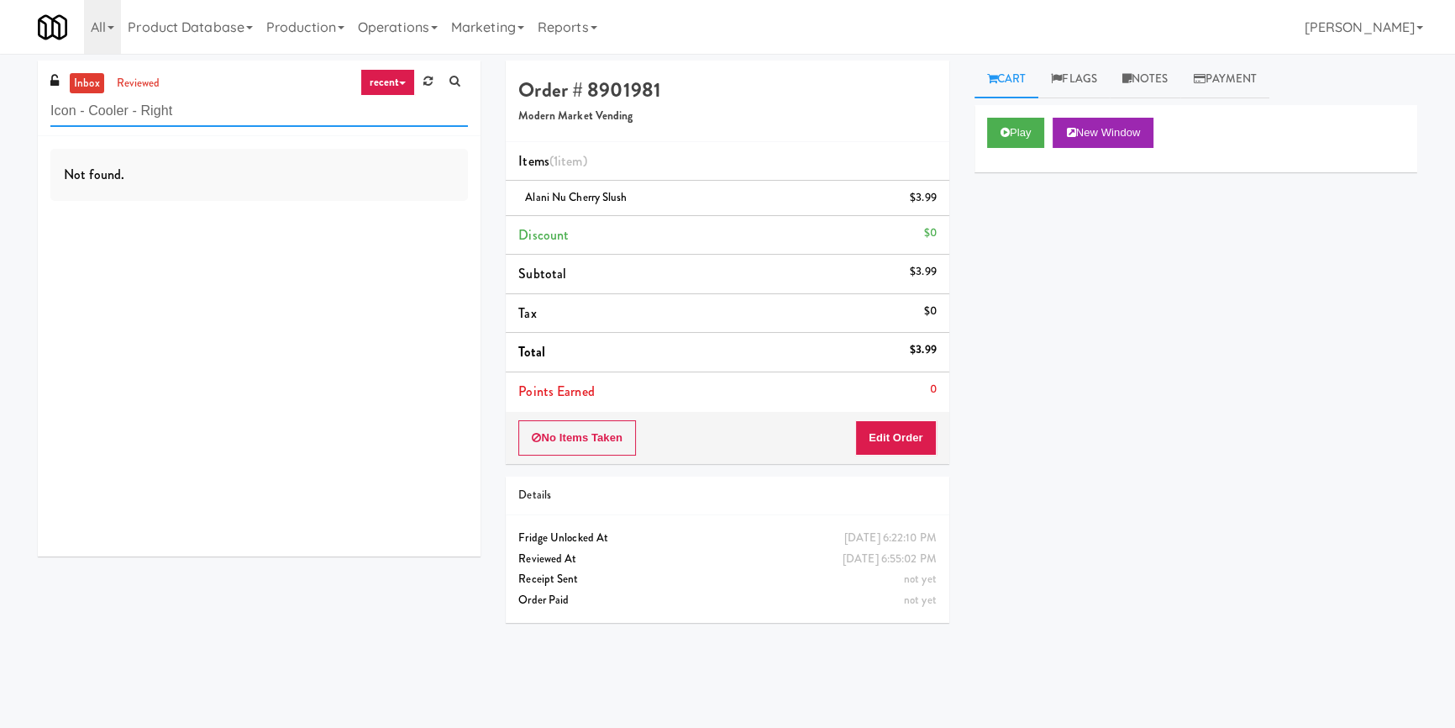
click at [269, 124] on input "Icon - Cooler - Right" at bounding box center [259, 111] width 418 height 31
paste input "Centro NoDa Cooler"
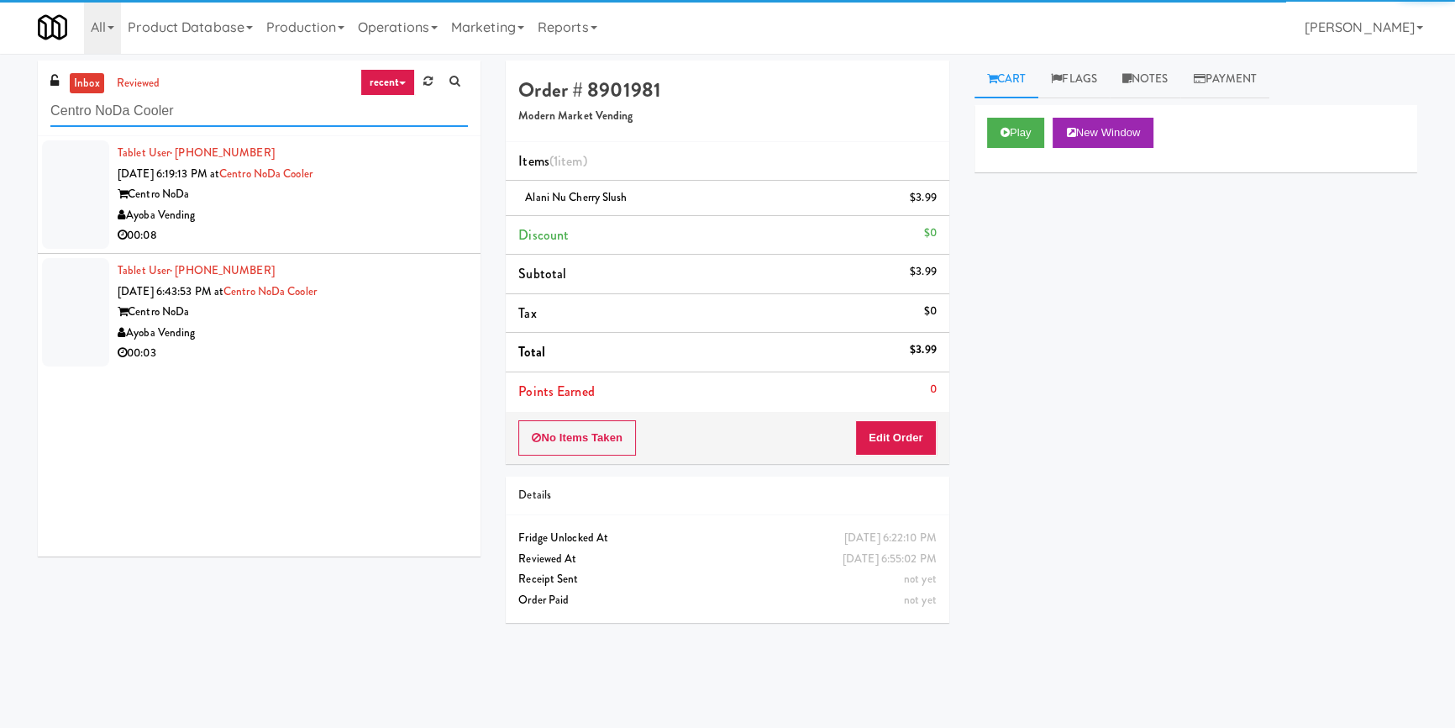
type input "Centro NoDa Cooler"
click at [379, 231] on div "00:08" at bounding box center [293, 235] width 350 height 21
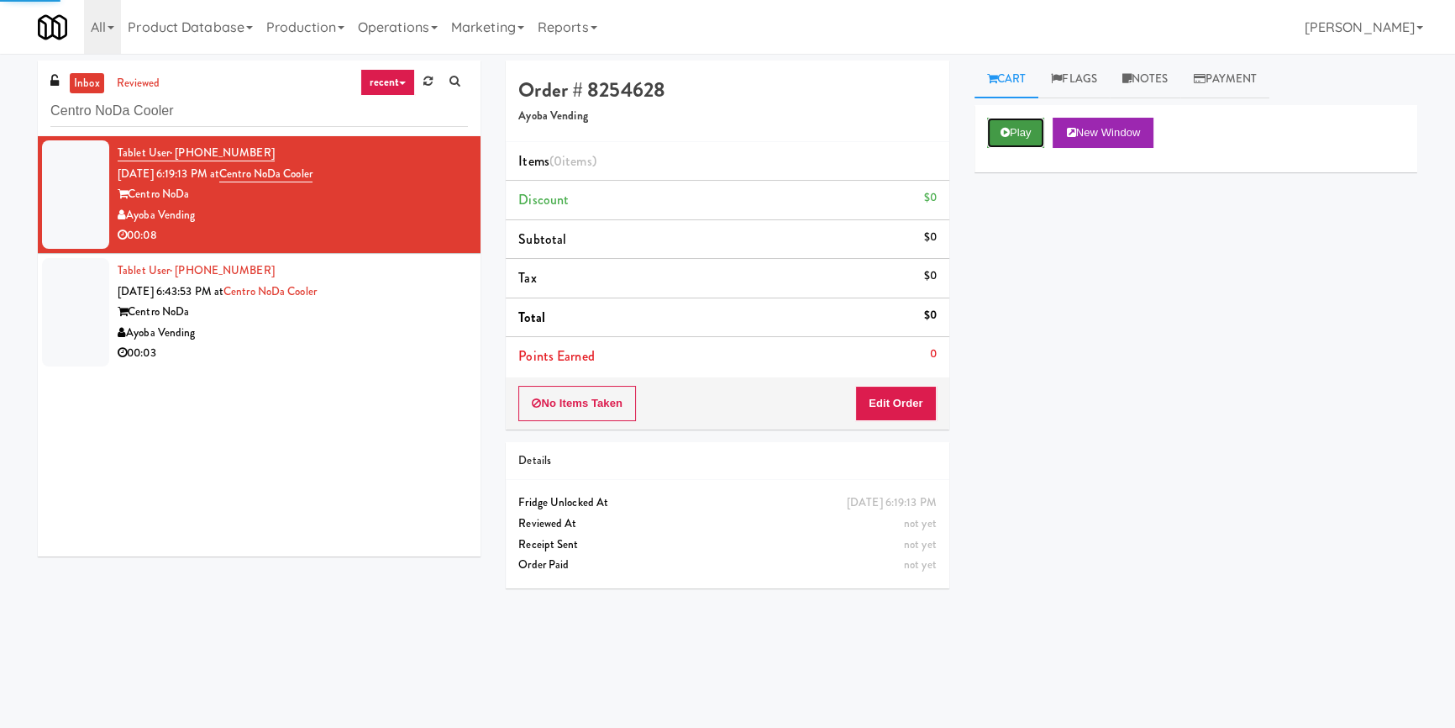
click at [1004, 124] on button "Play" at bounding box center [1016, 133] width 58 height 30
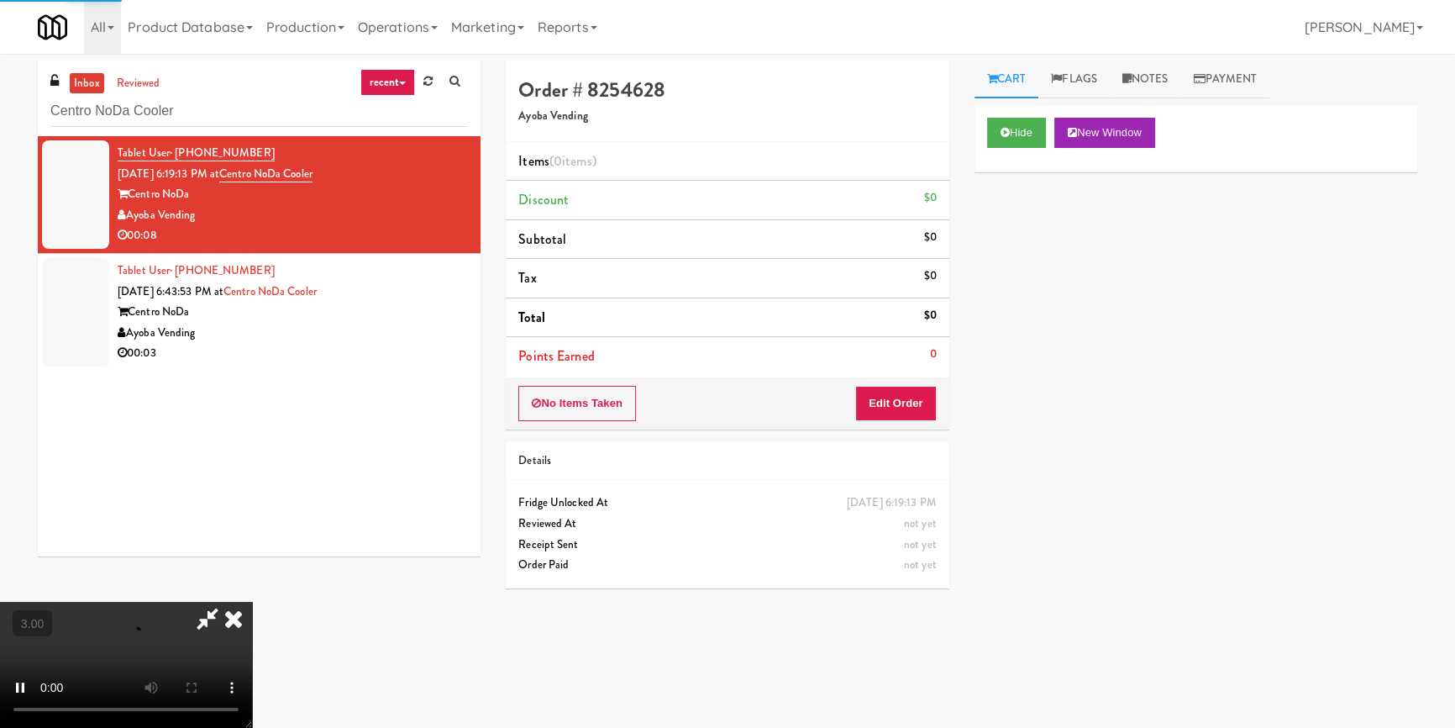
click at [1029, 224] on div "Hide New Window Primary Flag Clear Flag if unable to determine what was taken o…" at bounding box center [1196, 420] width 443 height 630
click at [1026, 454] on div "Hide New Window Primary Flag Clear Flag if unable to determine what was taken o…" at bounding box center [1196, 420] width 443 height 630
click at [897, 402] on button "Edit Order" at bounding box center [896, 403] width 82 height 35
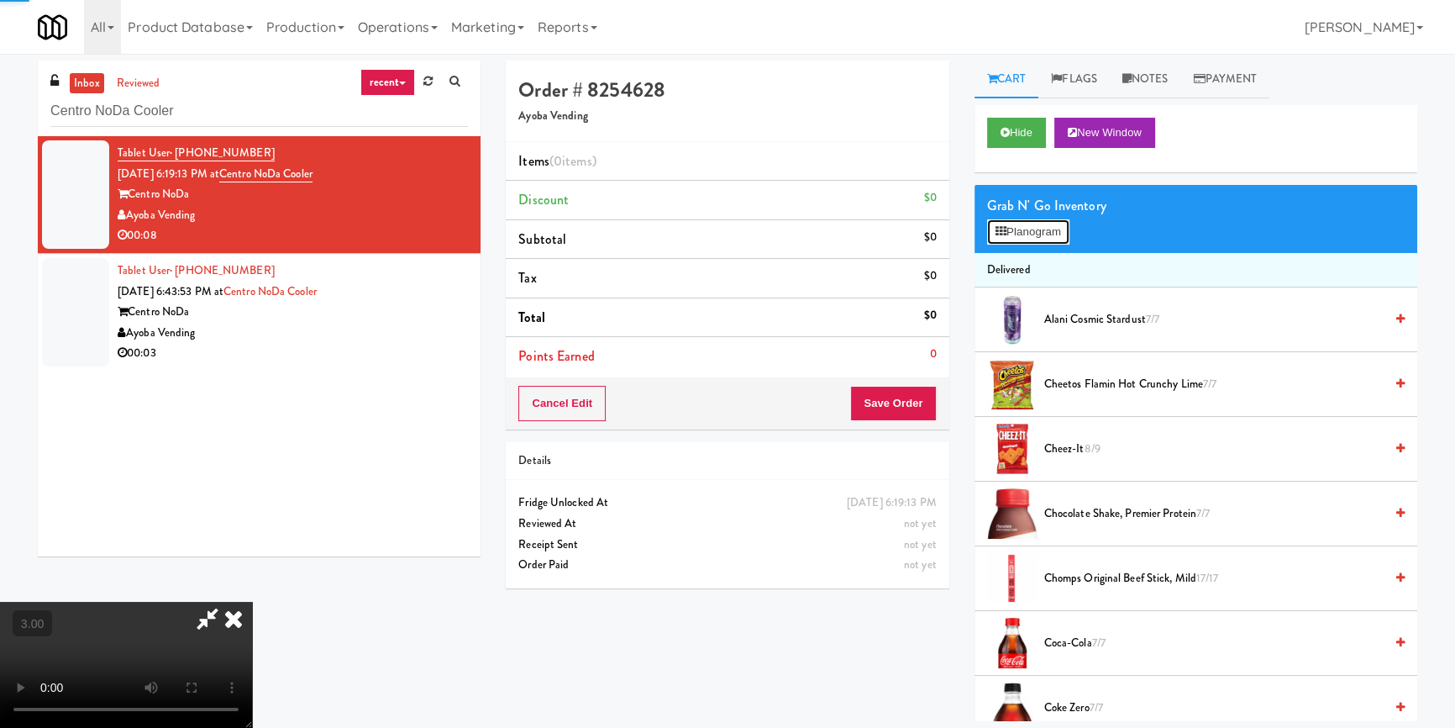
click at [1043, 239] on button "Planogram" at bounding box center [1028, 231] width 82 height 25
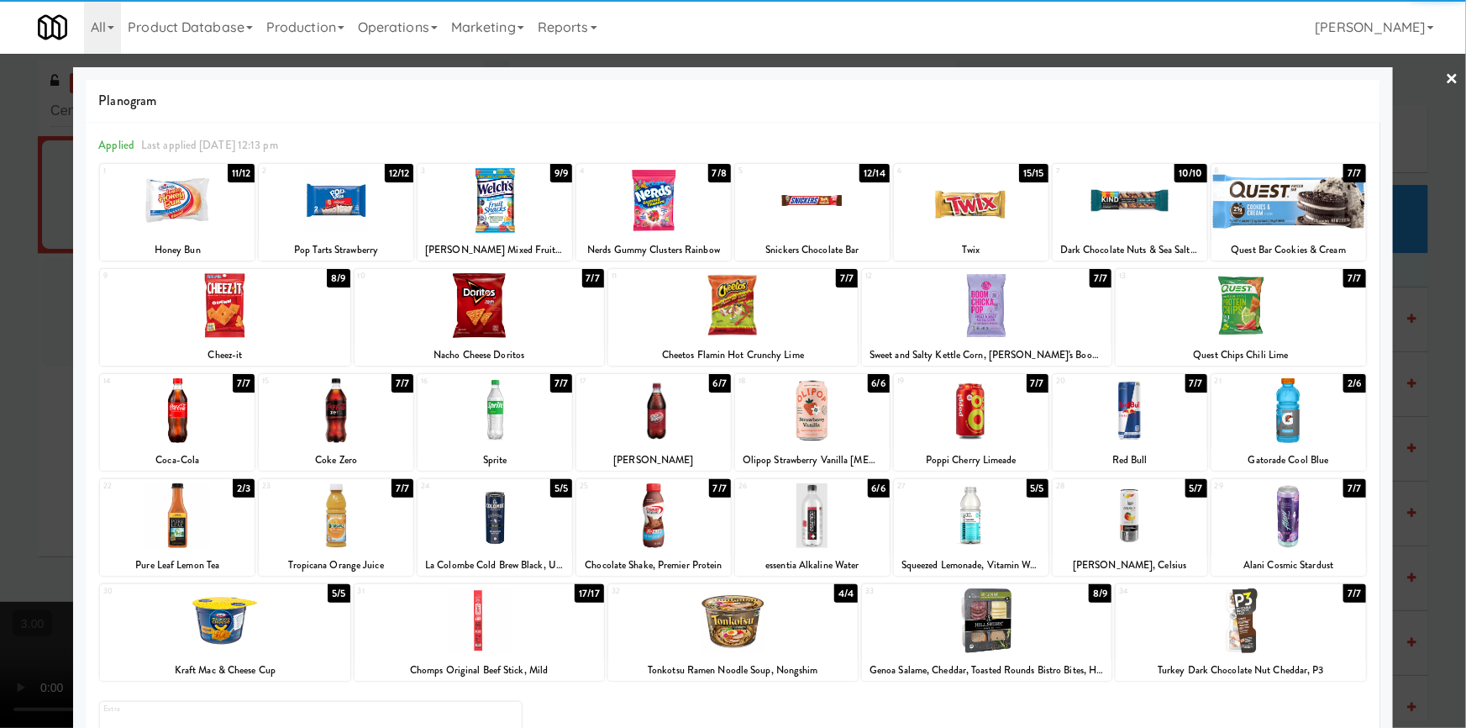
click at [730, 627] on div at bounding box center [733, 620] width 250 height 65
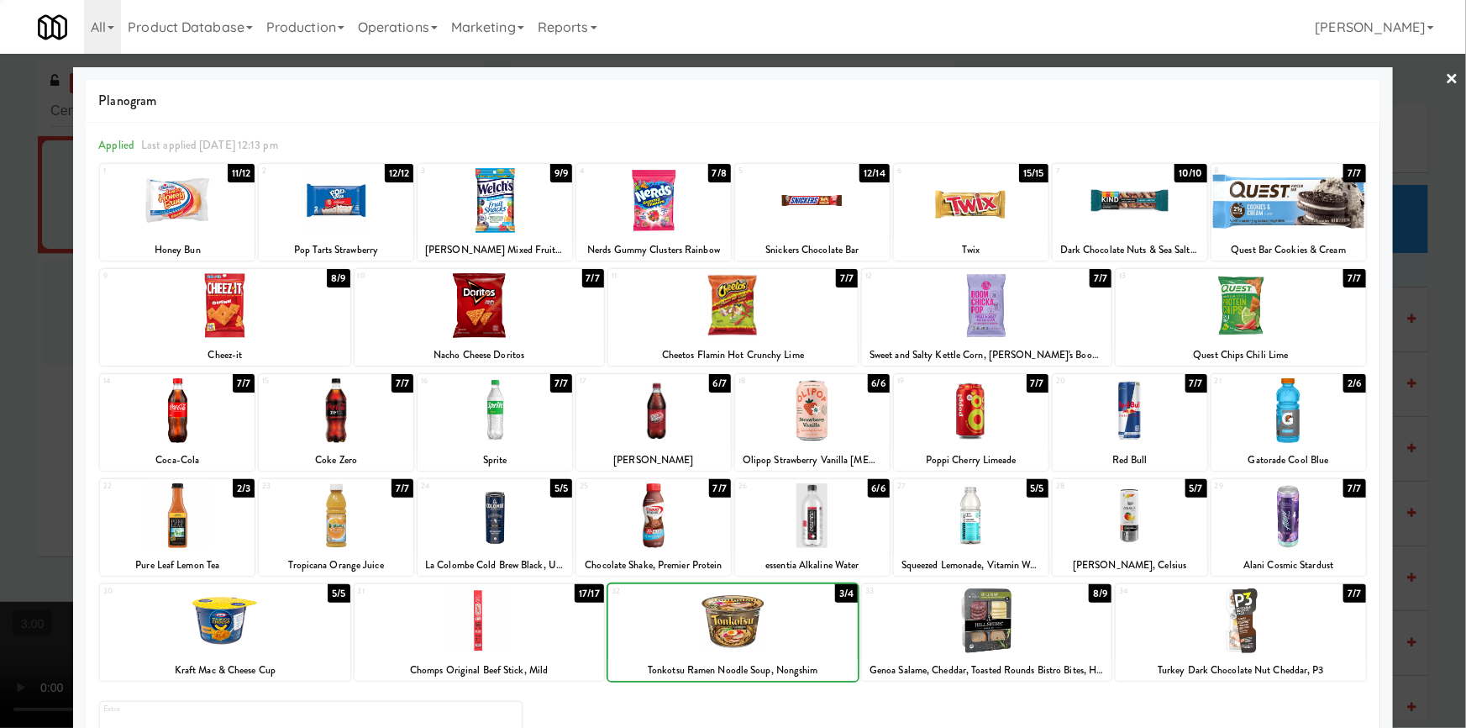
drag, startPoint x: 0, startPoint y: 428, endPoint x: 24, endPoint y: 432, distance: 24.7
click at [3, 428] on div at bounding box center [733, 364] width 1466 height 728
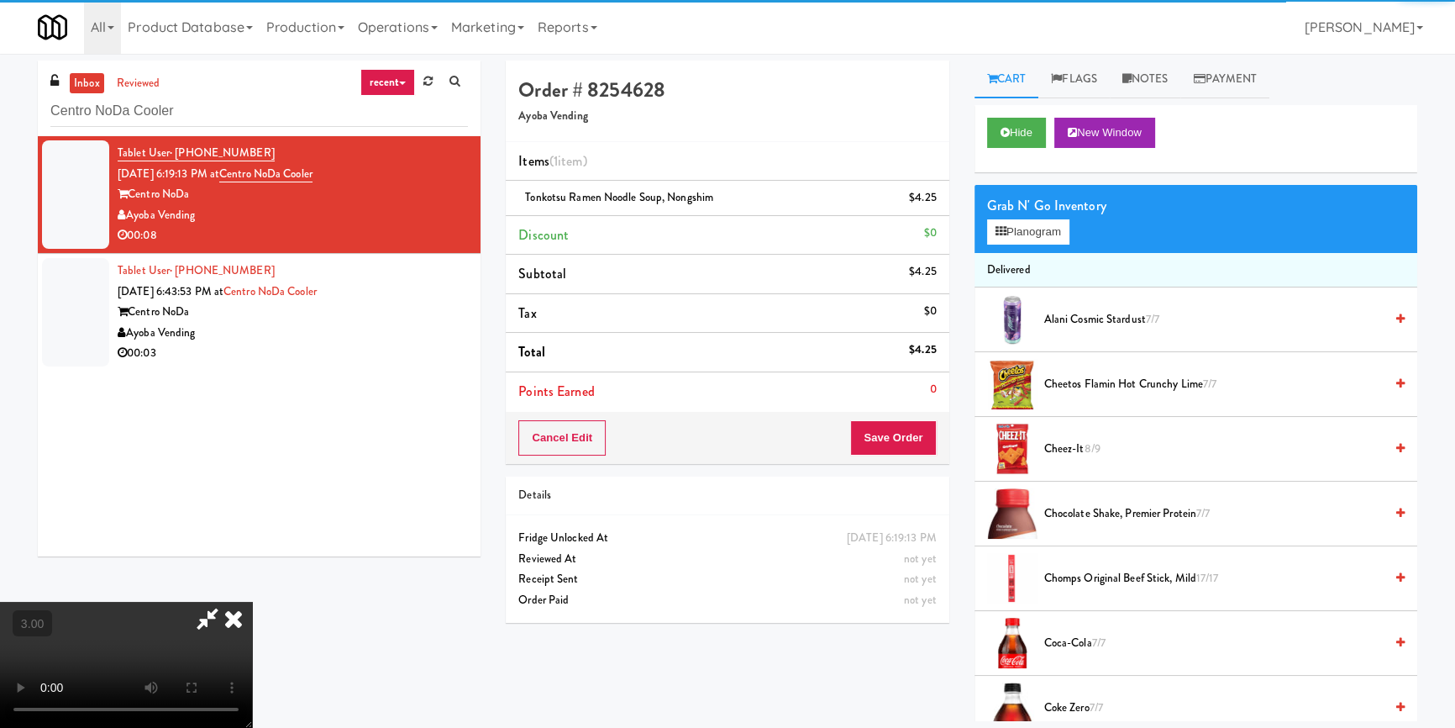
click at [252, 602] on video at bounding box center [126, 665] width 252 height 126
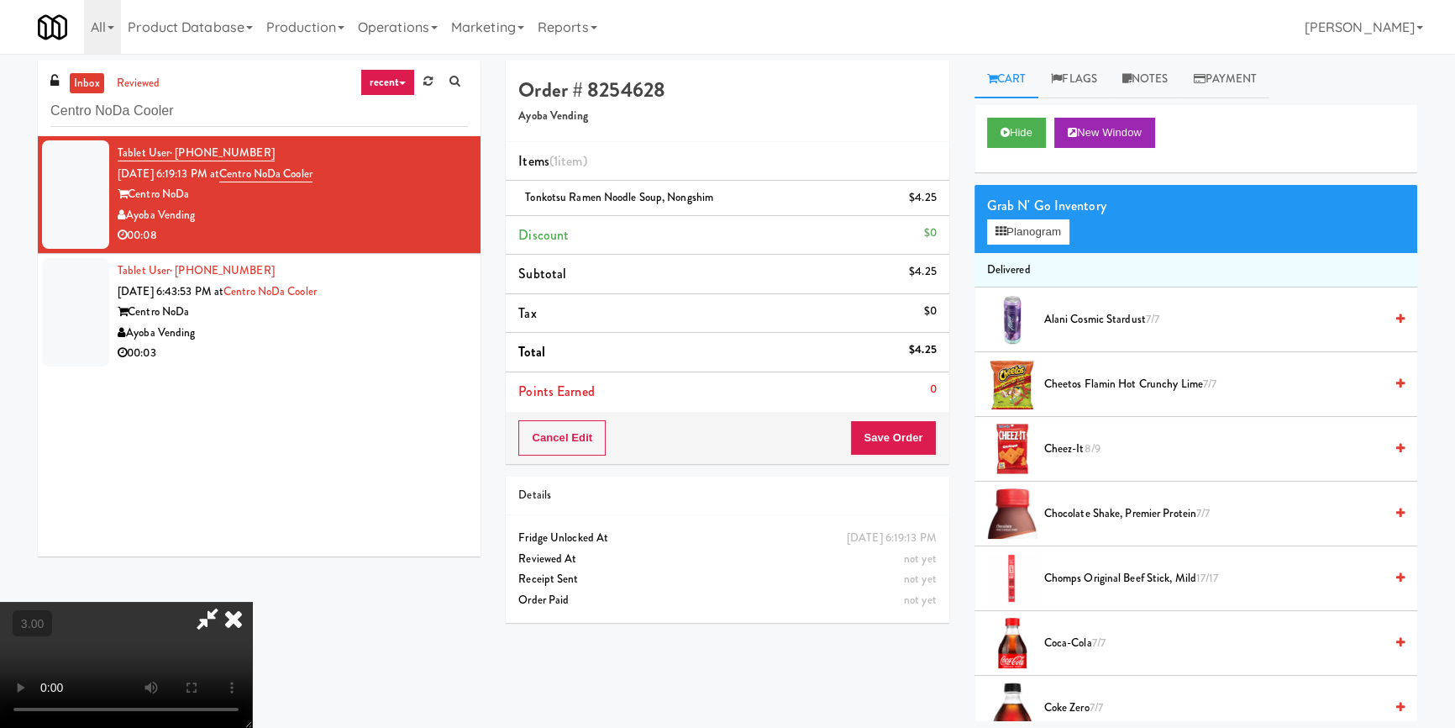
click at [942, 427] on div "Cancel Edit Save Order" at bounding box center [727, 438] width 443 height 52
click at [915, 440] on button "Save Order" at bounding box center [893, 437] width 86 height 35
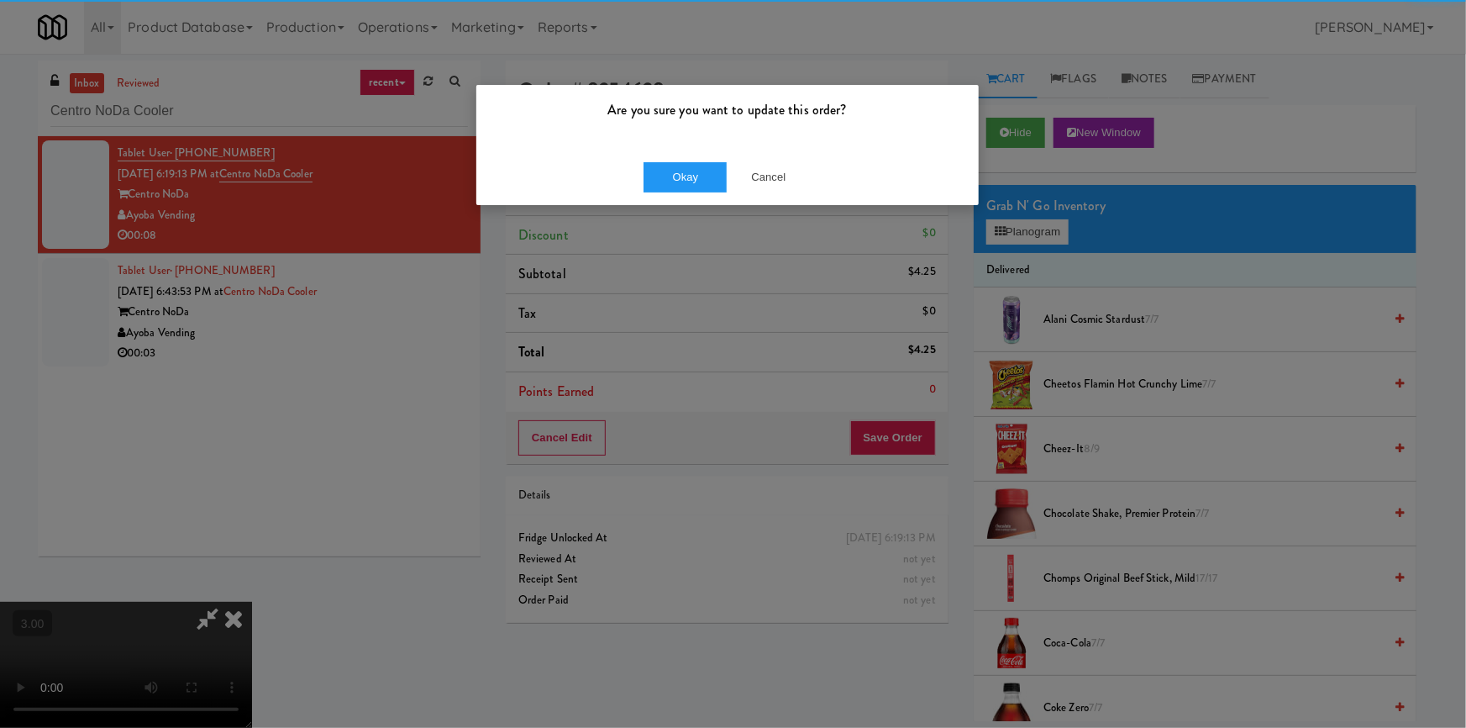
click at [706, 192] on div "Okay Cancel" at bounding box center [727, 177] width 502 height 56
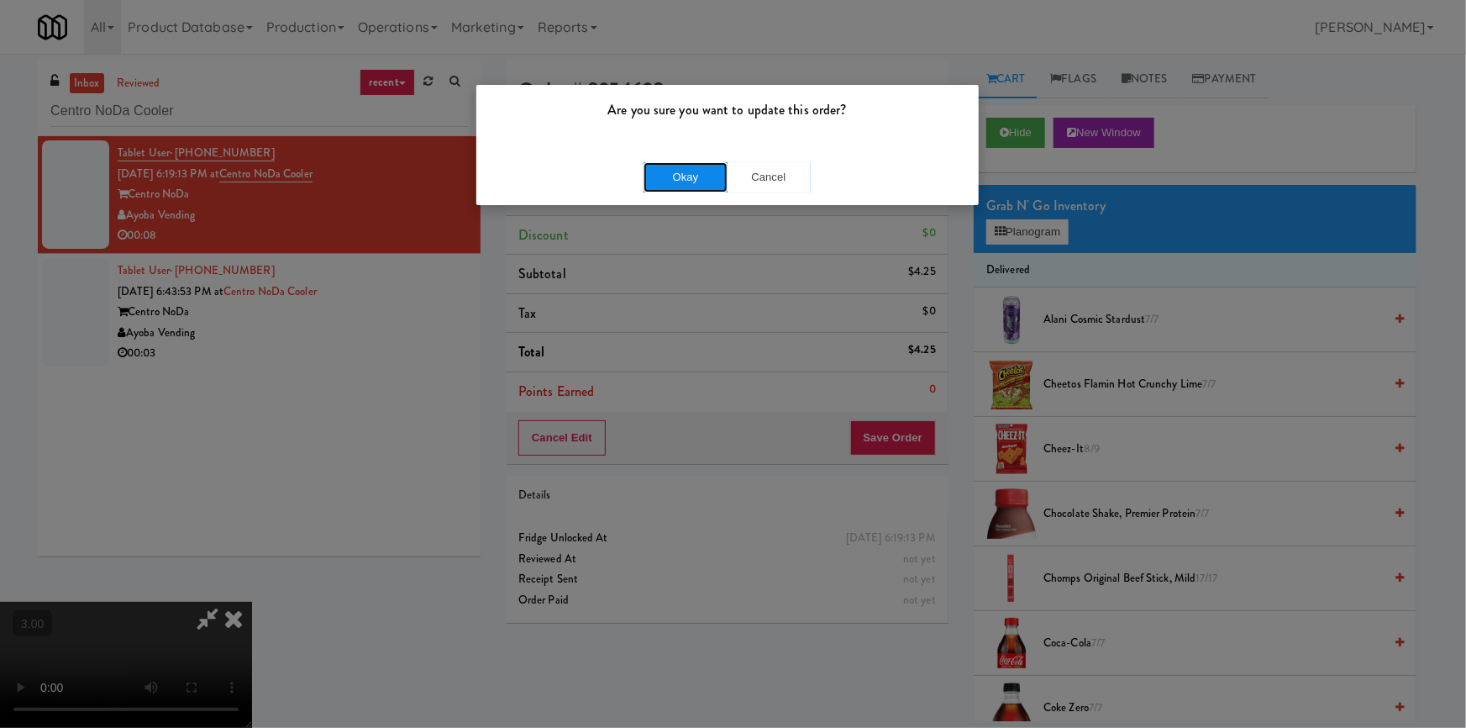
click at [701, 175] on button "Okay" at bounding box center [686, 177] width 84 height 30
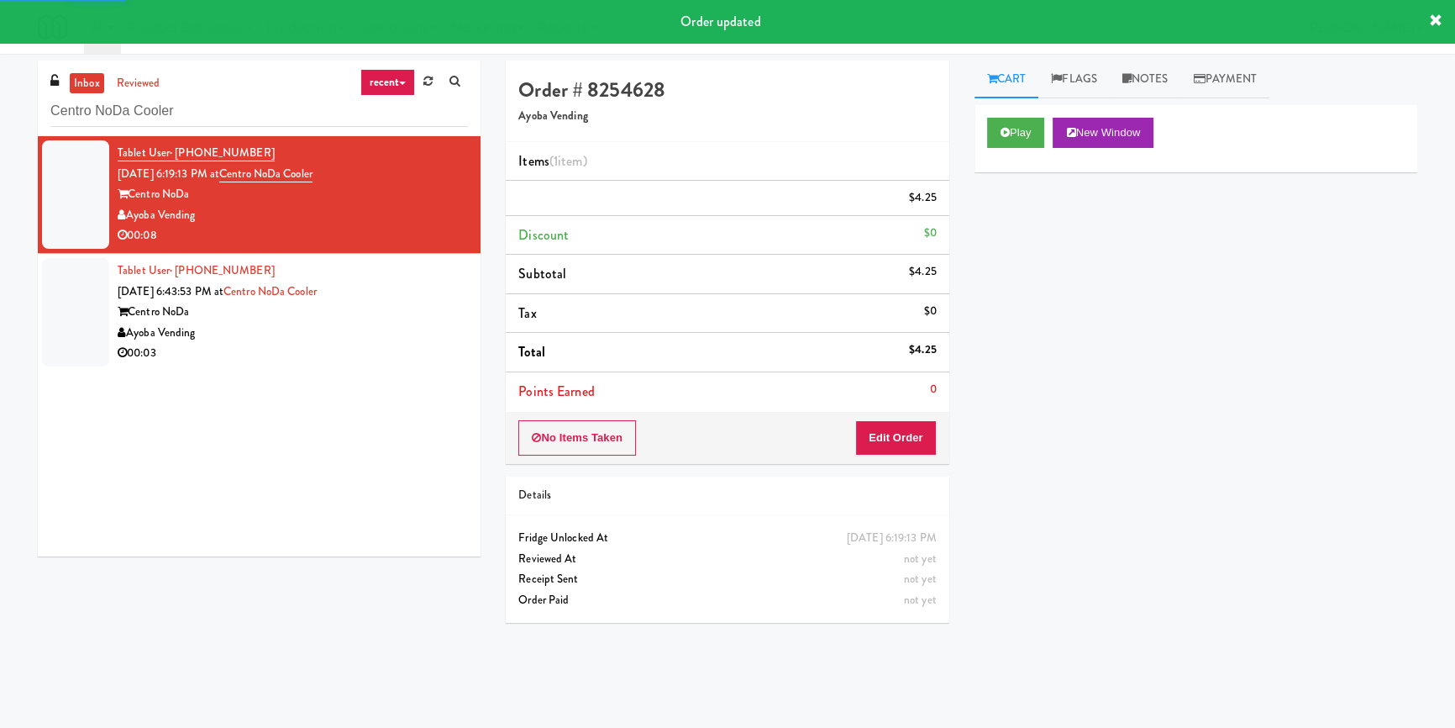
click at [408, 313] on div "Centro NoDa" at bounding box center [293, 312] width 350 height 21
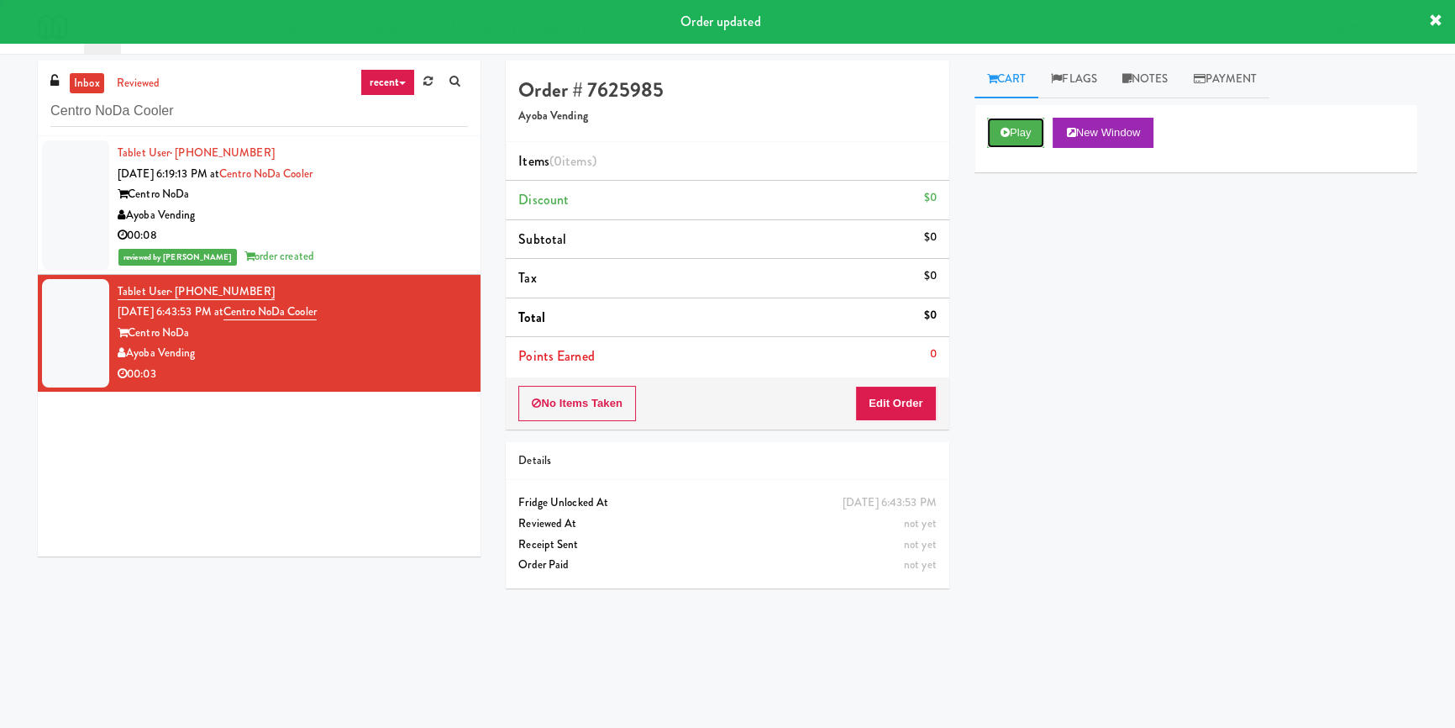
drag, startPoint x: 1057, startPoint y: 142, endPoint x: 1033, endPoint y: 163, distance: 31.5
click at [992, 119] on button "Play" at bounding box center [1016, 133] width 58 height 30
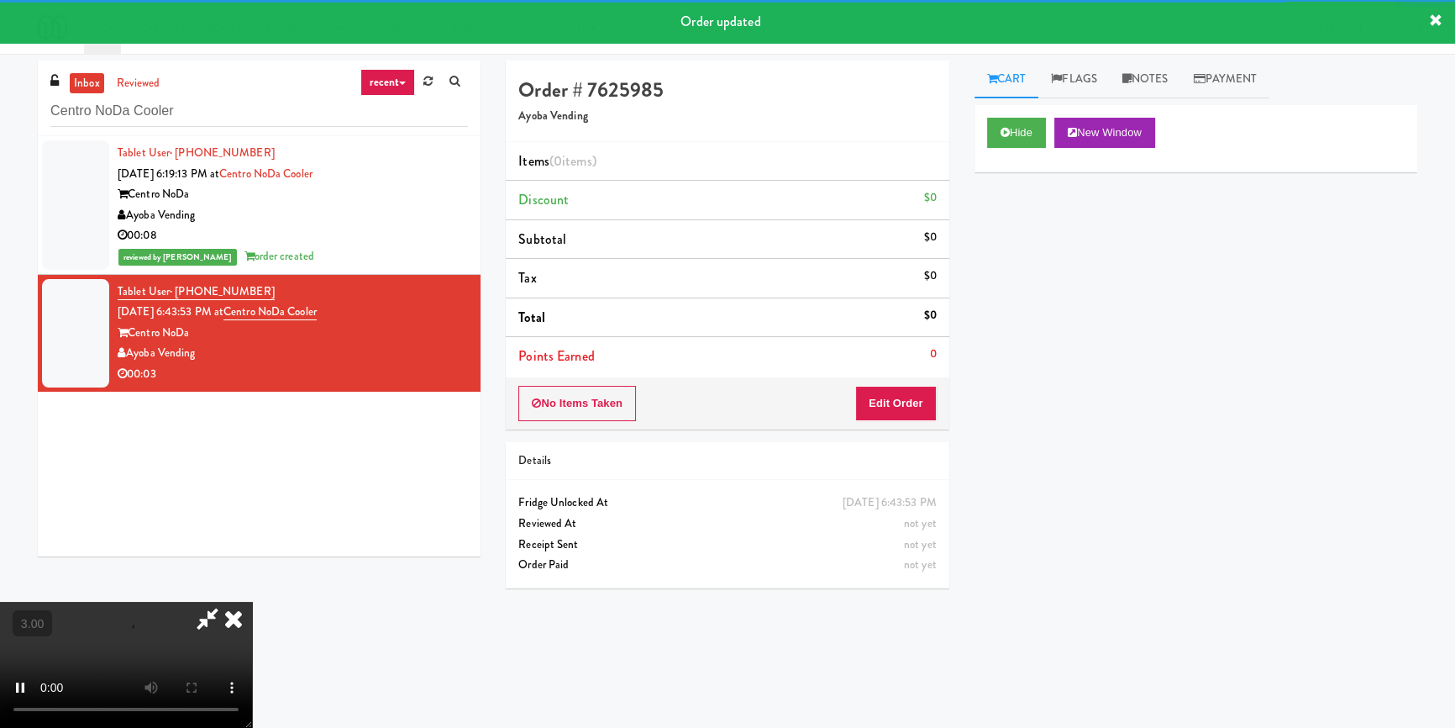
click at [1059, 289] on div "Hide New Window Primary Flag Clear Flag if unable to determine what was taken o…" at bounding box center [1196, 420] width 443 height 630
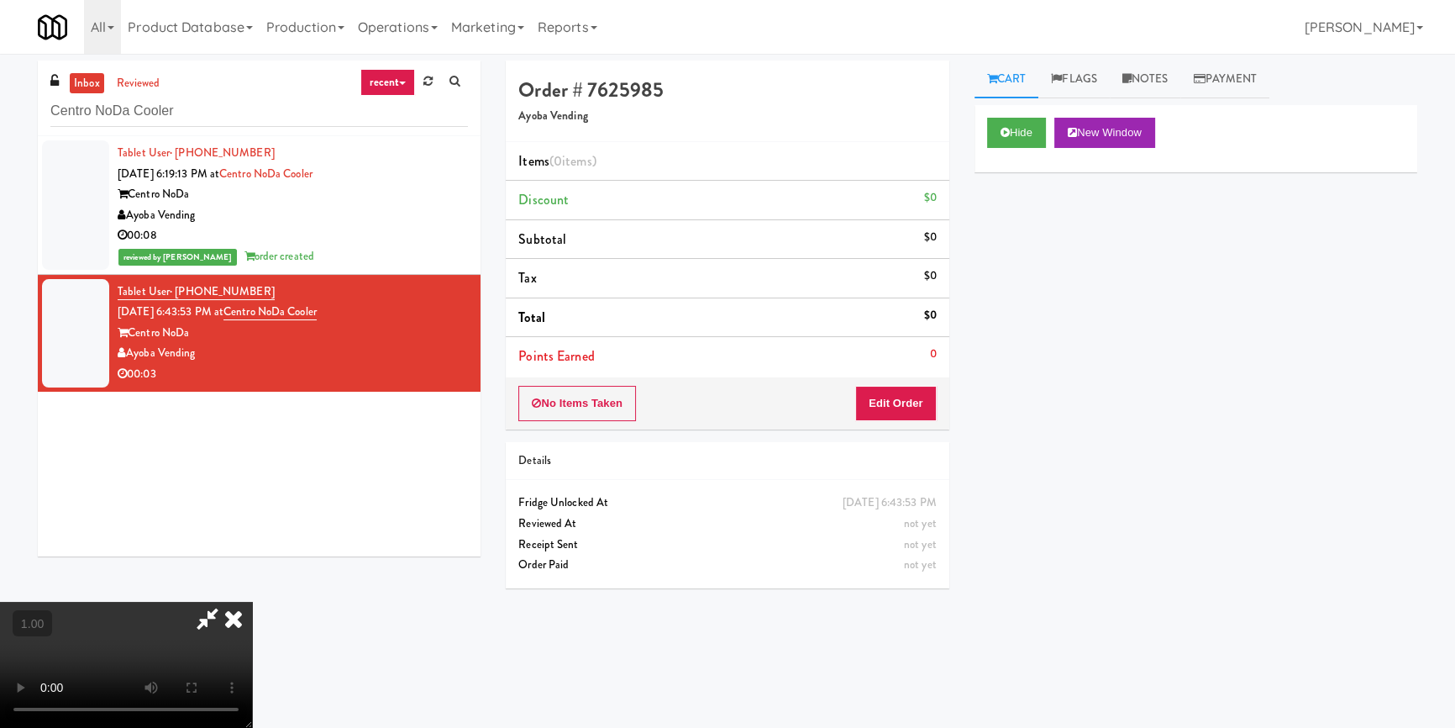
scroll to position [82, 0]
click at [252, 602] on video at bounding box center [126, 665] width 252 height 126
click at [902, 409] on button "Edit Order" at bounding box center [896, 403] width 82 height 35
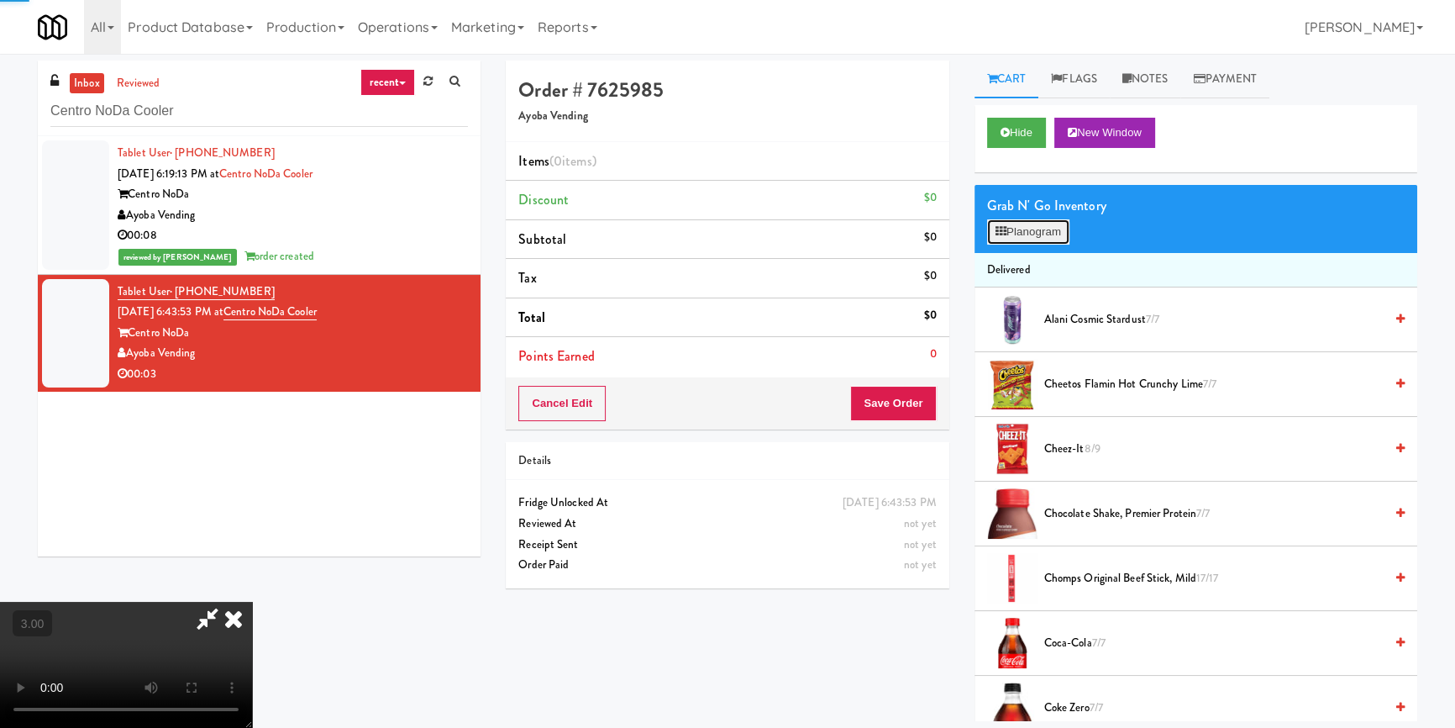
click at [997, 240] on button "Planogram" at bounding box center [1028, 231] width 82 height 25
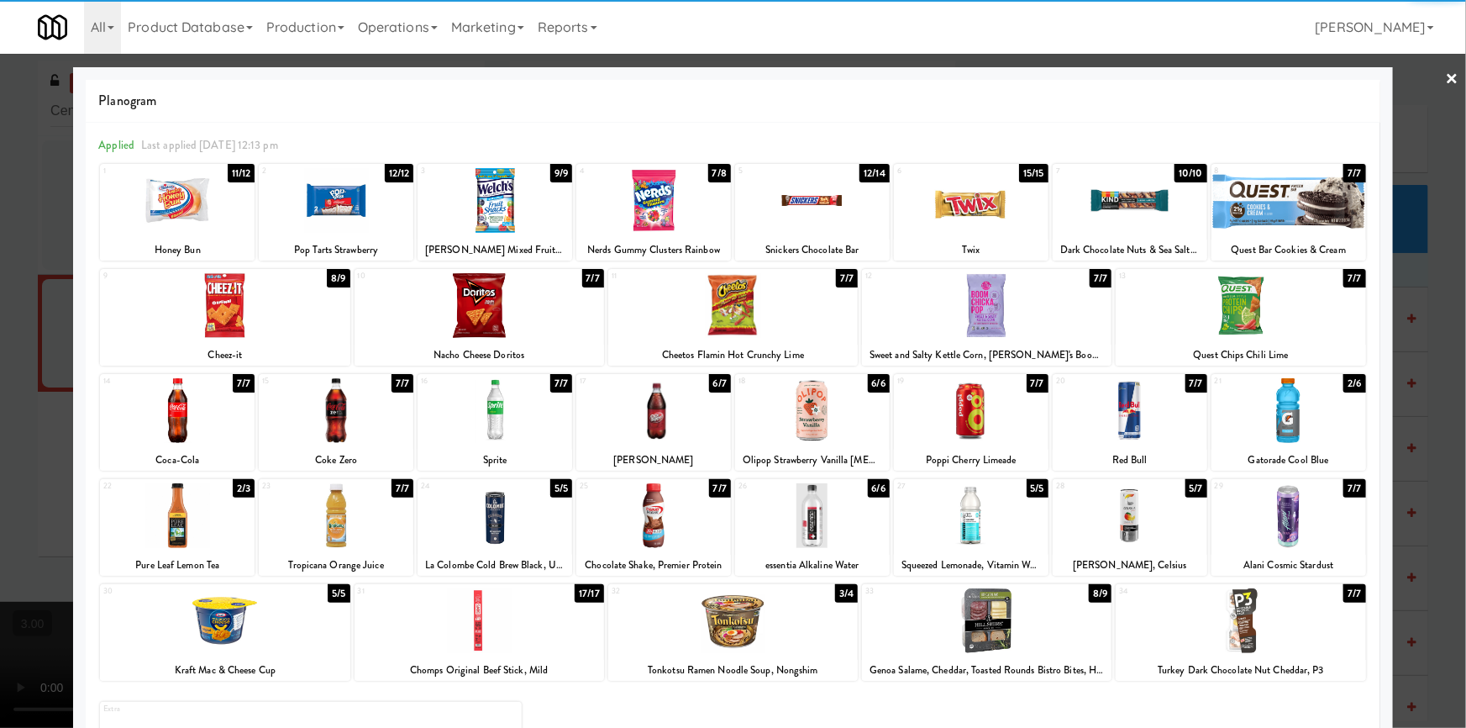
click at [512, 435] on div at bounding box center [495, 410] width 155 height 65
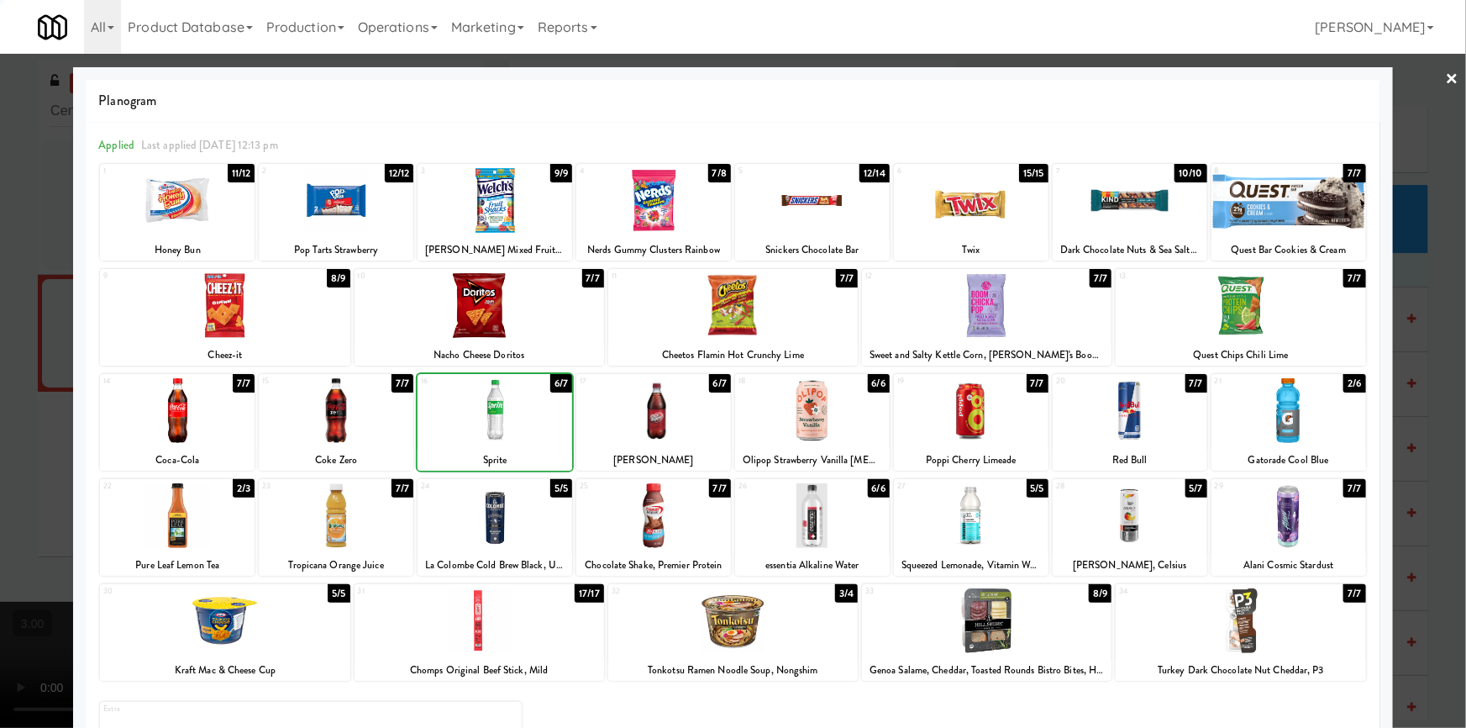
click at [0, 382] on div at bounding box center [733, 364] width 1466 height 728
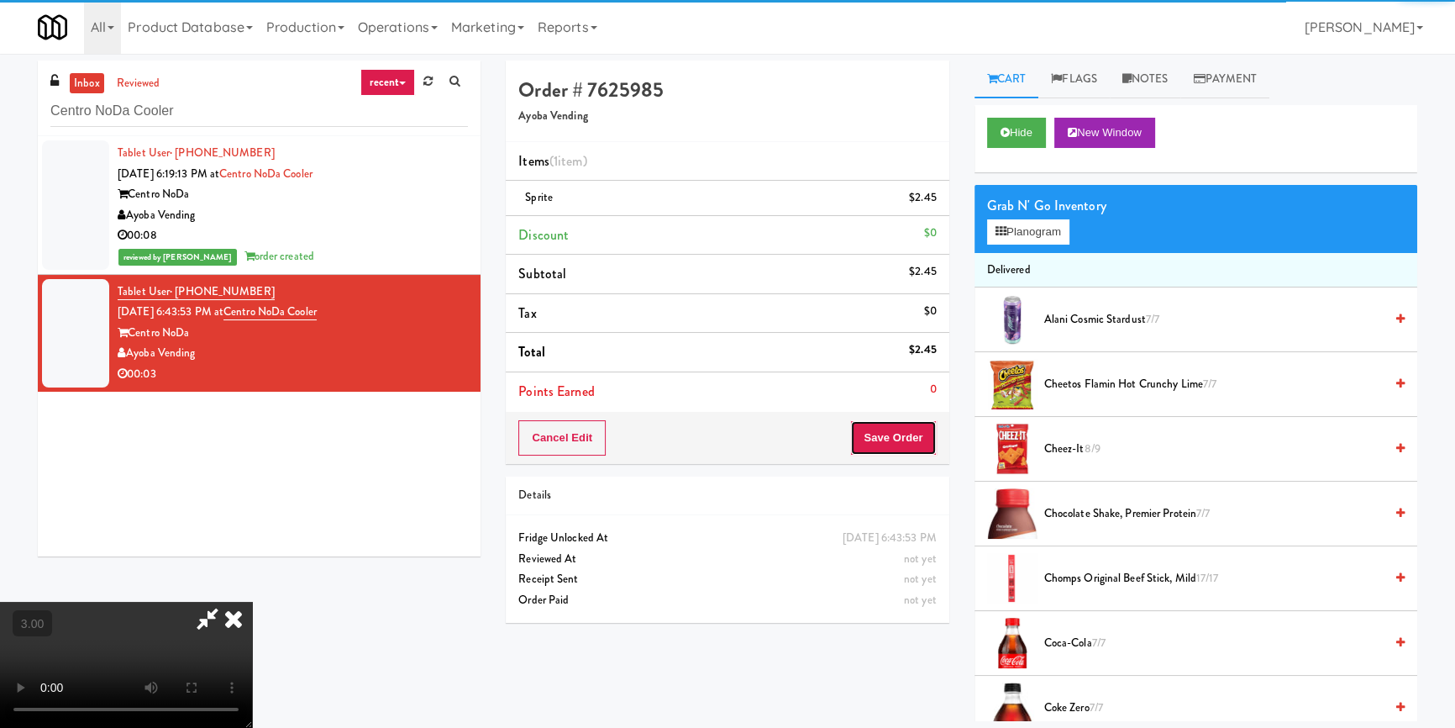
click at [890, 428] on button "Save Order" at bounding box center [893, 437] width 86 height 35
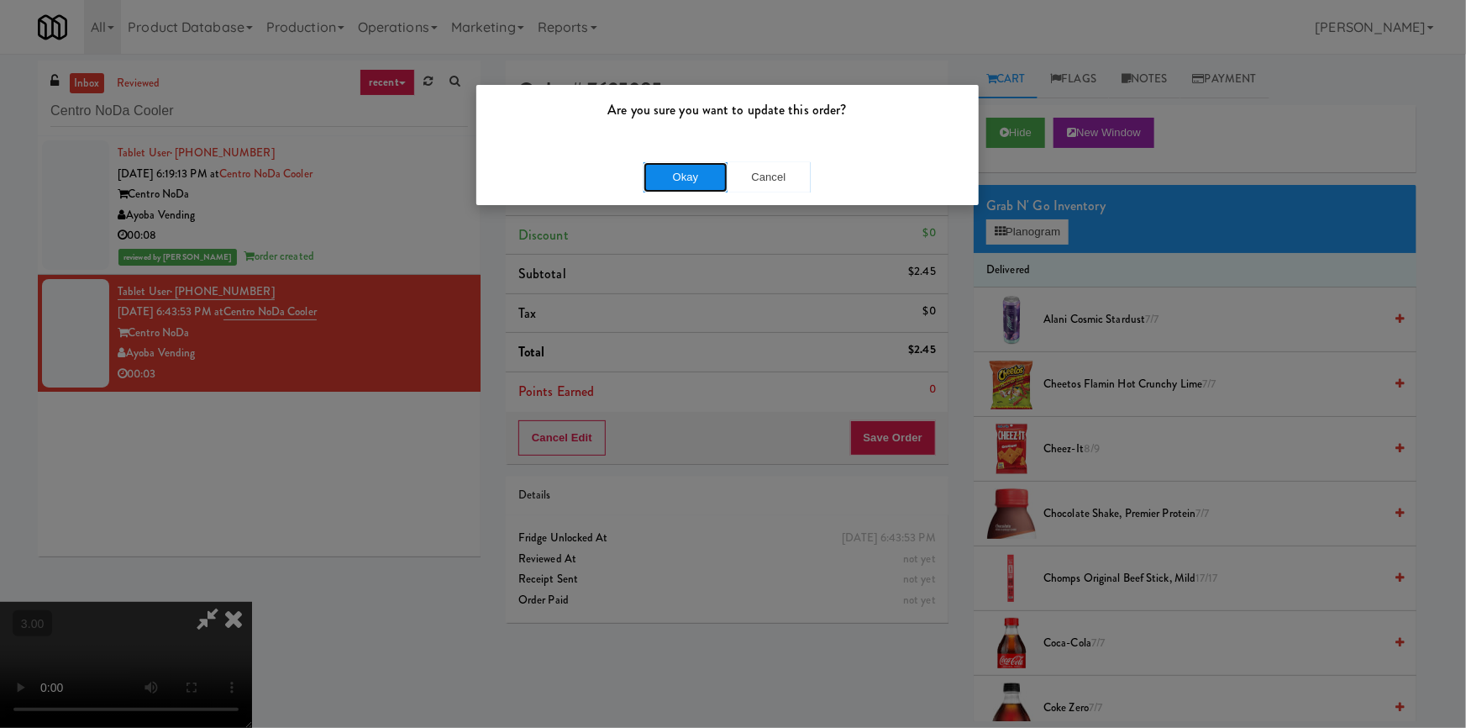
click at [697, 173] on button "Okay" at bounding box center [686, 177] width 84 height 30
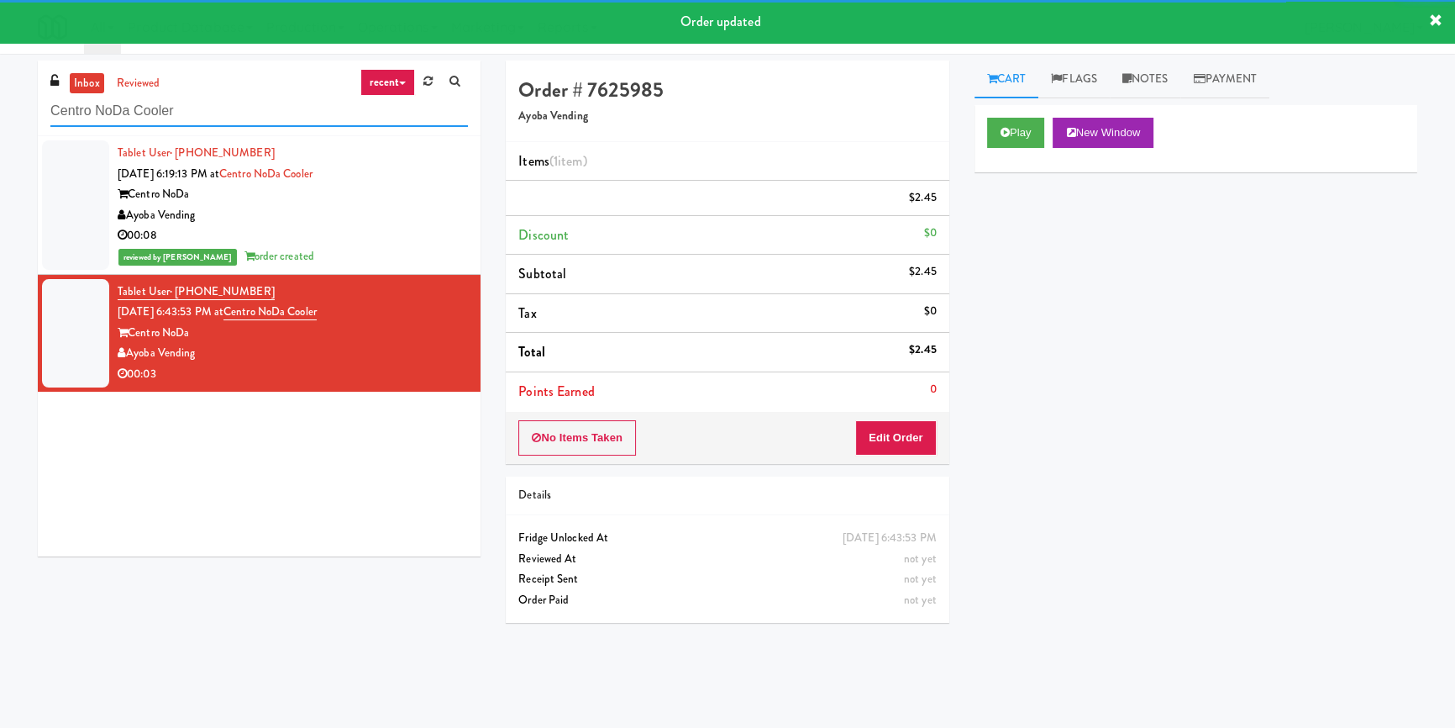
click at [281, 118] on input "Centro NoDa Cooler" at bounding box center [259, 111] width 418 height 31
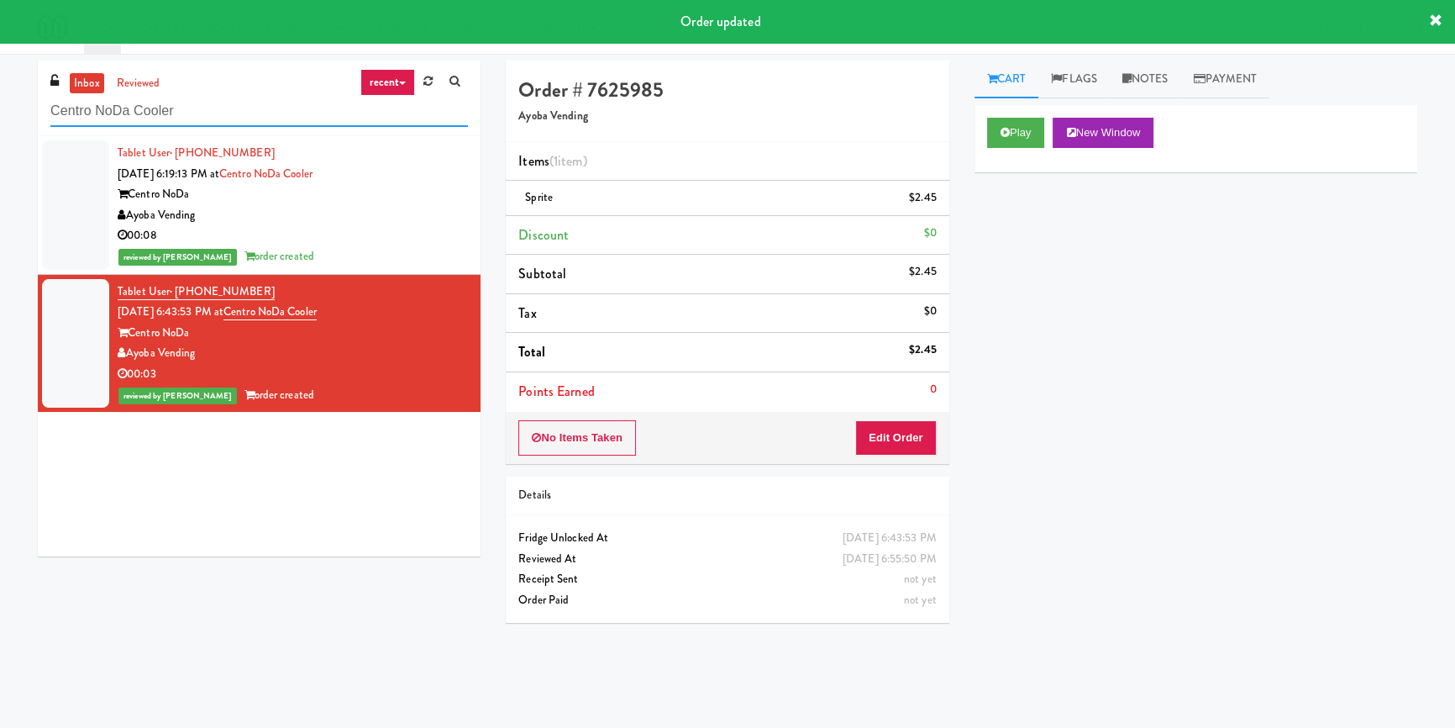
click at [281, 118] on input "Centro NoDa Cooler" at bounding box center [259, 111] width 418 height 31
paste input "[PERSON_NAME] 2nd Breakroom"
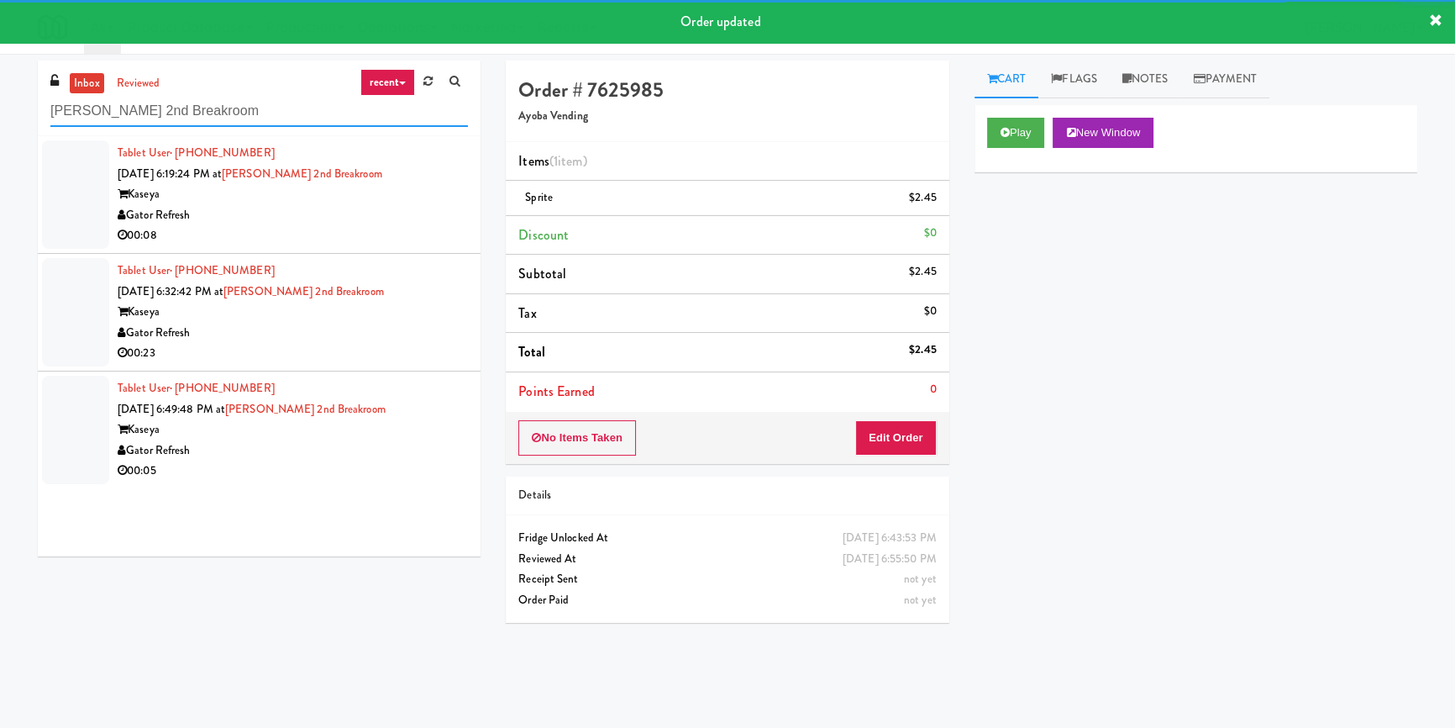
type input "[PERSON_NAME] 2nd Breakroom"
click at [369, 225] on div "00:08" at bounding box center [293, 235] width 350 height 21
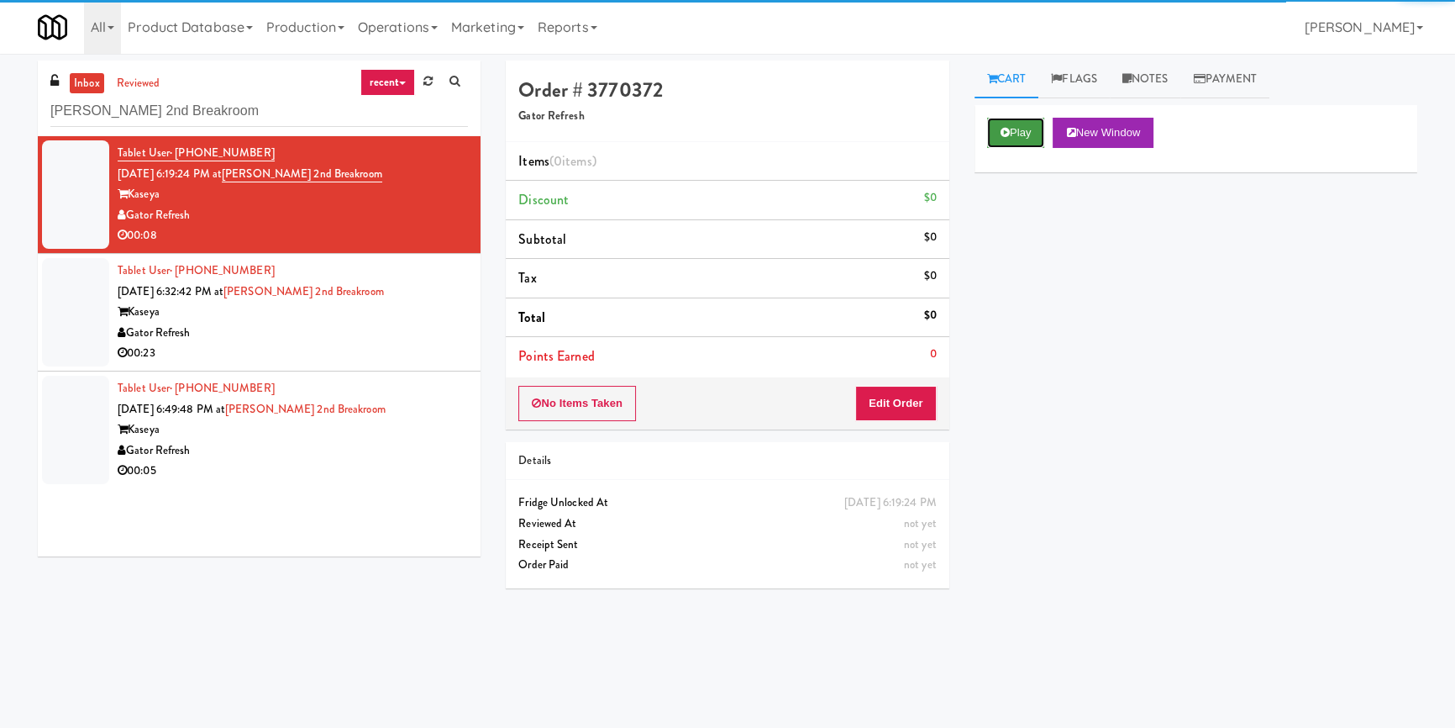
click at [1021, 128] on button "Play" at bounding box center [1016, 133] width 58 height 30
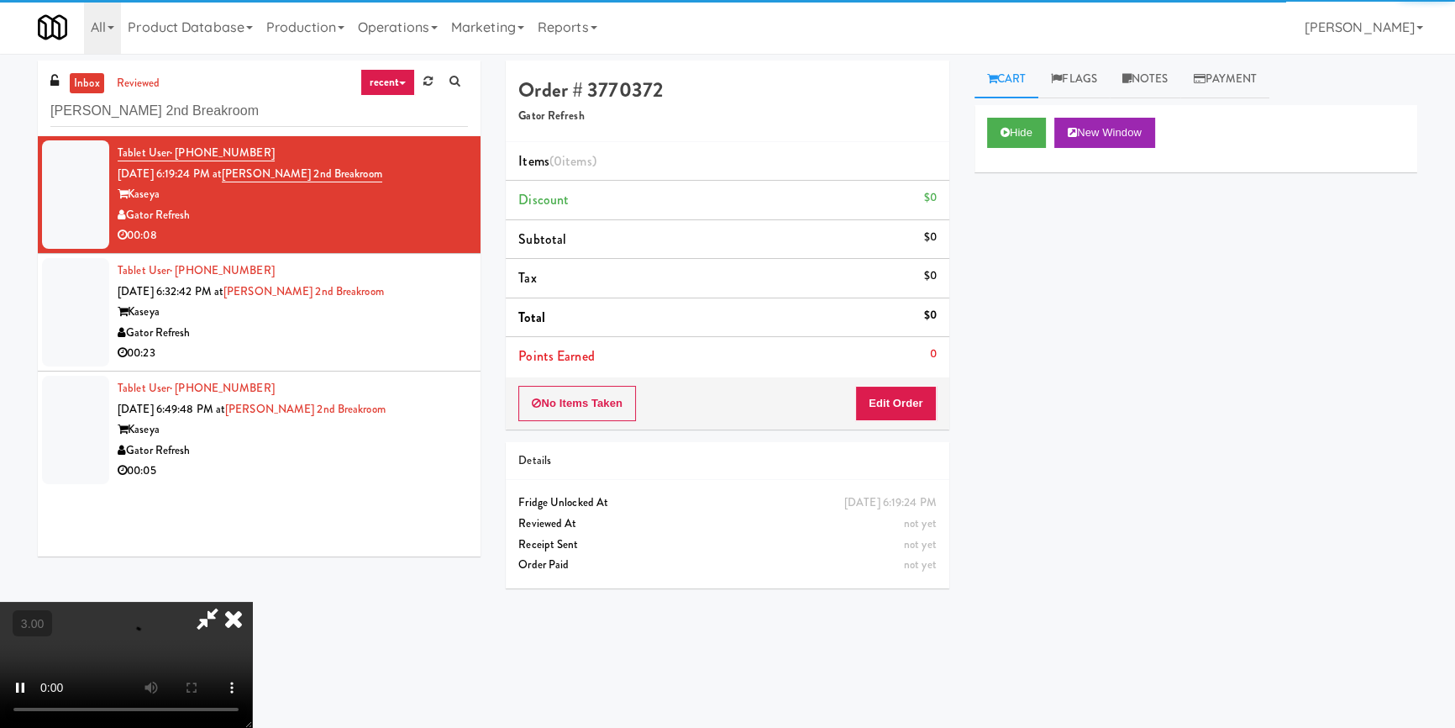
click at [1020, 252] on div "Hide New Window Primary Flag Clear Flag if unable to determine what was taken o…" at bounding box center [1196, 420] width 443 height 630
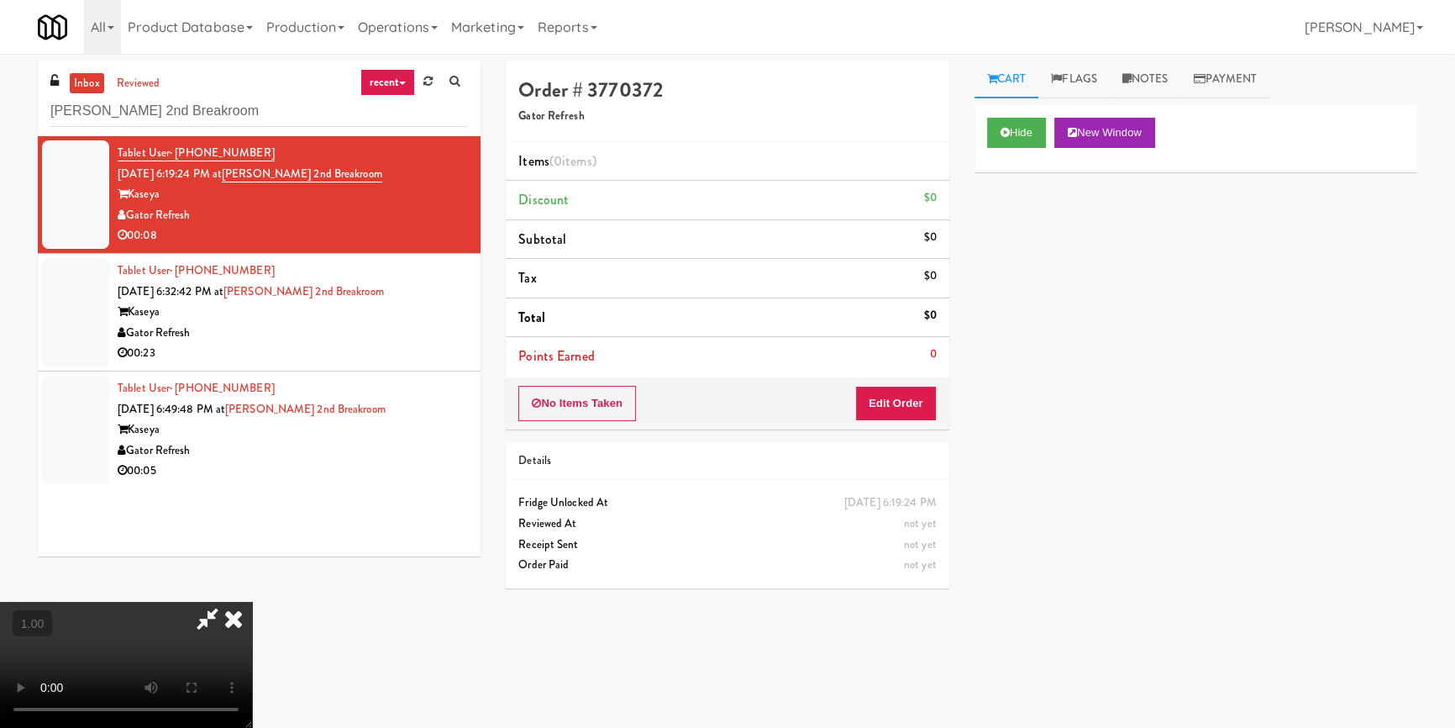
scroll to position [235, 0]
click at [923, 392] on button "Edit Order" at bounding box center [896, 403] width 82 height 35
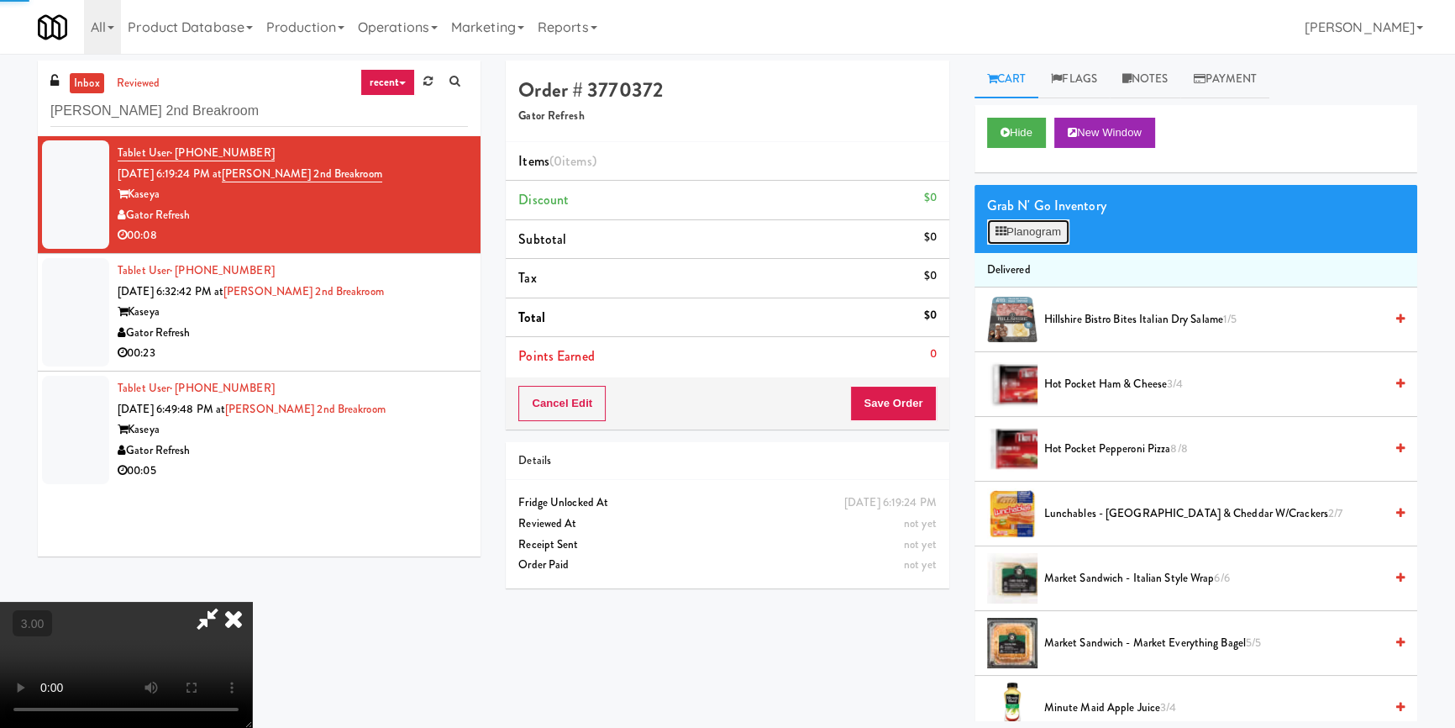
click at [1026, 224] on button "Planogram" at bounding box center [1028, 231] width 82 height 25
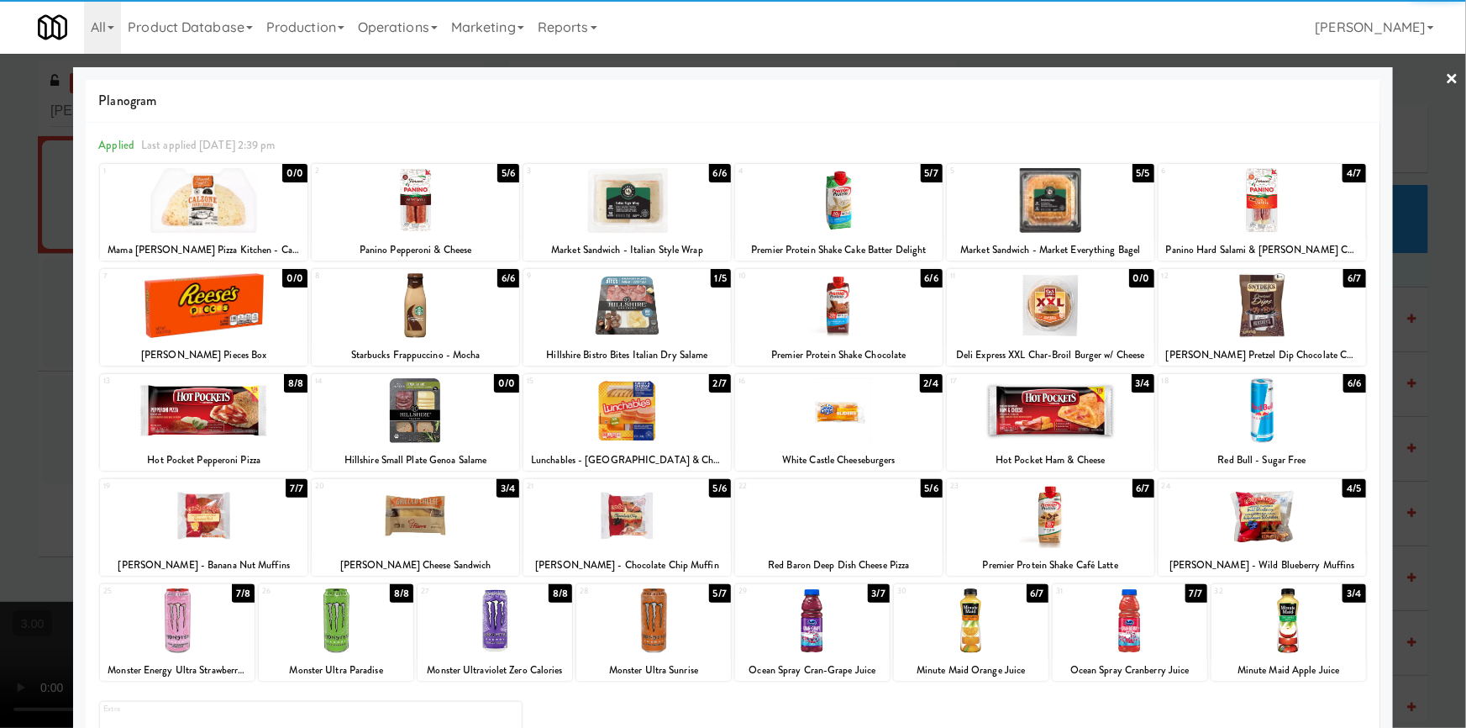
click at [807, 520] on div at bounding box center [839, 515] width 208 height 65
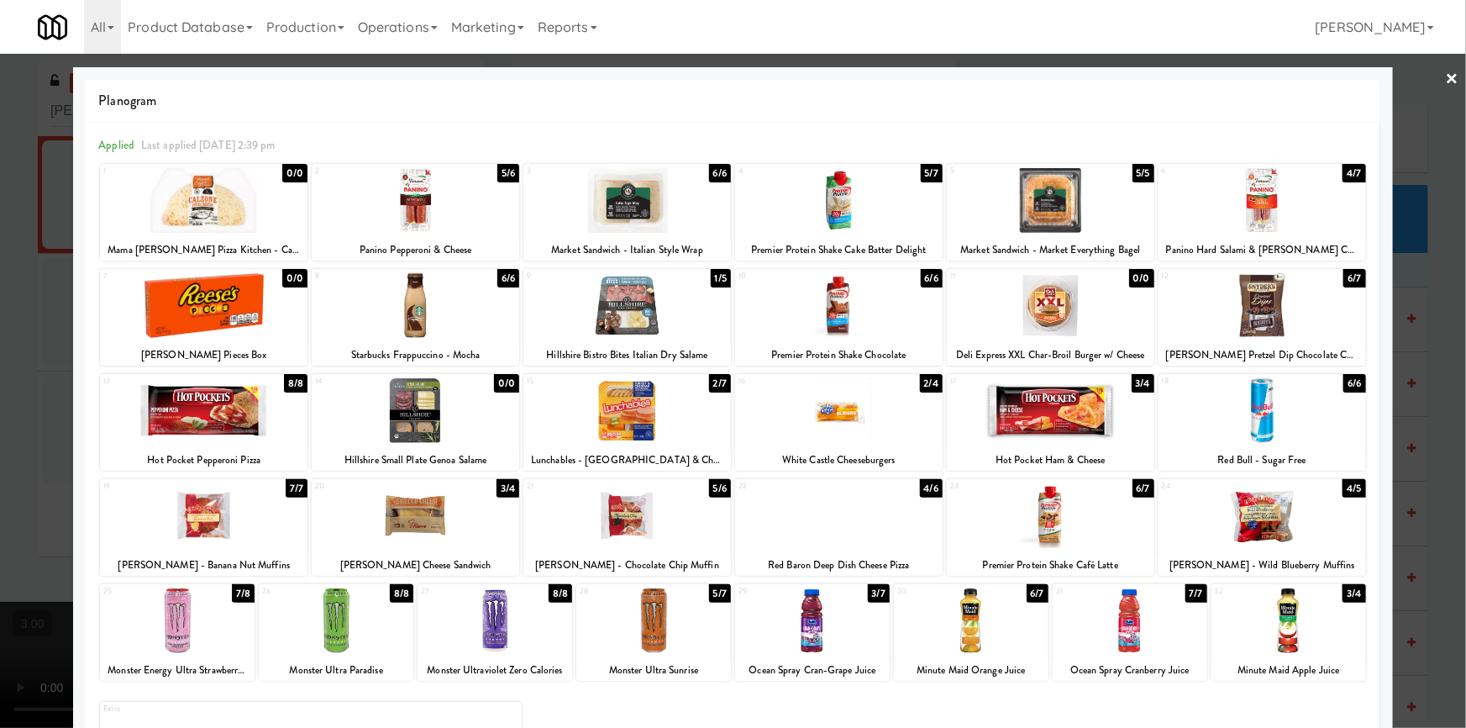
drag, startPoint x: 0, startPoint y: 385, endPoint x: 508, endPoint y: 418, distance: 508.6
click at [1, 385] on div at bounding box center [733, 364] width 1466 height 728
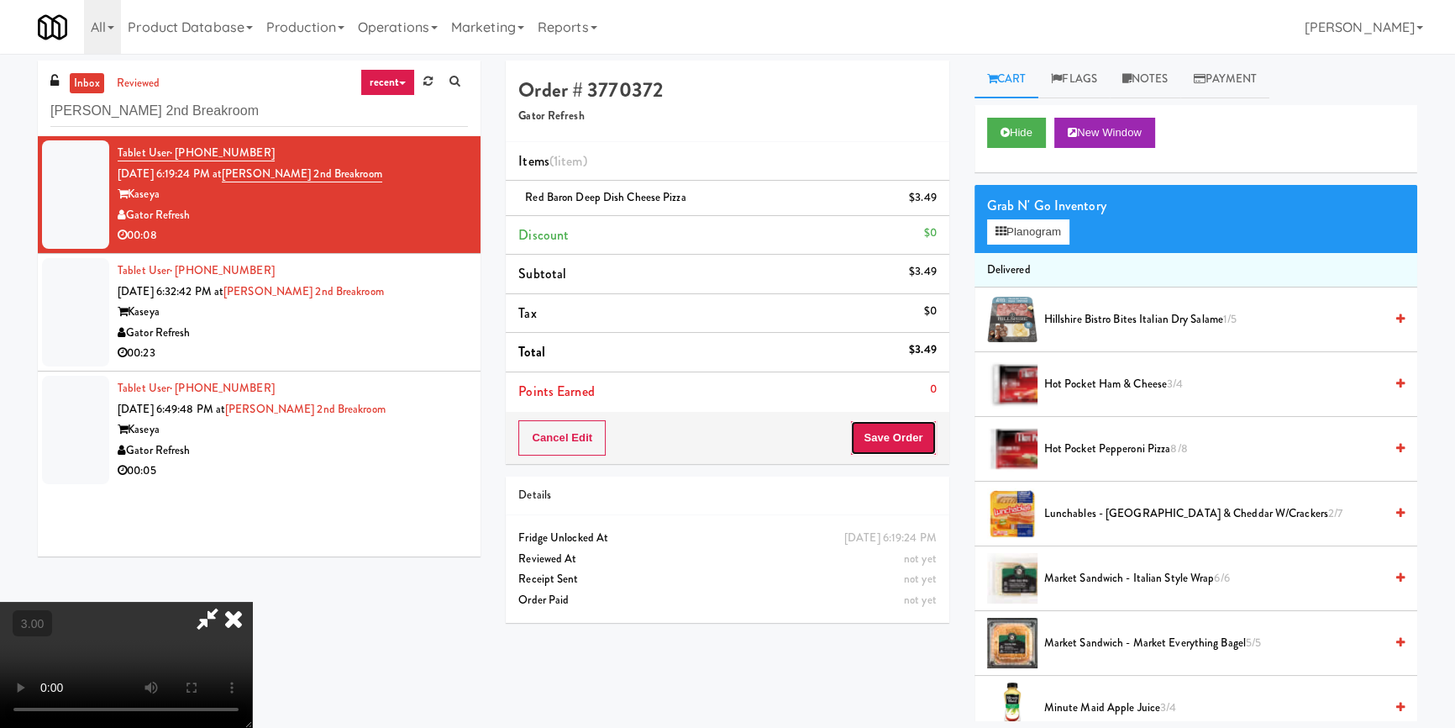
click at [899, 439] on button "Save Order" at bounding box center [893, 437] width 86 height 35
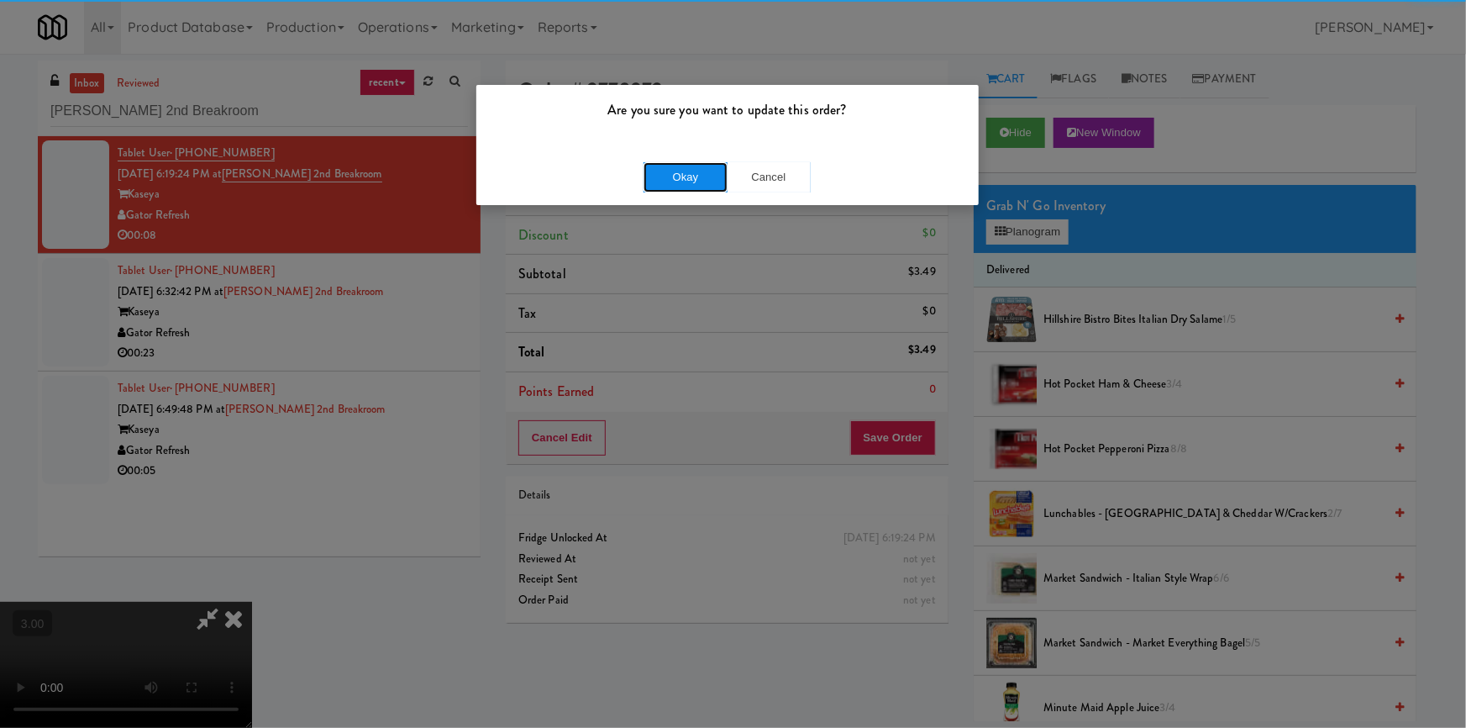
click at [681, 165] on button "Okay" at bounding box center [686, 177] width 84 height 30
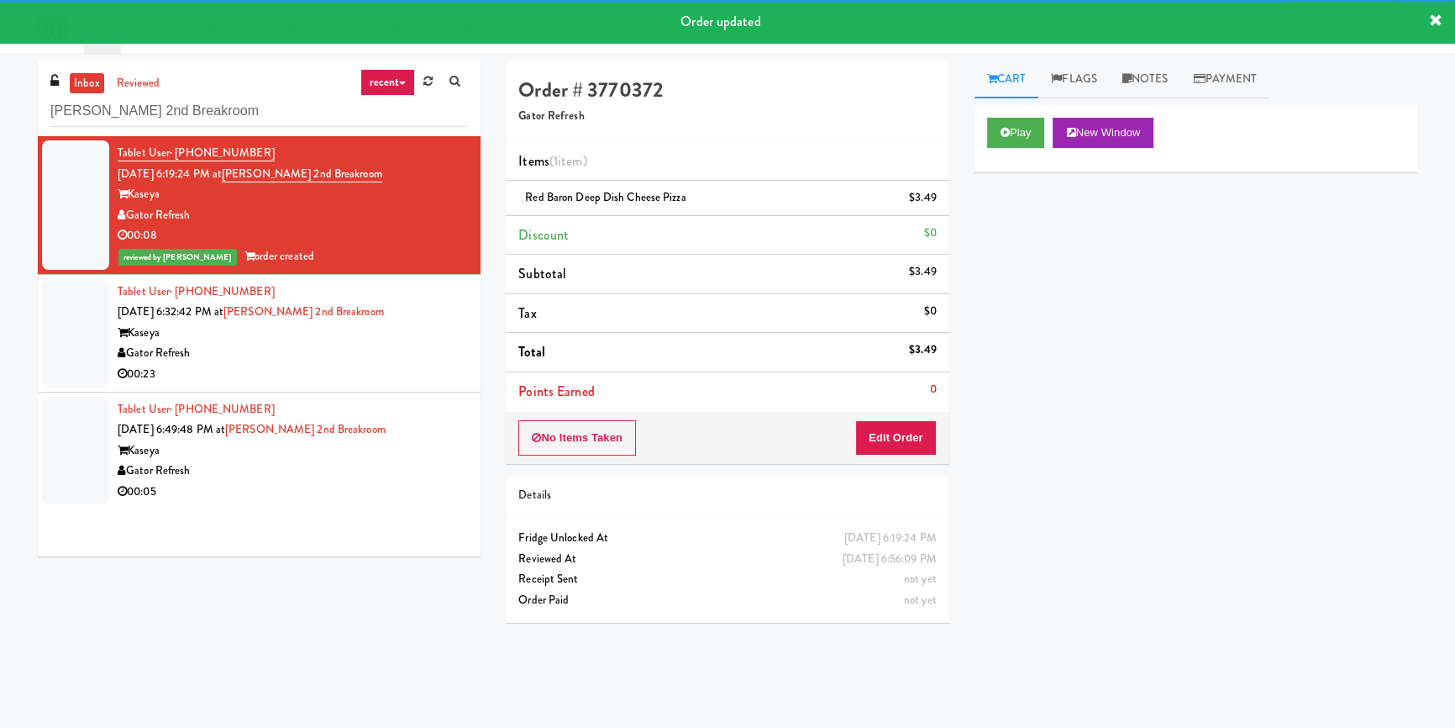
click at [406, 333] on div "Kaseya" at bounding box center [293, 333] width 350 height 21
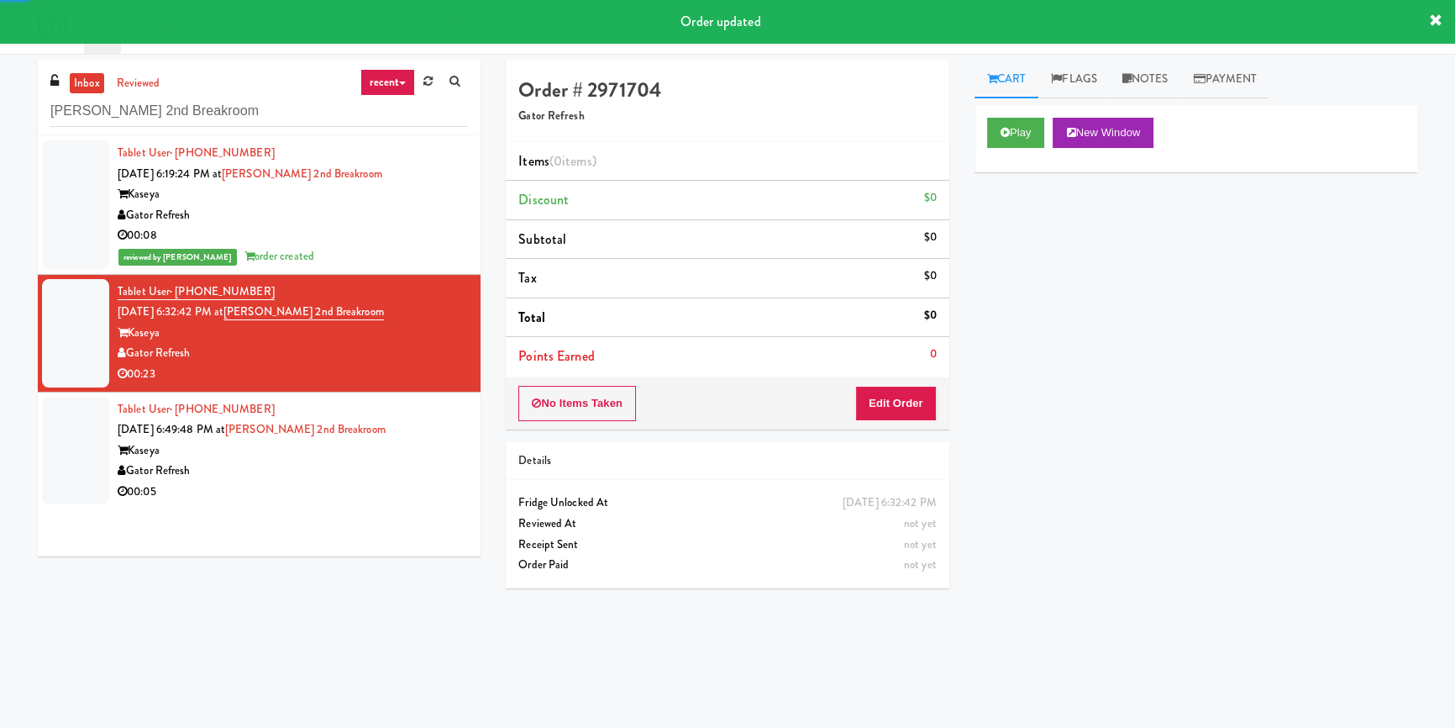
click at [980, 136] on div "Play New Window" at bounding box center [1196, 138] width 443 height 67
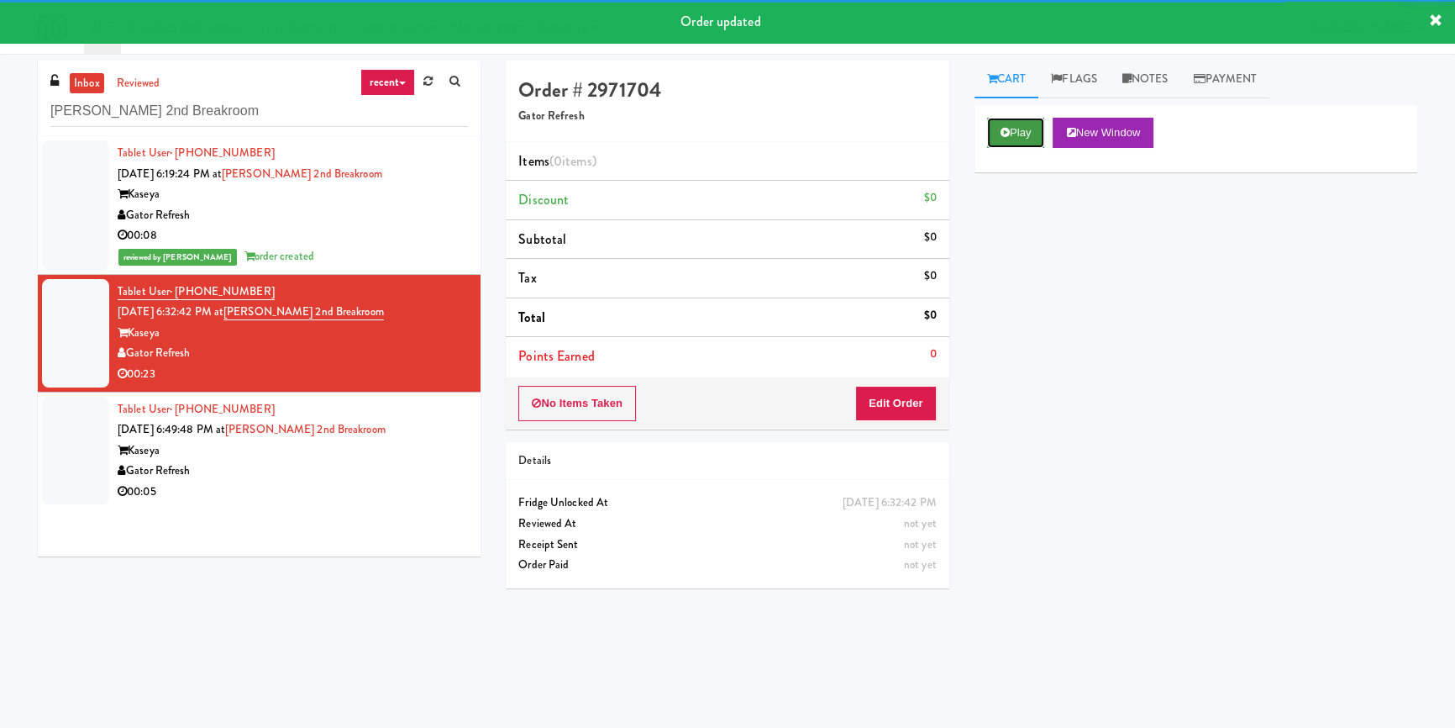
click at [1026, 143] on button "Play" at bounding box center [1016, 133] width 58 height 30
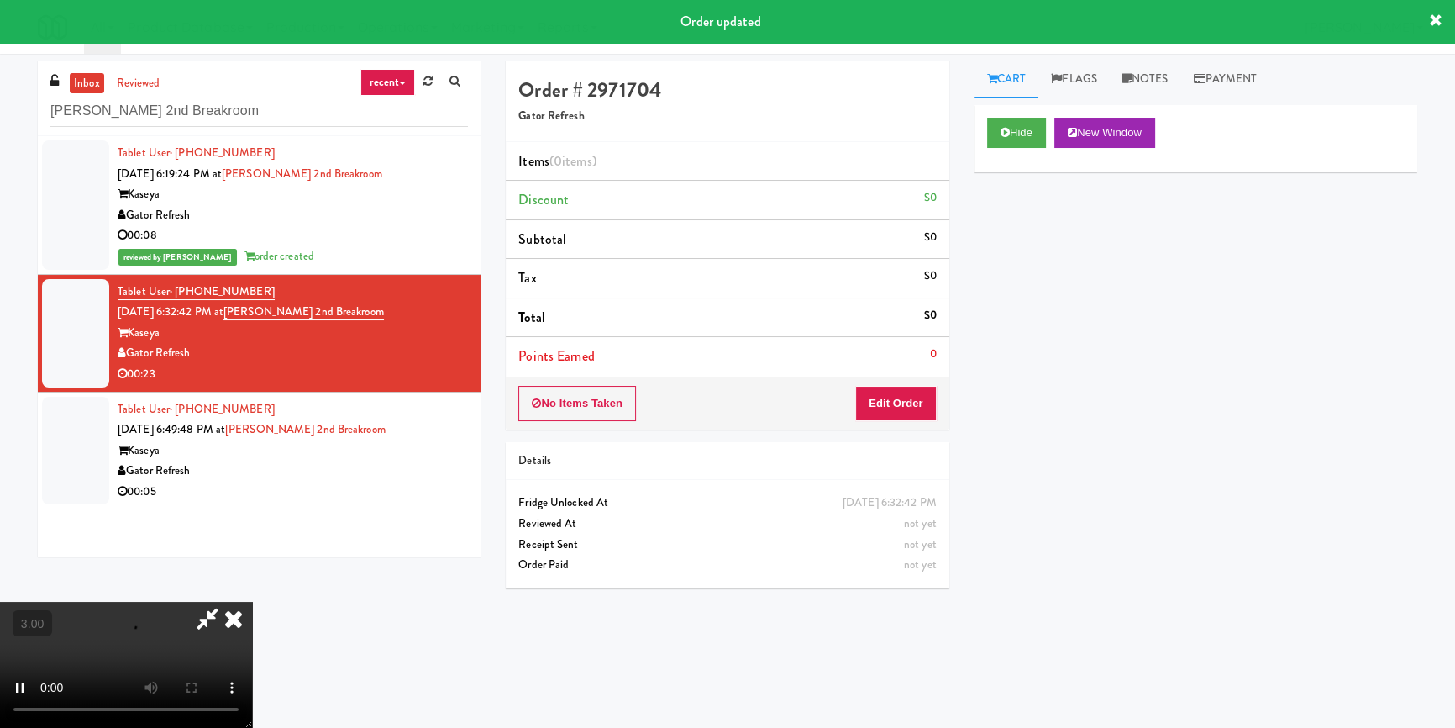
click at [989, 295] on div "Hide New Window Primary Flag Clear Flag if unable to determine what was taken o…" at bounding box center [1196, 420] width 443 height 630
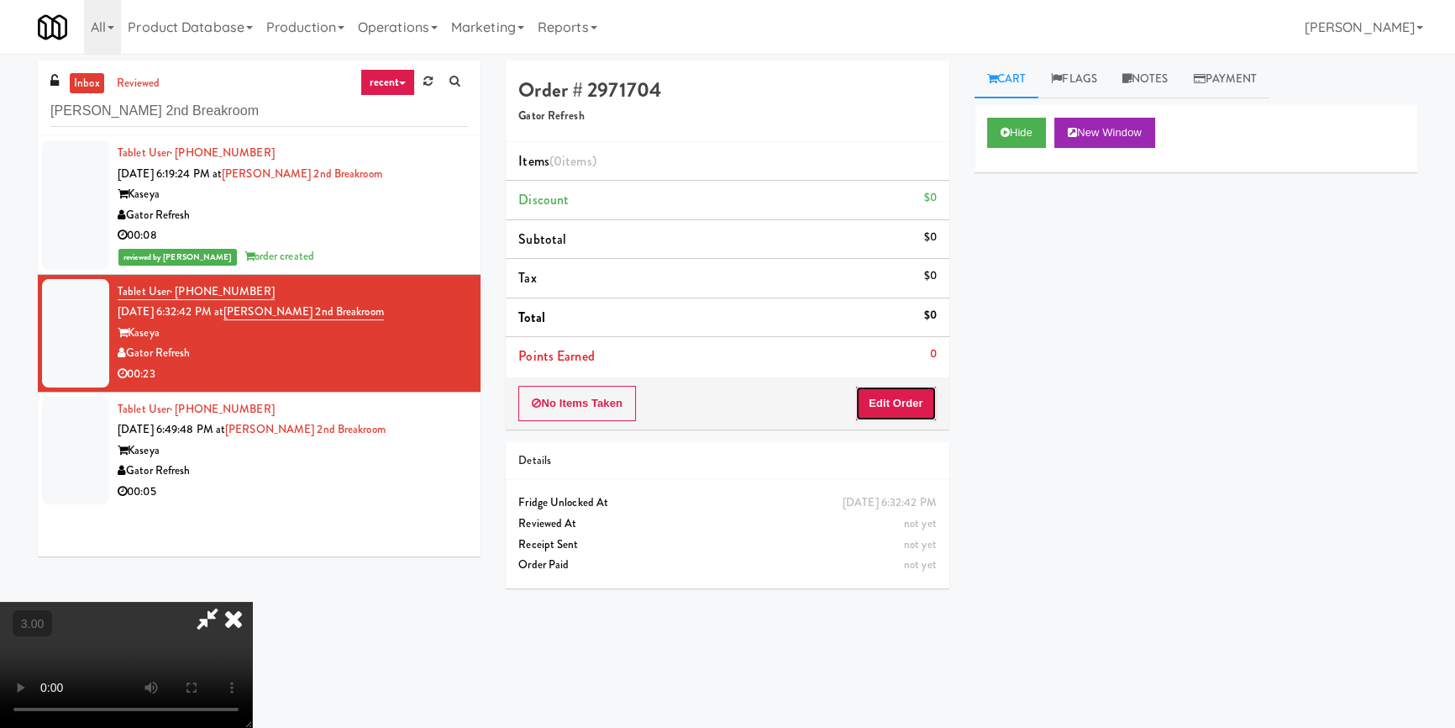
click at [899, 404] on button "Edit Order" at bounding box center [896, 403] width 82 height 35
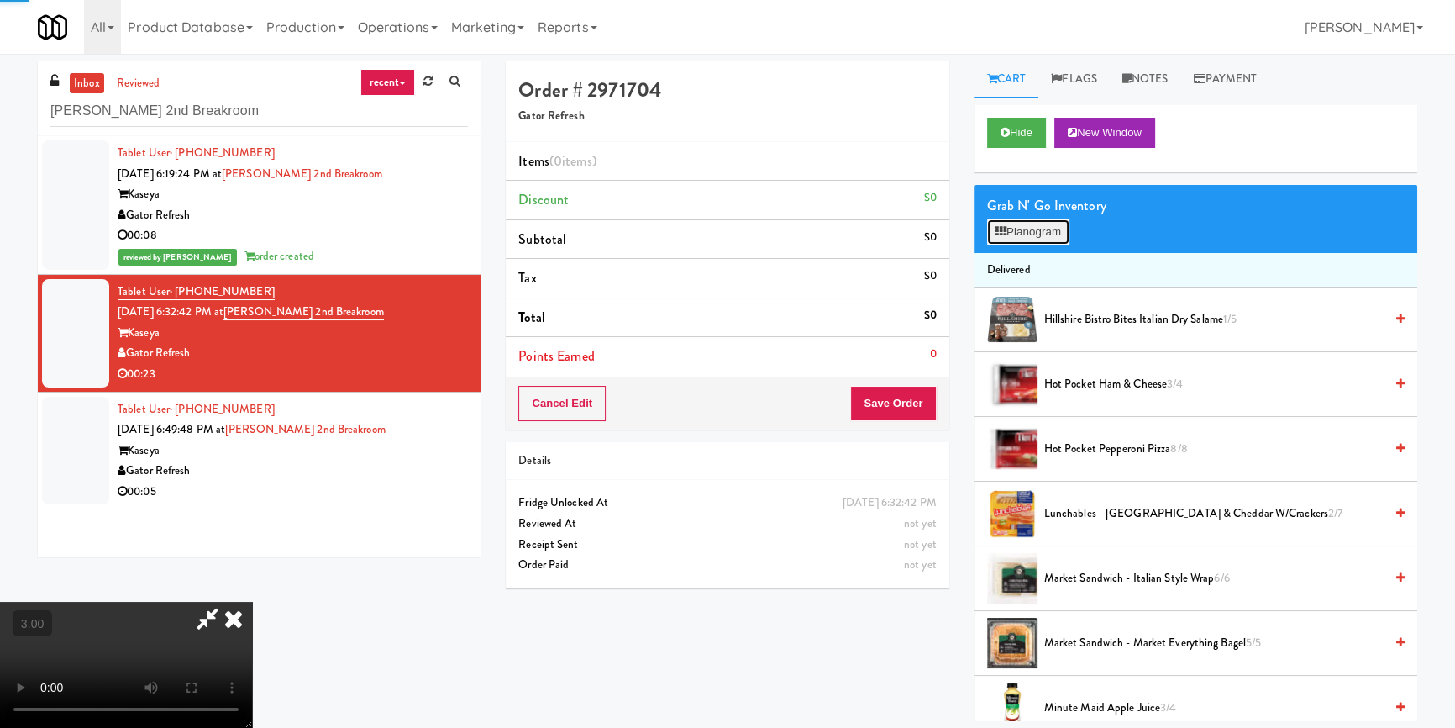
click at [1029, 219] on button "Planogram" at bounding box center [1028, 231] width 82 height 25
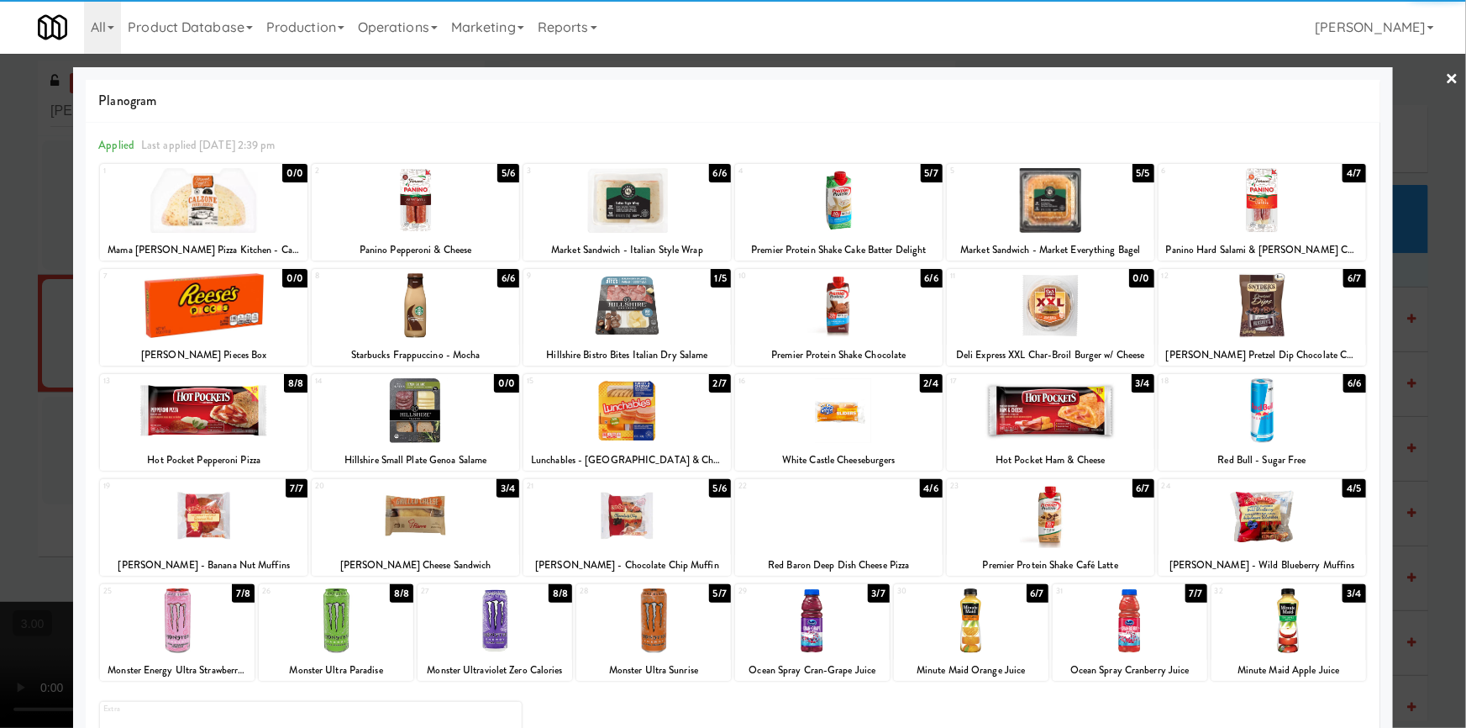
click at [1044, 225] on div at bounding box center [1051, 200] width 208 height 65
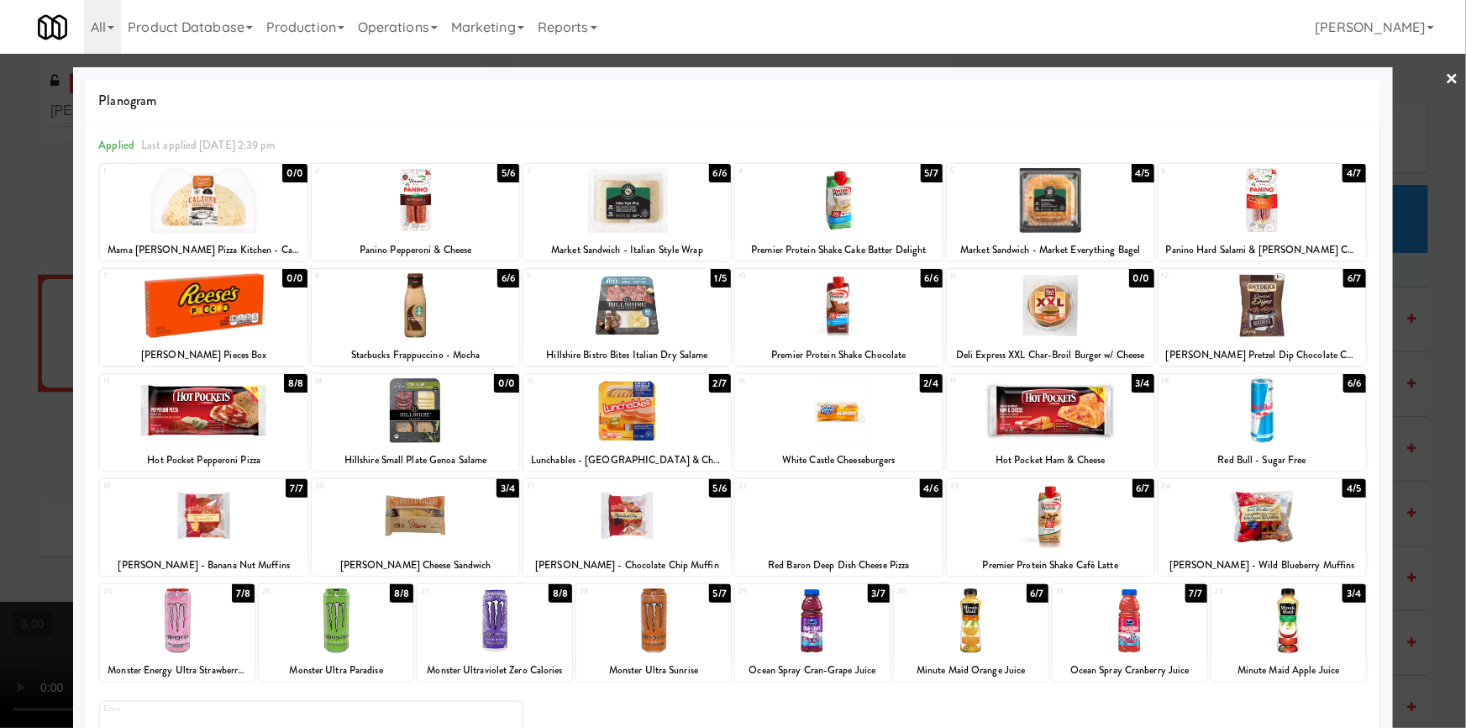
drag, startPoint x: 0, startPoint y: 300, endPoint x: 404, endPoint y: 322, distance: 404.7
click at [3, 300] on div at bounding box center [733, 364] width 1466 height 728
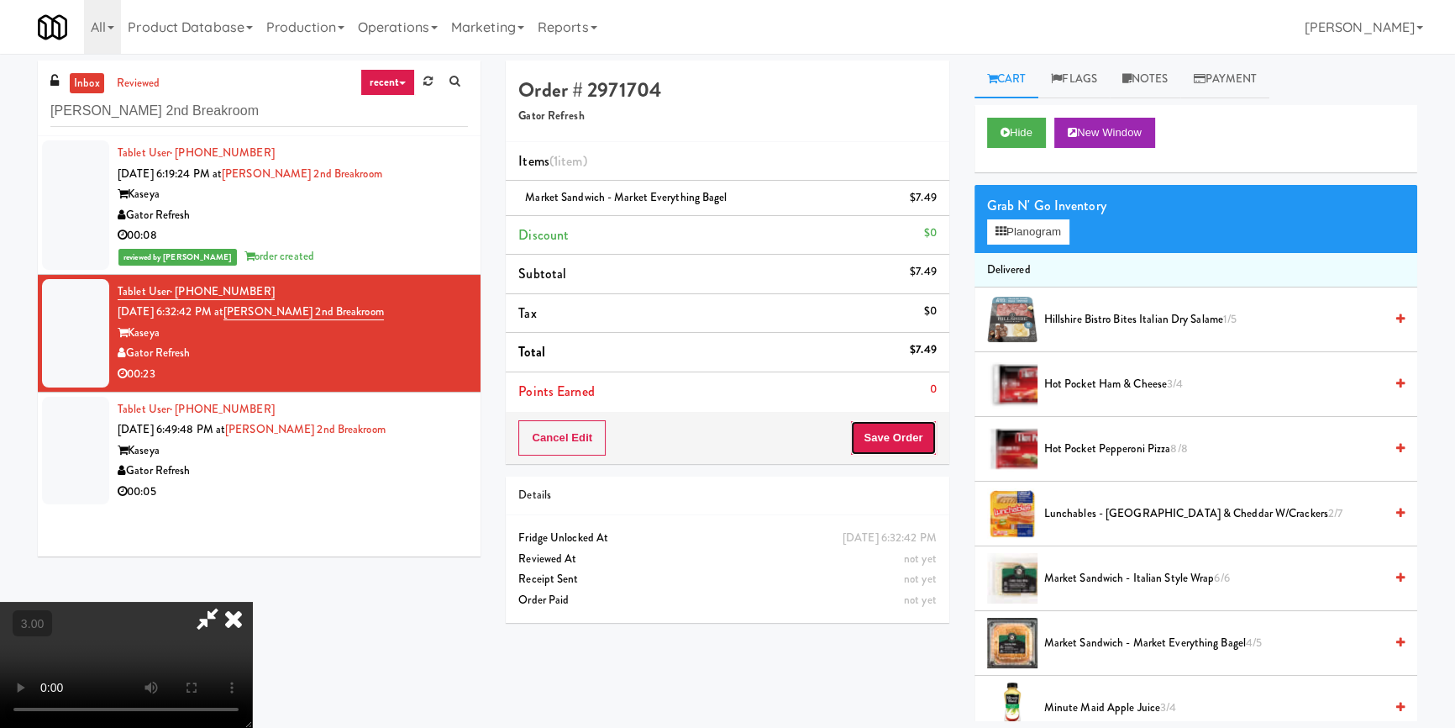
click at [912, 429] on button "Save Order" at bounding box center [893, 437] width 86 height 35
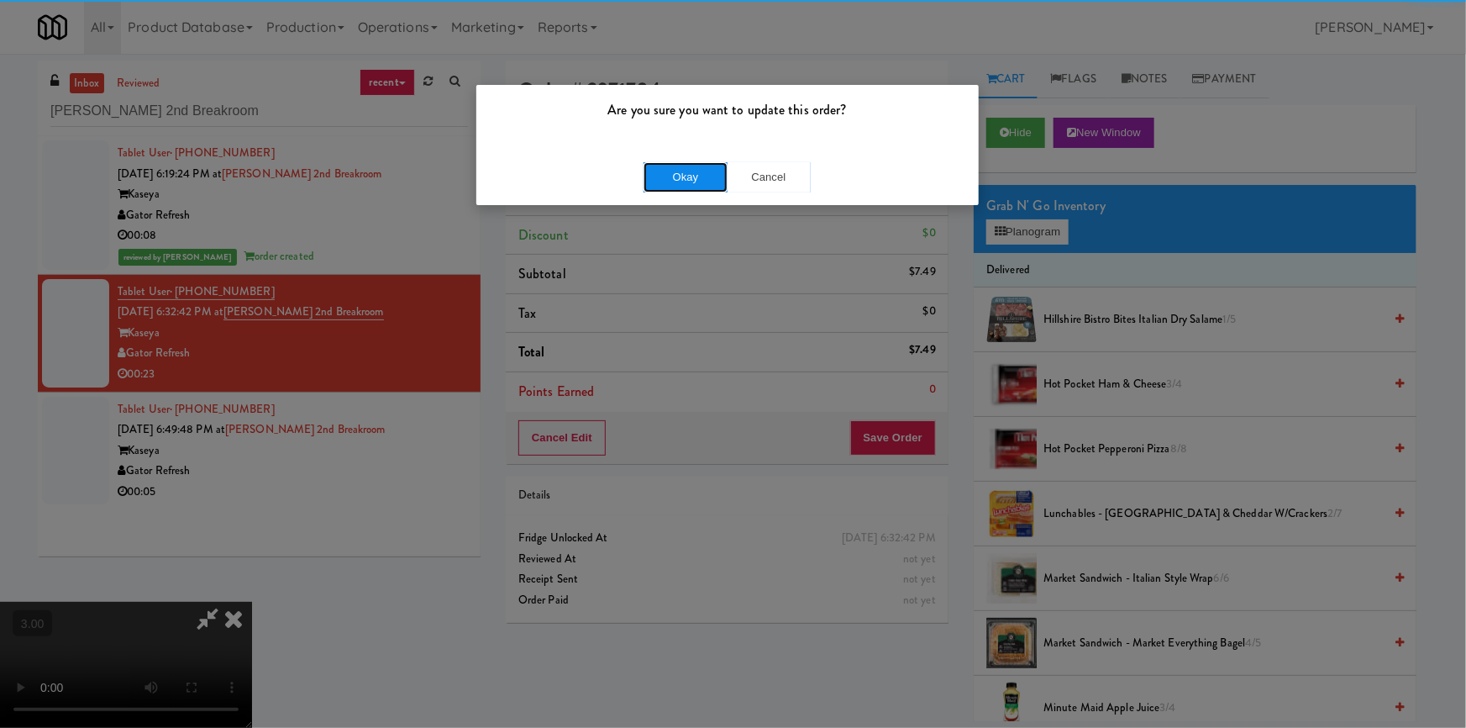
click at [695, 187] on button "Okay" at bounding box center [686, 177] width 84 height 30
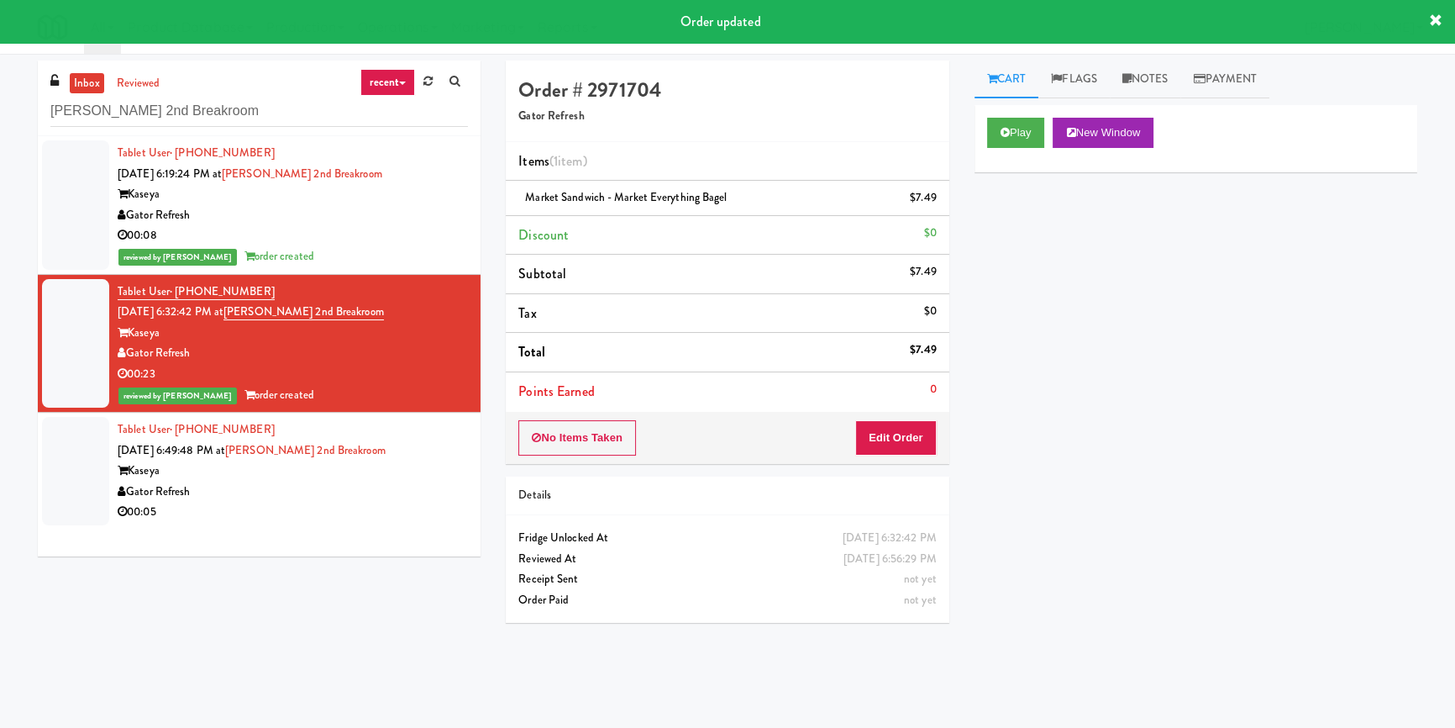
drag, startPoint x: 433, startPoint y: 470, endPoint x: 442, endPoint y: 469, distance: 9.3
click at [434, 470] on div "Kaseya" at bounding box center [293, 470] width 350 height 21
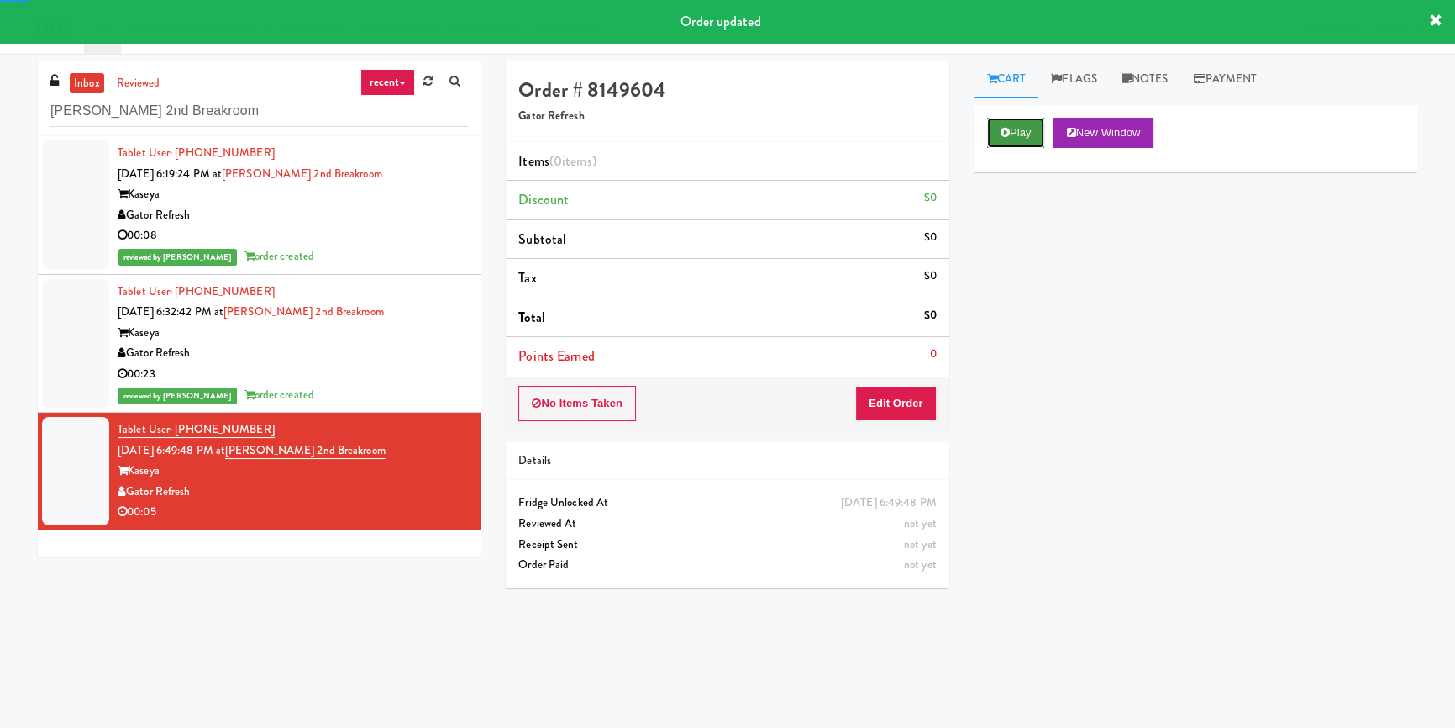
click at [1013, 142] on button "Play" at bounding box center [1016, 133] width 58 height 30
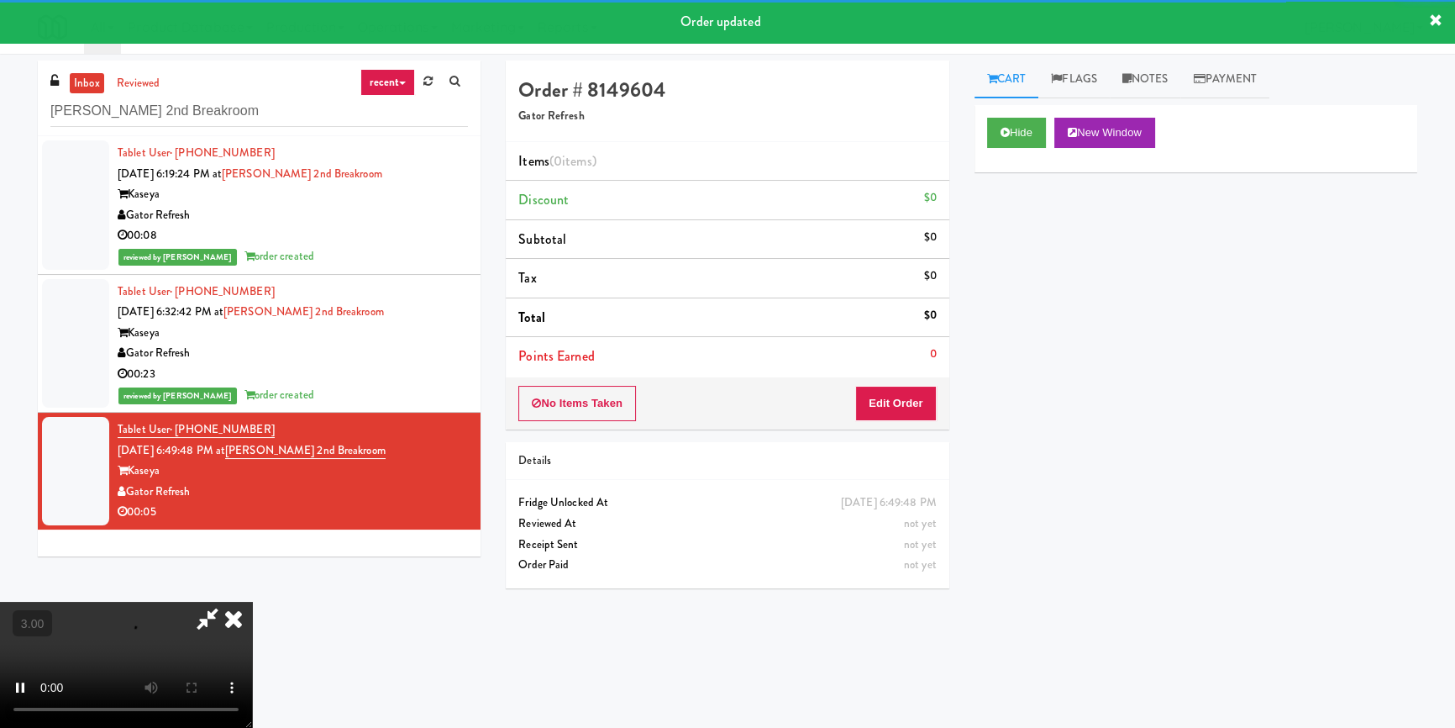
click at [1028, 245] on div "Hide New Window Primary Flag Clear Flag if unable to determine what was taken o…" at bounding box center [1196, 420] width 443 height 630
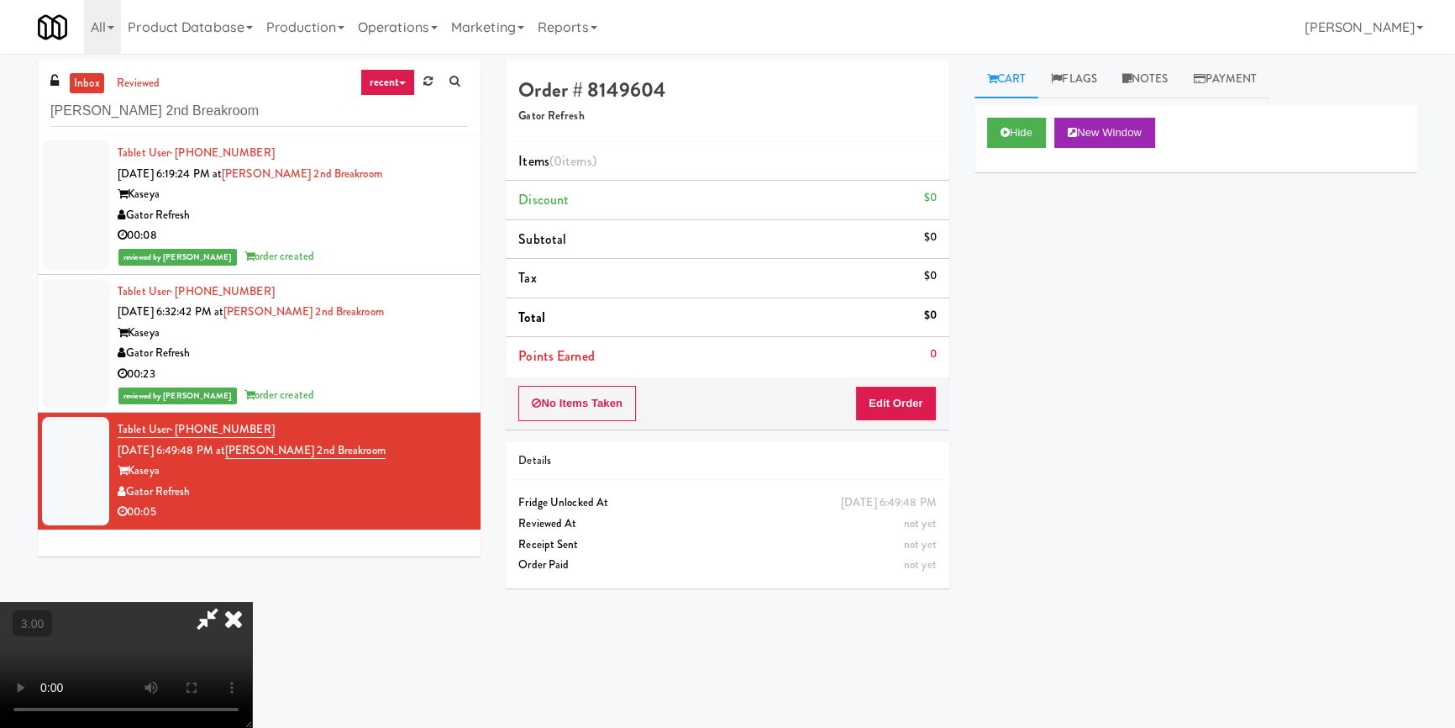
scroll to position [82, 0]
click at [252, 602] on video at bounding box center [126, 665] width 252 height 126
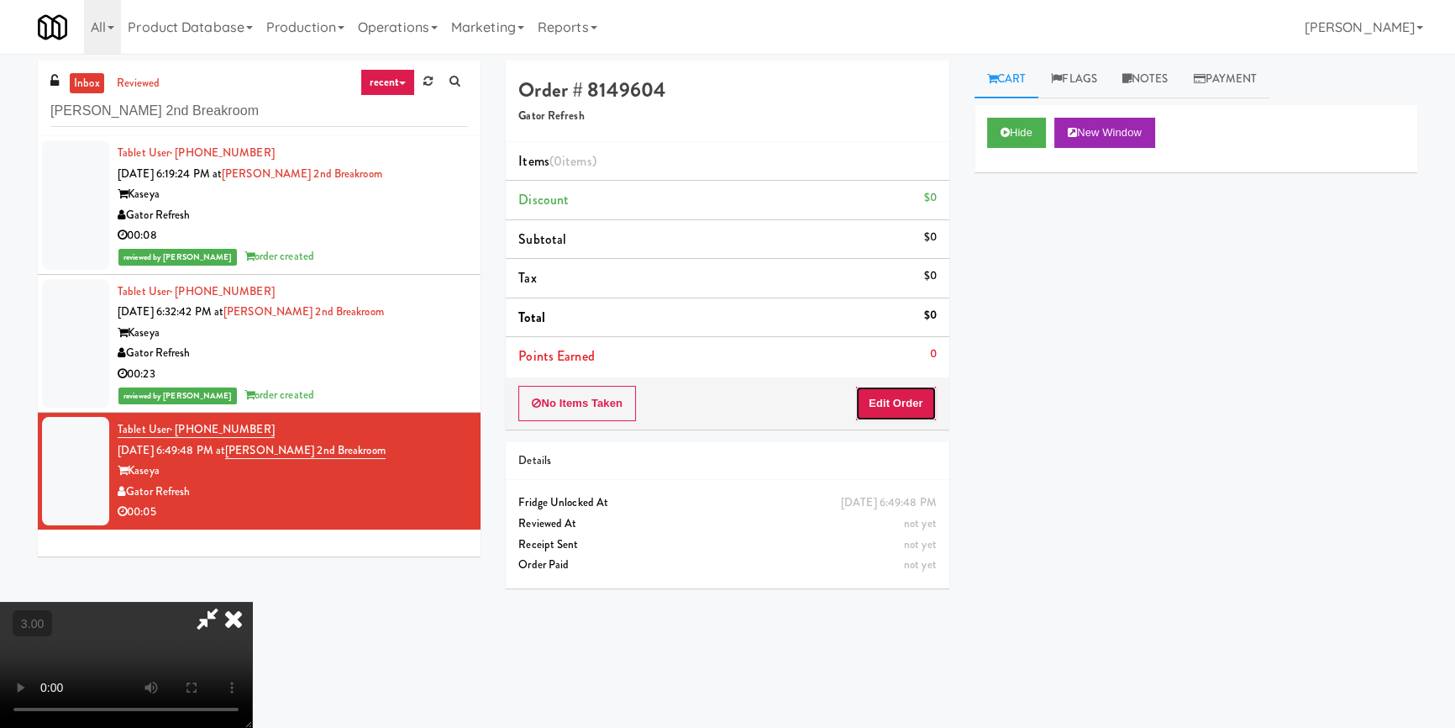
click at [894, 403] on button "Edit Order" at bounding box center [896, 403] width 82 height 35
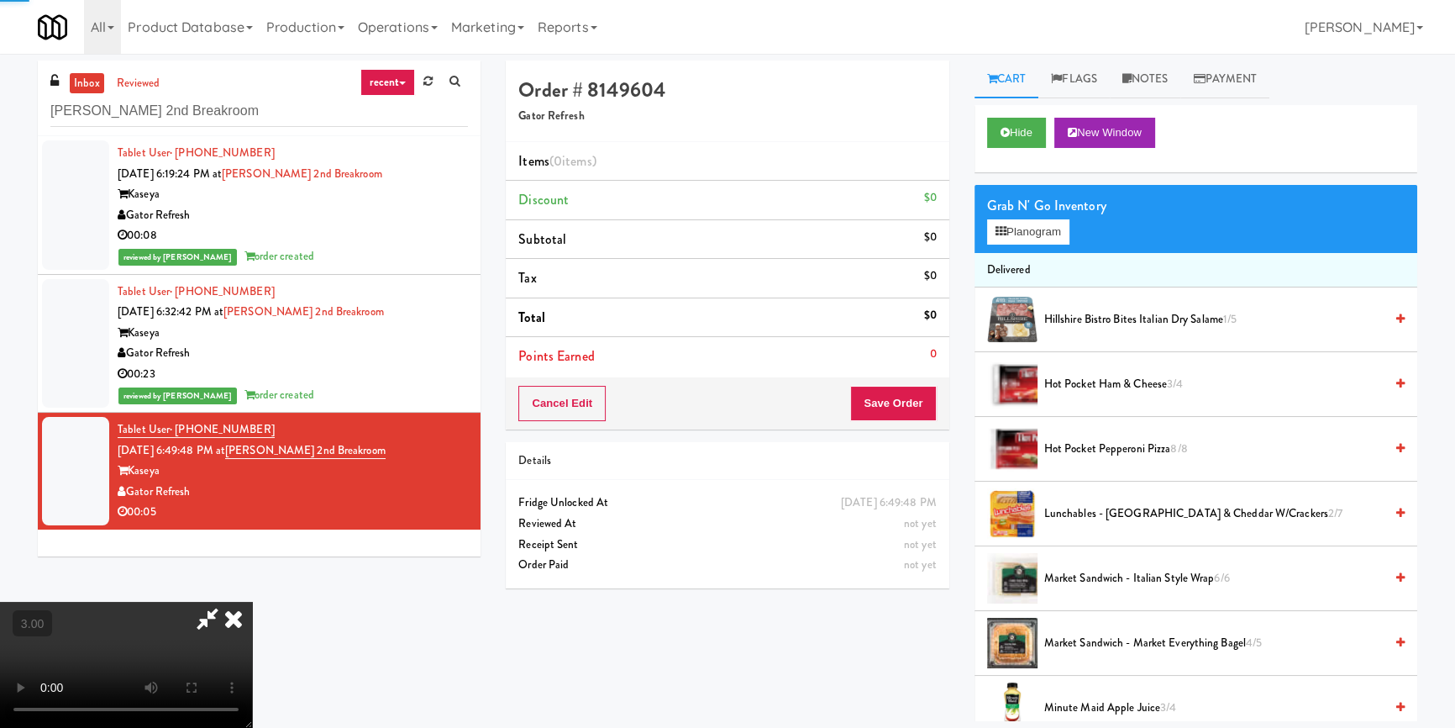
click at [1018, 248] on div "Grab N' Go Inventory Planogram" at bounding box center [1196, 219] width 443 height 68
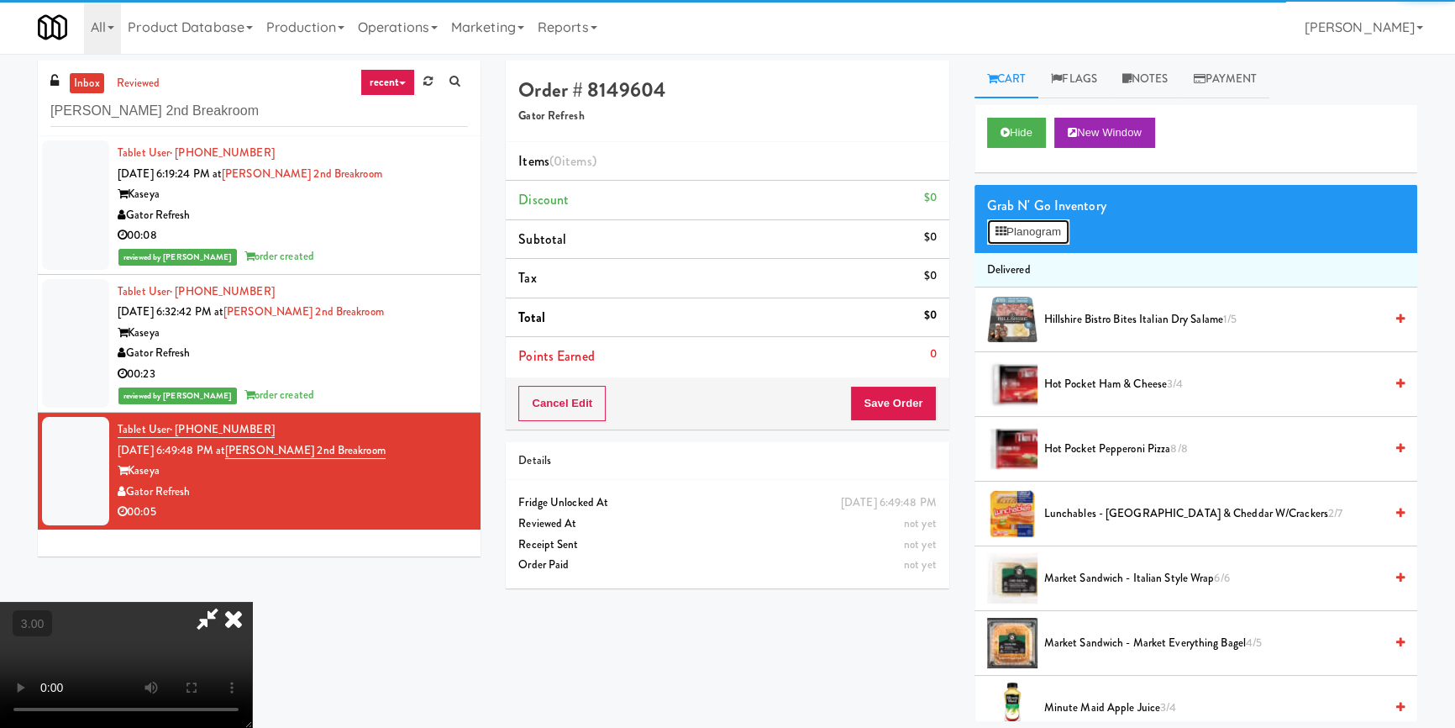
click at [1033, 227] on button "Planogram" at bounding box center [1028, 231] width 82 height 25
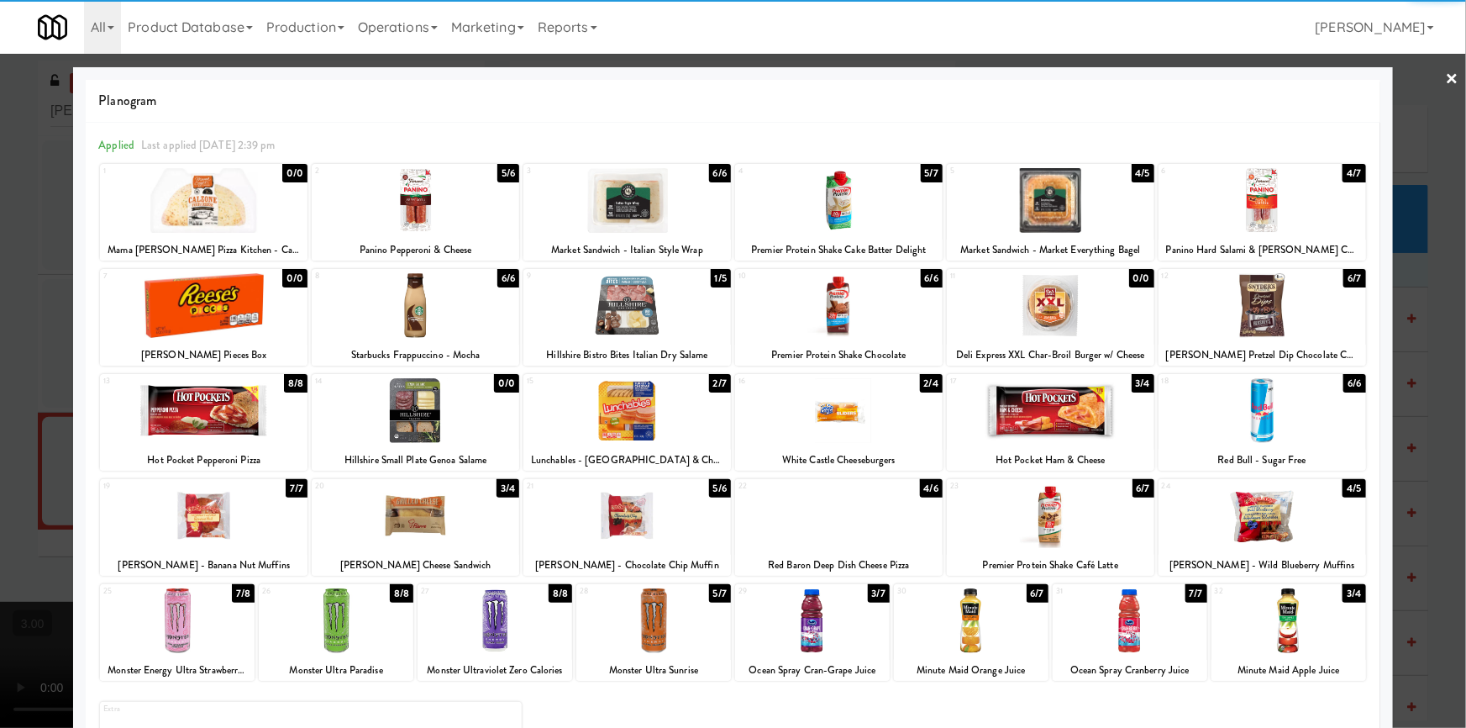
drag, startPoint x: 648, startPoint y: 415, endPoint x: 581, endPoint y: 425, distance: 68.0
click at [648, 414] on div at bounding box center [627, 410] width 208 height 65
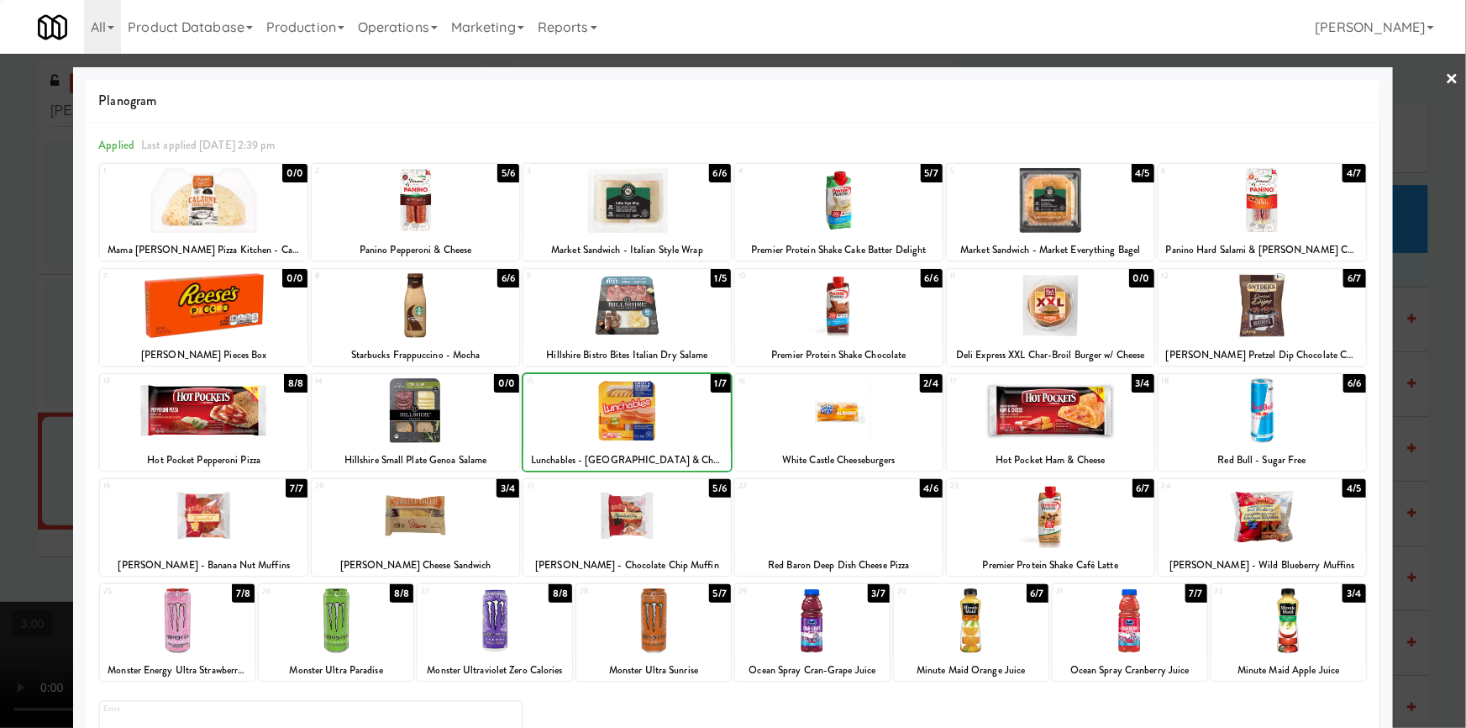
drag, startPoint x: 0, startPoint y: 384, endPoint x: 210, endPoint y: 407, distance: 211.3
click at [5, 384] on div at bounding box center [733, 364] width 1466 height 728
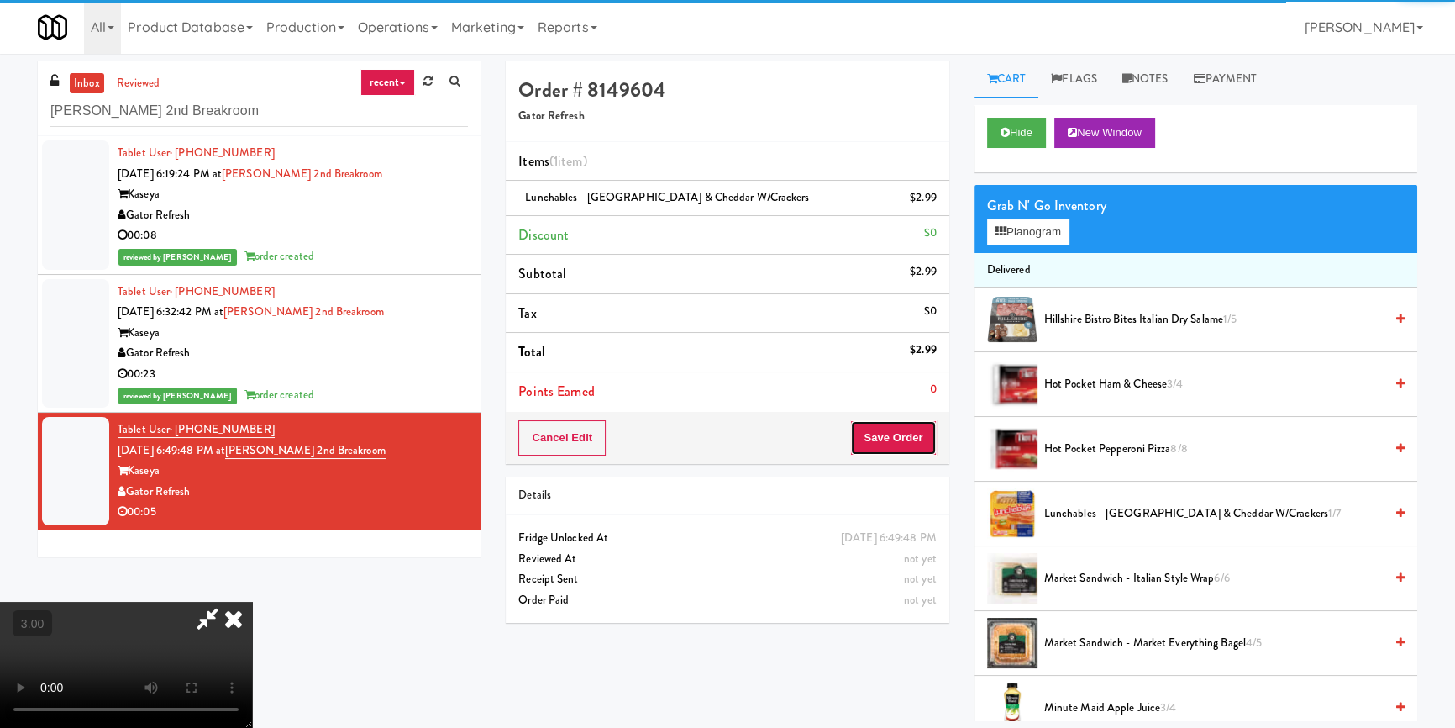
click at [898, 434] on button "Save Order" at bounding box center [893, 437] width 86 height 35
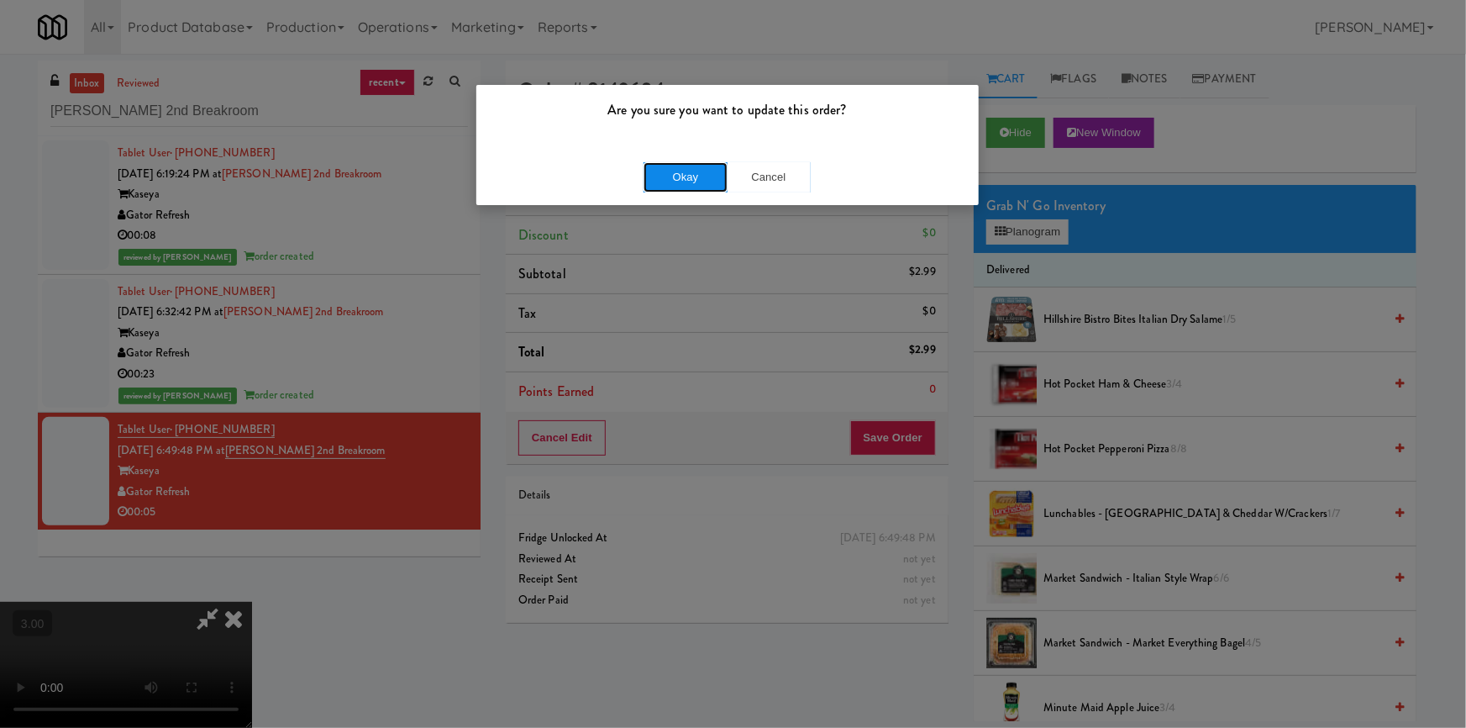
click at [697, 172] on button "Okay" at bounding box center [686, 177] width 84 height 30
